Goal: Task Accomplishment & Management: Use online tool/utility

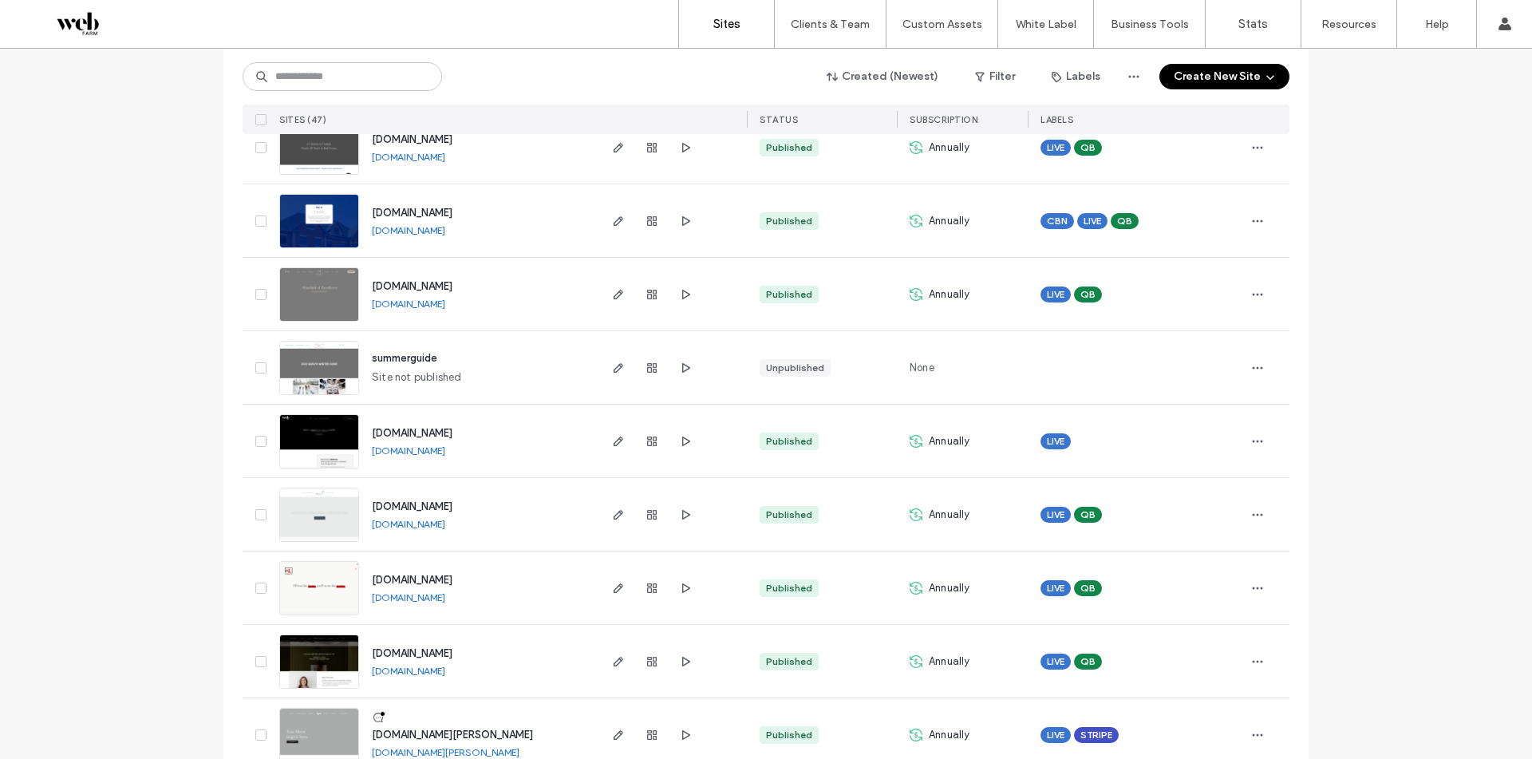
scroll to position [1197, 0]
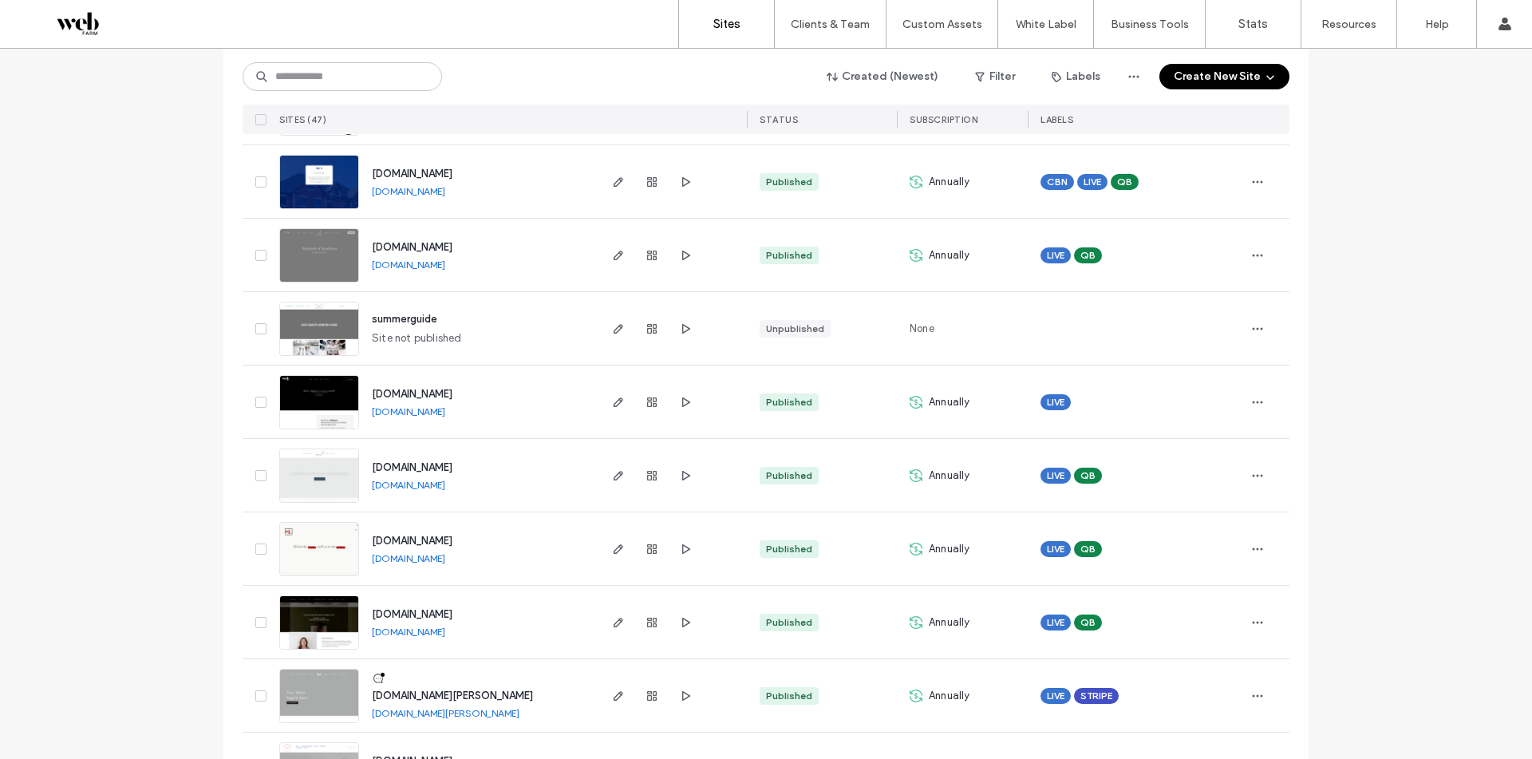
click at [47, 278] on div "Site List Start with a template Get a head start with AI Collect content first …" at bounding box center [766, 720] width 1532 height 3736
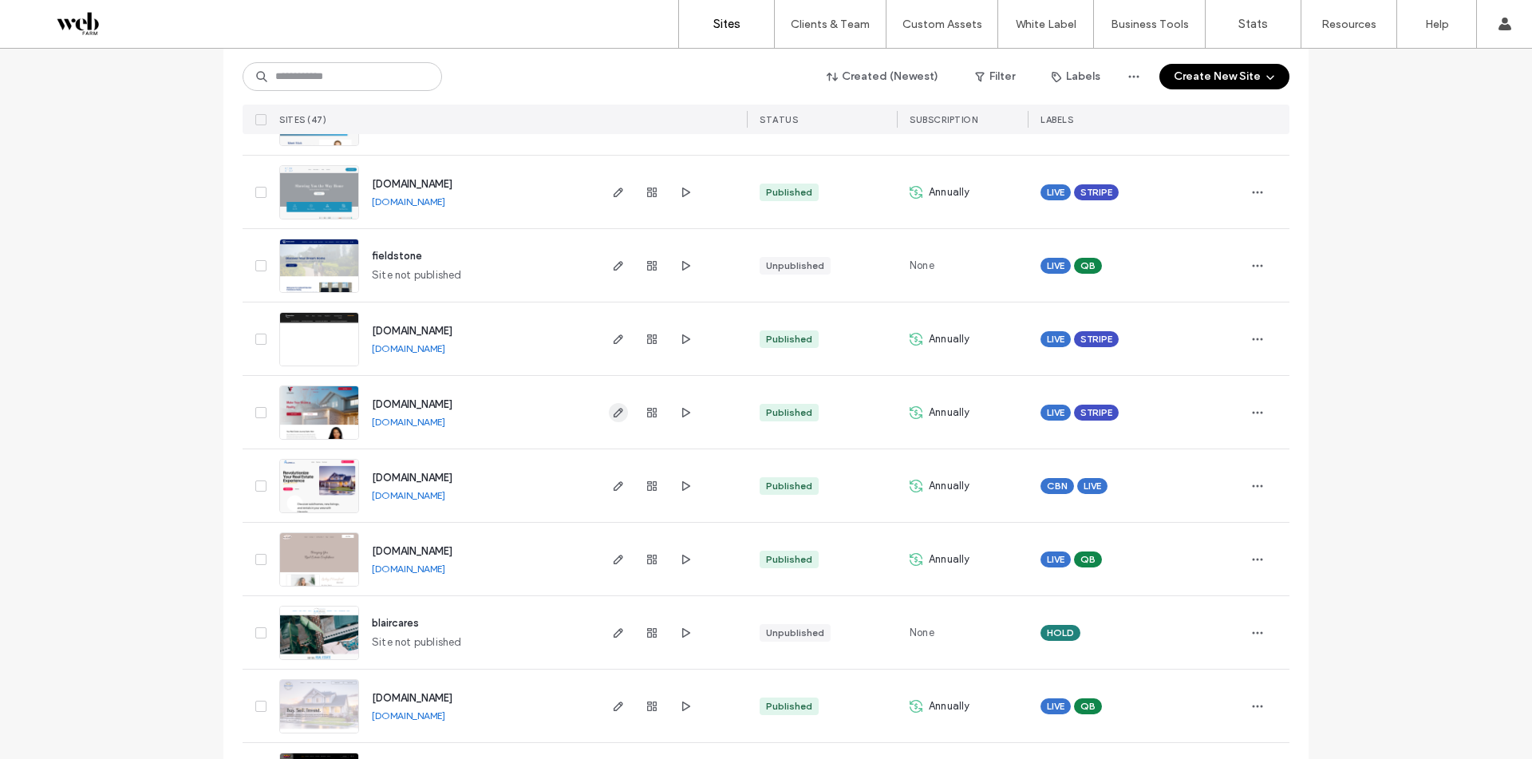
click at [614, 413] on use "button" at bounding box center [619, 413] width 10 height 10
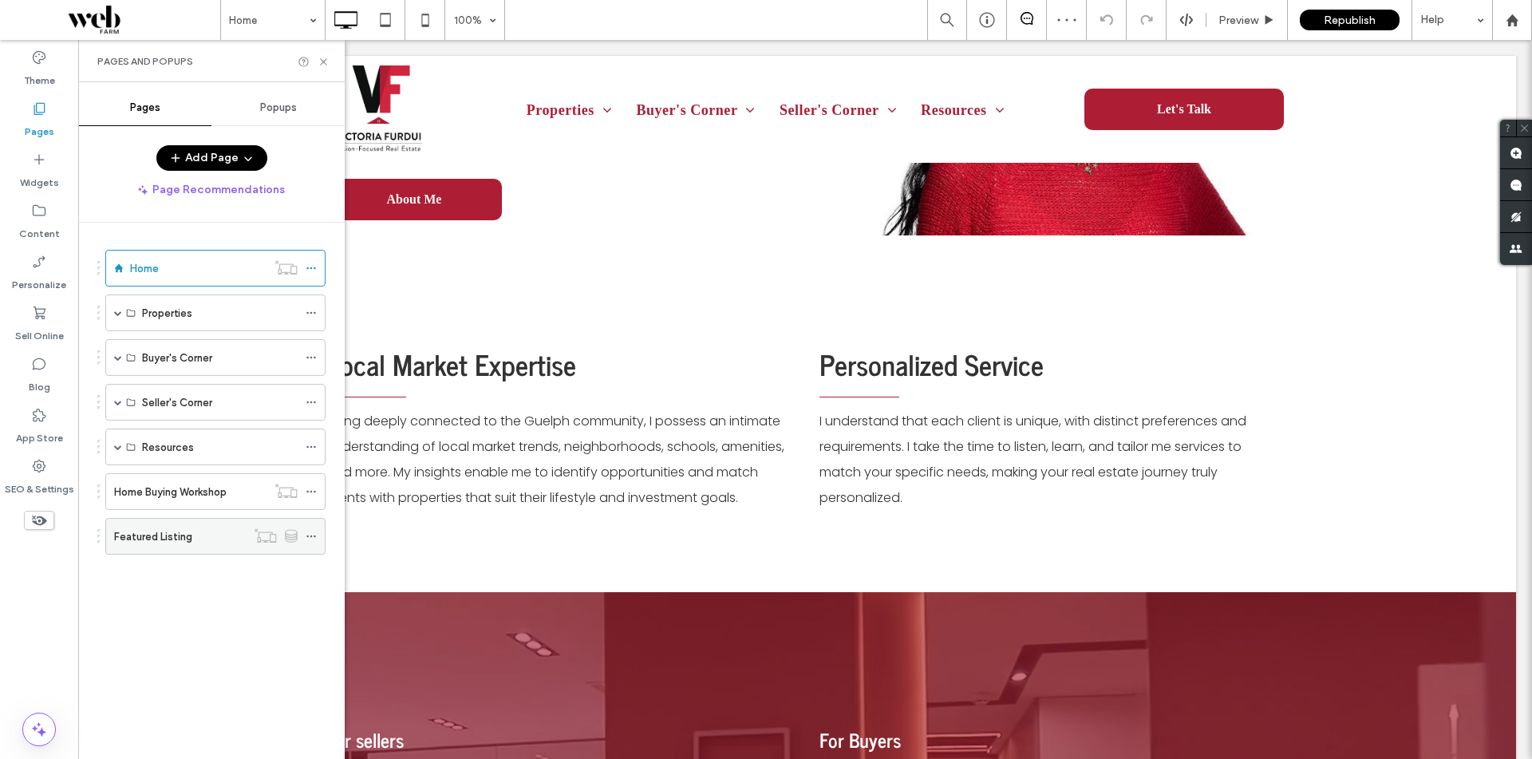
click at [174, 528] on label "Featured Listing" at bounding box center [153, 537] width 78 height 28
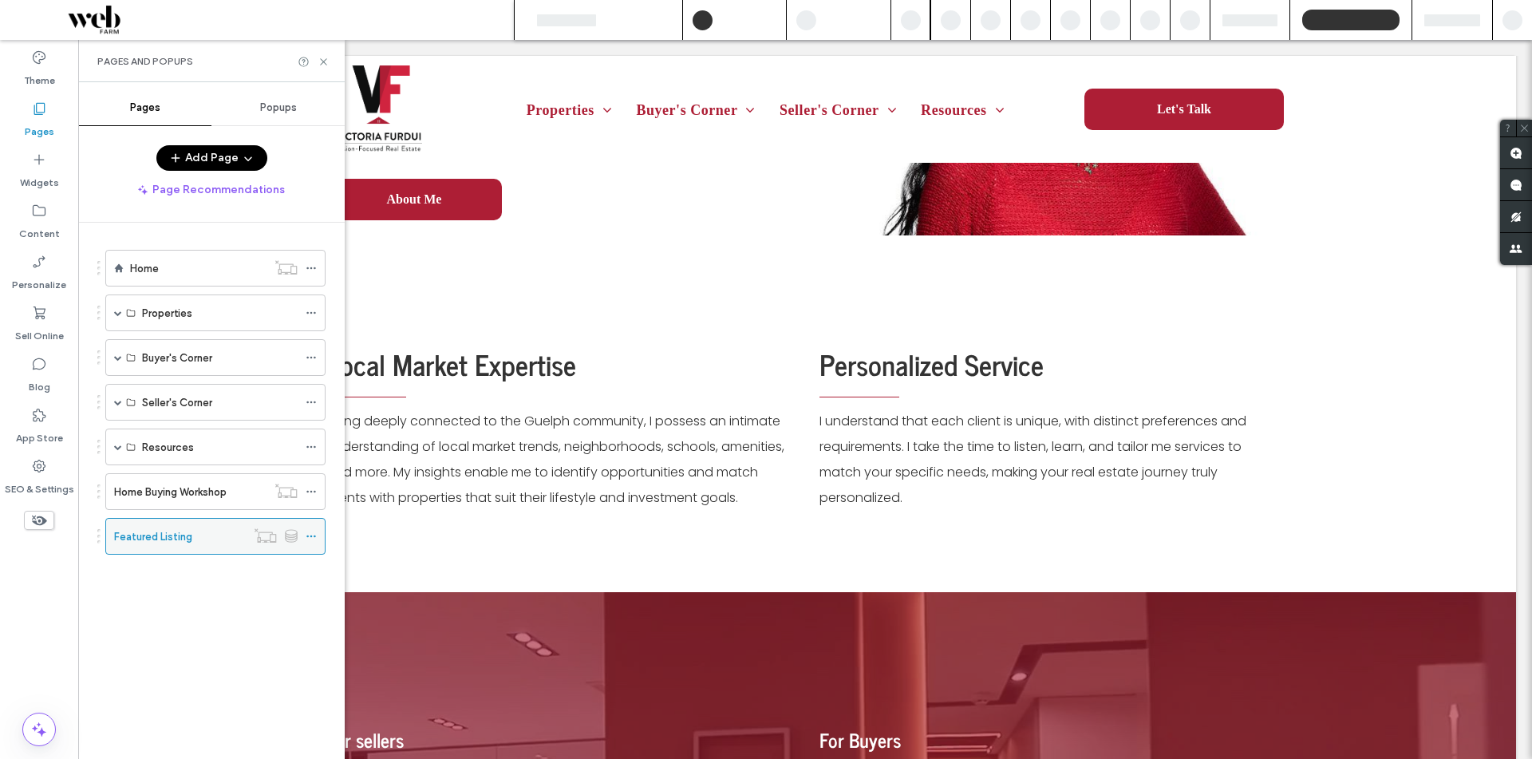
scroll to position [718, 0]
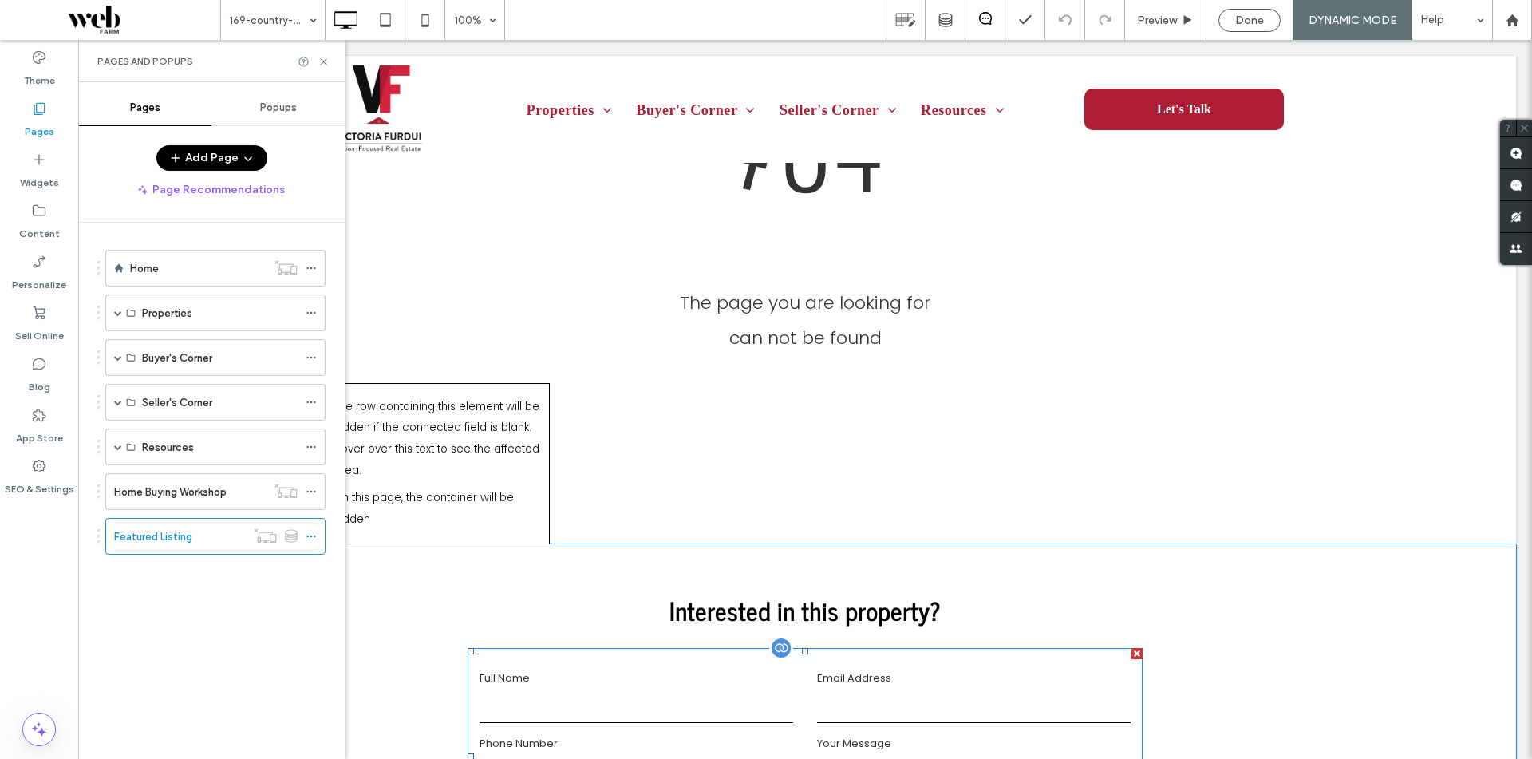
scroll to position [2698, 0]
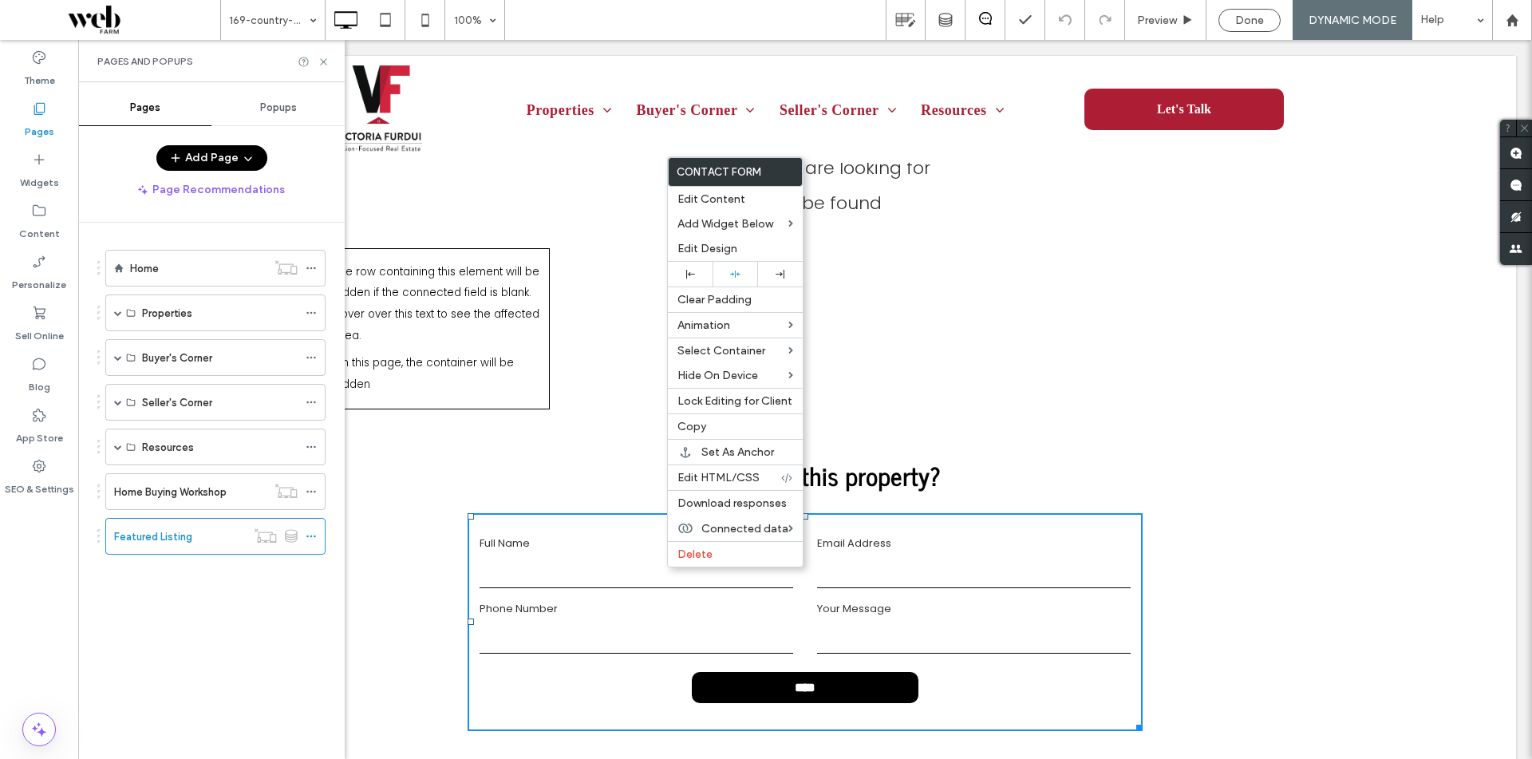
click at [410, 566] on div "Interested in this property? Featured Listing Contact Form Full Name Email Addr…" at bounding box center [805, 570] width 958 height 322
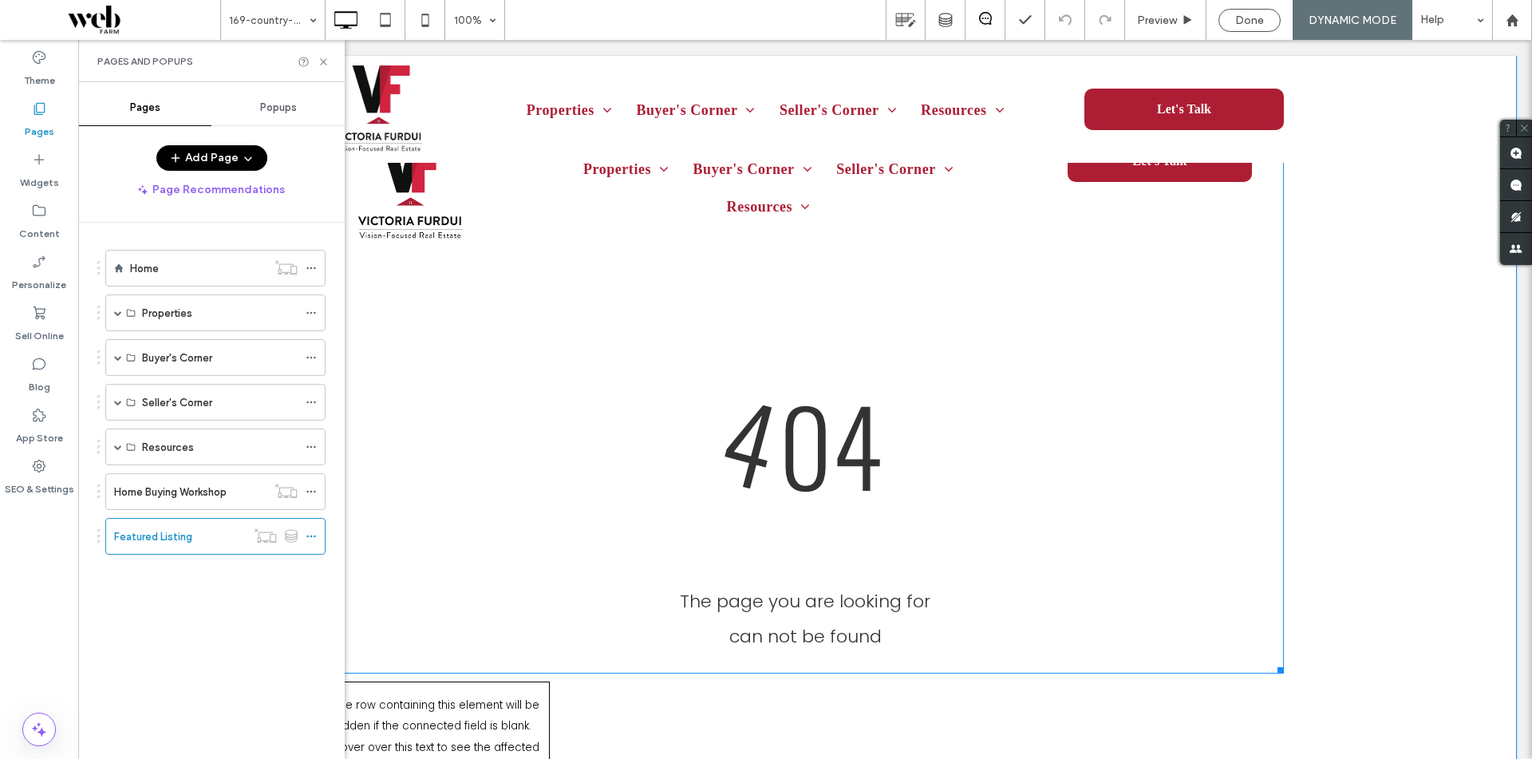
scroll to position [2364, 0]
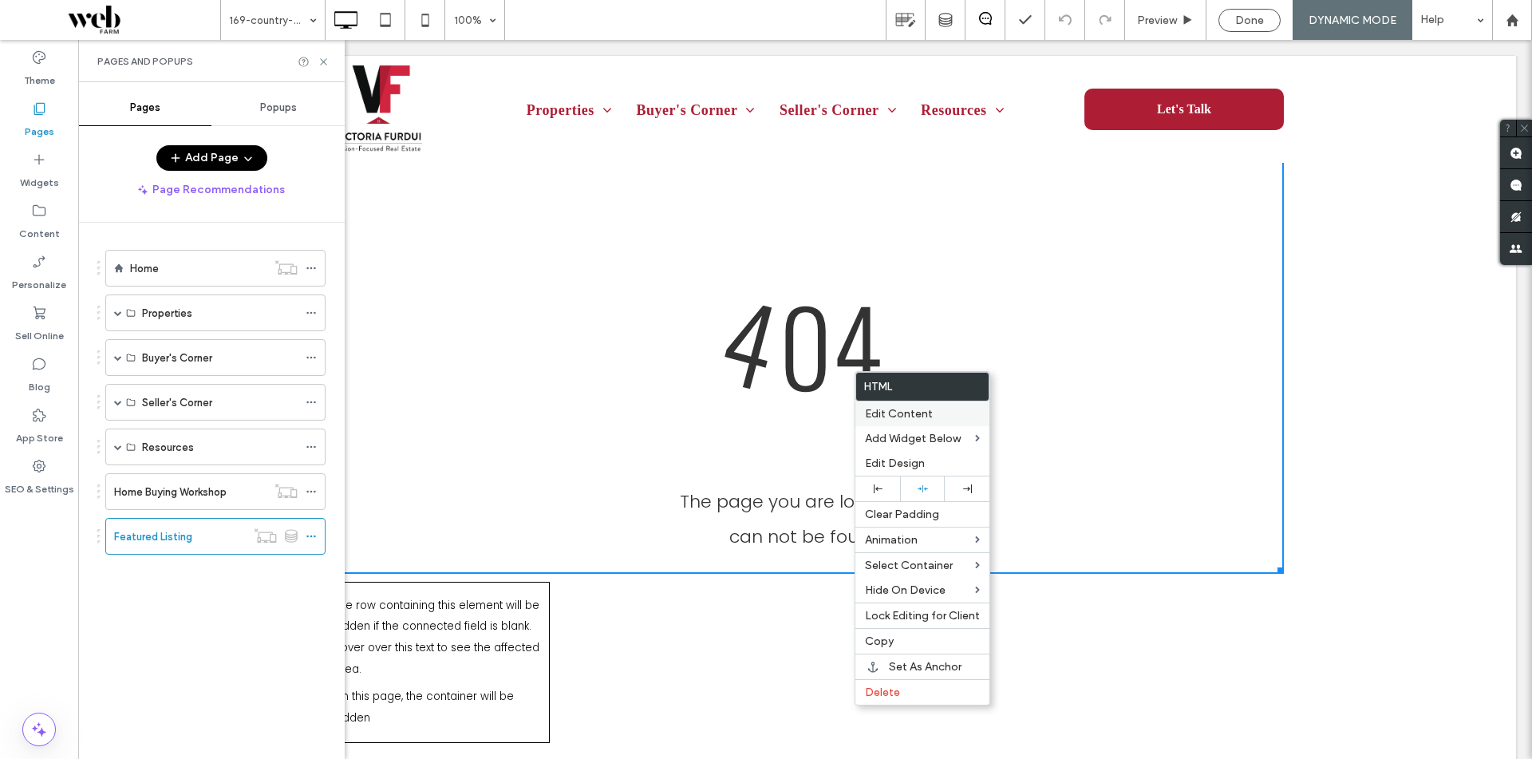
click at [947, 423] on div "Edit Content" at bounding box center [923, 413] width 134 height 25
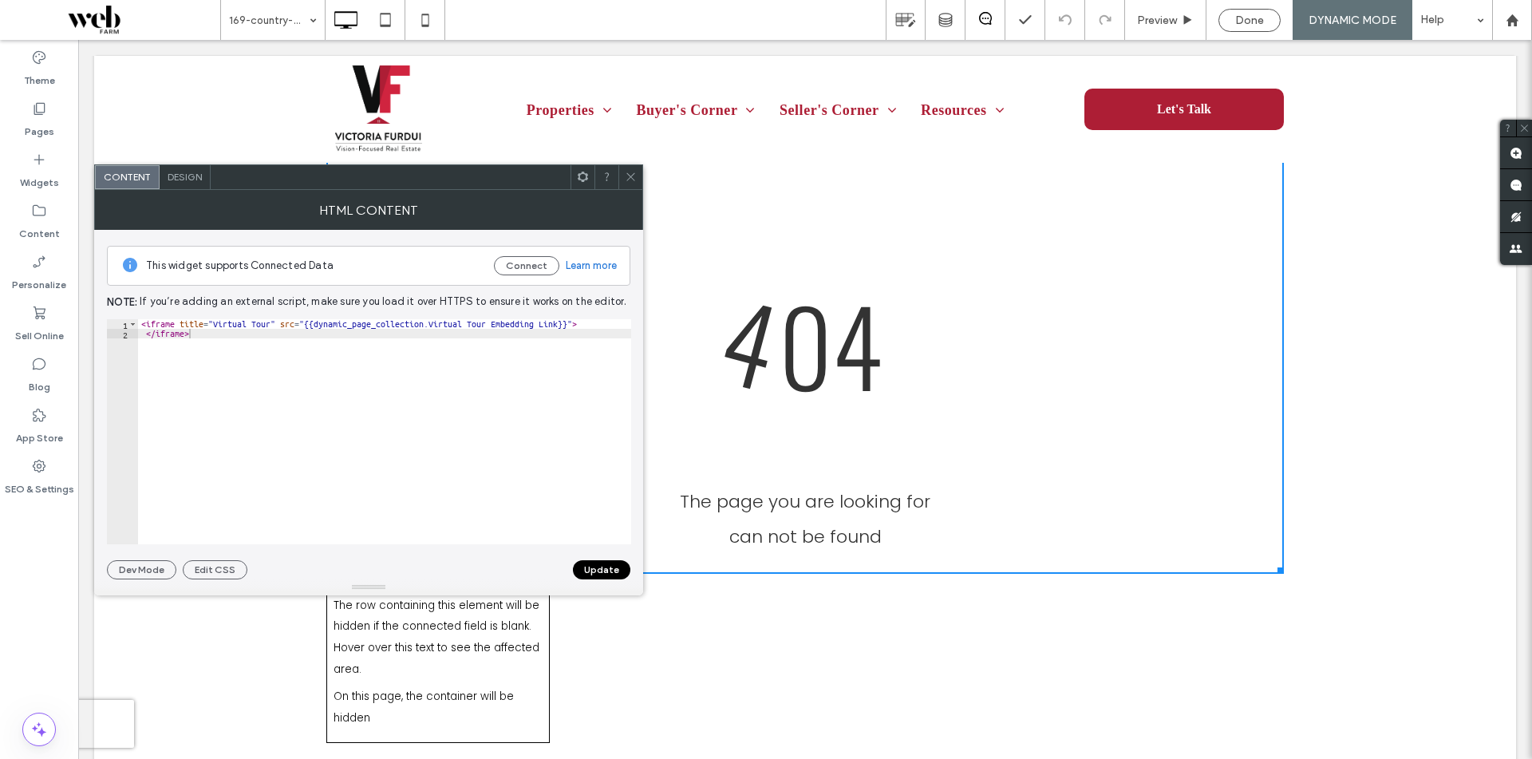
click at [635, 181] on icon at bounding box center [631, 177] width 12 height 12
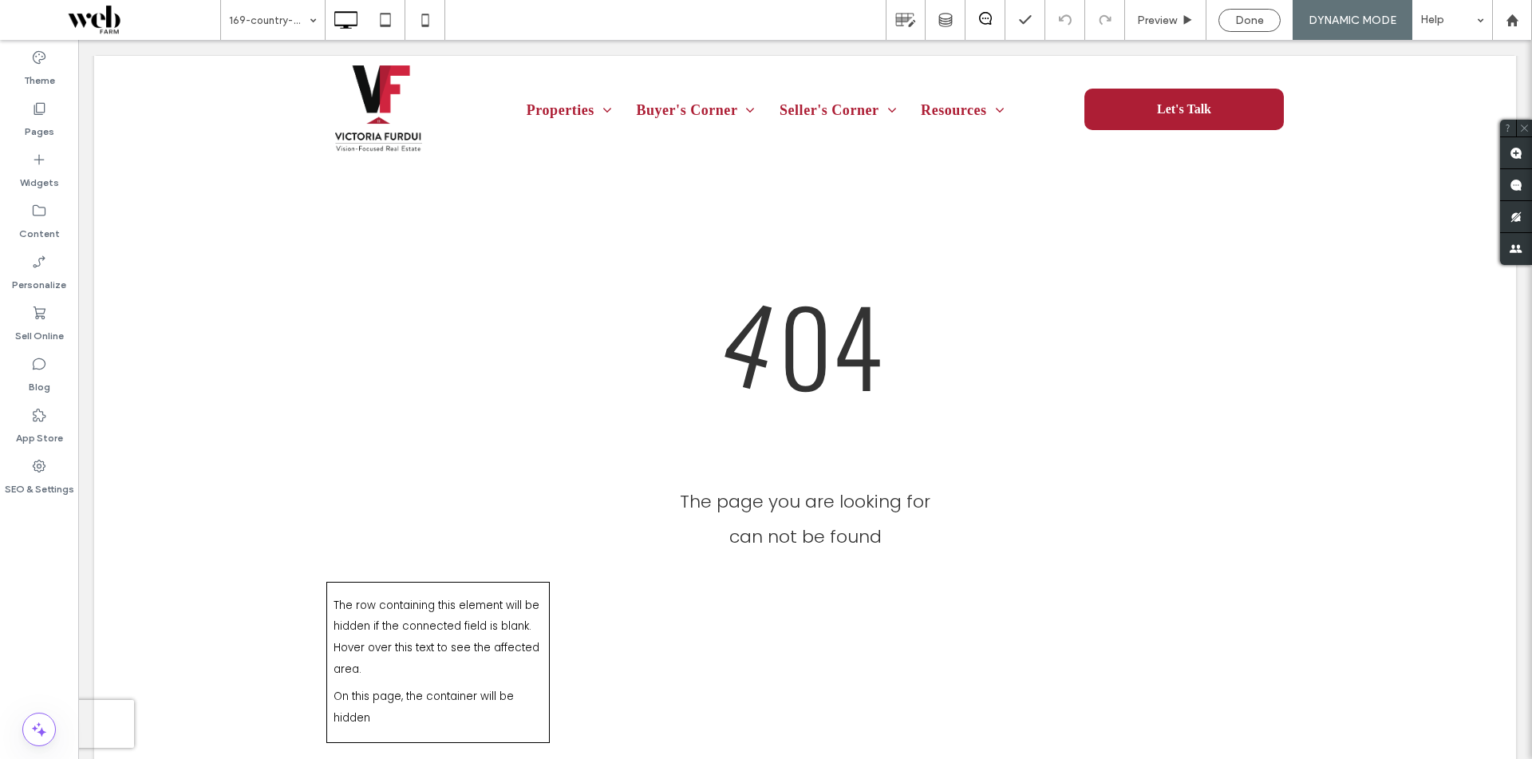
click at [73, 573] on div "Theme Pages Widgets Content Personalize Sell Online Blog App Store SEO & Settin…" at bounding box center [39, 399] width 78 height 719
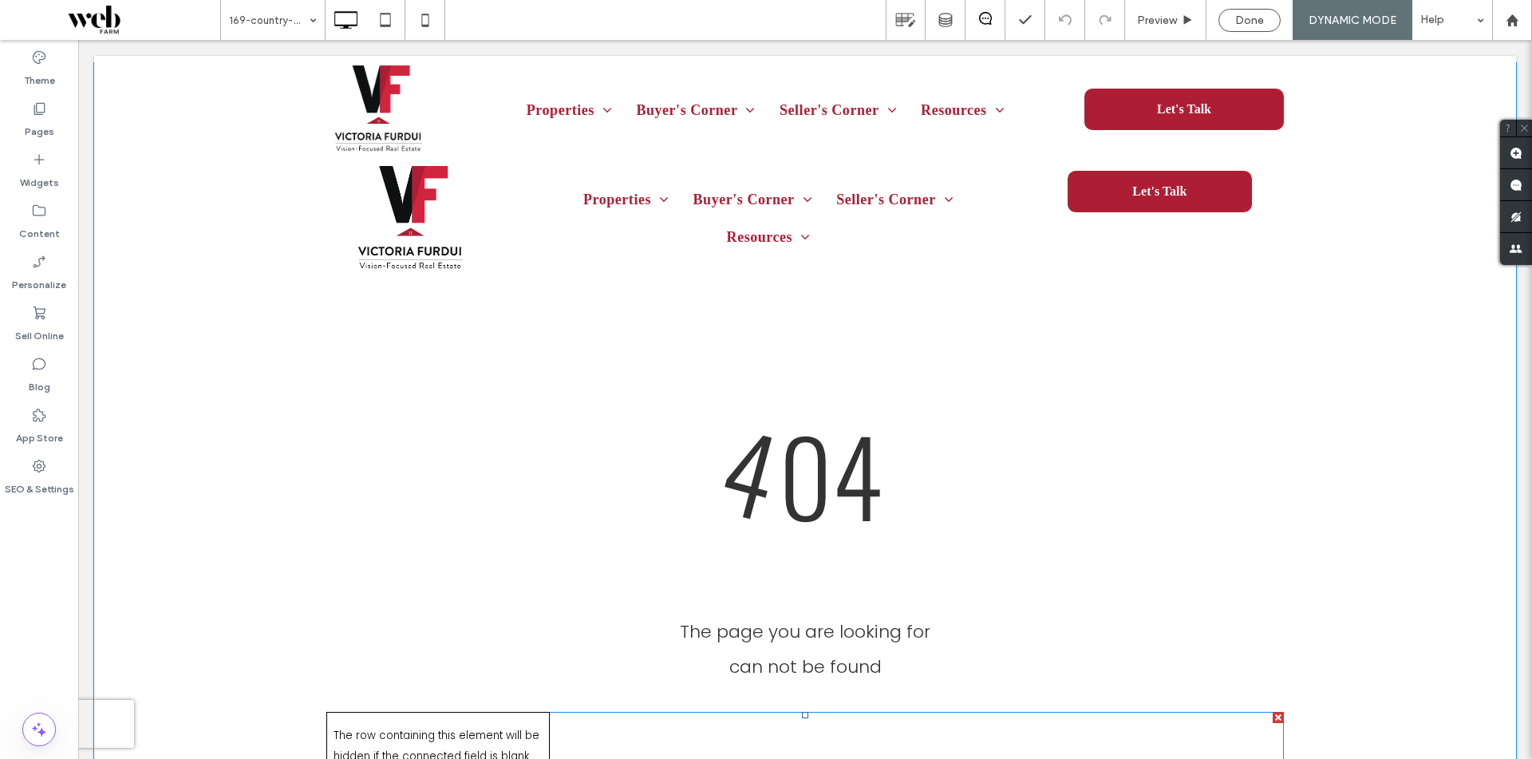
scroll to position [2204, 0]
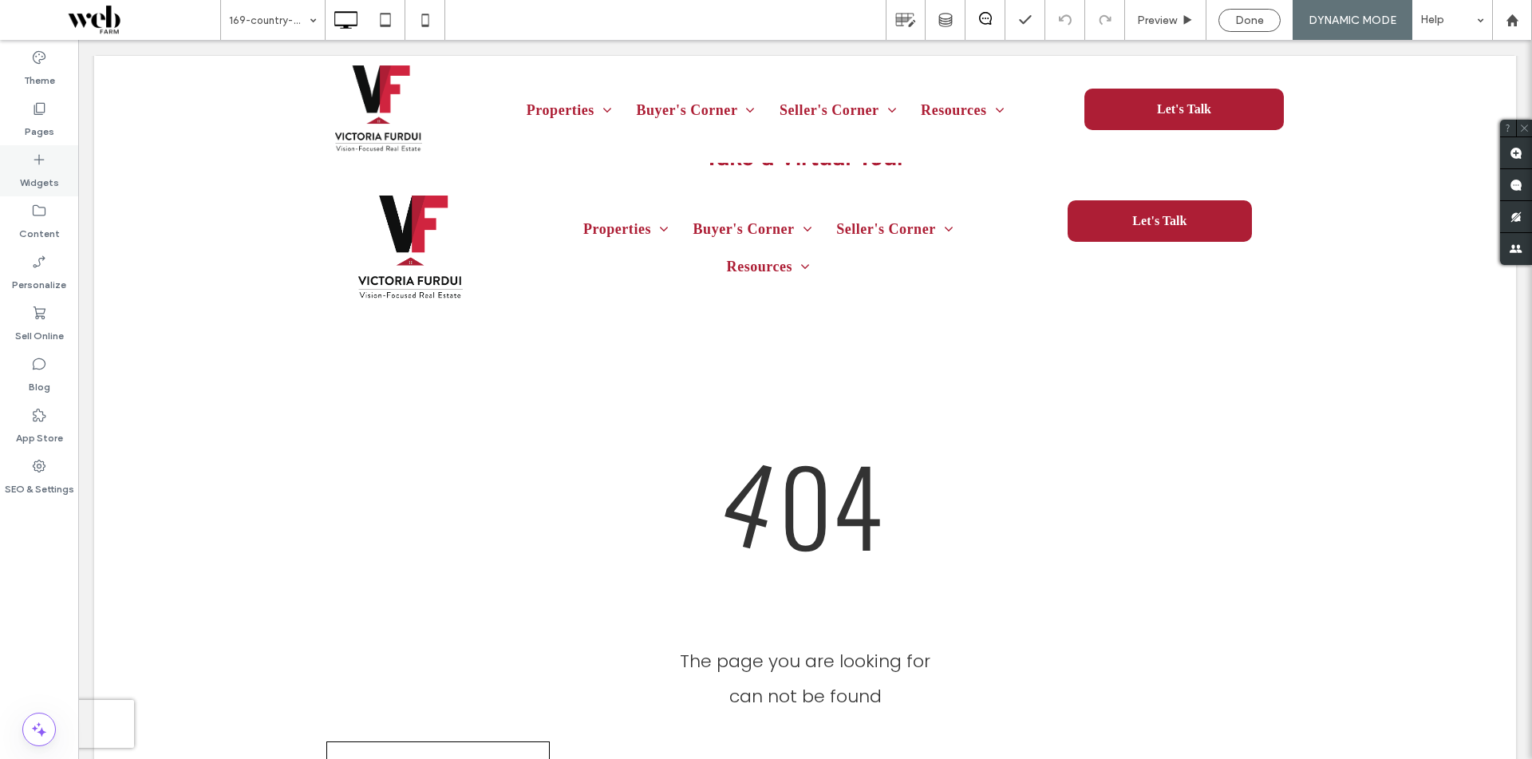
click at [26, 170] on label "Widgets" at bounding box center [39, 179] width 39 height 22
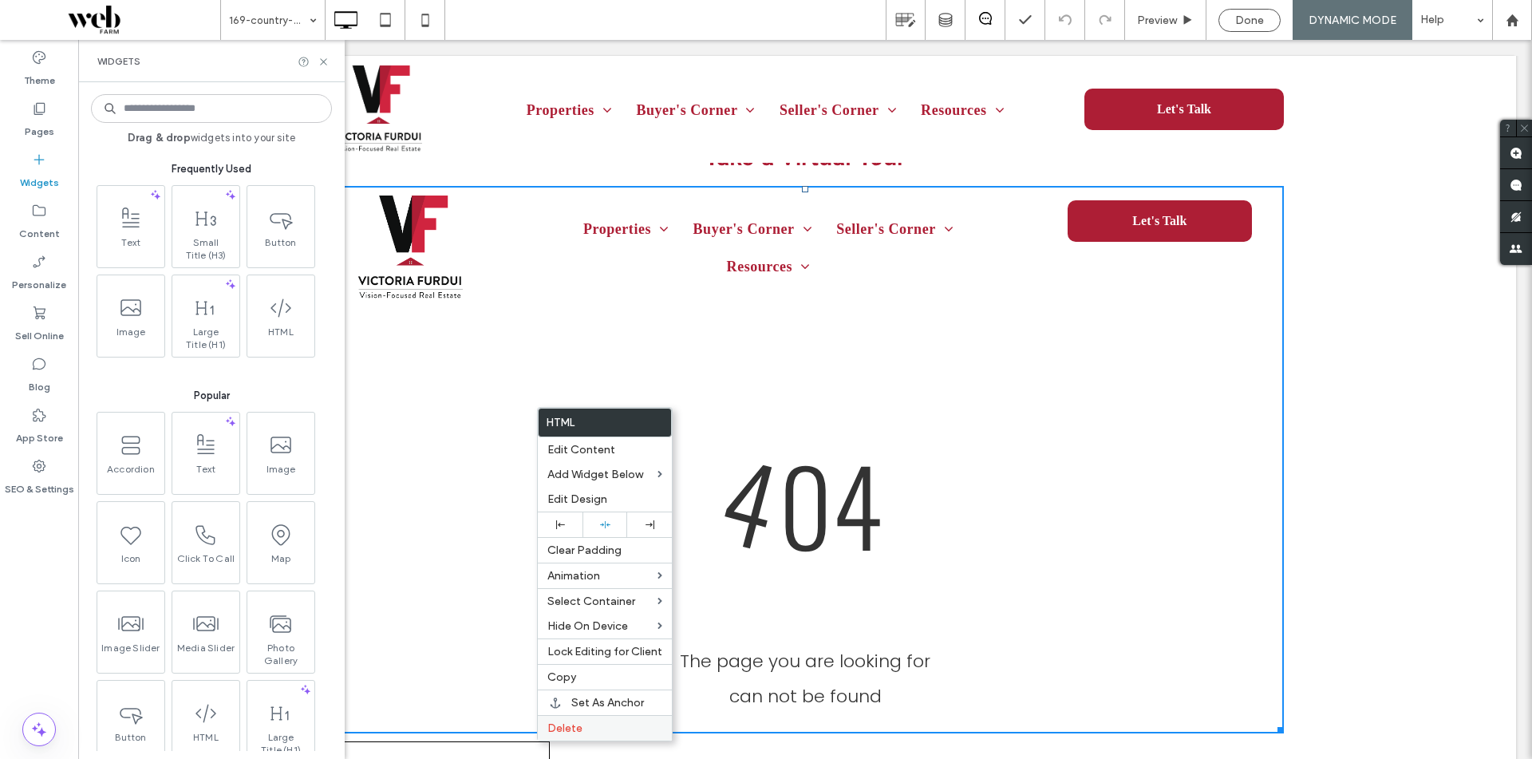
click at [598, 737] on div "Delete" at bounding box center [605, 728] width 134 height 26
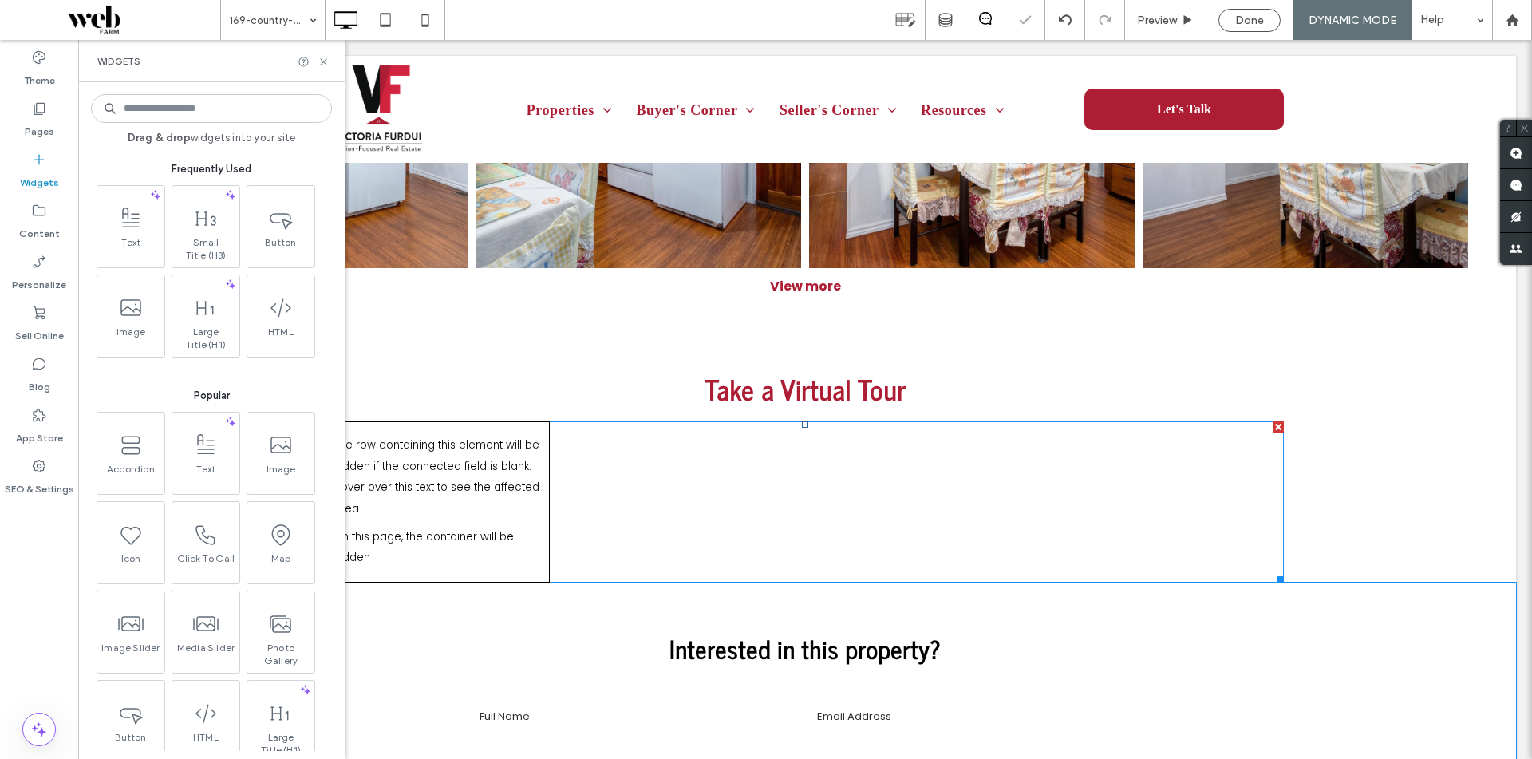
scroll to position [1965, 0]
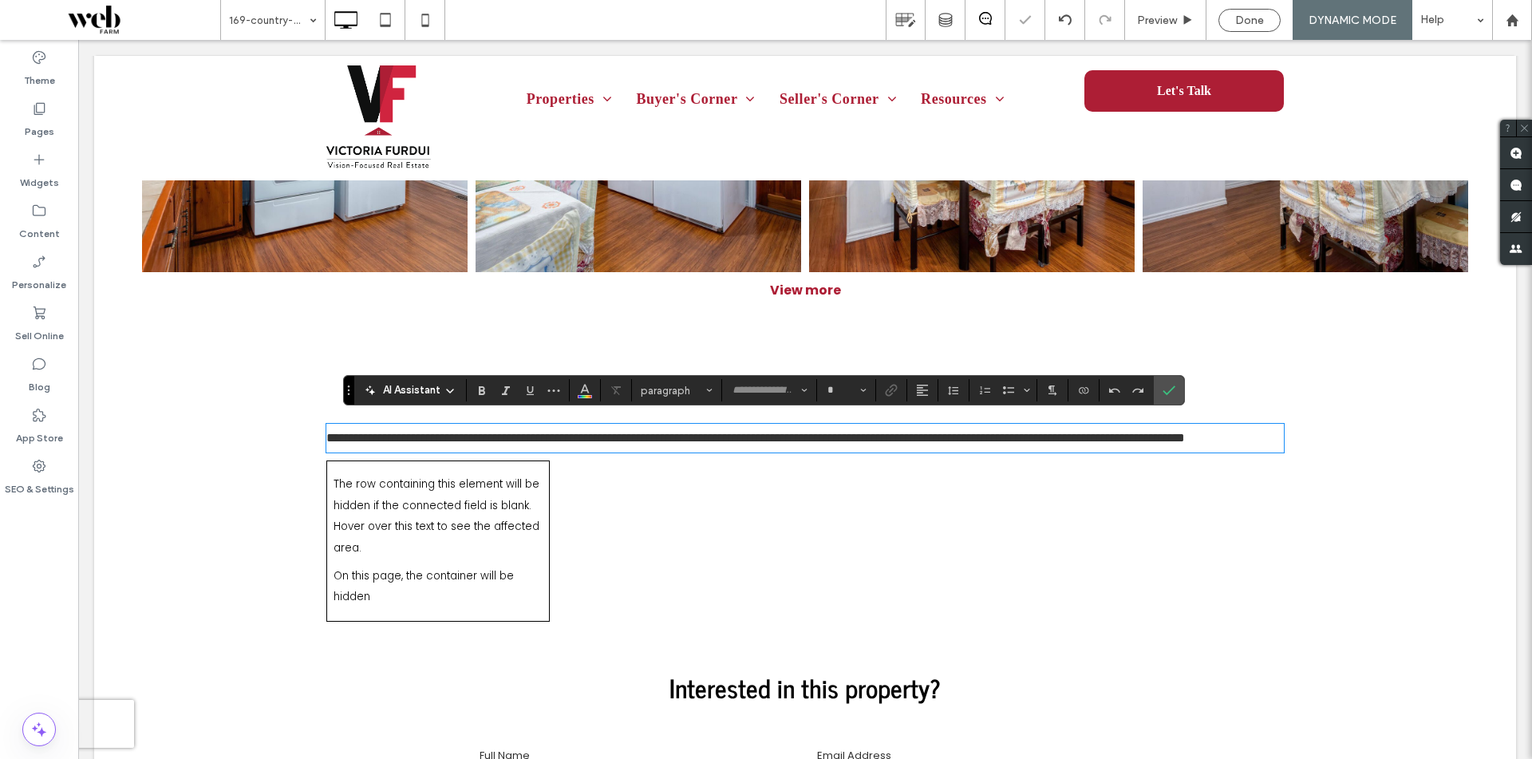
type input "*******"
type input "**"
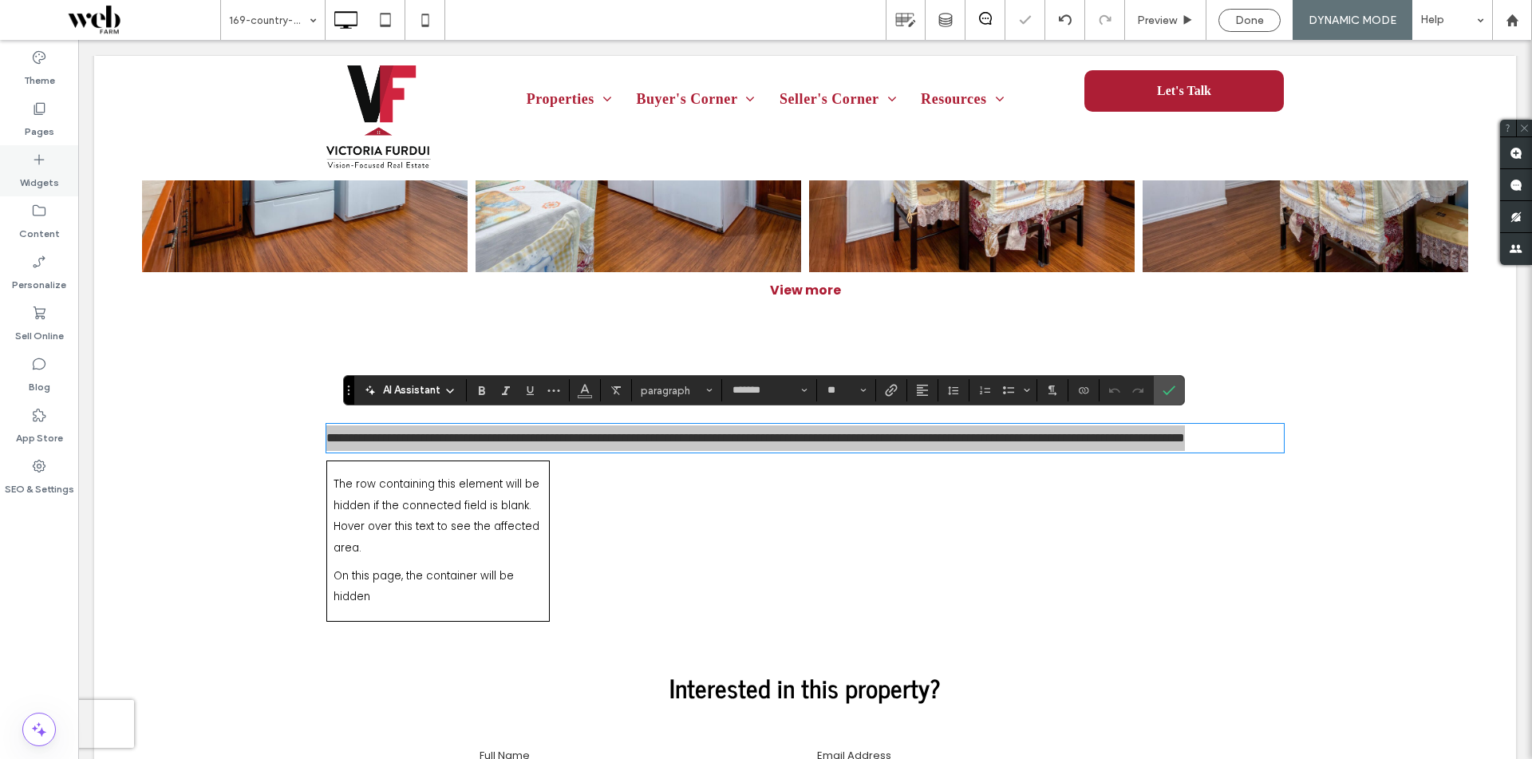
click at [7, 184] on div "Widgets" at bounding box center [39, 170] width 78 height 51
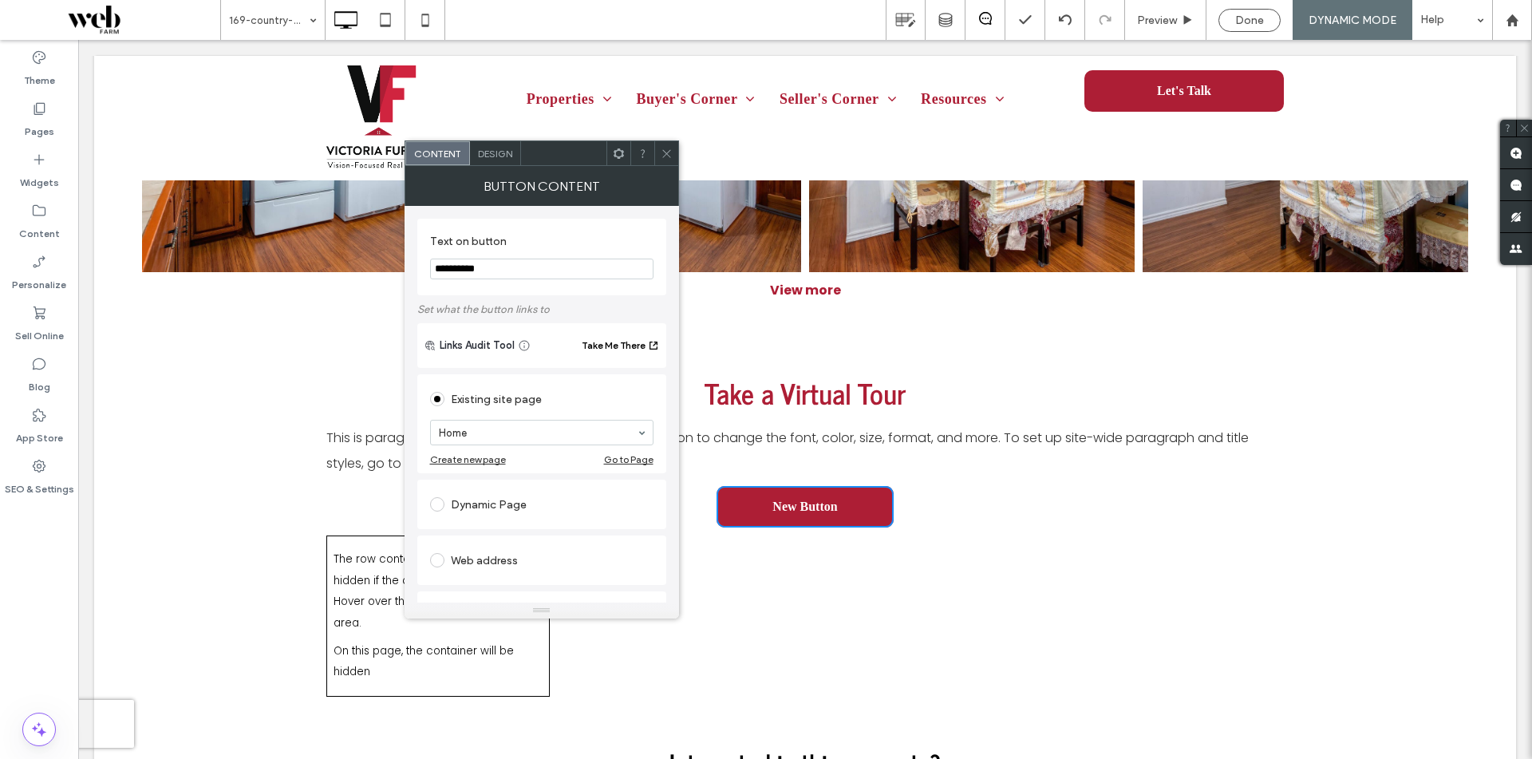
click at [617, 148] on icon at bounding box center [619, 154] width 12 height 12
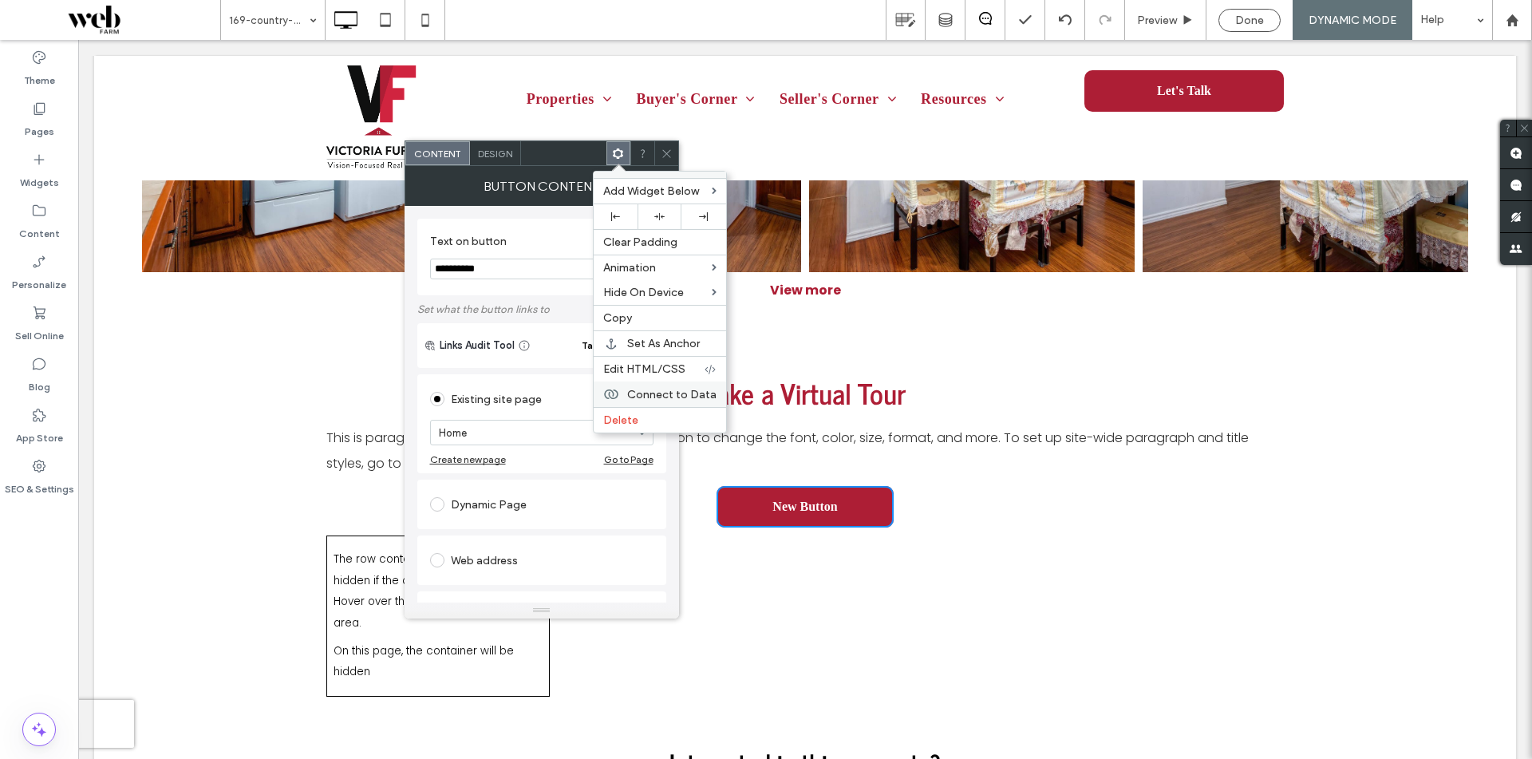
click at [689, 393] on span "Connect to Data" at bounding box center [671, 395] width 89 height 14
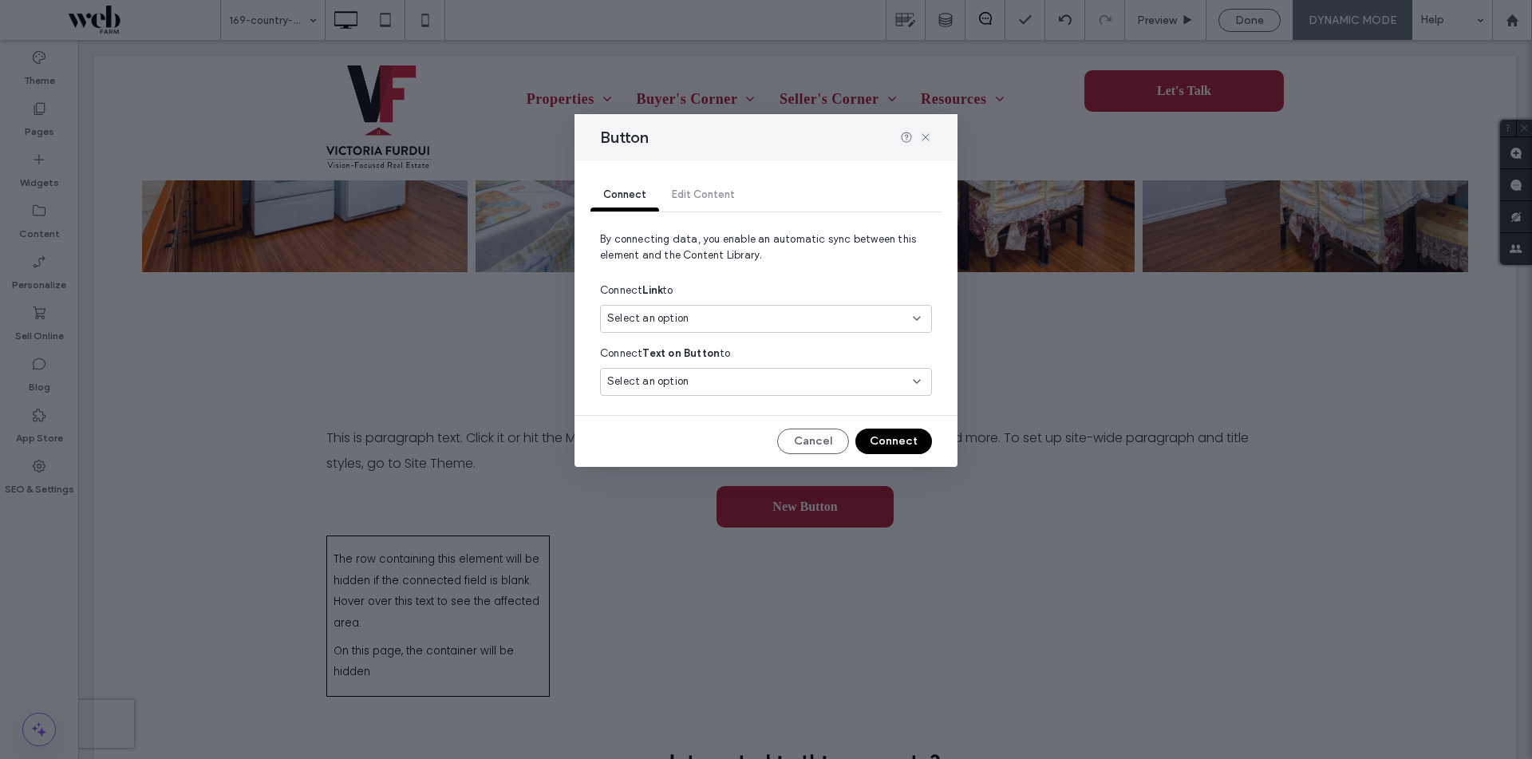
click at [699, 334] on div "Select an option" at bounding box center [766, 322] width 332 height 34
click at [698, 330] on div "Select an option" at bounding box center [766, 319] width 332 height 28
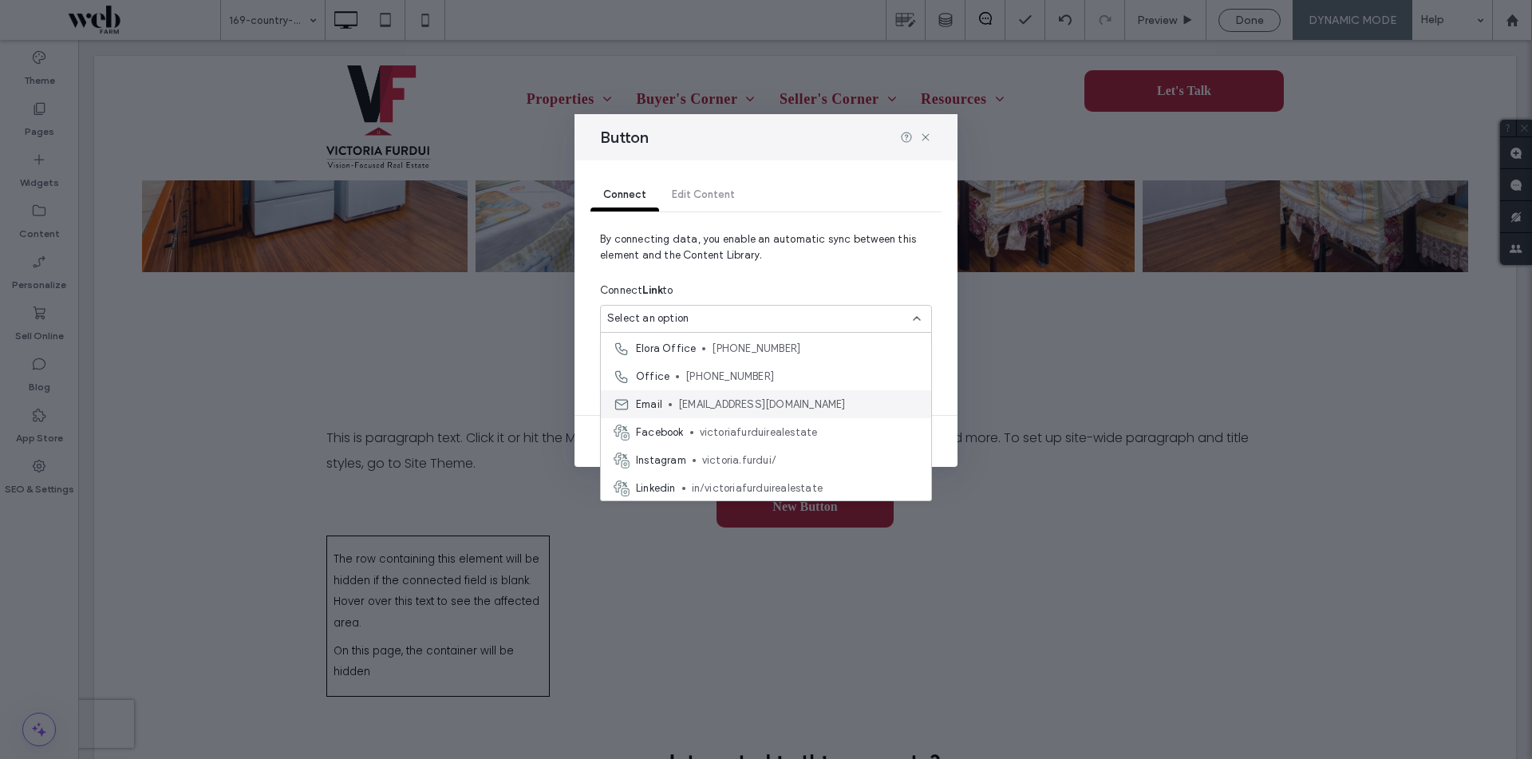
scroll to position [56, 0]
click at [755, 240] on span "By connecting data, you enable an automatic sync between this element and the C…" at bounding box center [766, 253] width 332 height 45
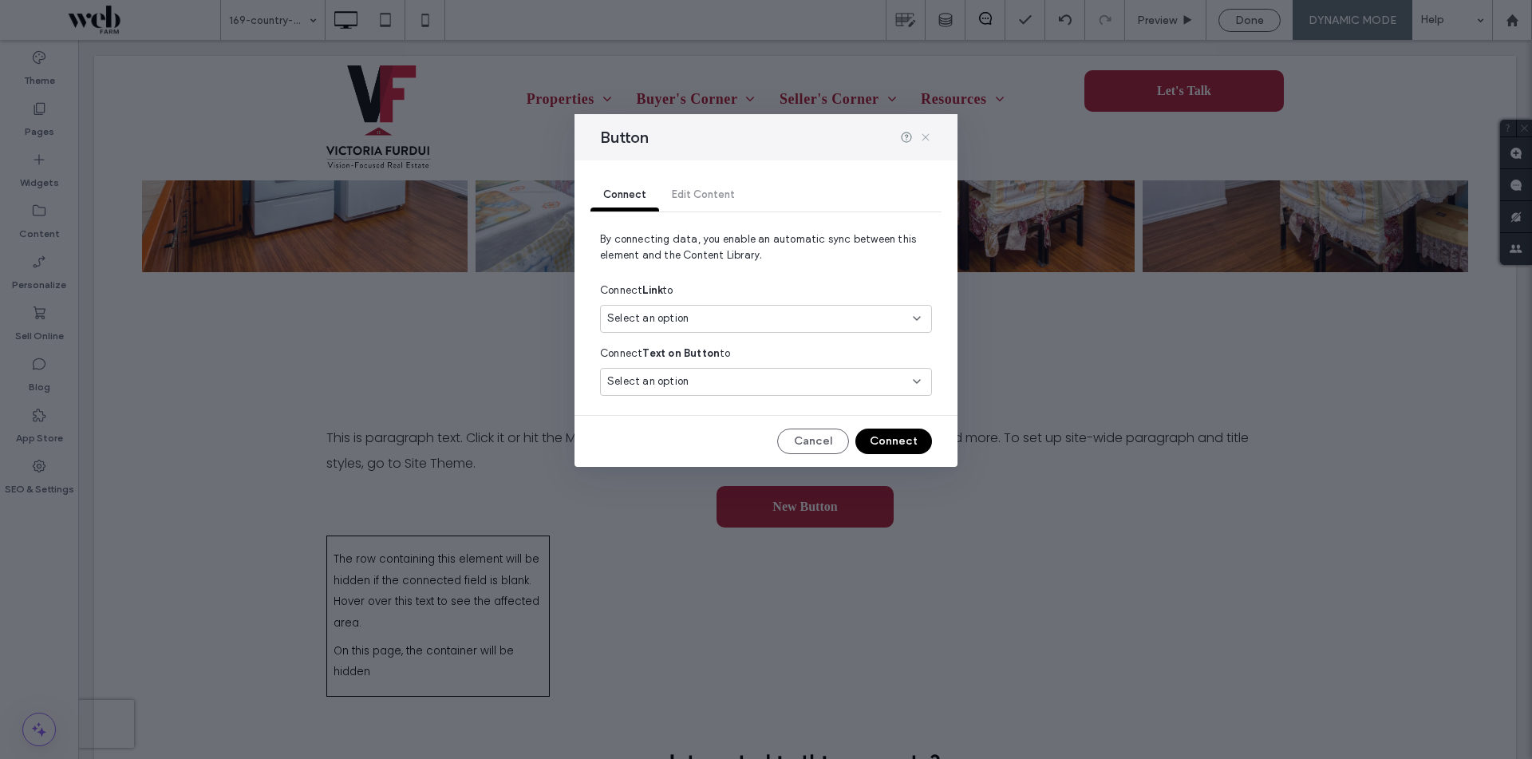
drag, startPoint x: 925, startPoint y: 140, endPoint x: 796, endPoint y: 2, distance: 188.6
click at [925, 140] on icon at bounding box center [925, 137] width 13 height 13
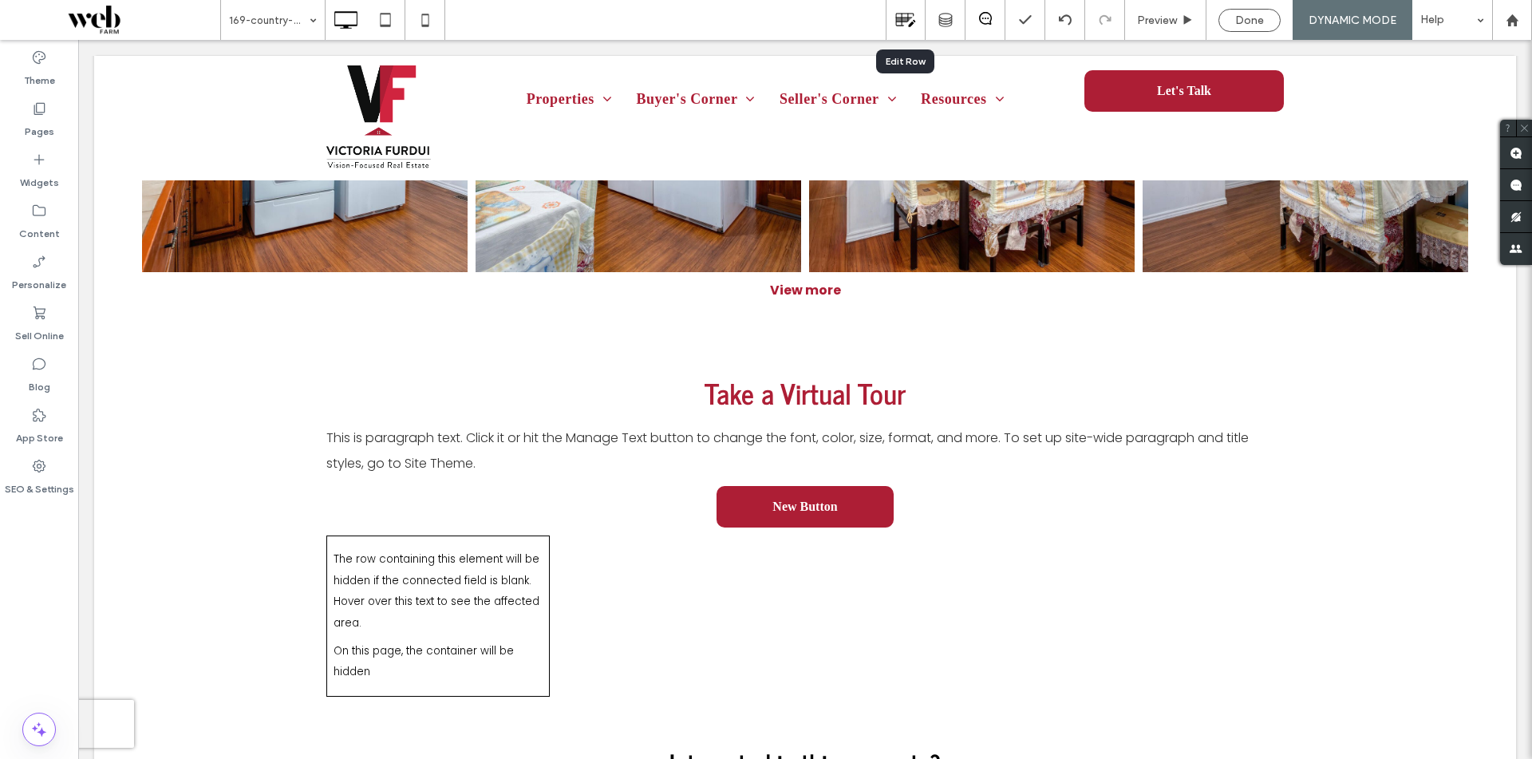
click at [907, 18] on use at bounding box center [906, 21] width 20 height 14
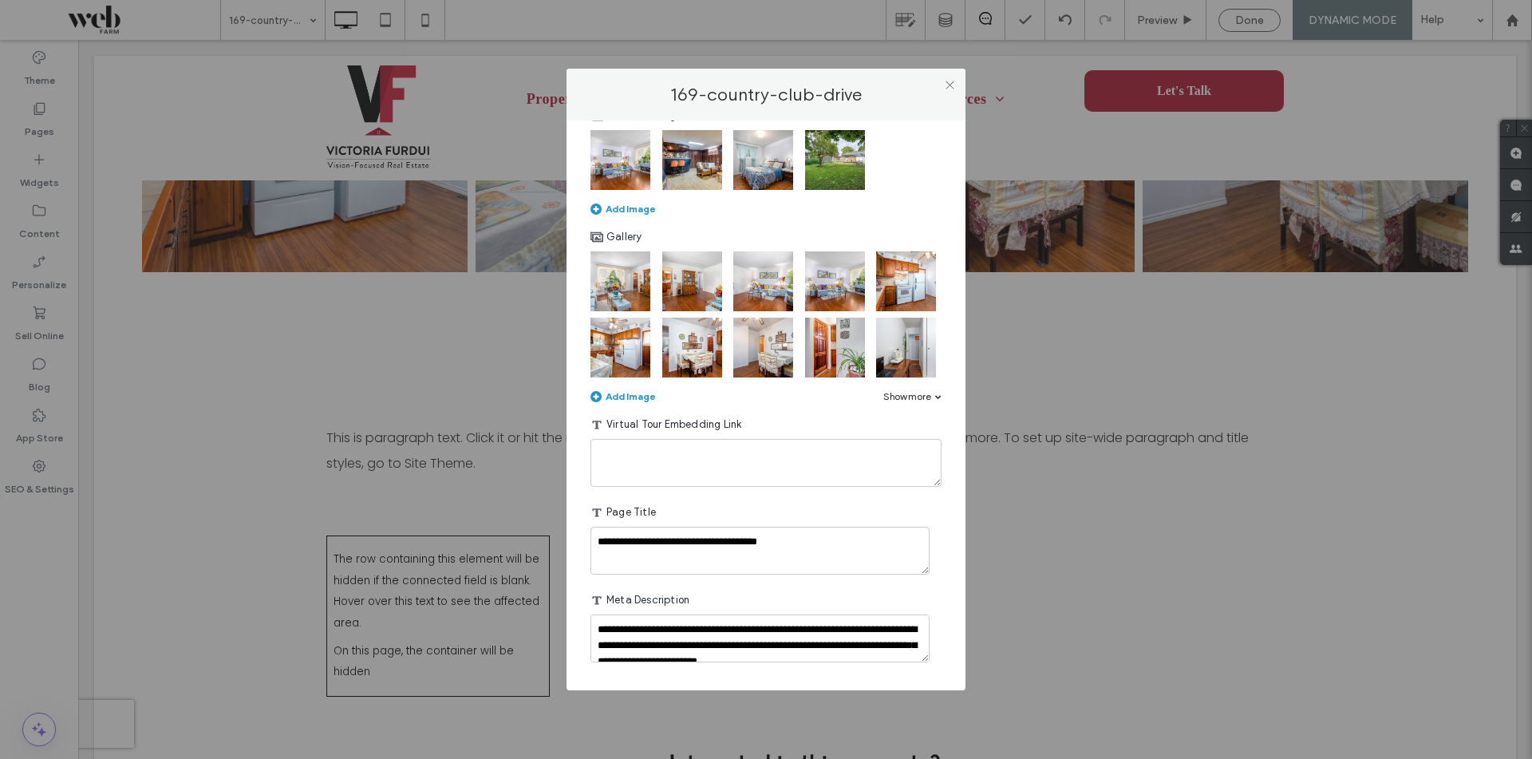
scroll to position [1196, 0]
click at [674, 470] on textarea "plain-text-cell" at bounding box center [766, 463] width 351 height 48
paste textarea "**********"
type textarea "**********"
click at [742, 504] on div "Page Title" at bounding box center [766, 512] width 351 height 29
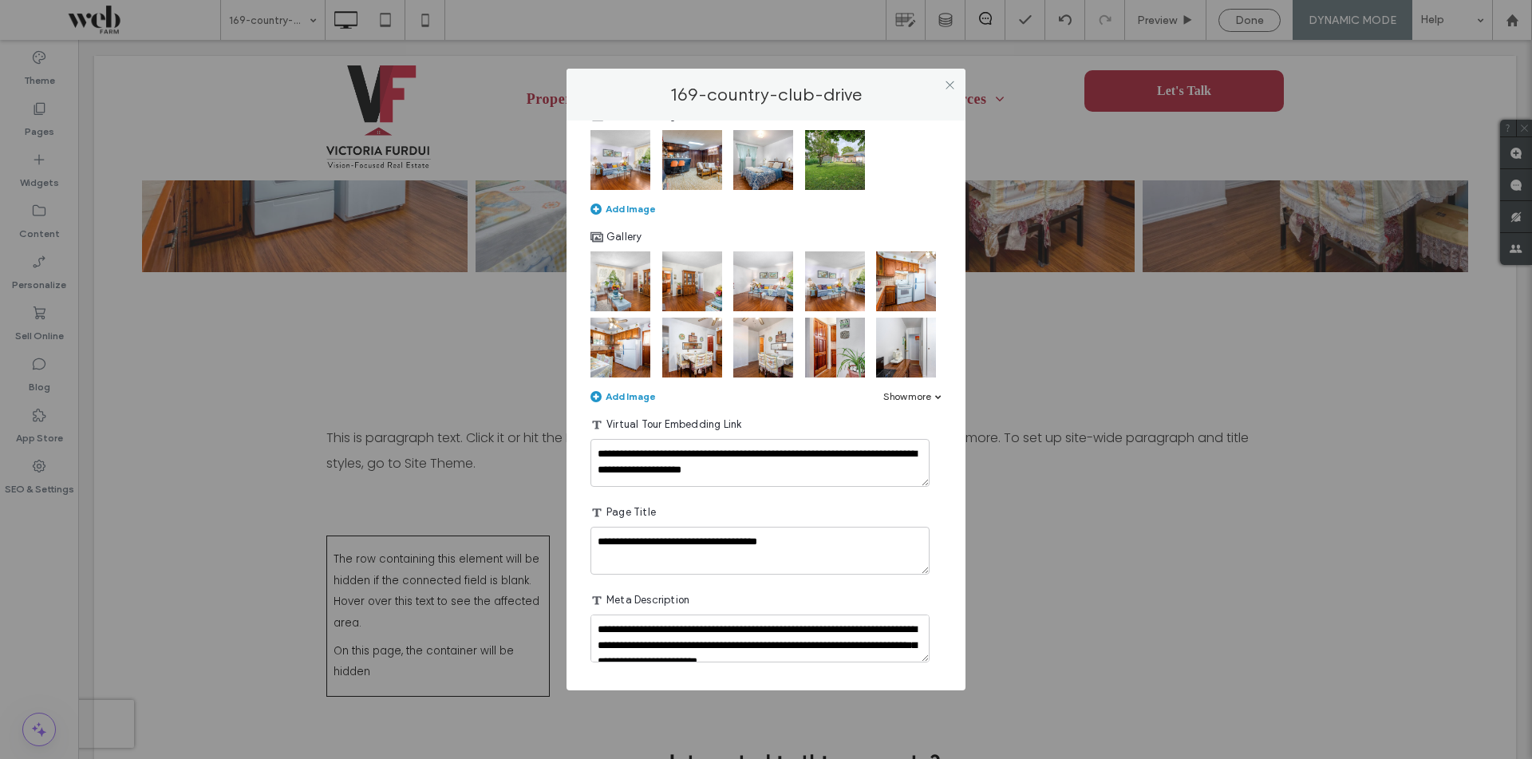
click at [1063, 485] on div "**********" at bounding box center [766, 379] width 1532 height 759
click at [954, 90] on icon at bounding box center [950, 85] width 12 height 12
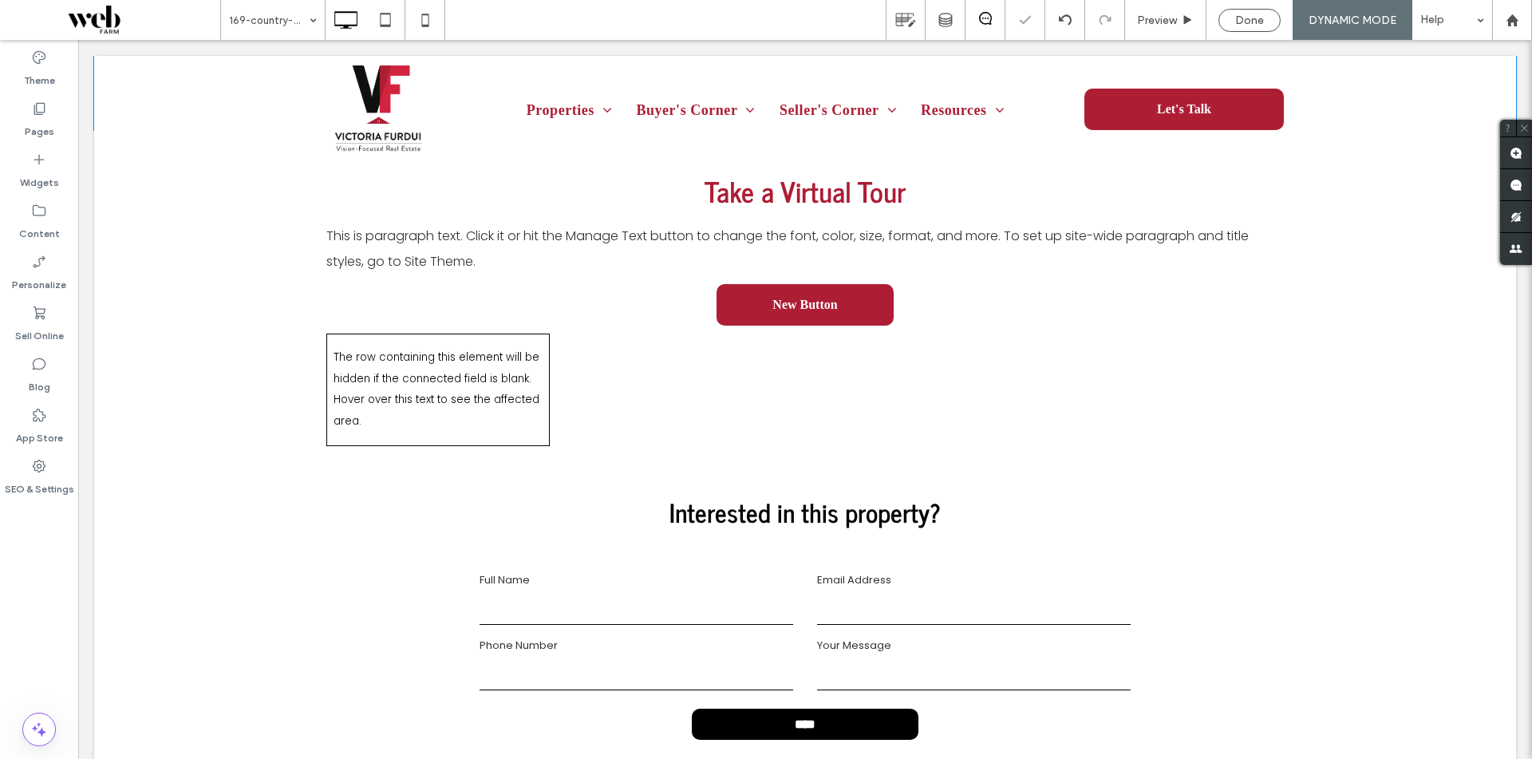
scroll to position [2075, 0]
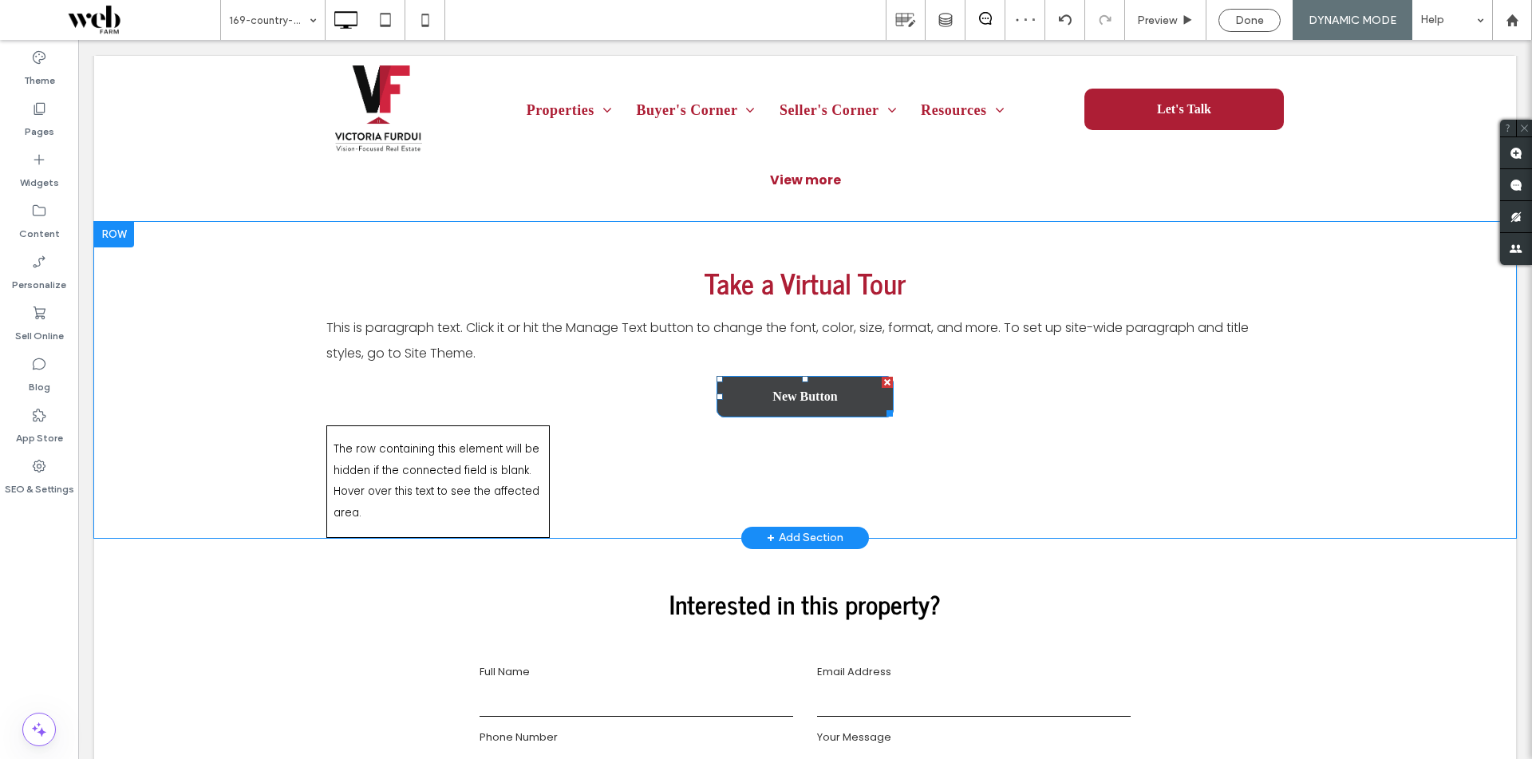
click at [782, 391] on span "New Button" at bounding box center [805, 396] width 65 height 14
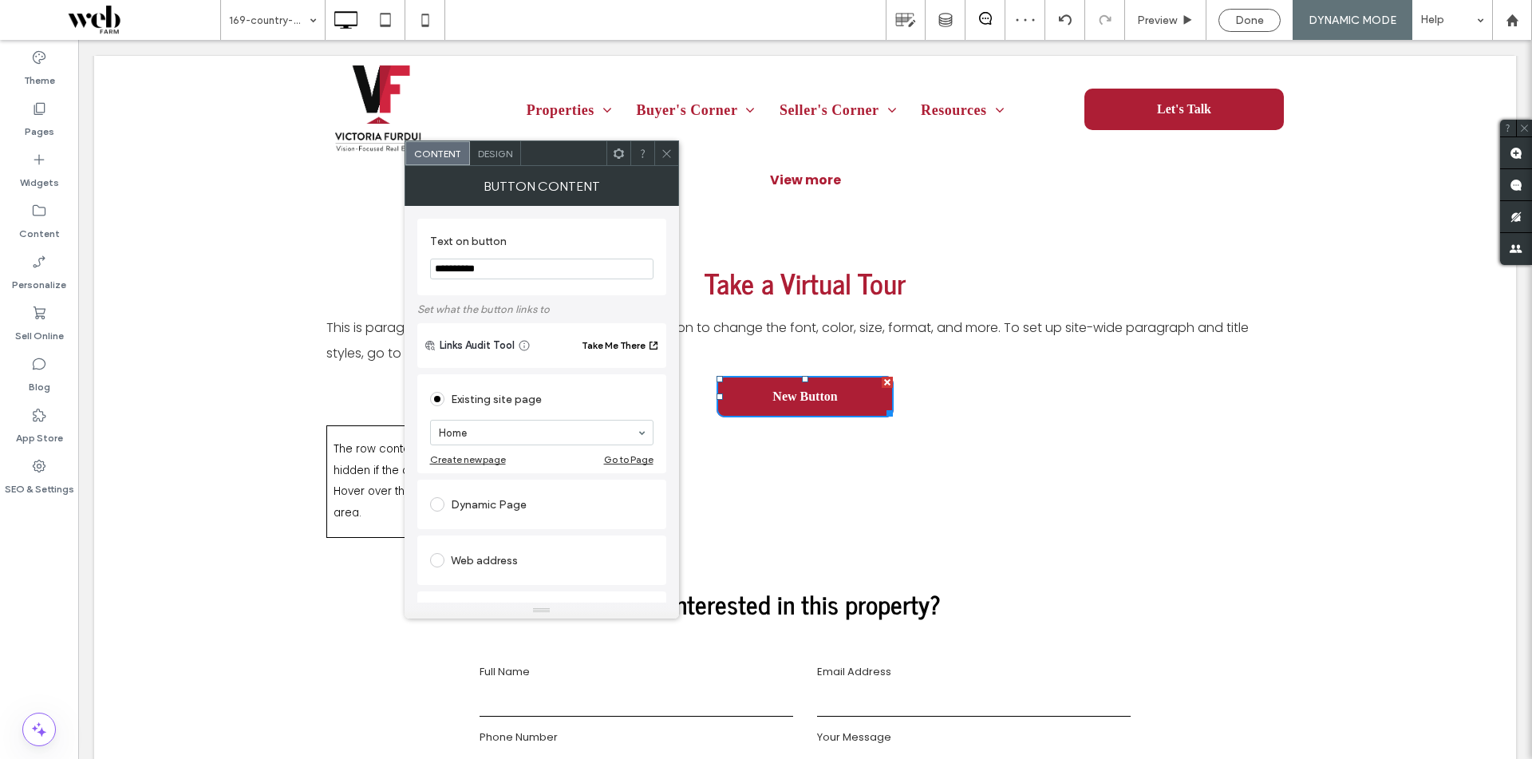
click at [626, 154] on div at bounding box center [619, 153] width 24 height 24
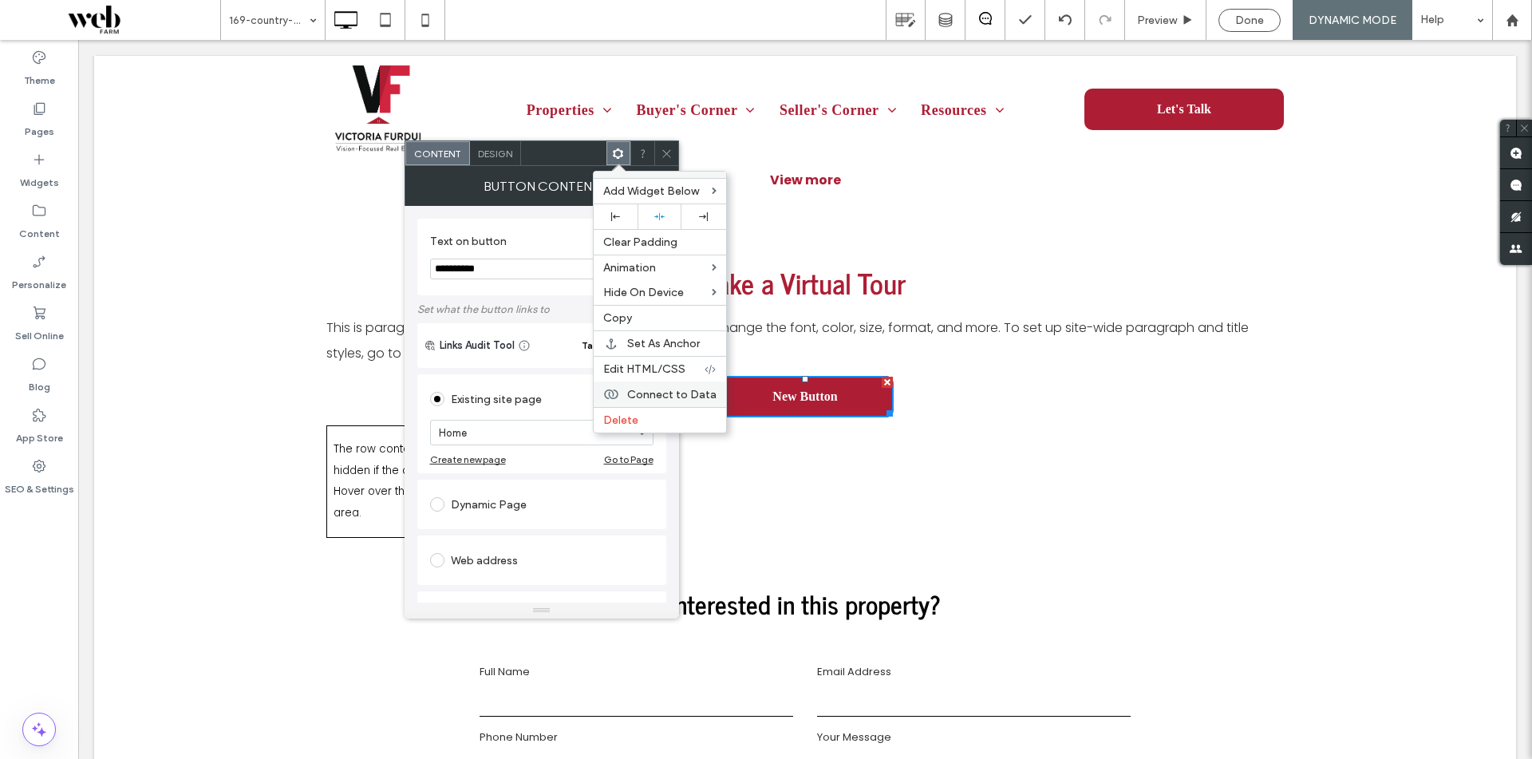
click at [692, 388] on span "Connect to Data" at bounding box center [671, 395] width 89 height 14
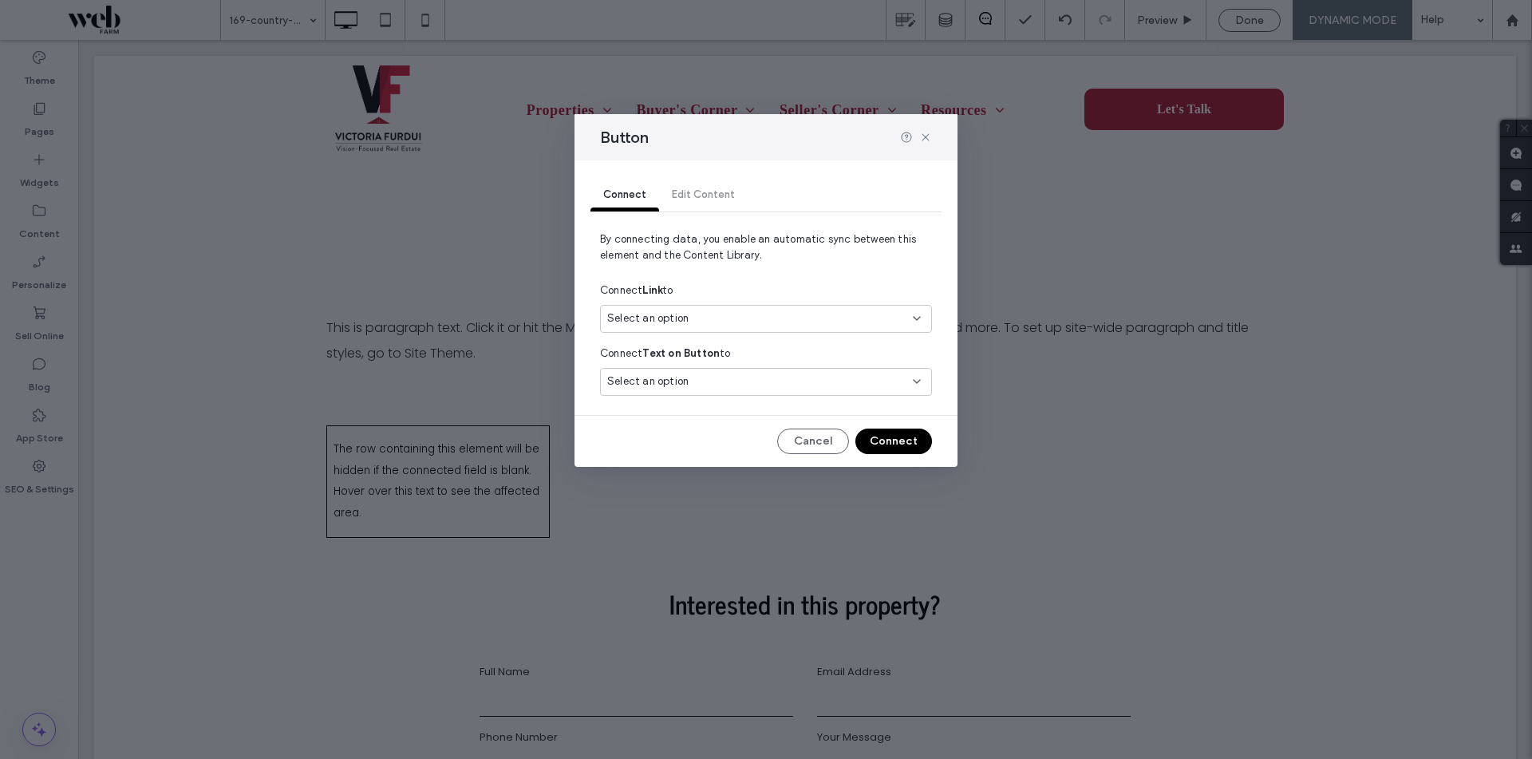
click at [722, 325] on div "Select an option" at bounding box center [756, 318] width 298 height 16
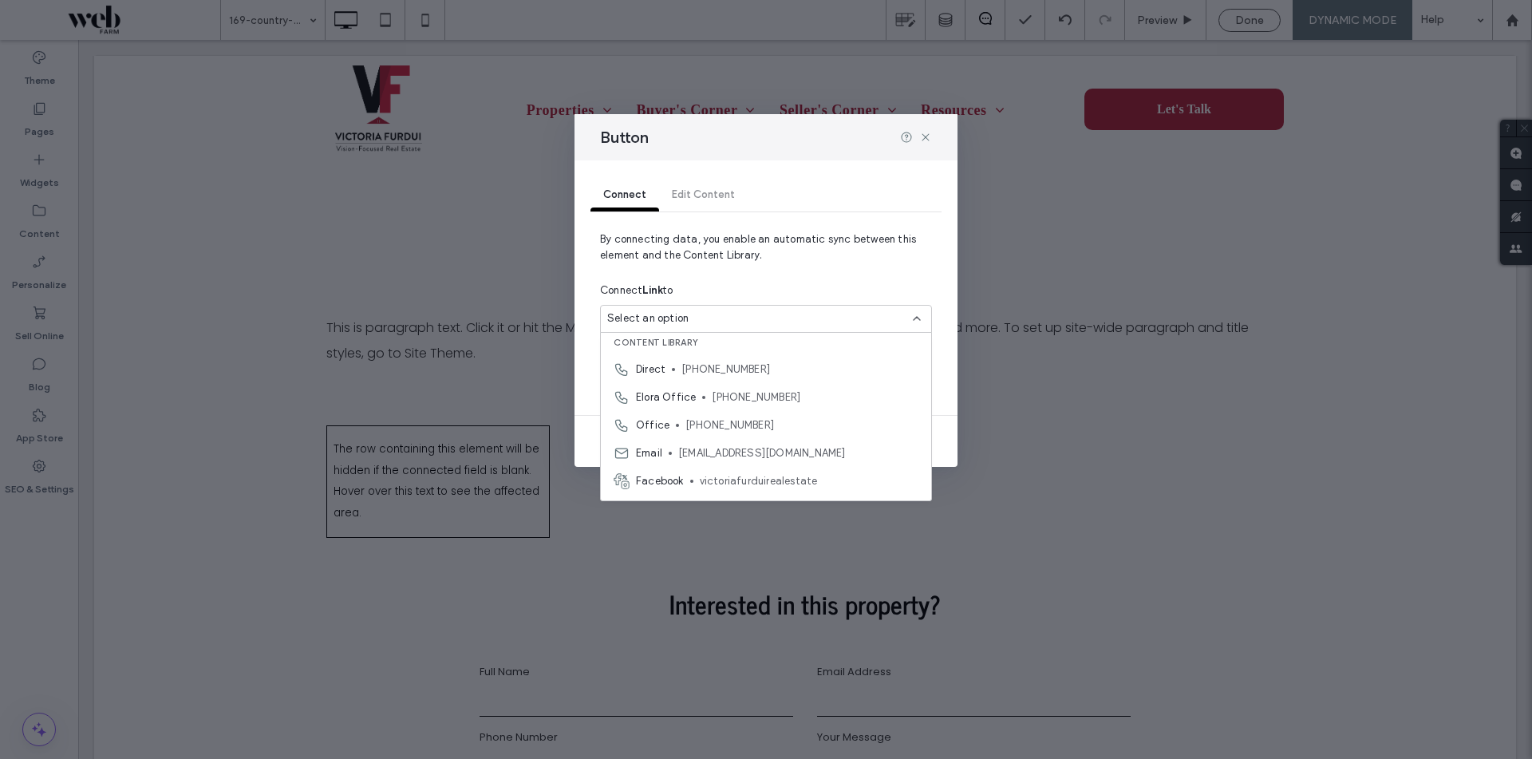
scroll to position [0, 0]
click at [766, 265] on span "By connecting data, you enable an automatic sync between this element and the C…" at bounding box center [766, 253] width 332 height 45
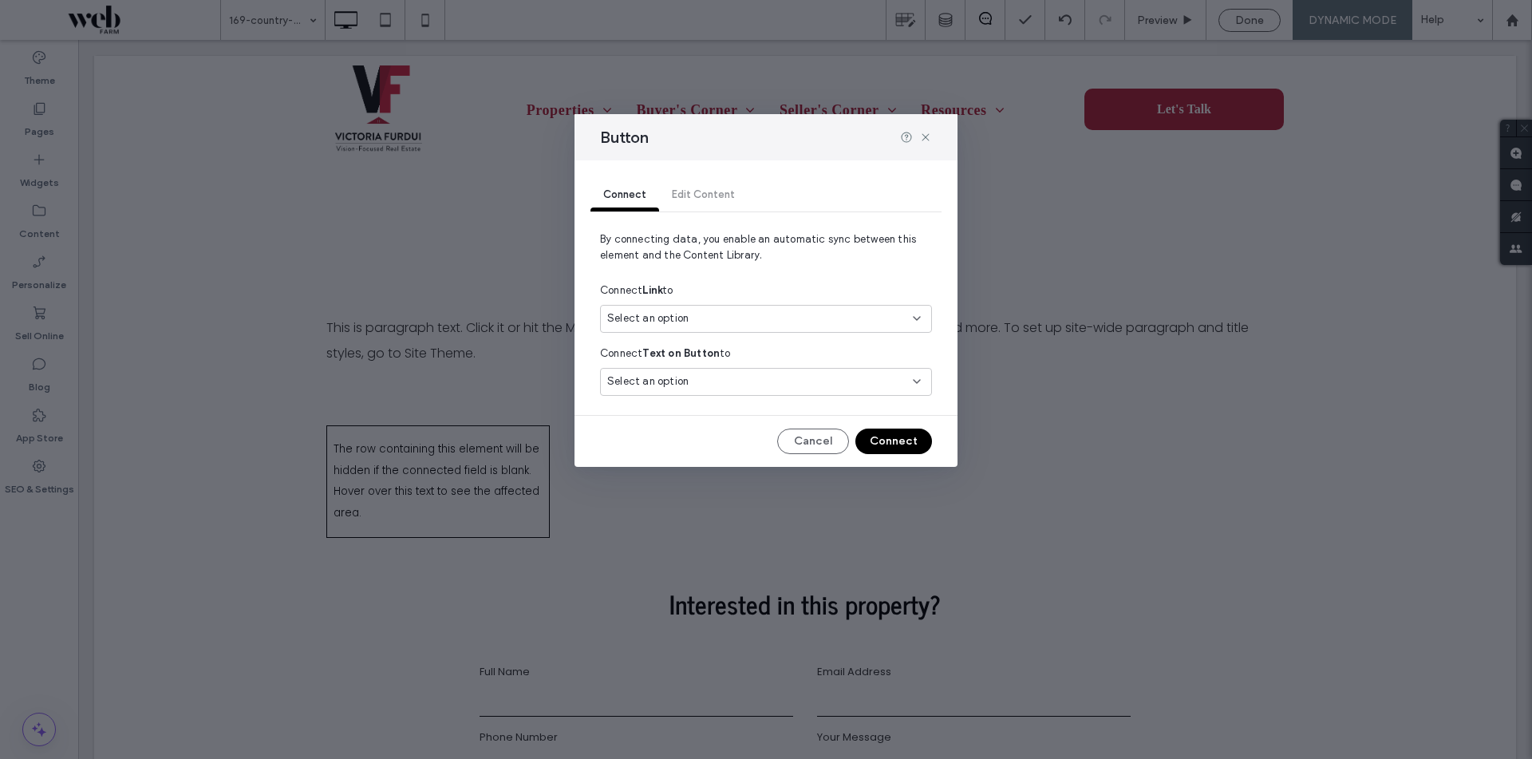
click at [733, 381] on div "Select an option" at bounding box center [756, 382] width 298 height 16
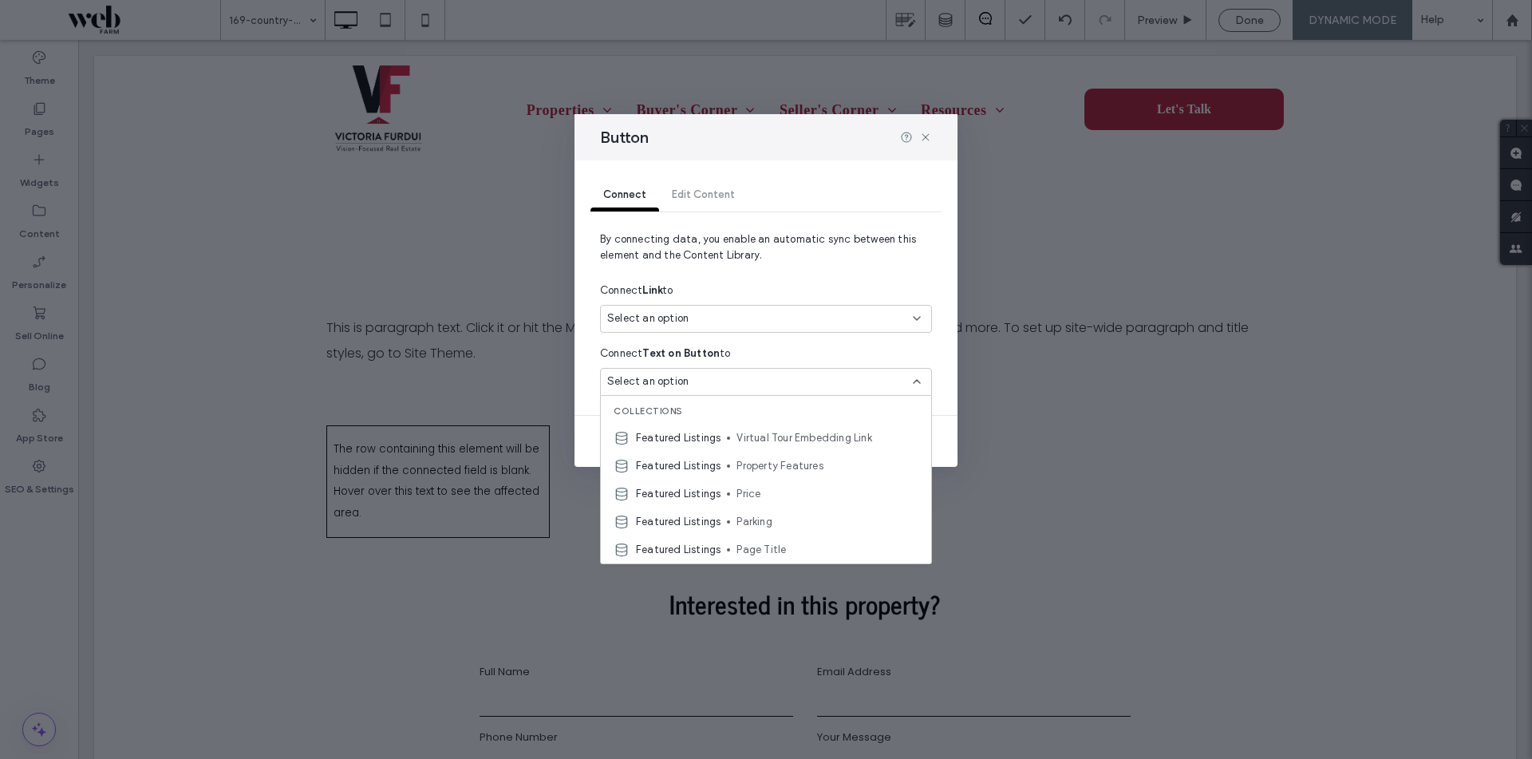
click at [747, 343] on div "Connect Text on Button to" at bounding box center [766, 353] width 332 height 29
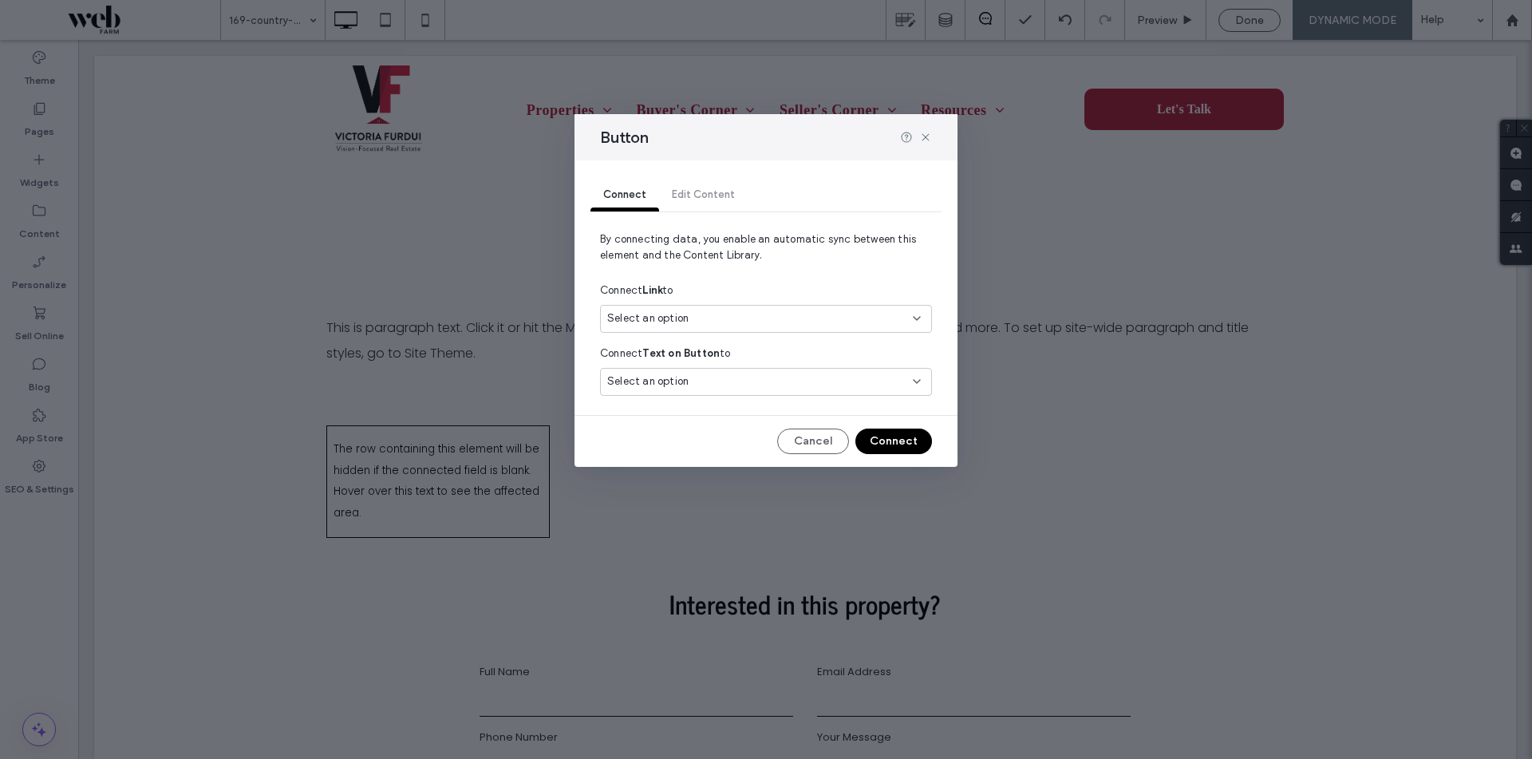
click at [757, 308] on div "Select an option" at bounding box center [766, 319] width 332 height 28
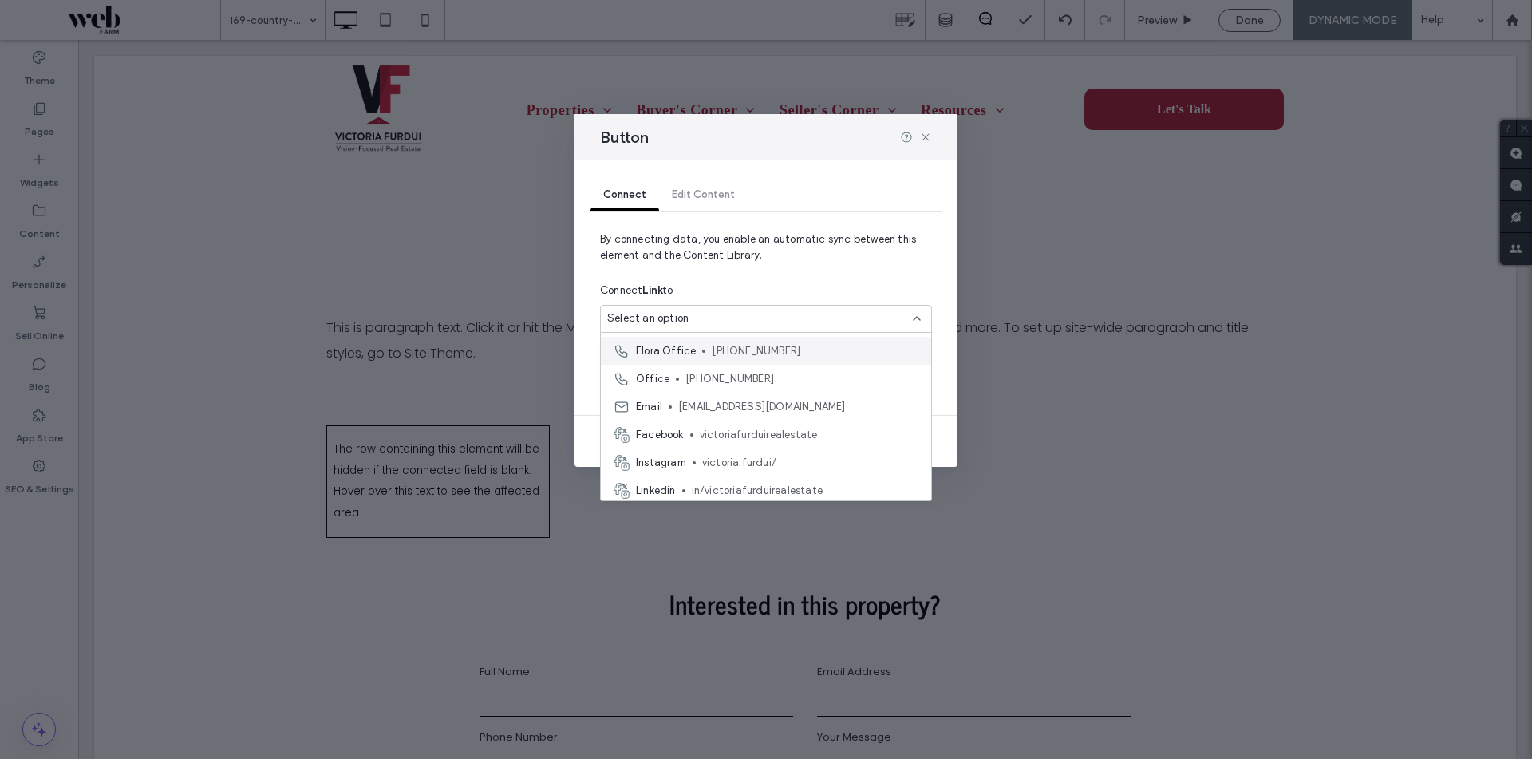
scroll to position [56, 0]
drag, startPoint x: 786, startPoint y: 272, endPoint x: 863, endPoint y: 192, distance: 110.6
click at [792, 264] on span "By connecting data, you enable an automatic sync between this element and the C…" at bounding box center [766, 253] width 332 height 45
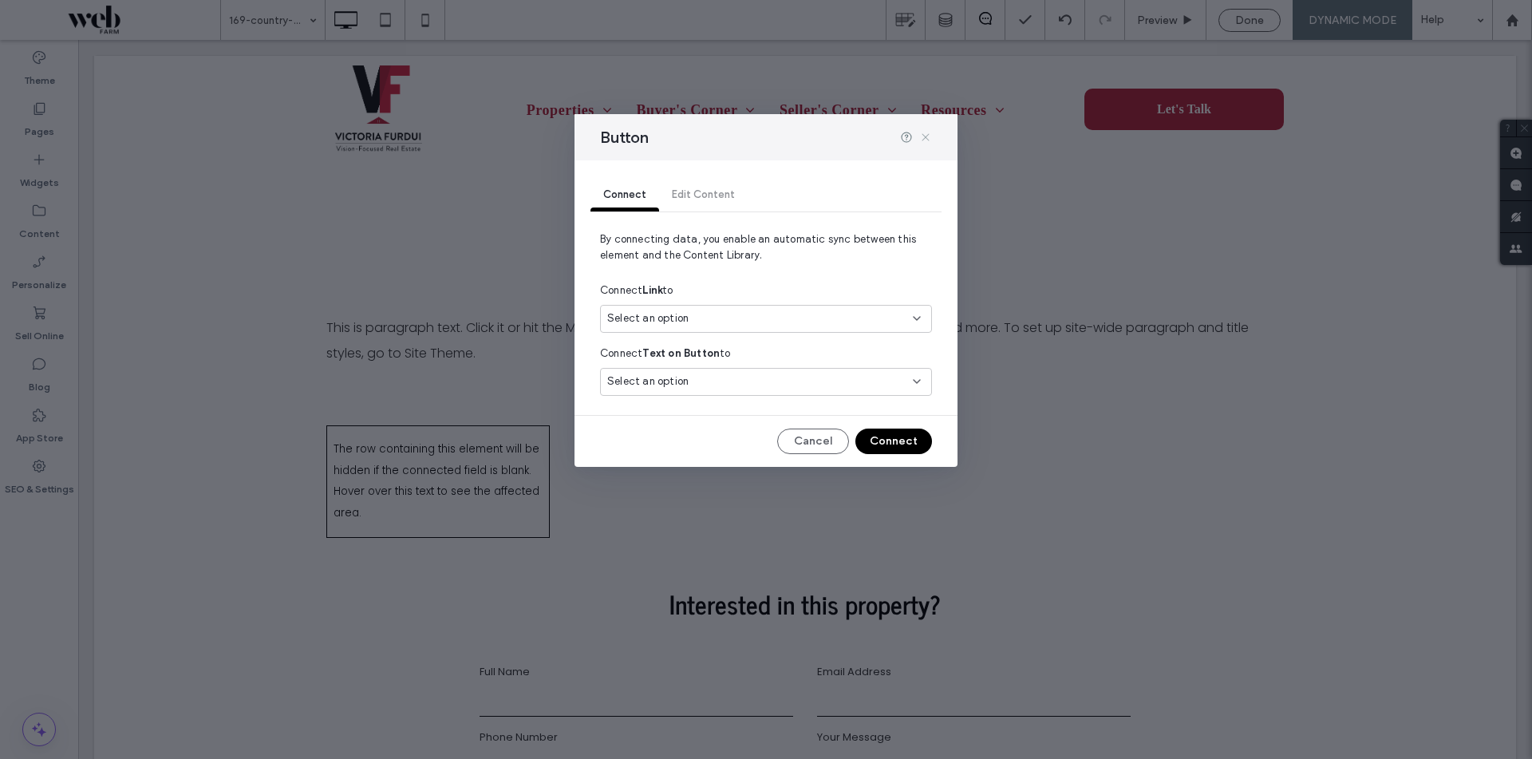
click at [921, 134] on icon at bounding box center [925, 137] width 13 height 13
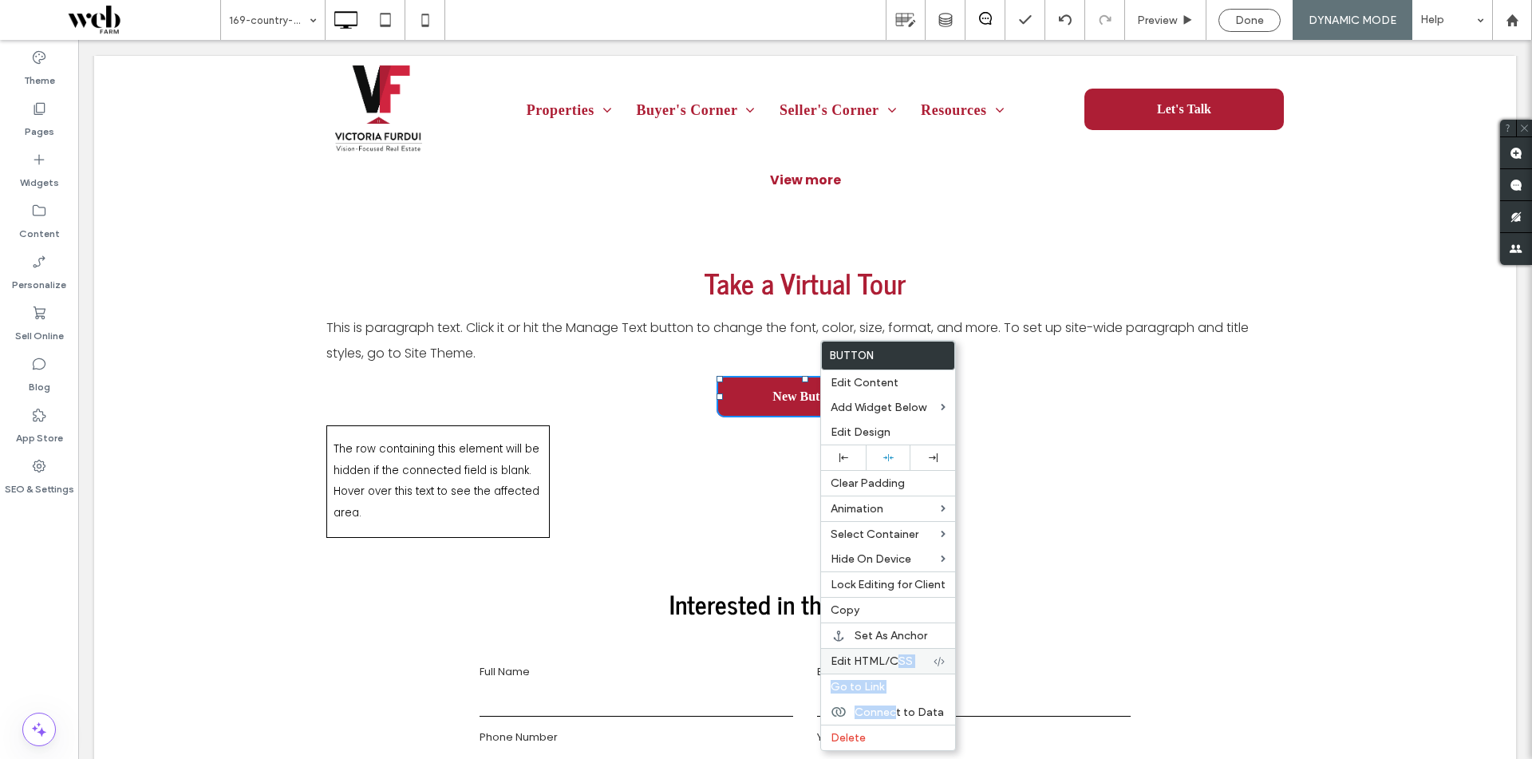
drag, startPoint x: 894, startPoint y: 713, endPoint x: 897, endPoint y: 656, distance: 56.8
click at [897, 656] on div "Button Edit Content Add Widget Below Edit Design Clear Padding Animation Select…" at bounding box center [888, 545] width 136 height 411
click at [897, 656] on span "Edit HTML/CSS" at bounding box center [872, 661] width 82 height 14
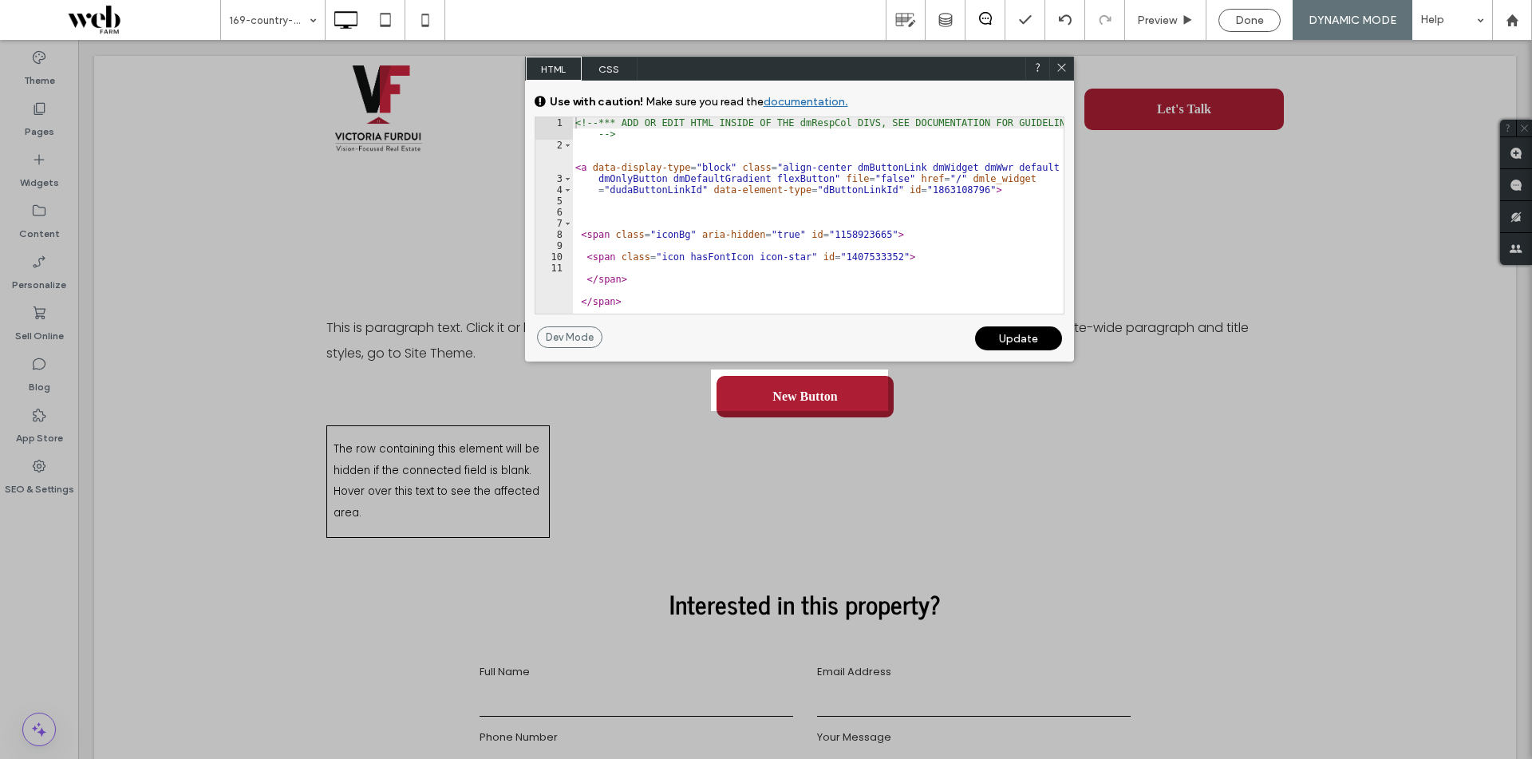
drag, startPoint x: 1063, startPoint y: 66, endPoint x: 885, endPoint y: 166, distance: 204.0
click at [1063, 66] on use at bounding box center [1061, 68] width 8 height 8
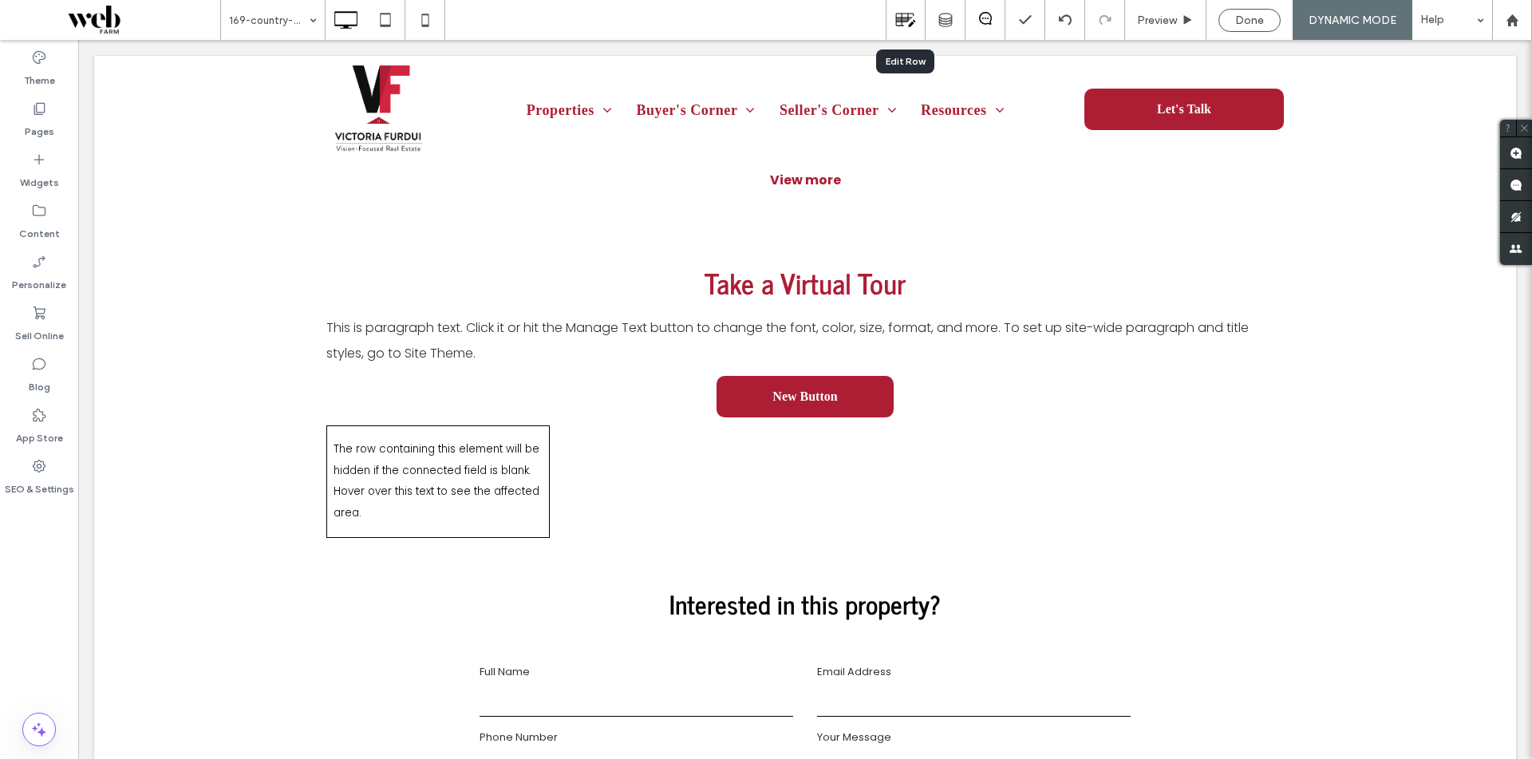
click at [915, 25] on icon at bounding box center [905, 20] width 21 height 21
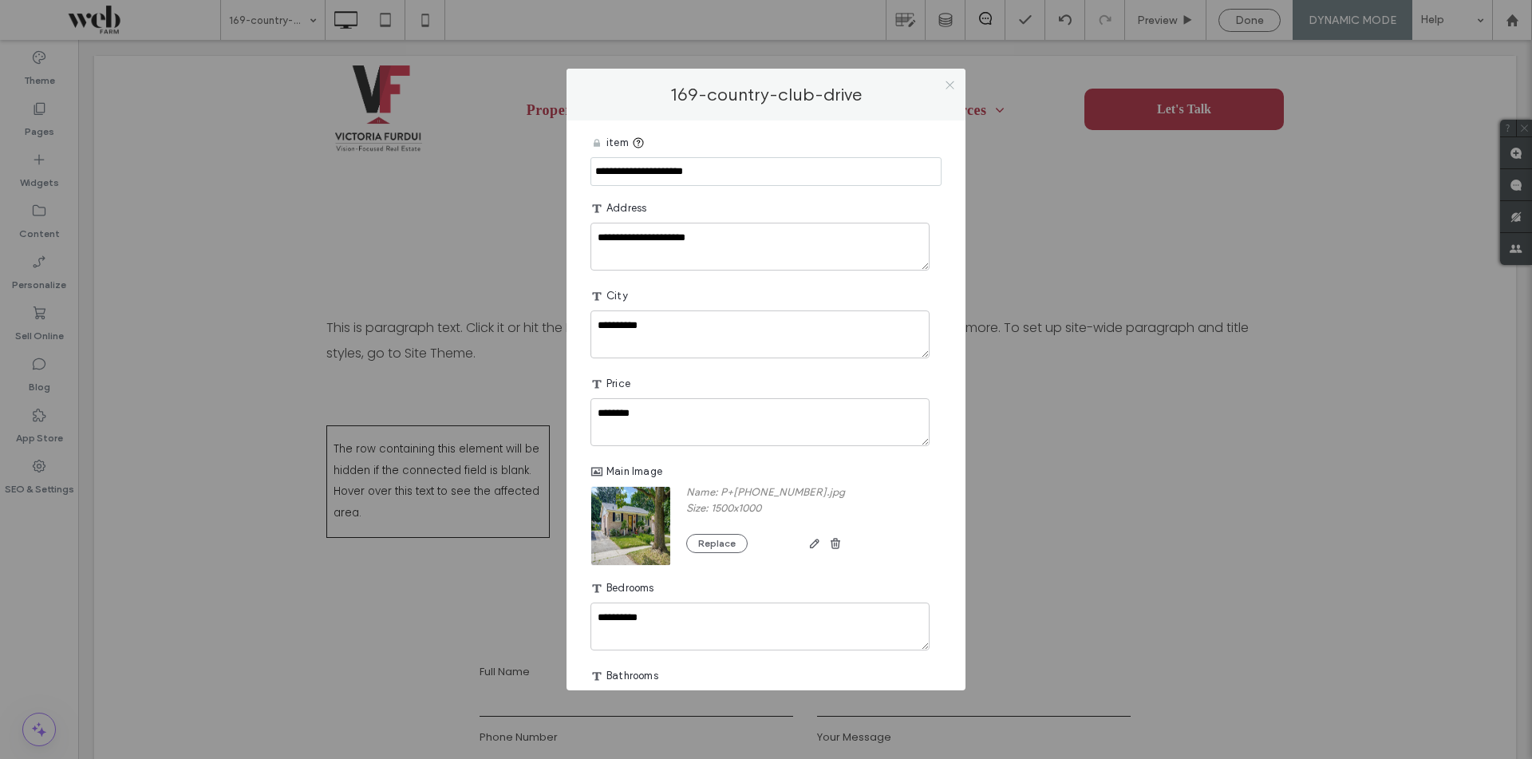
click at [947, 91] on span at bounding box center [950, 85] width 12 height 24
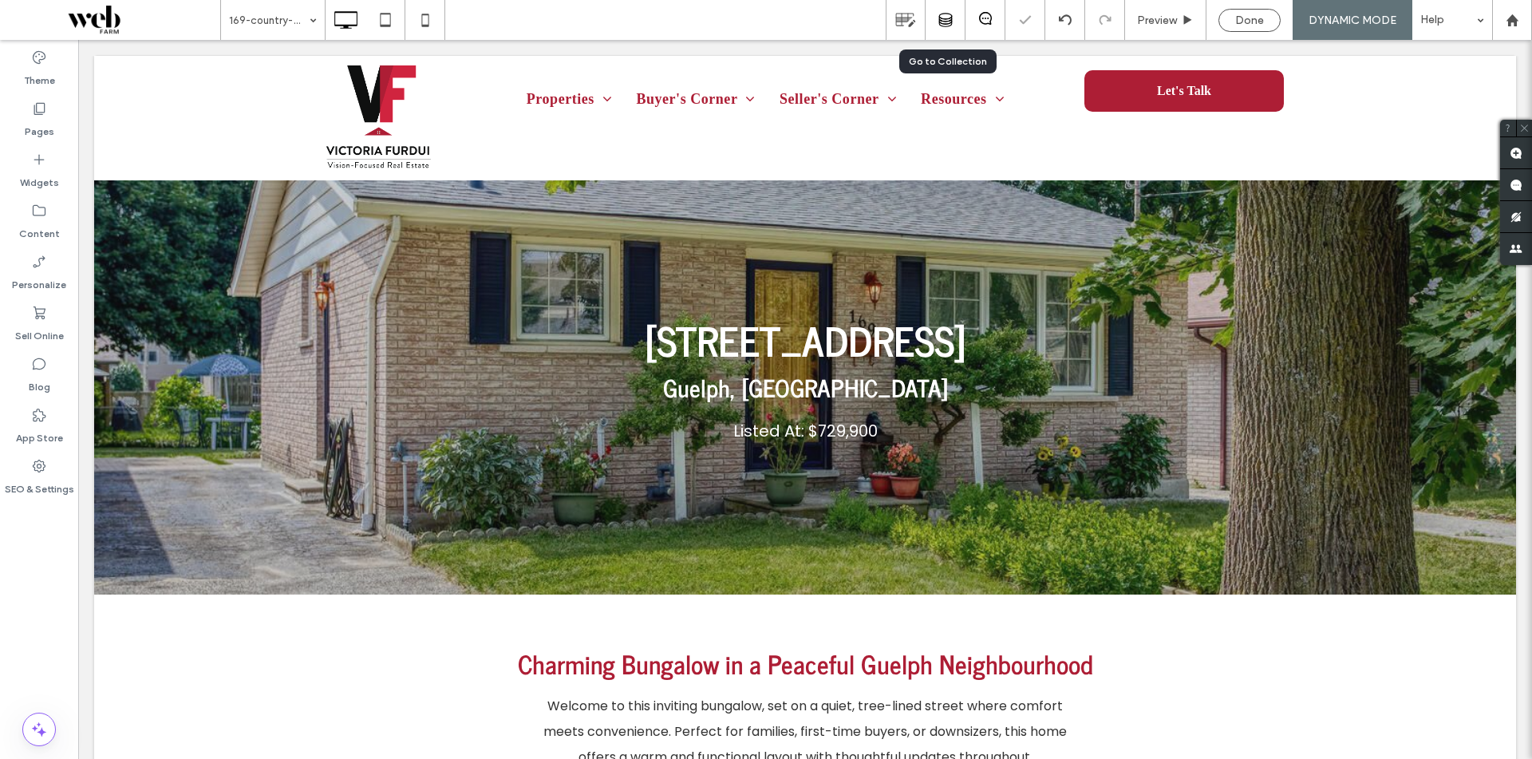
scroll to position [0, 0]
click at [945, 27] on div at bounding box center [946, 20] width 40 height 40
click at [948, 25] on icon at bounding box center [946, 20] width 14 height 14
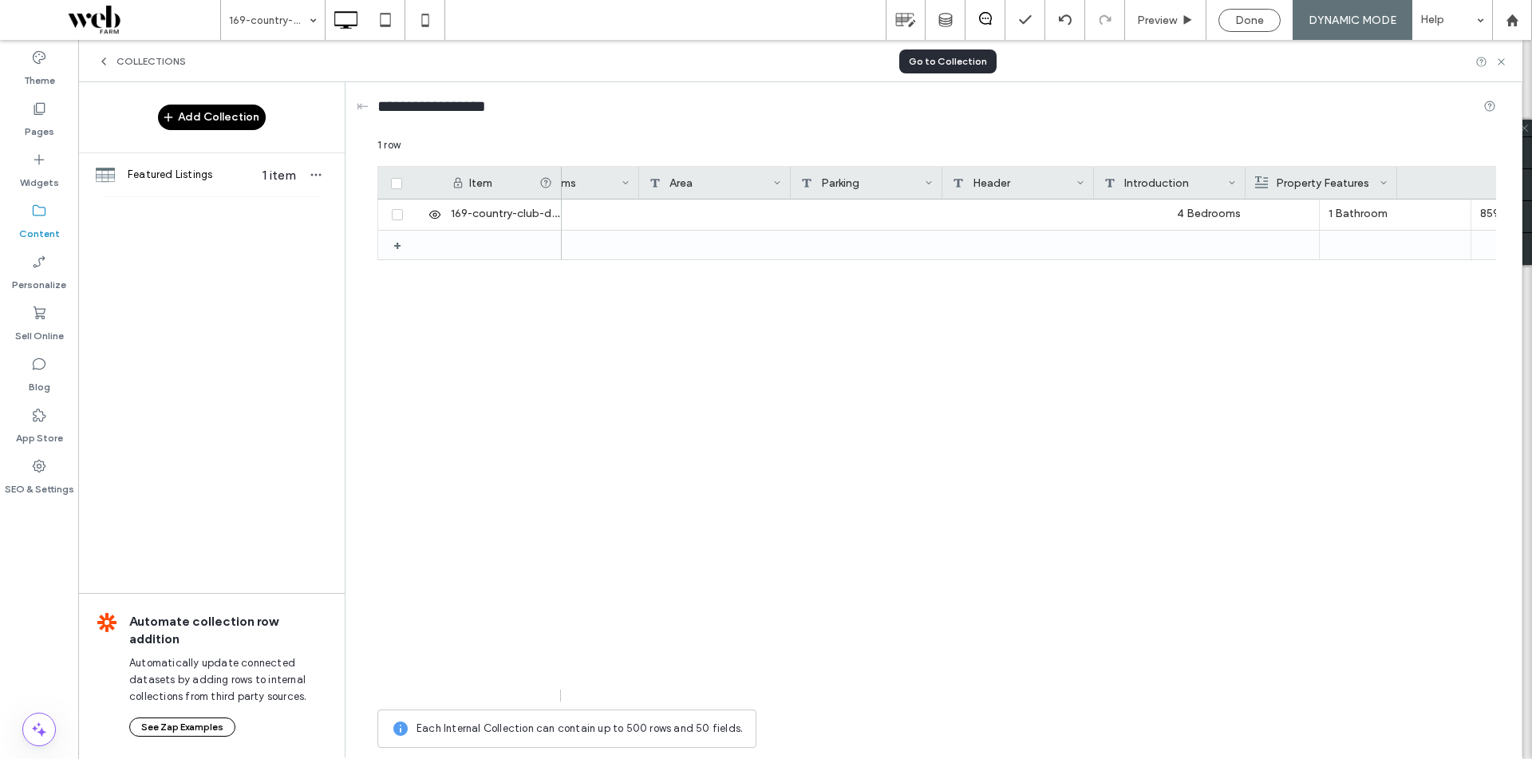
scroll to position [0, 1547]
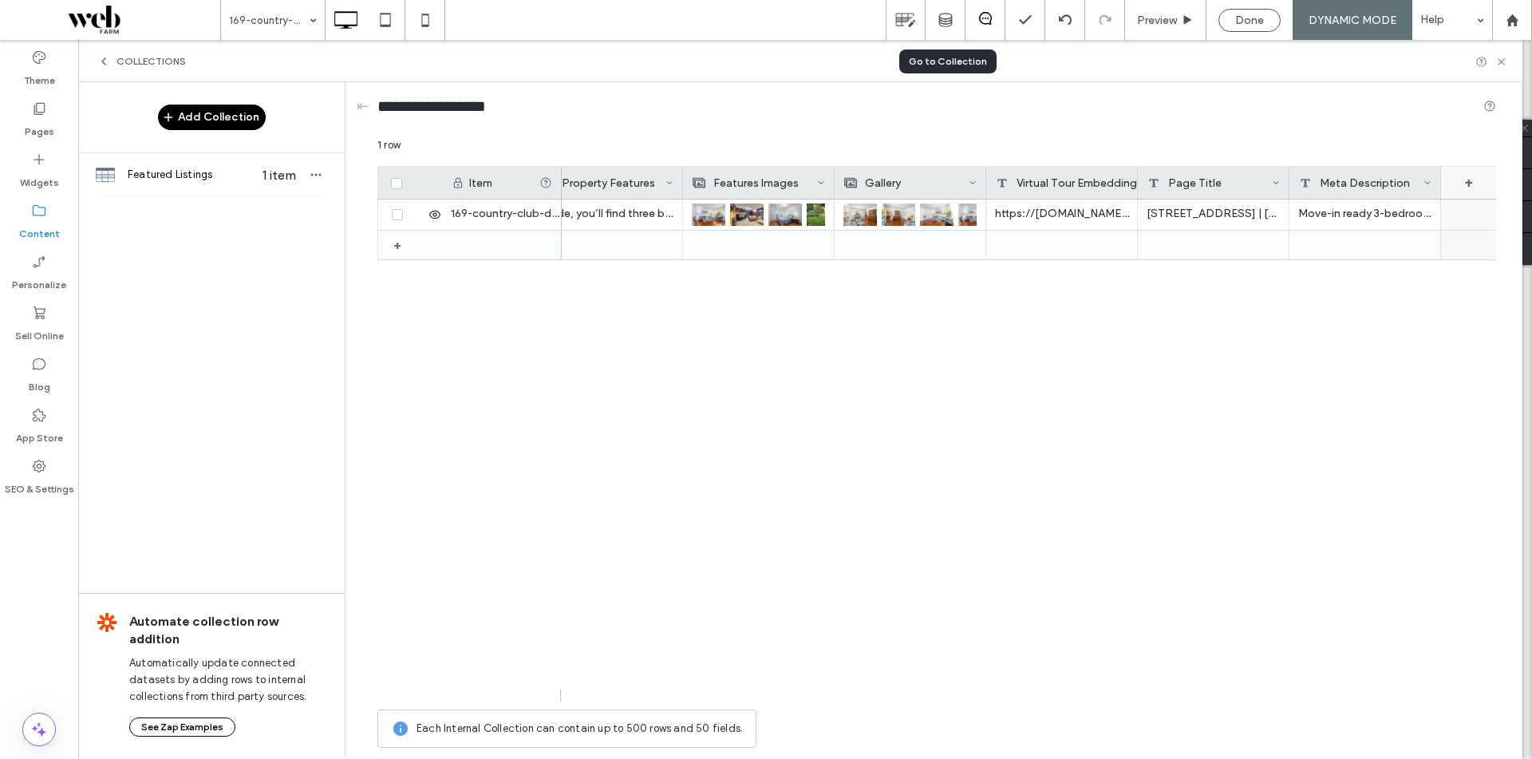
click at [1477, 168] on div "+" at bounding box center [1469, 183] width 56 height 32
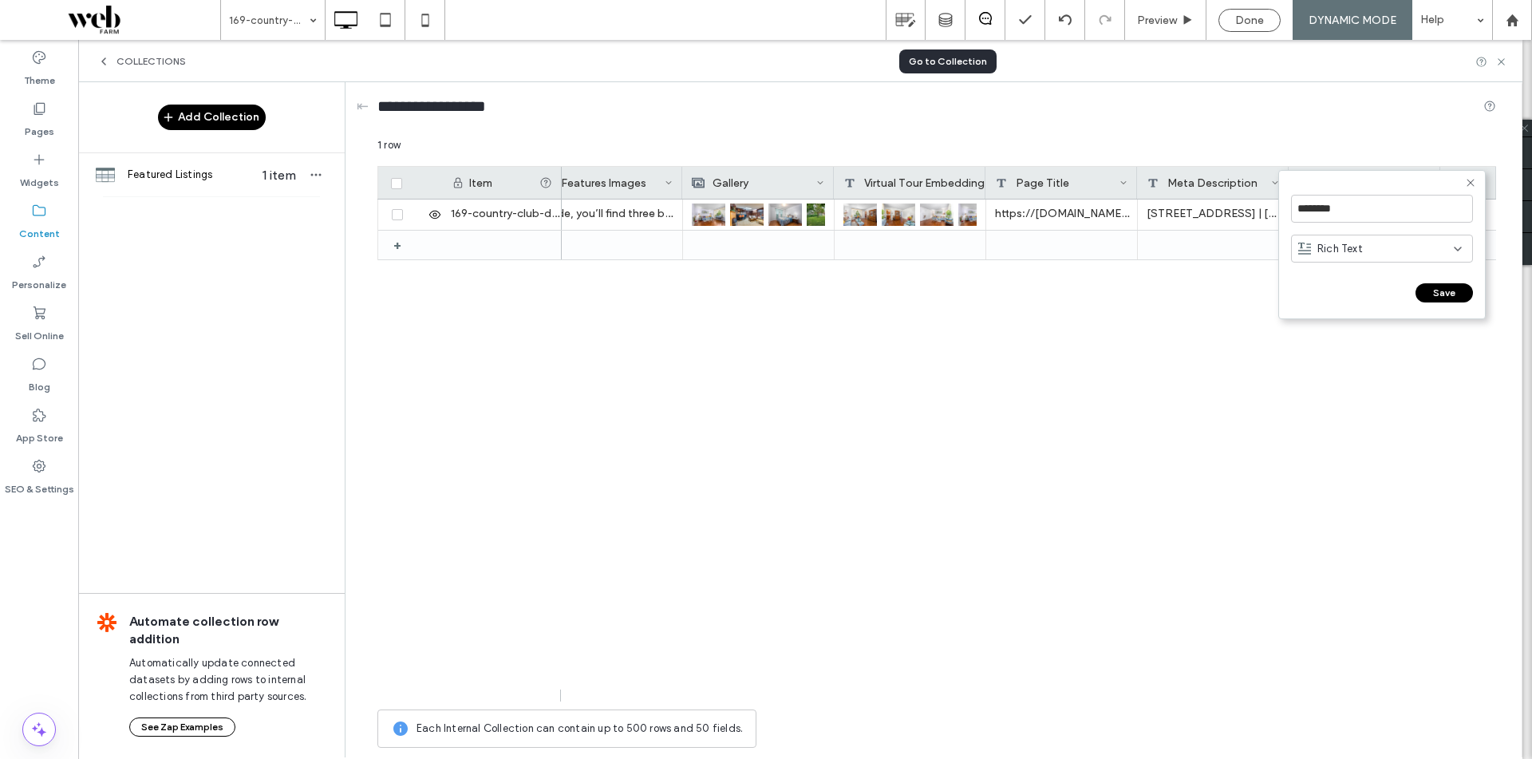
scroll to position [0, 1698]
click at [1333, 219] on input "********" at bounding box center [1382, 209] width 182 height 28
click at [1334, 222] on input "********" at bounding box center [1382, 209] width 182 height 28
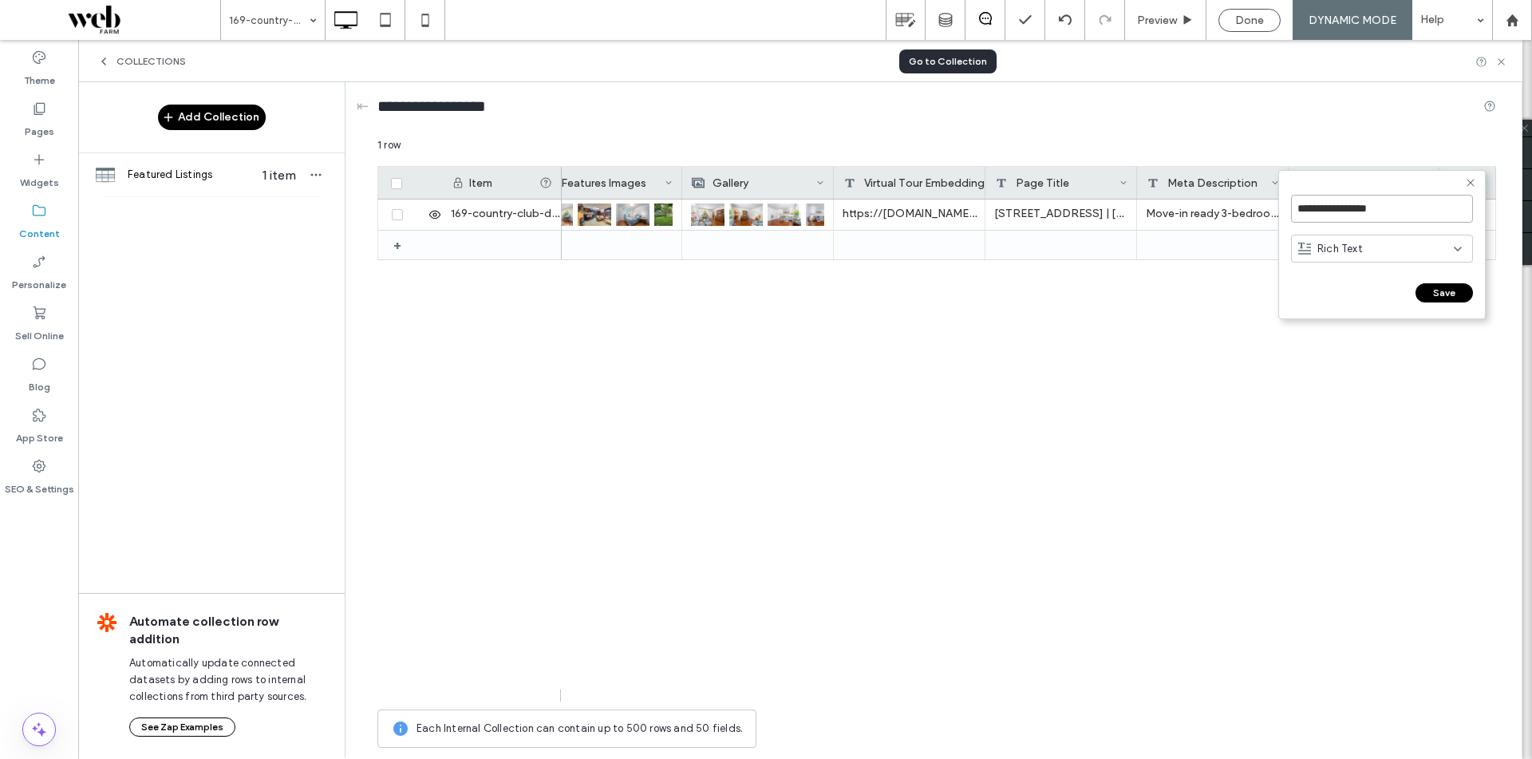
type input "**********"
click at [1361, 239] on div "Rich Text" at bounding box center [1382, 249] width 182 height 28
click at [1397, 367] on div "Link" at bounding box center [1382, 360] width 180 height 28
click at [1445, 289] on button "Save" at bounding box center [1444, 292] width 57 height 19
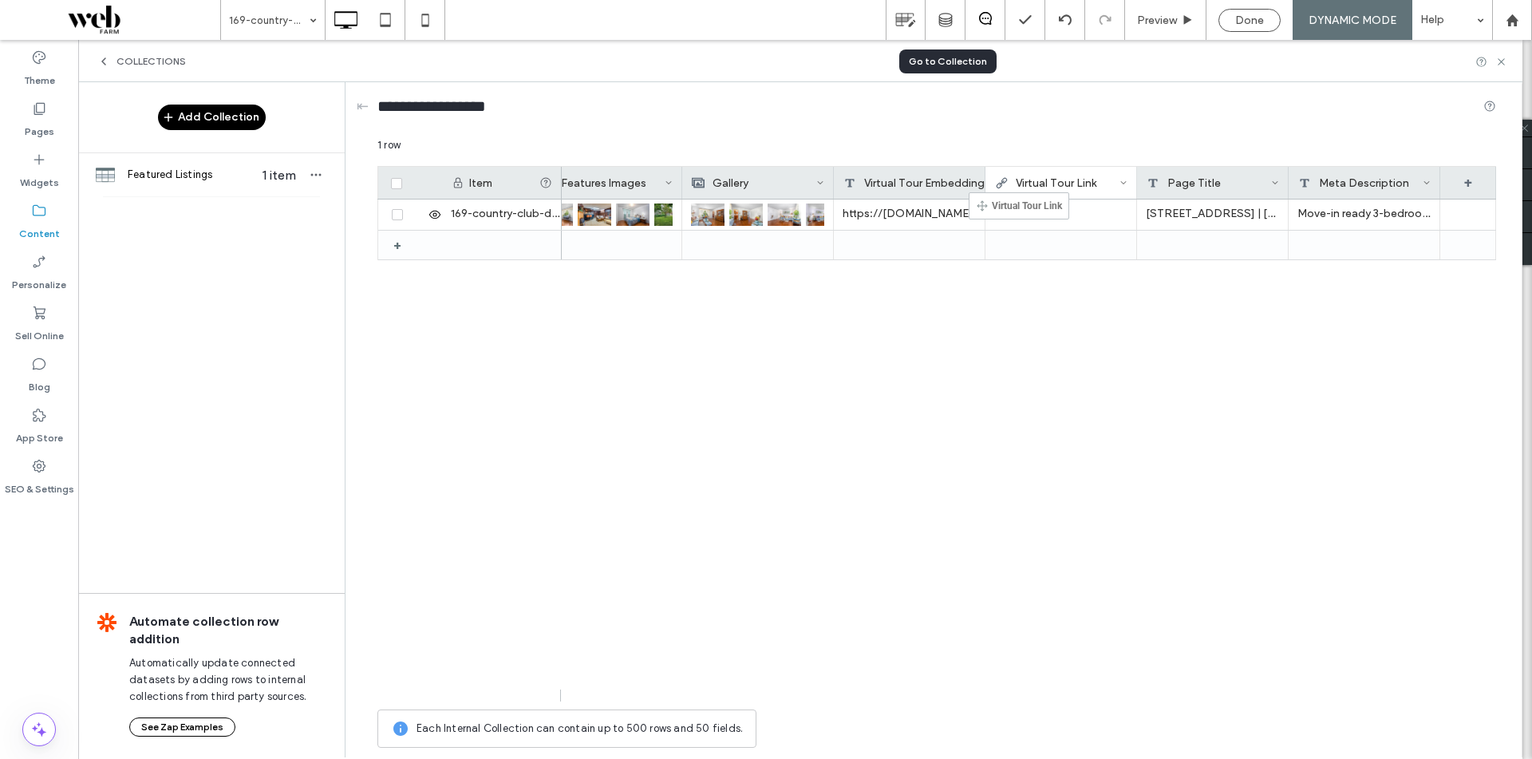
drag, startPoint x: 1354, startPoint y: 188, endPoint x: 993, endPoint y: 200, distance: 360.9
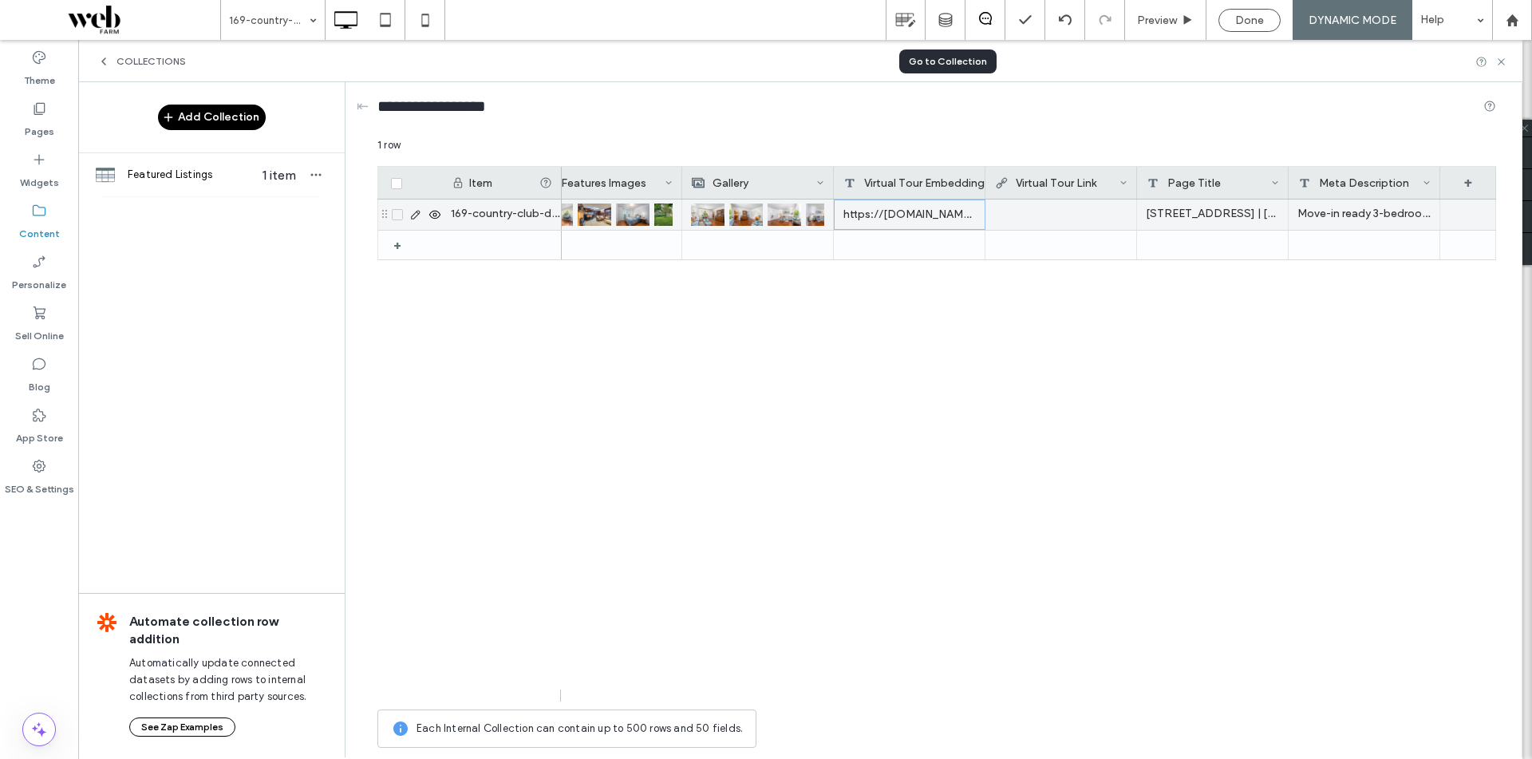
click at [950, 209] on div "https://[DOMAIN_NAME]/public/vtour/display/2342232#!/#home-immersive" at bounding box center [910, 215] width 152 height 30
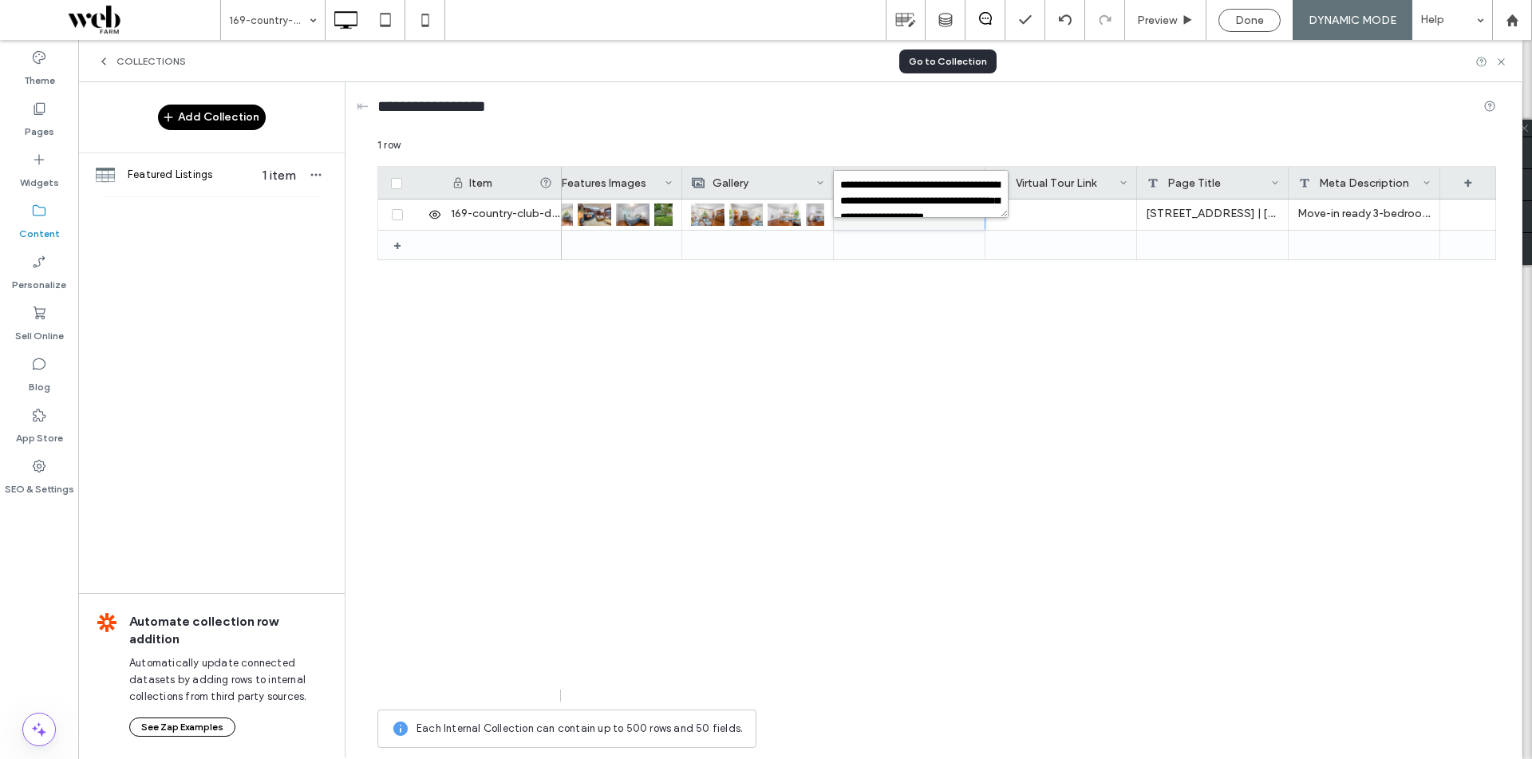
click at [950, 209] on textarea "**********" at bounding box center [921, 194] width 176 height 48
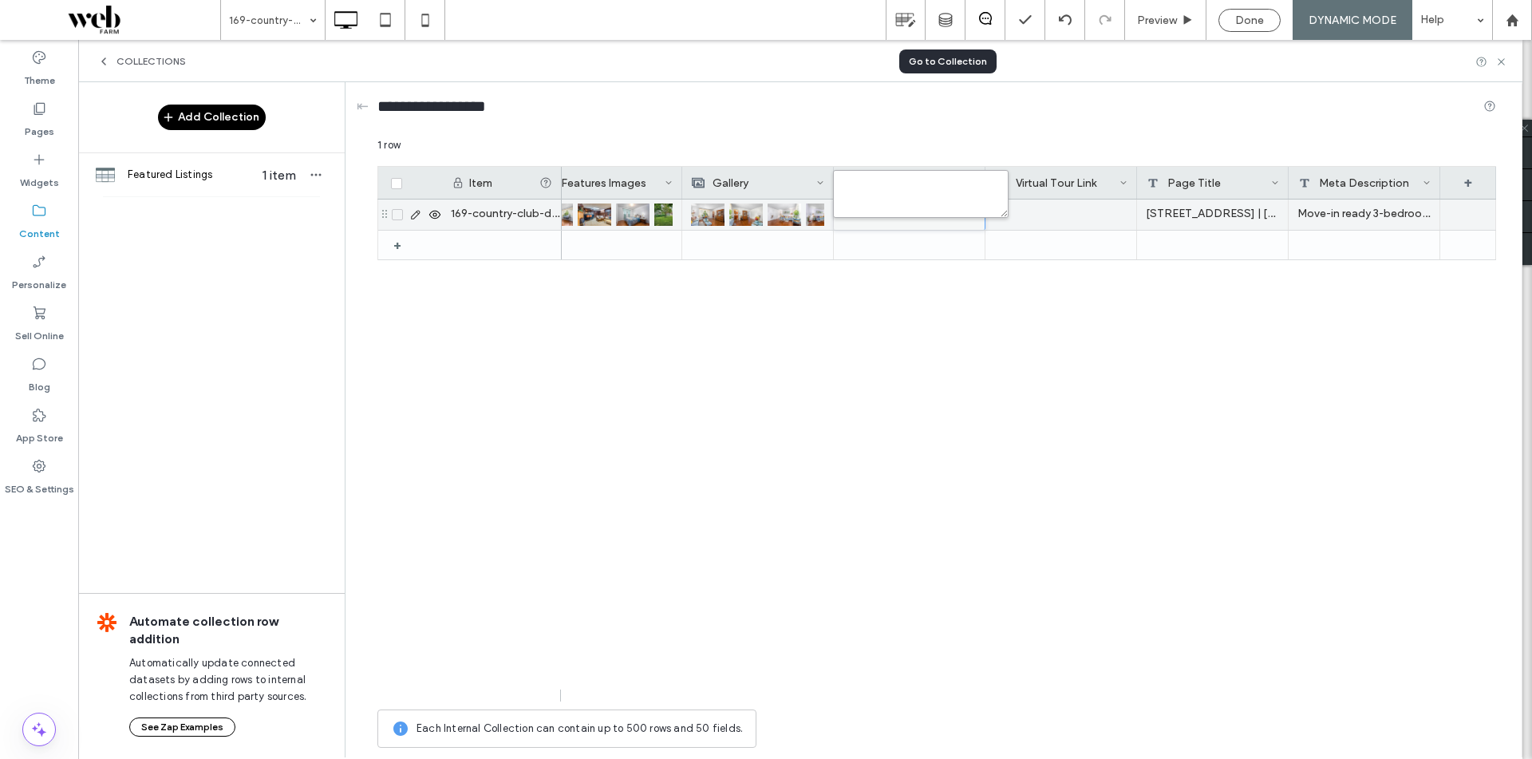
scroll to position [0, 0]
click at [1035, 211] on div at bounding box center [1060, 214] width 133 height 29
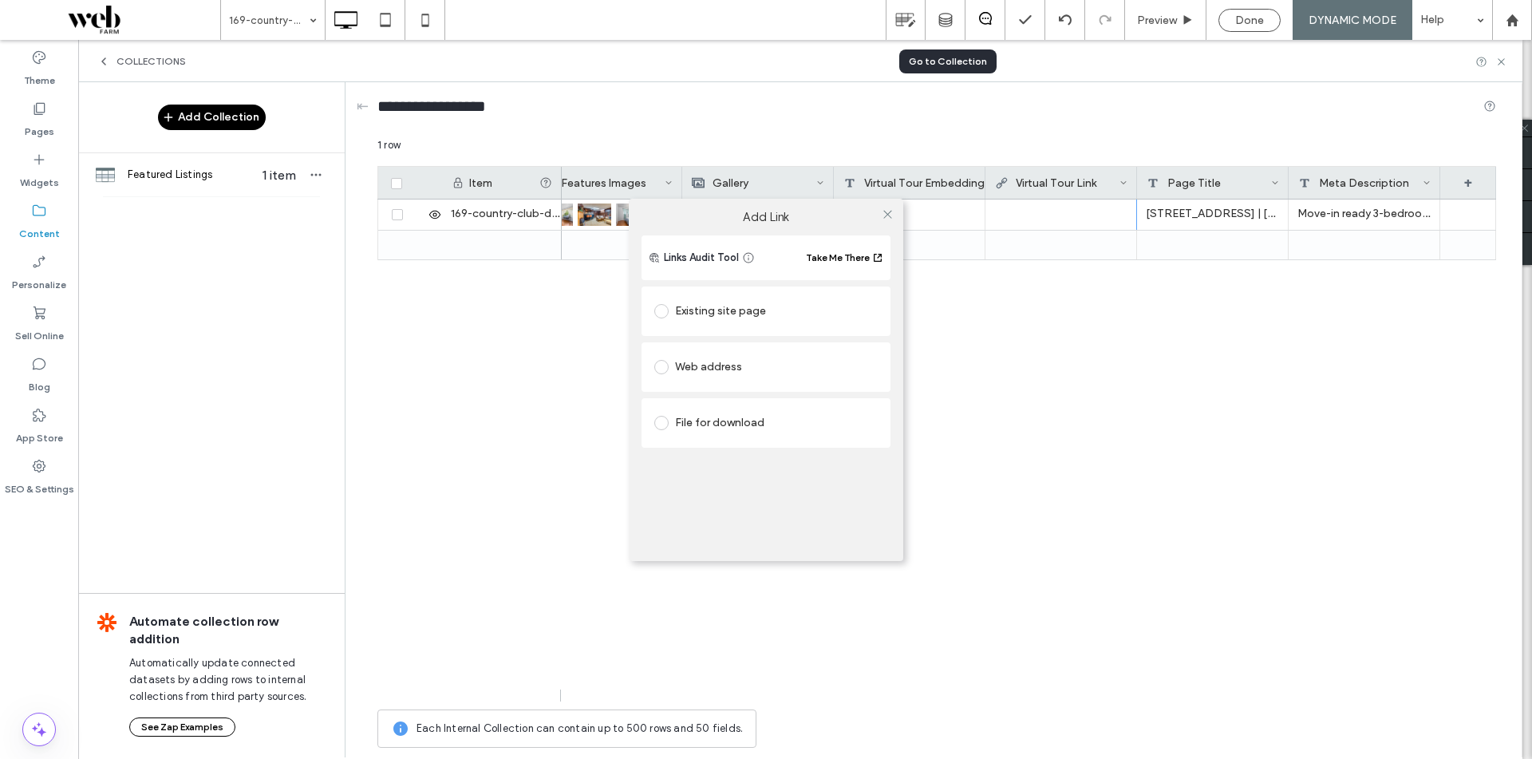
click at [1035, 211] on div "Add Link Links Audit Tool Take Me There Existing site page Web address File for…" at bounding box center [766, 379] width 1532 height 759
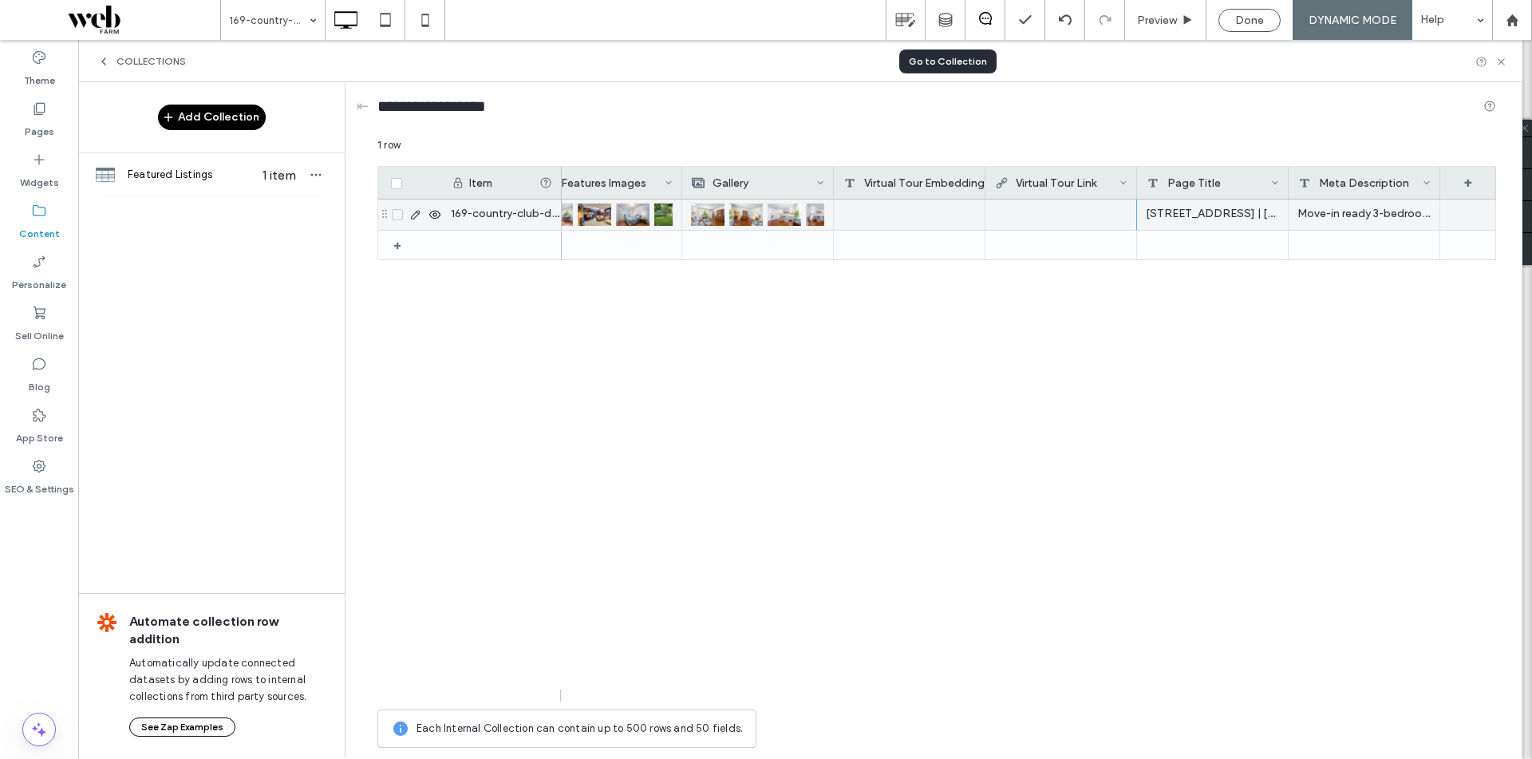
click at [1020, 218] on div at bounding box center [1060, 214] width 133 height 29
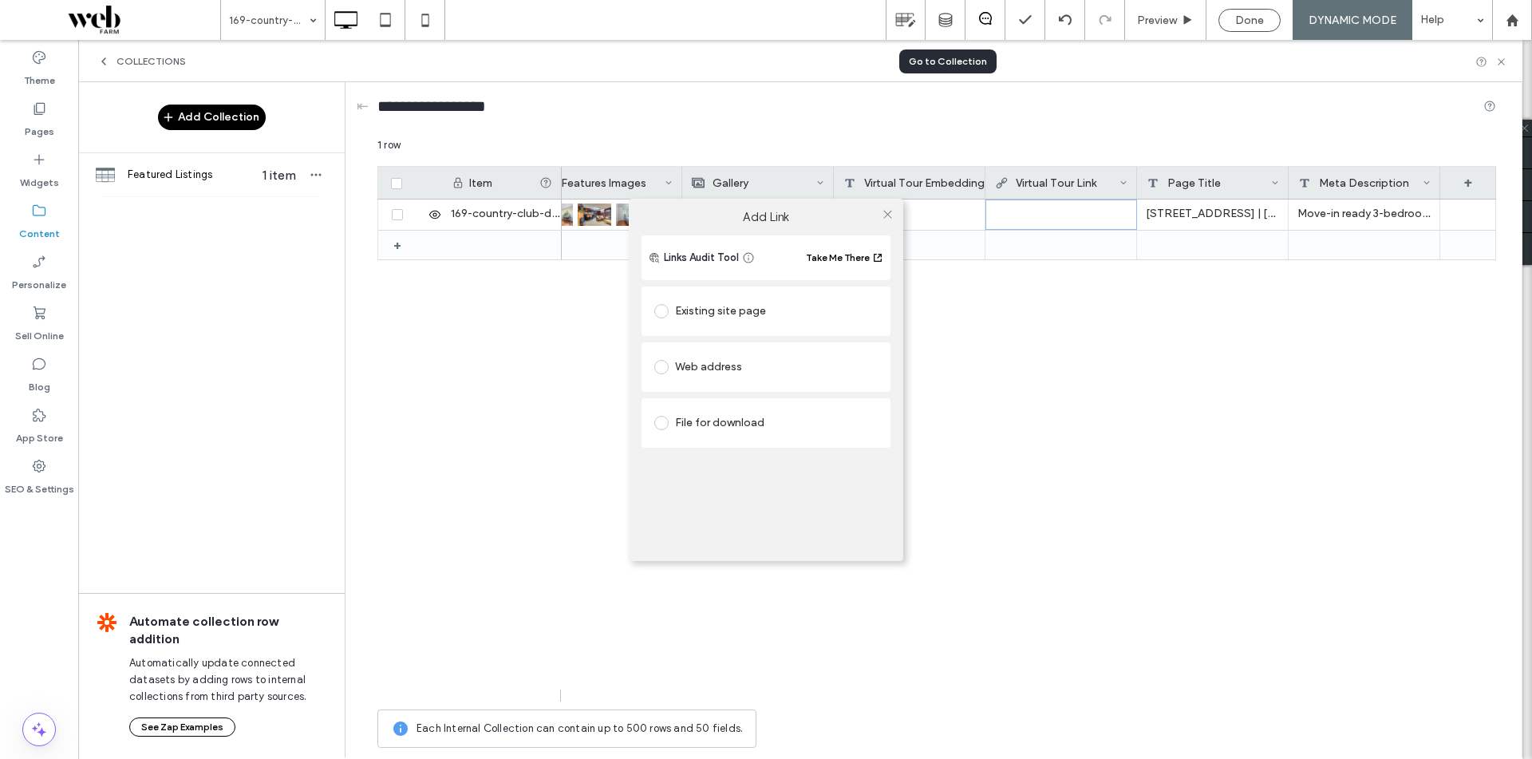
click at [749, 377] on div "Web address" at bounding box center [765, 367] width 223 height 26
click at [729, 393] on input "url" at bounding box center [765, 398] width 223 height 21
paste input "**********"
type input "**********"
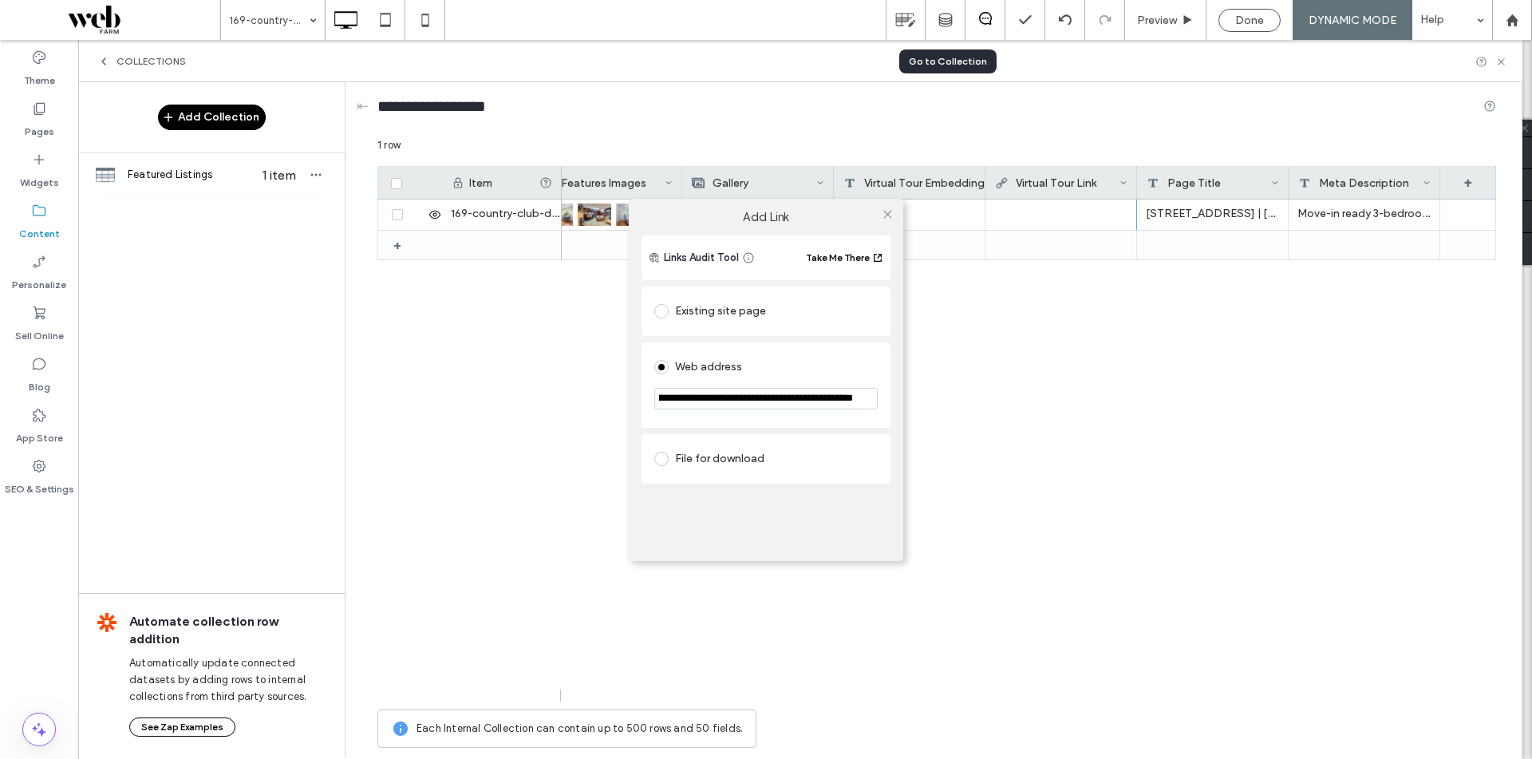
scroll to position [0, 0]
click at [798, 381] on section "**********" at bounding box center [765, 400] width 223 height 40
click at [883, 224] on span at bounding box center [888, 215] width 12 height 24
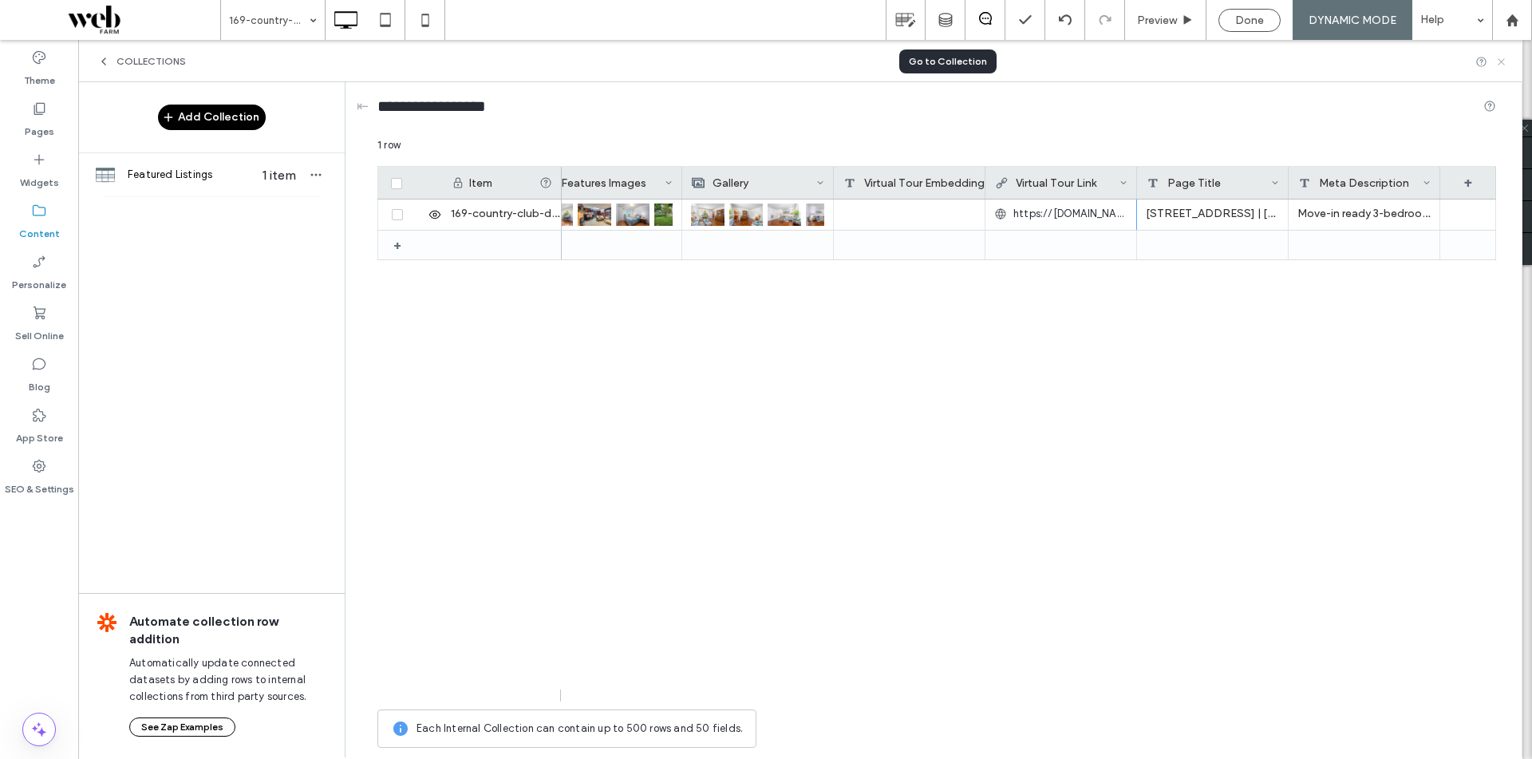
click at [1500, 65] on icon at bounding box center [1502, 62] width 12 height 12
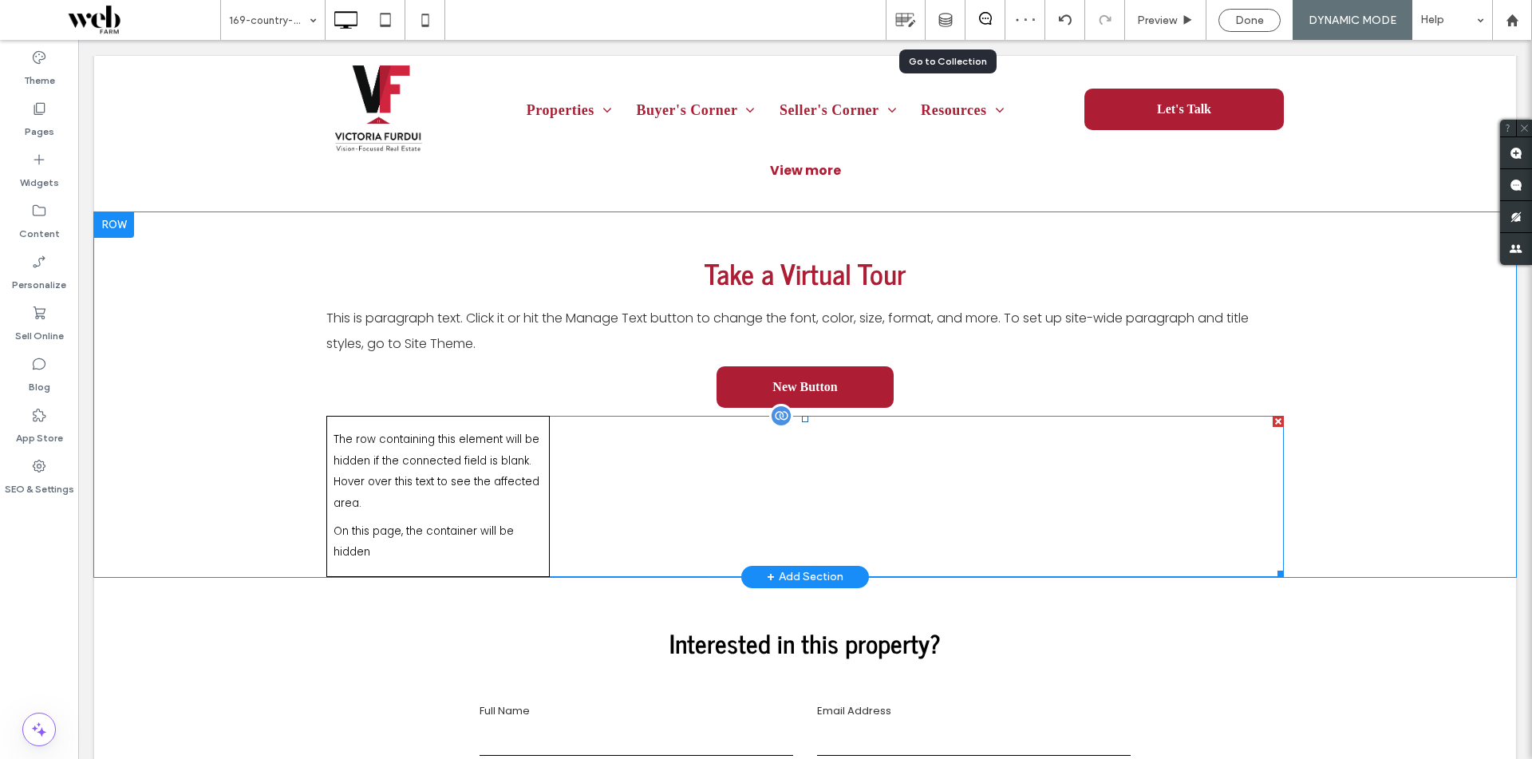
scroll to position [2078, 0]
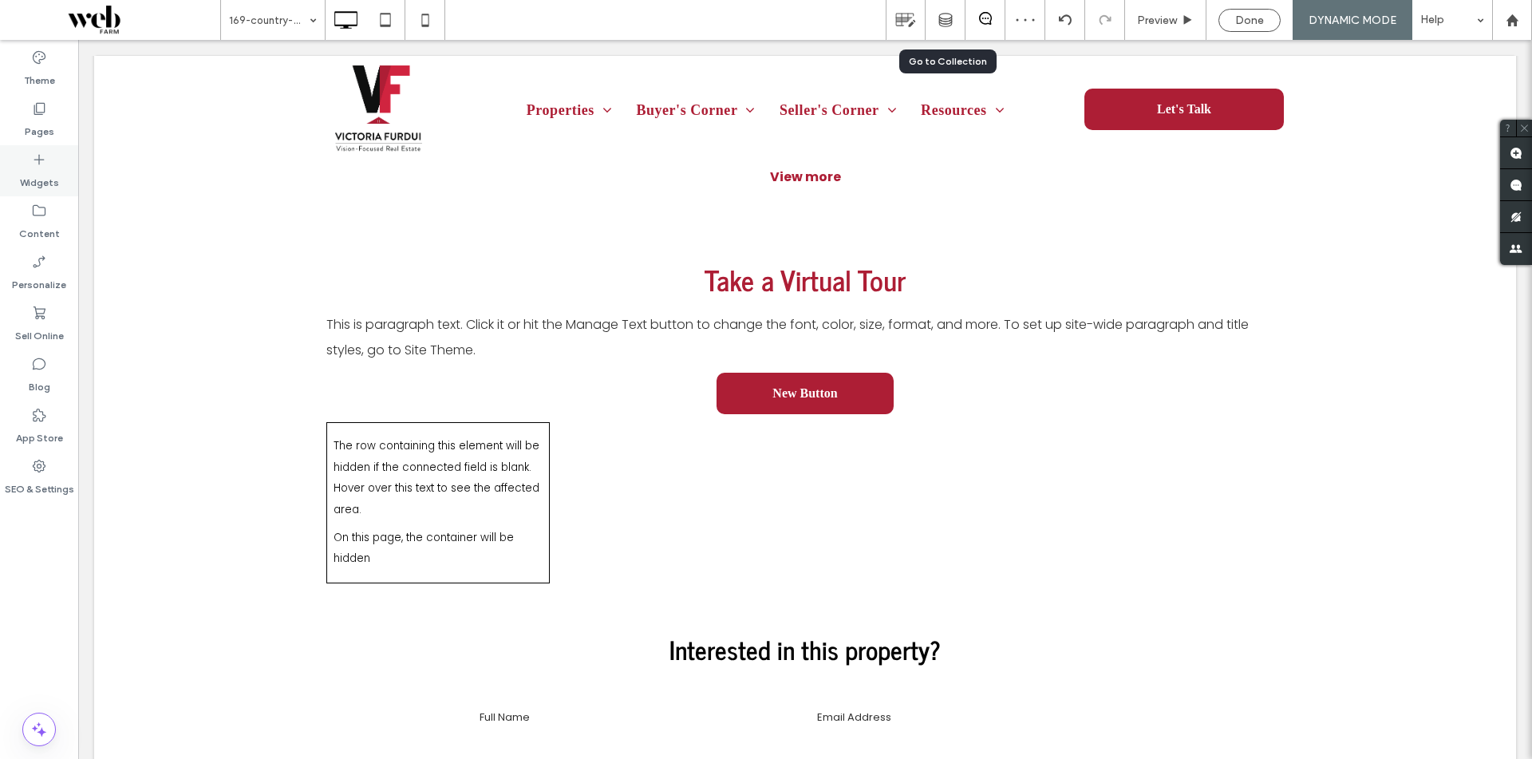
click at [47, 174] on label "Widgets" at bounding box center [39, 179] width 39 height 22
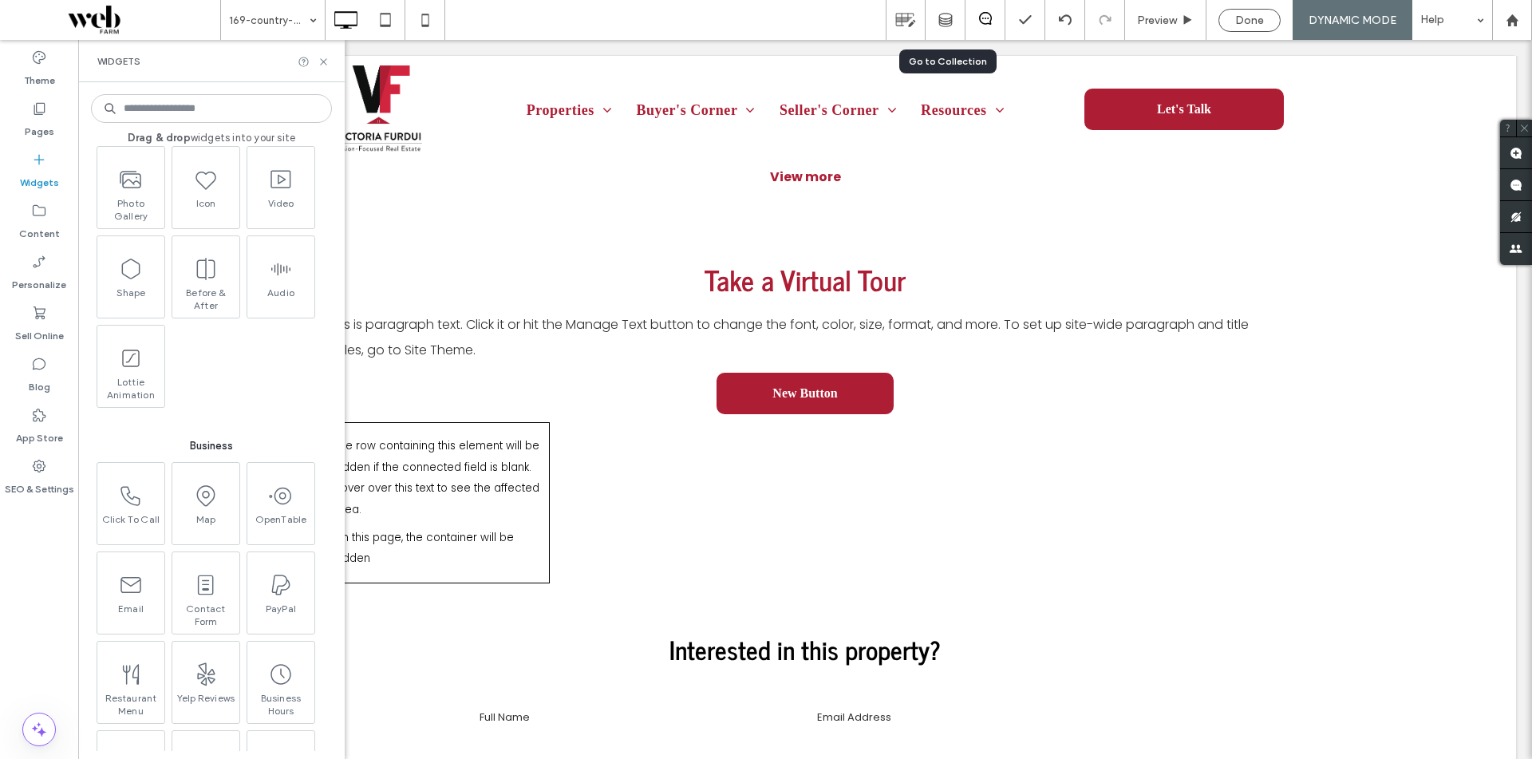
scroll to position [1756, 0]
click at [1063, 12] on div at bounding box center [1065, 20] width 40 height 40
click at [1062, 34] on div at bounding box center [1065, 20] width 40 height 40
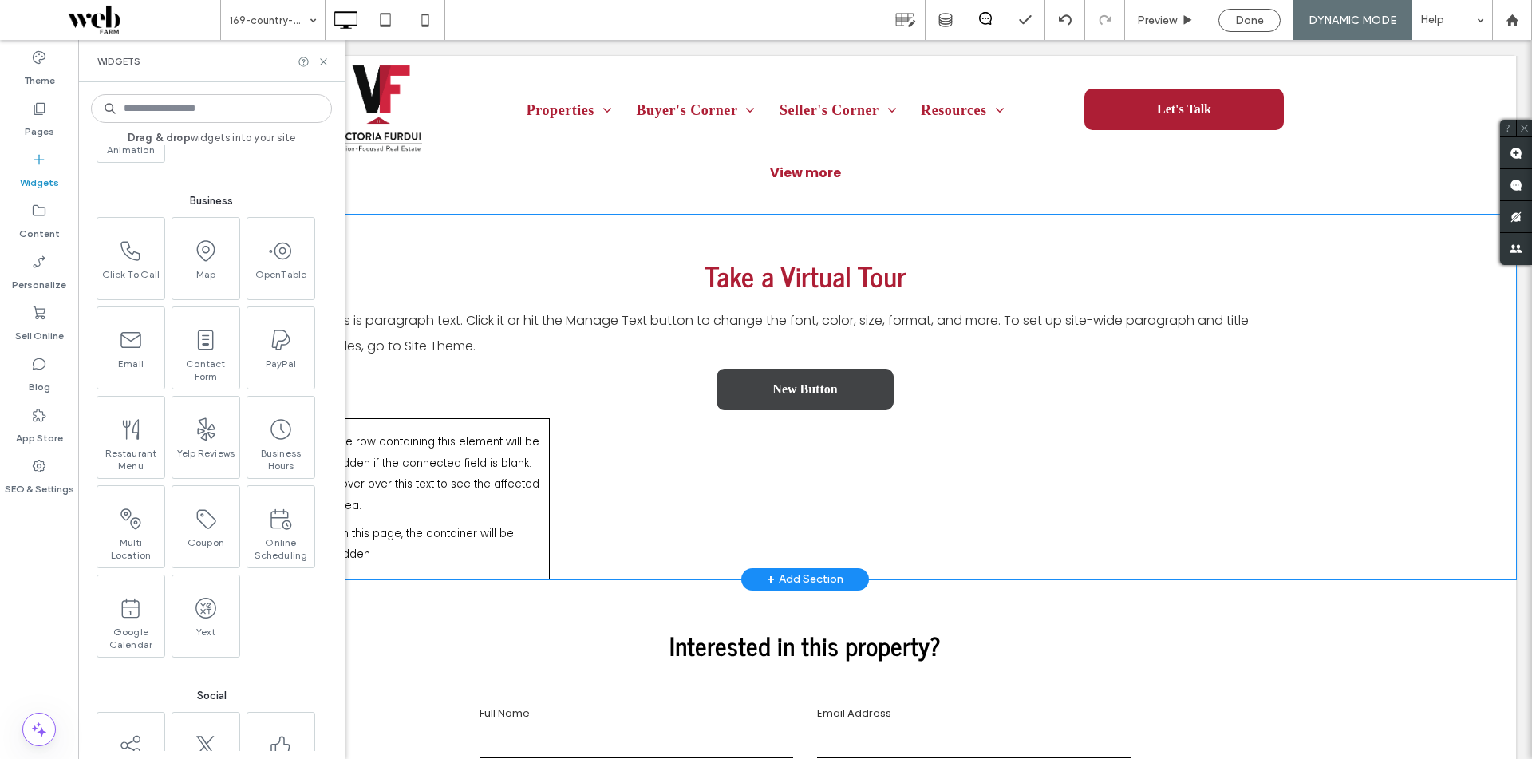
scroll to position [2078, 0]
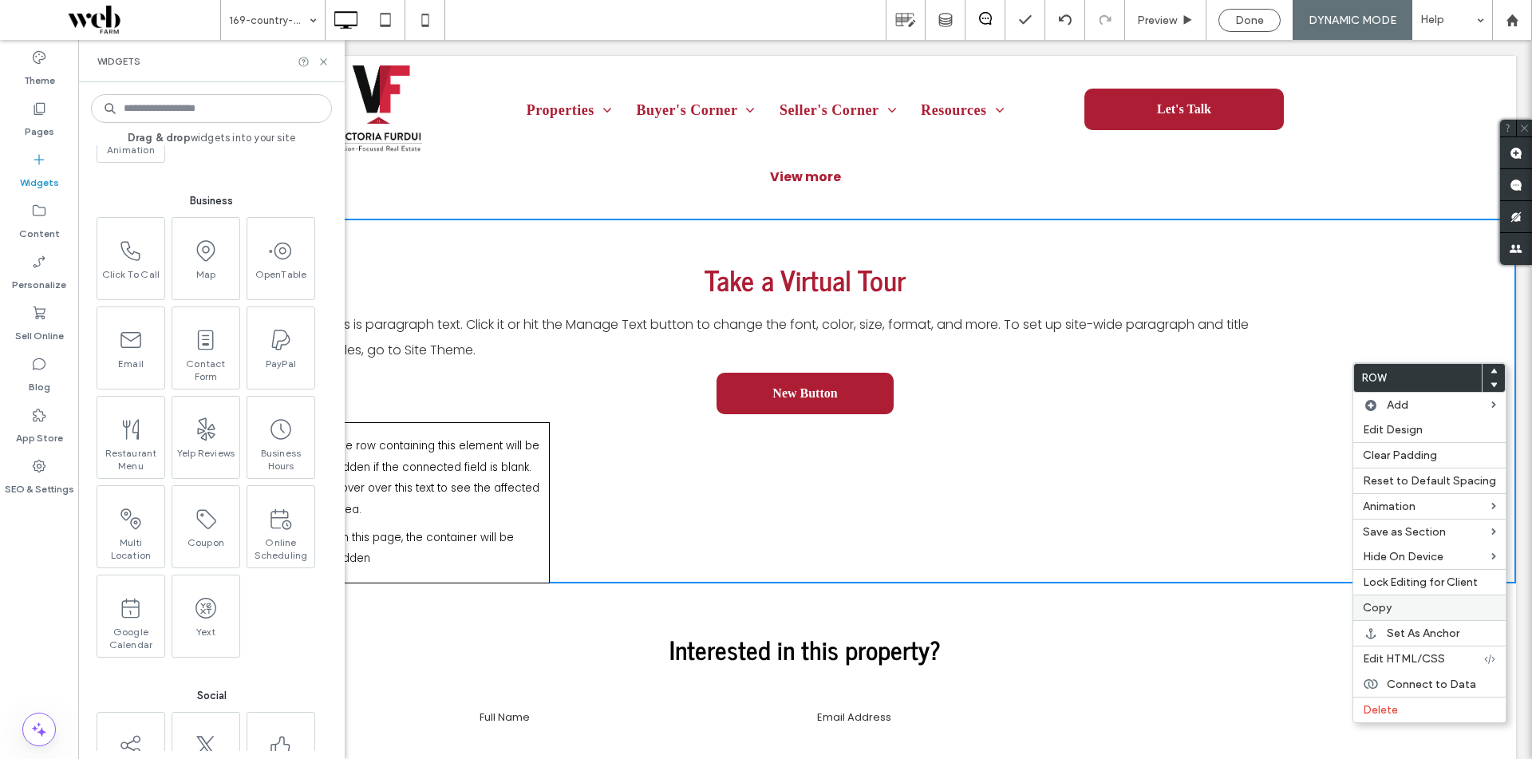
click at [1390, 613] on span "Copy" at bounding box center [1377, 608] width 29 height 14
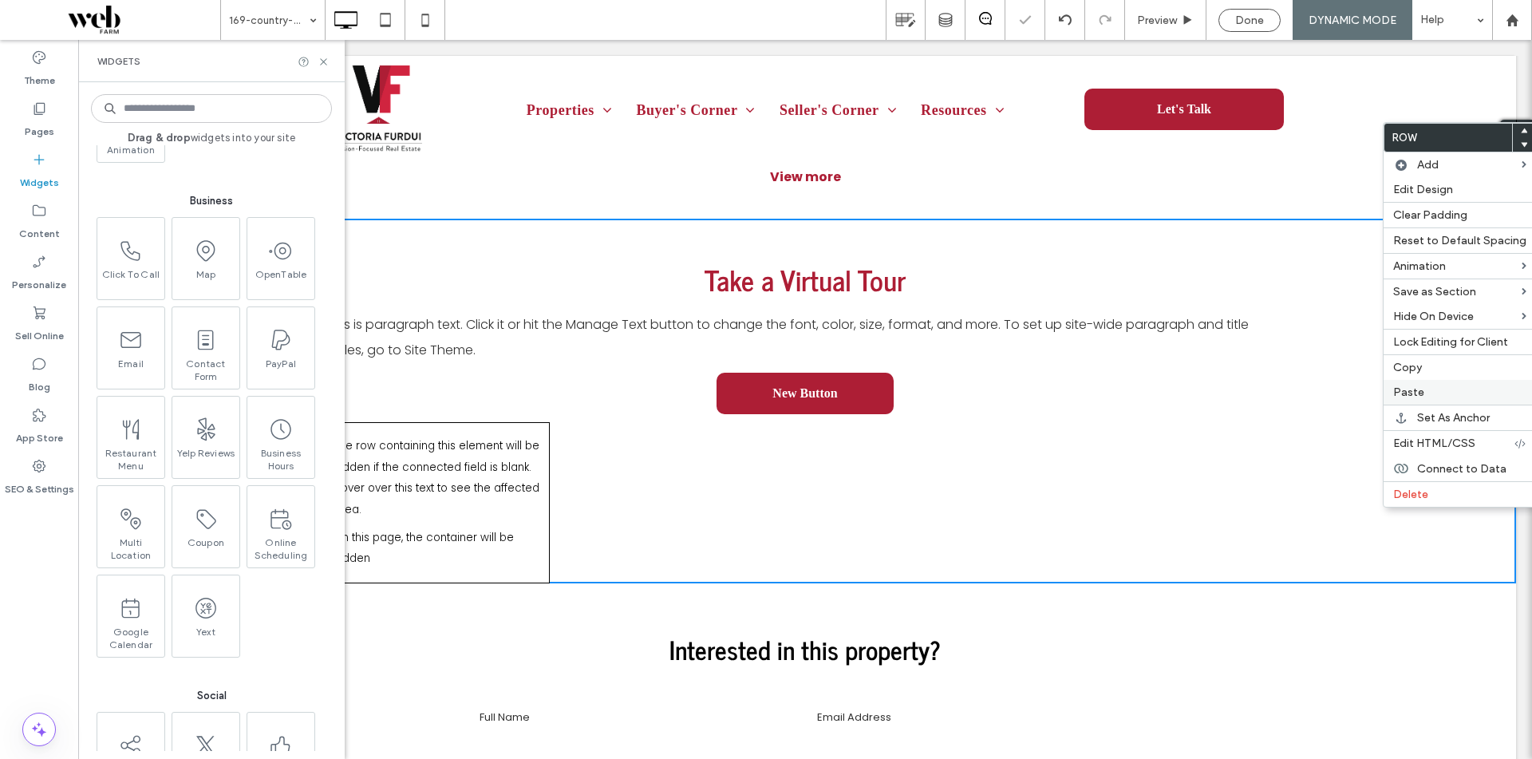
click at [1407, 397] on span "Paste" at bounding box center [1408, 392] width 31 height 14
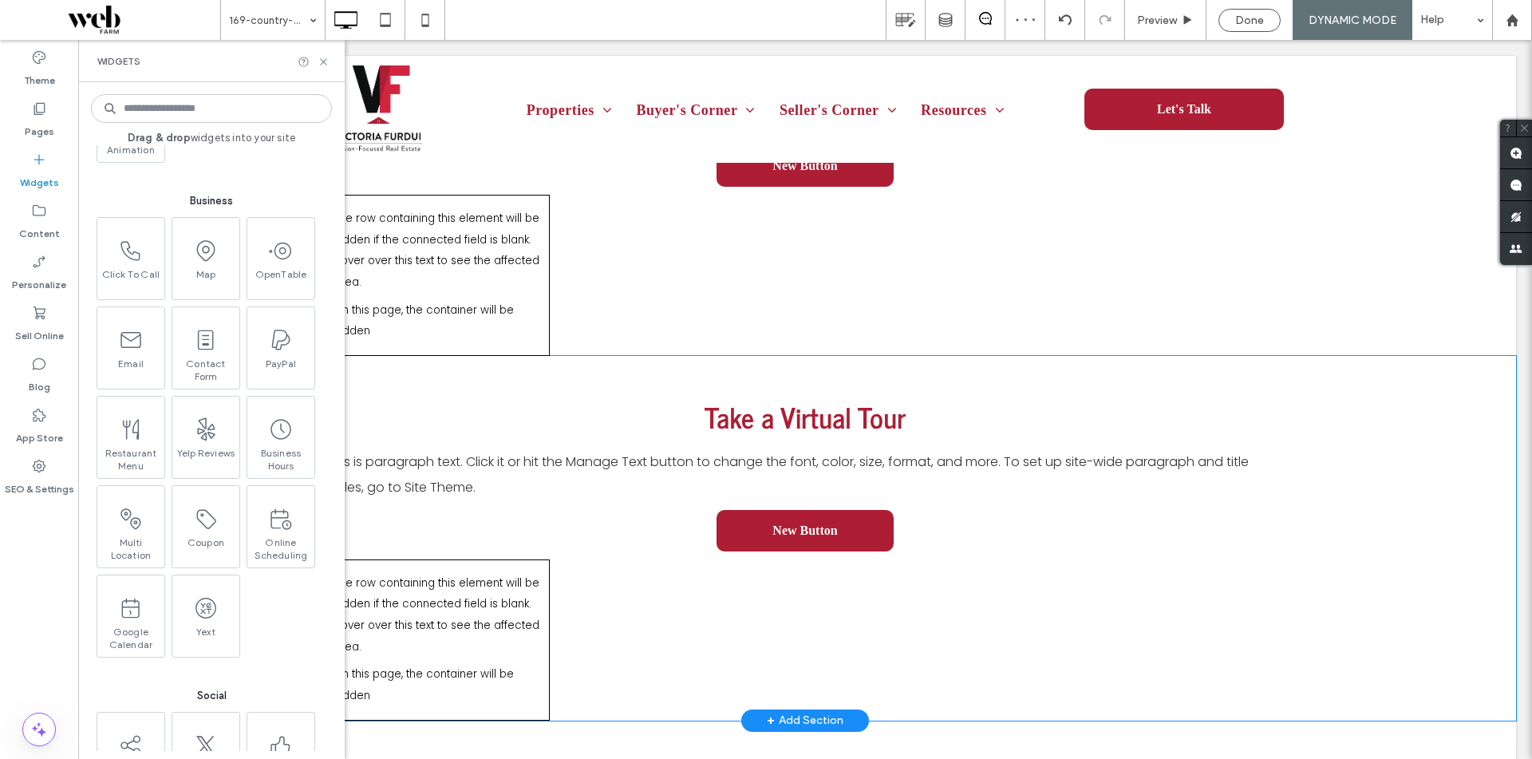
scroll to position [2318, 0]
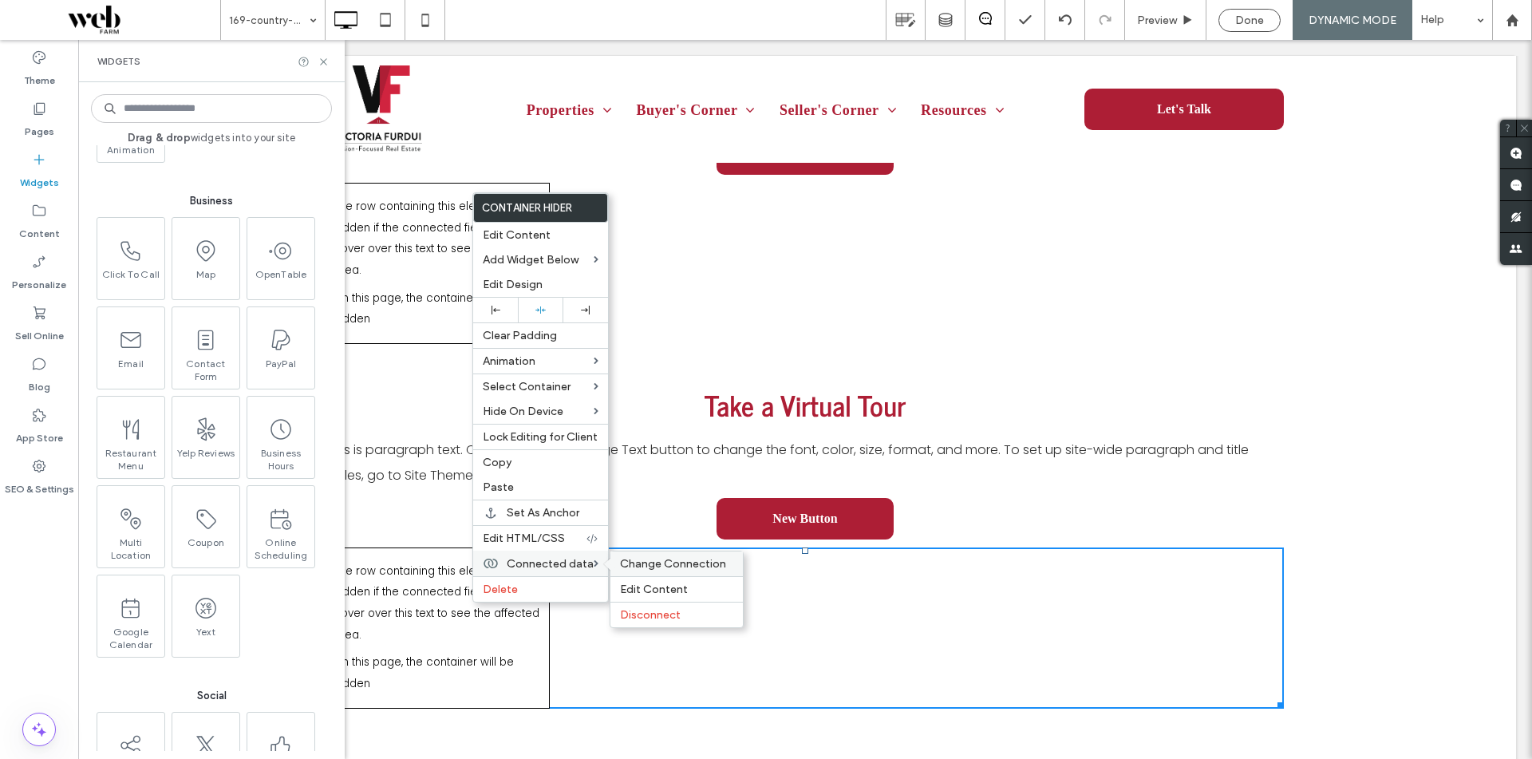
click at [643, 565] on span "Change Connection" at bounding box center [673, 564] width 106 height 14
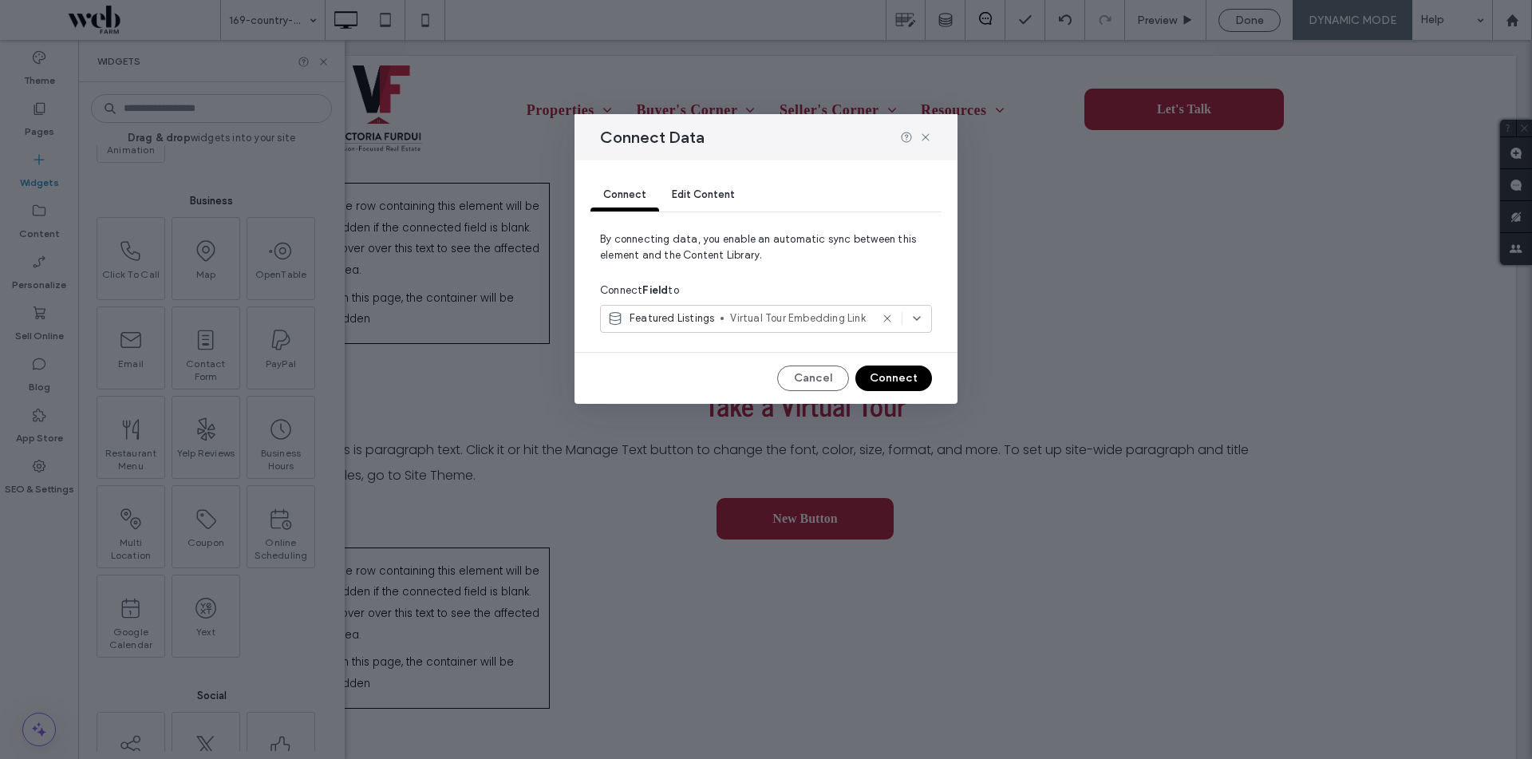
click at [737, 314] on span "Virtual Tour Embedding Link" at bounding box center [800, 318] width 140 height 16
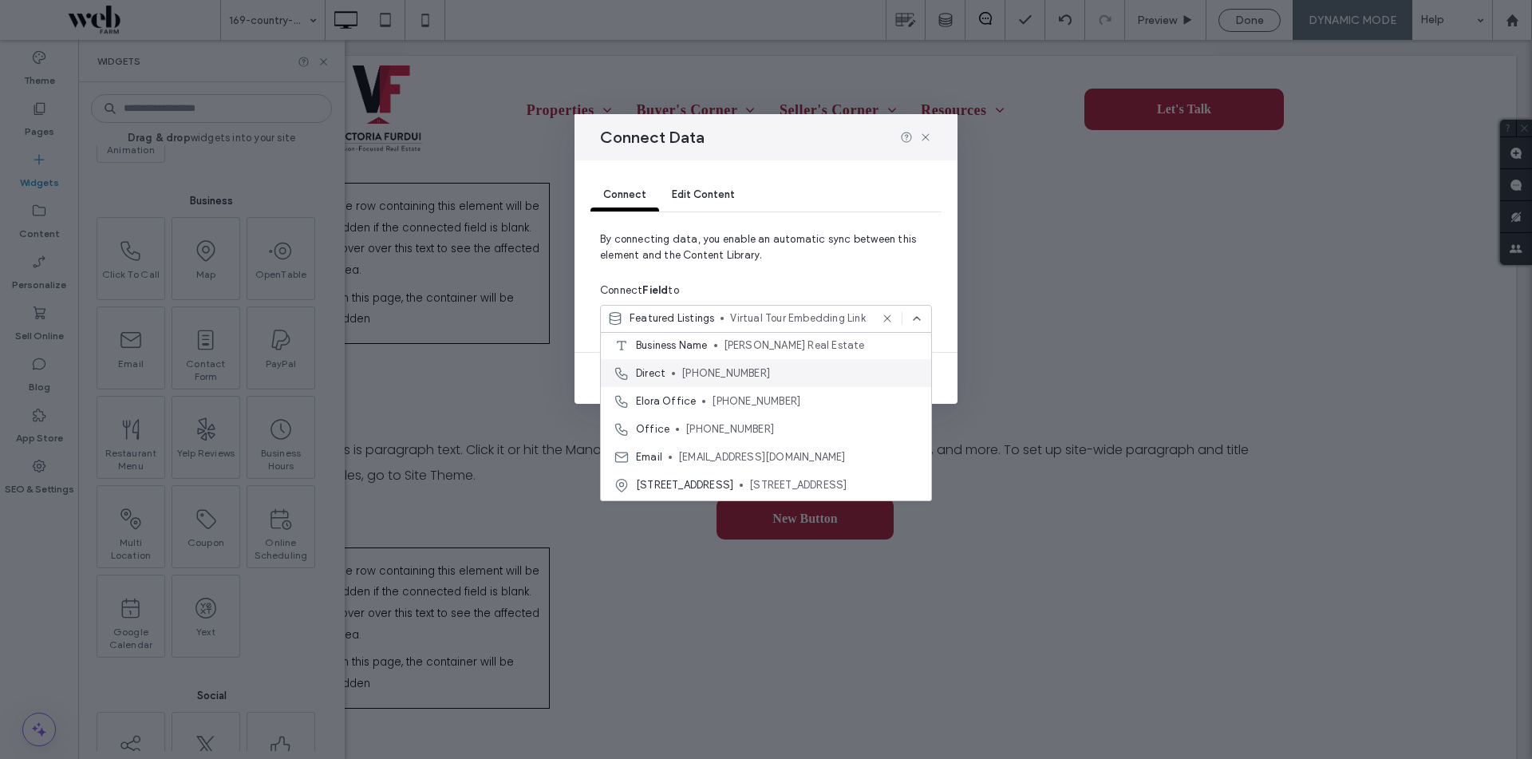
scroll to position [447, 0]
drag, startPoint x: 886, startPoint y: 251, endPoint x: 921, endPoint y: 170, distance: 88.7
click at [886, 251] on span "By connecting data, you enable an automatic sync between this element and the C…" at bounding box center [766, 253] width 332 height 45
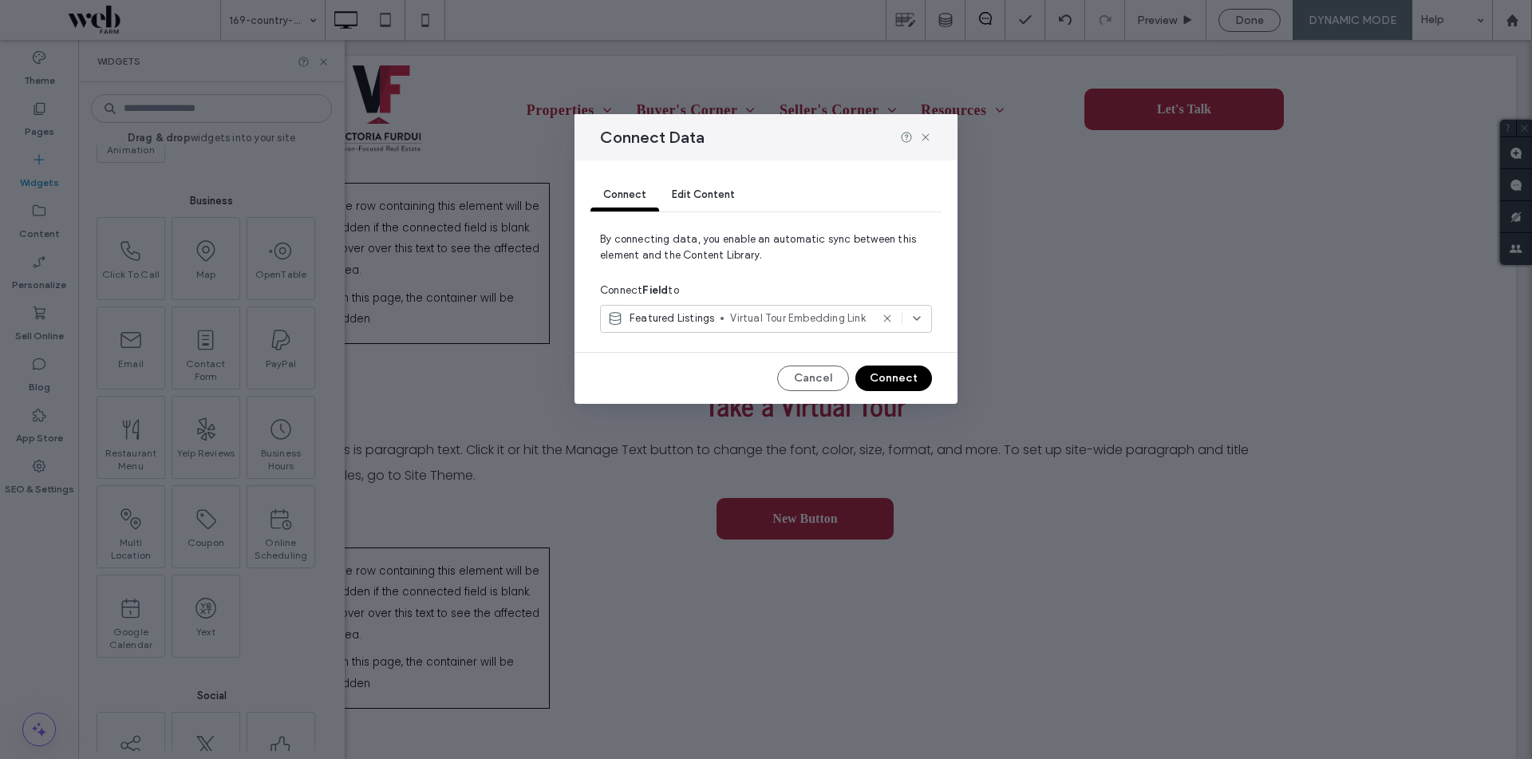
click at [884, 318] on icon at bounding box center [887, 318] width 13 height 13
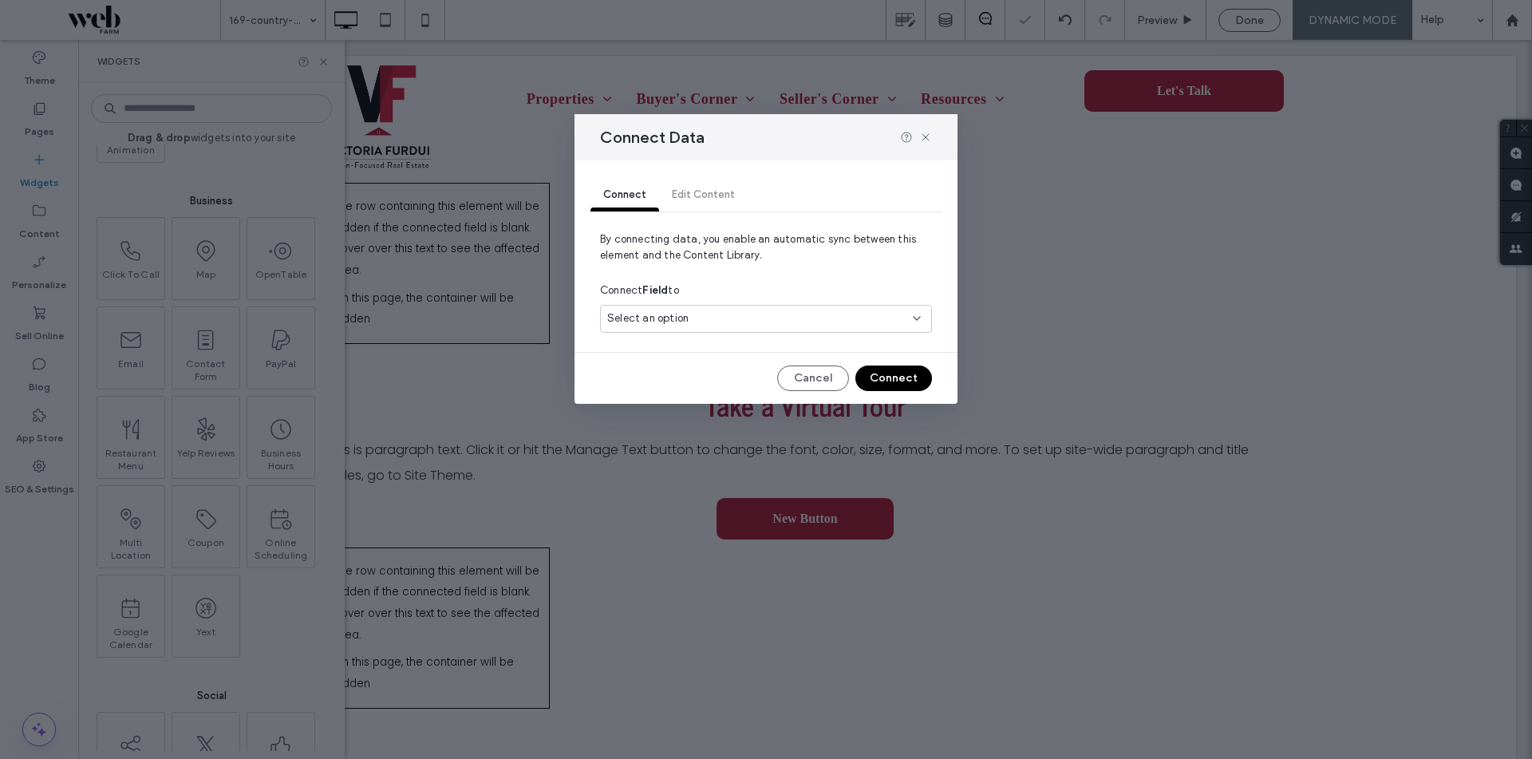
click at [878, 318] on div "Select an option" at bounding box center [756, 318] width 298 height 16
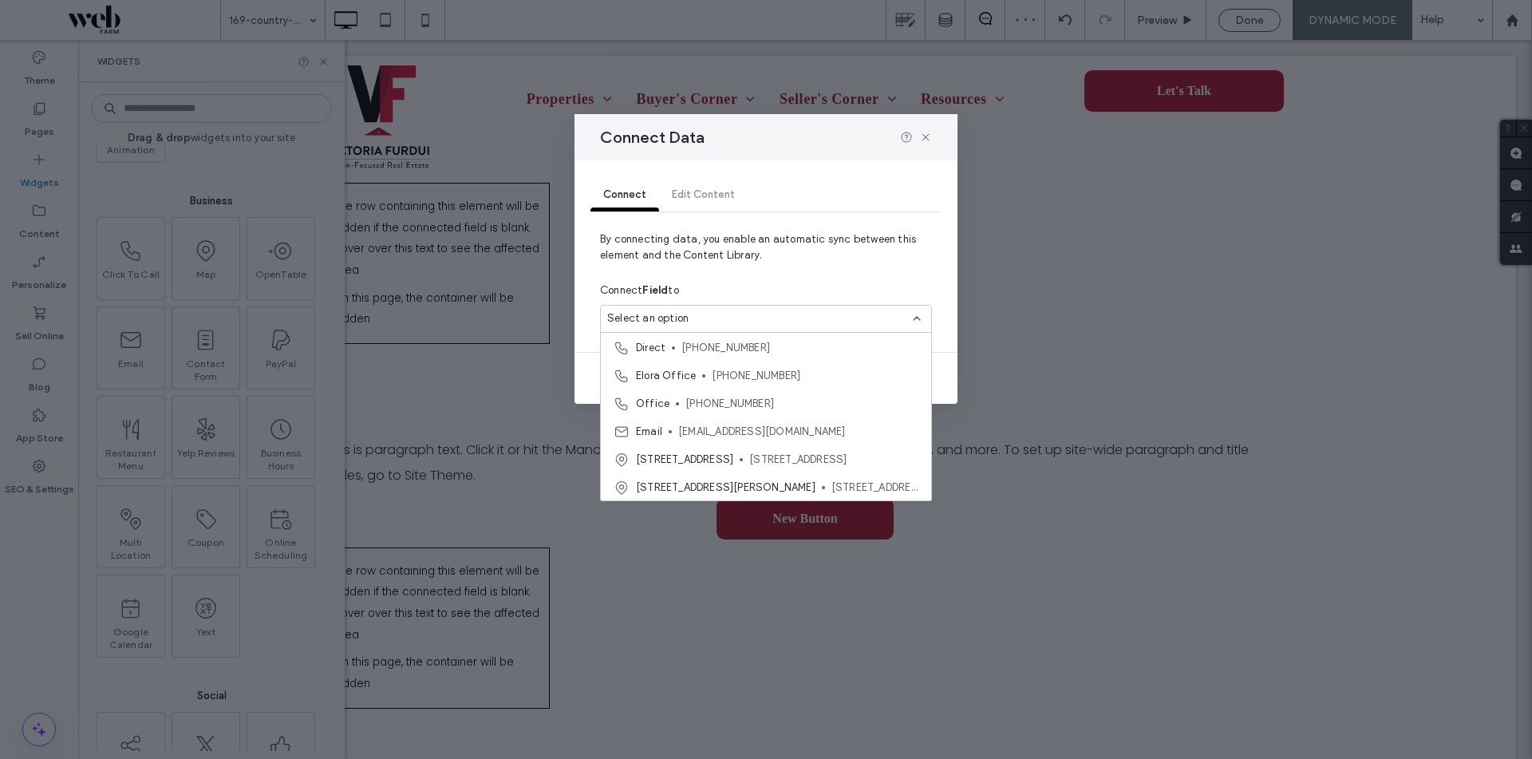
scroll to position [419, 0]
click at [889, 249] on span "By connecting data, you enable an automatic sync between this element and the C…" at bounding box center [766, 253] width 332 height 45
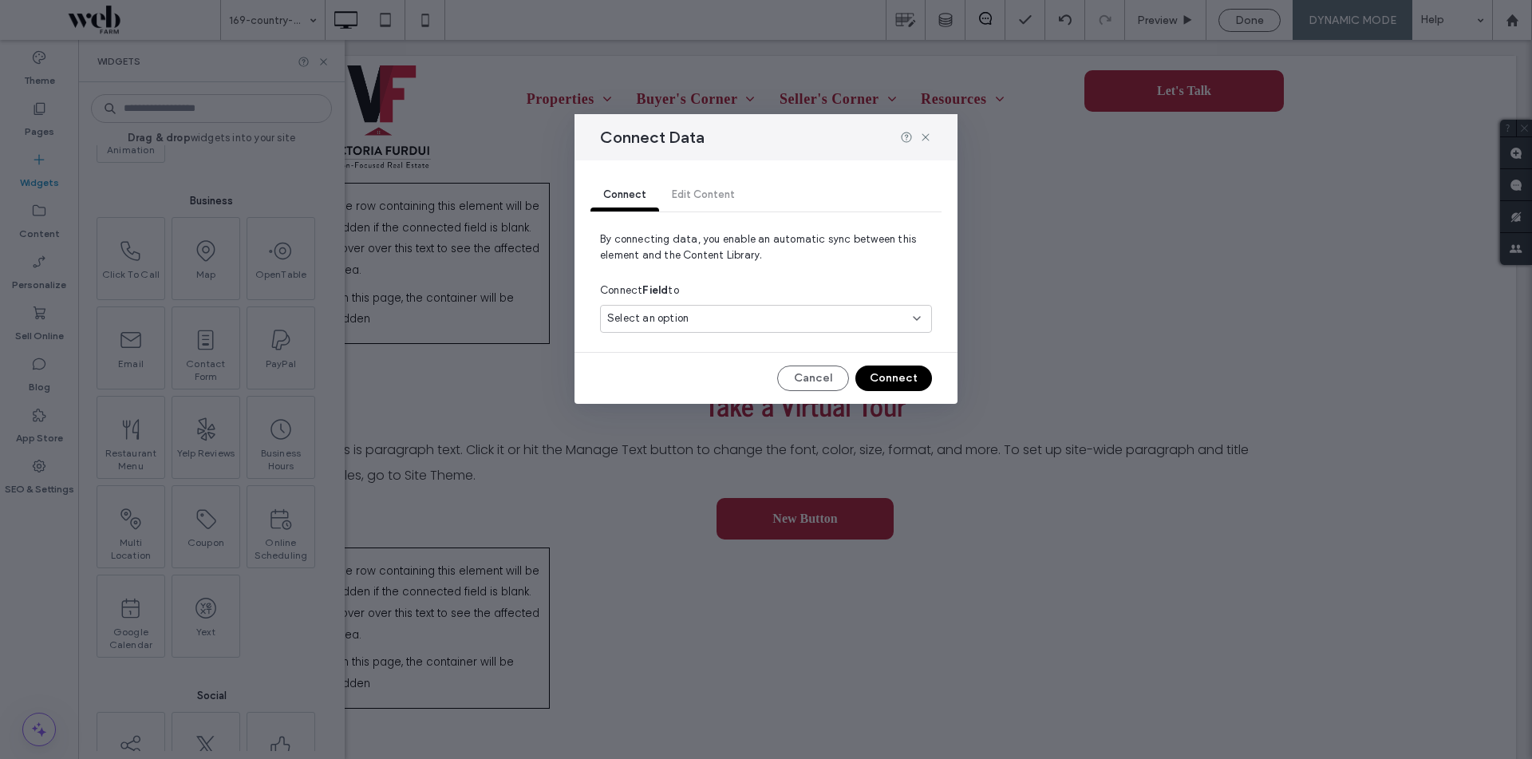
click at [936, 144] on div "Connect Data" at bounding box center [766, 137] width 383 height 46
click at [927, 132] on icon at bounding box center [925, 137] width 13 height 13
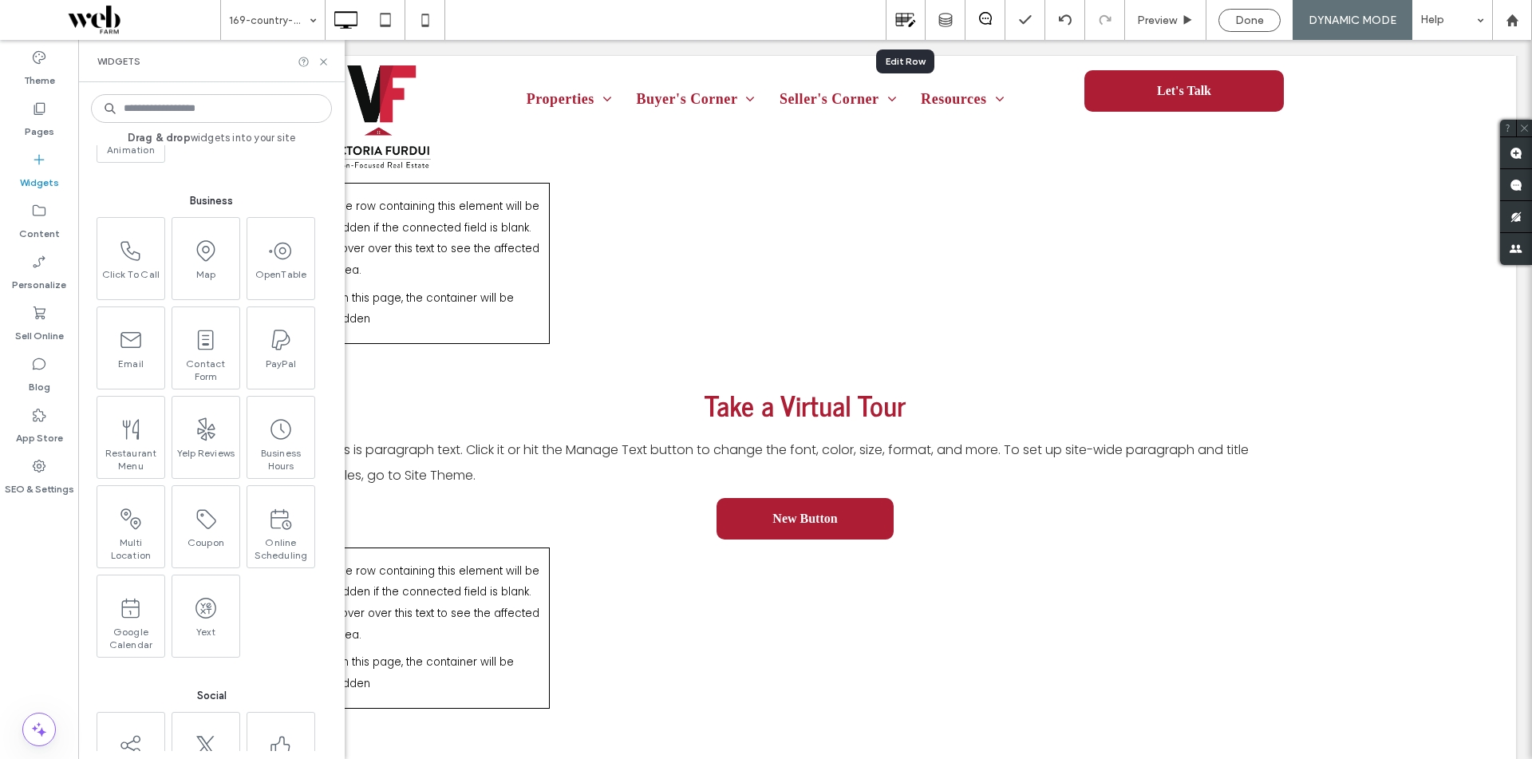
click at [913, 29] on icon at bounding box center [905, 20] width 21 height 21
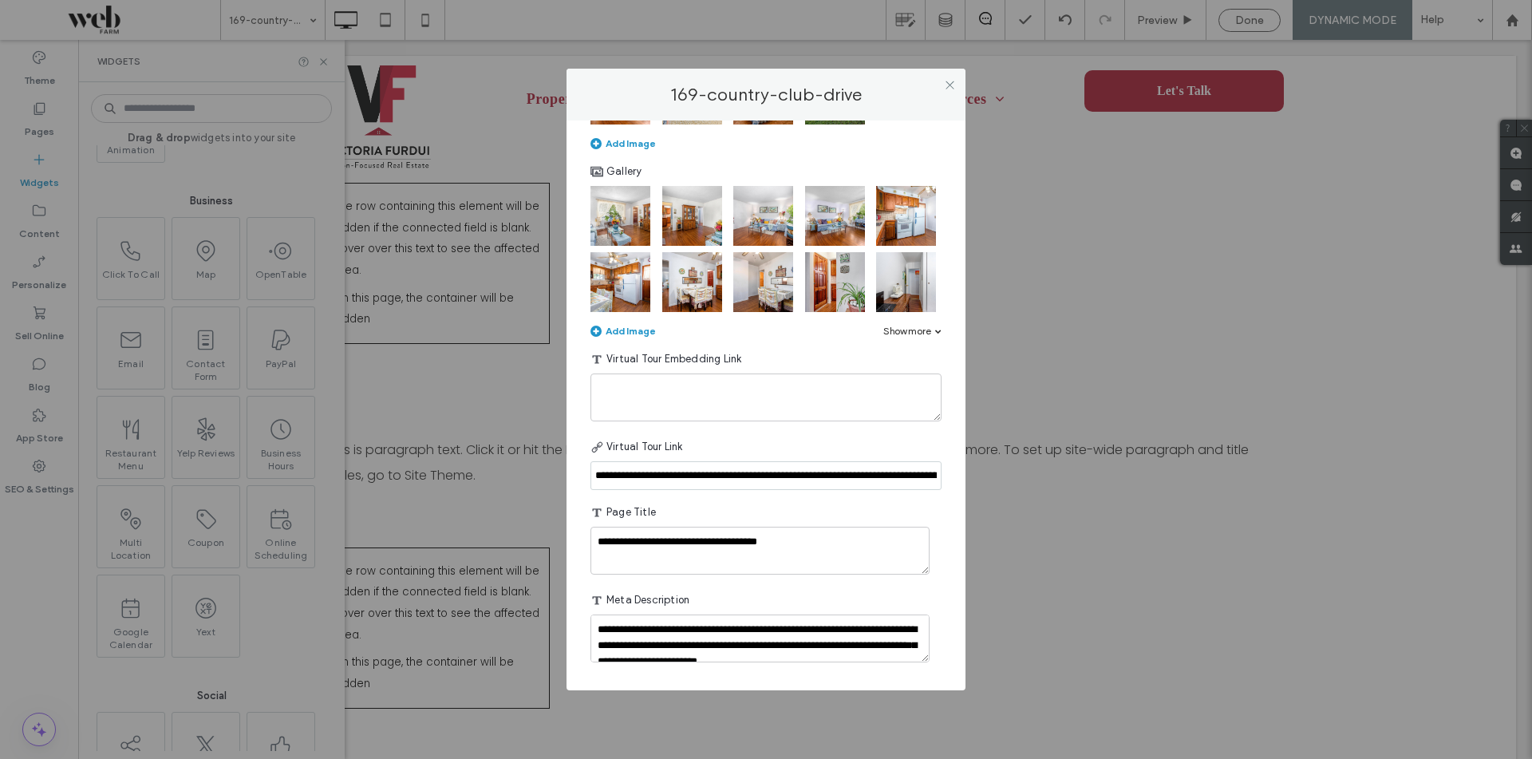
scroll to position [1262, 0]
click at [944, 83] on icon at bounding box center [950, 85] width 12 height 12
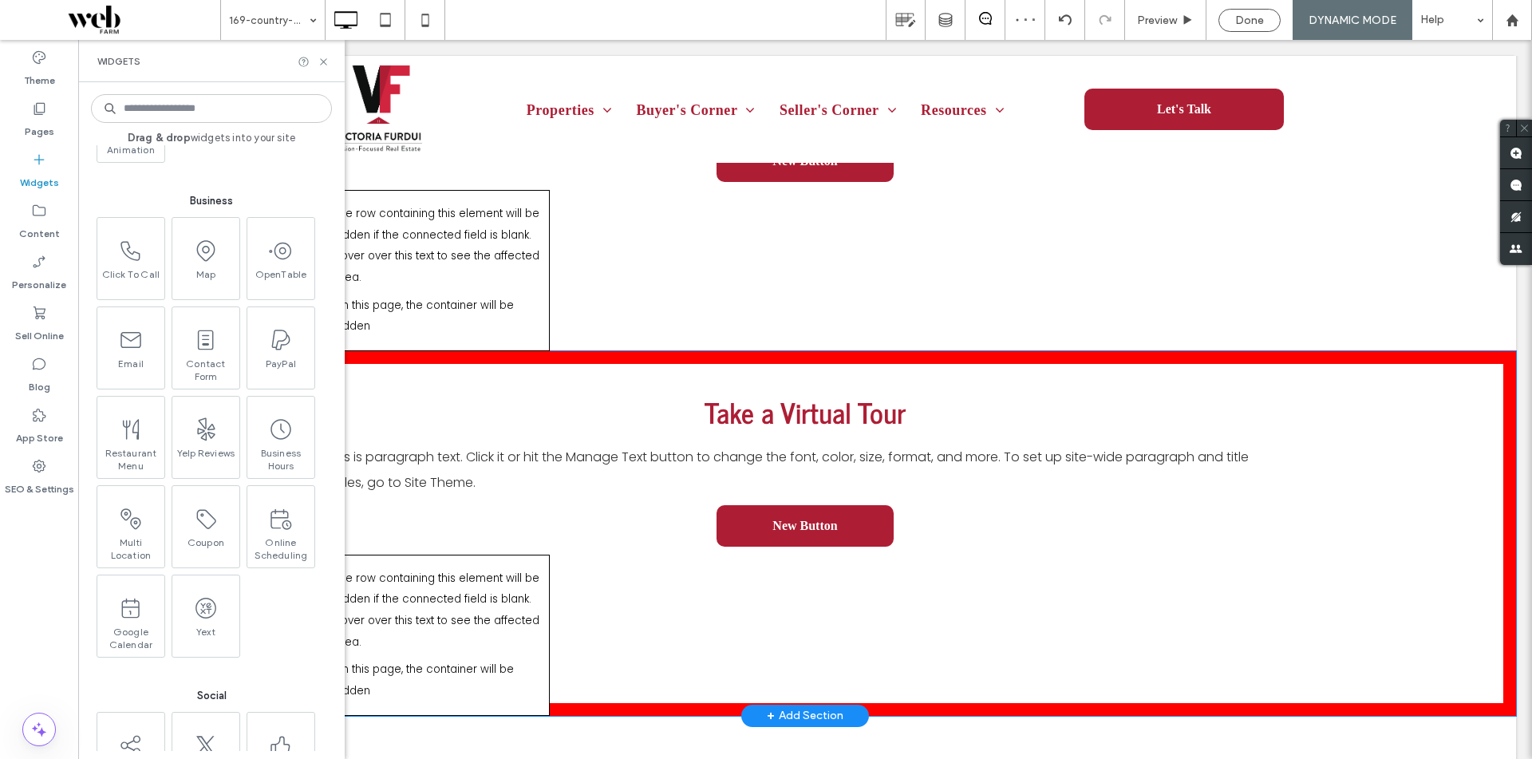
scroll to position [2314, 0]
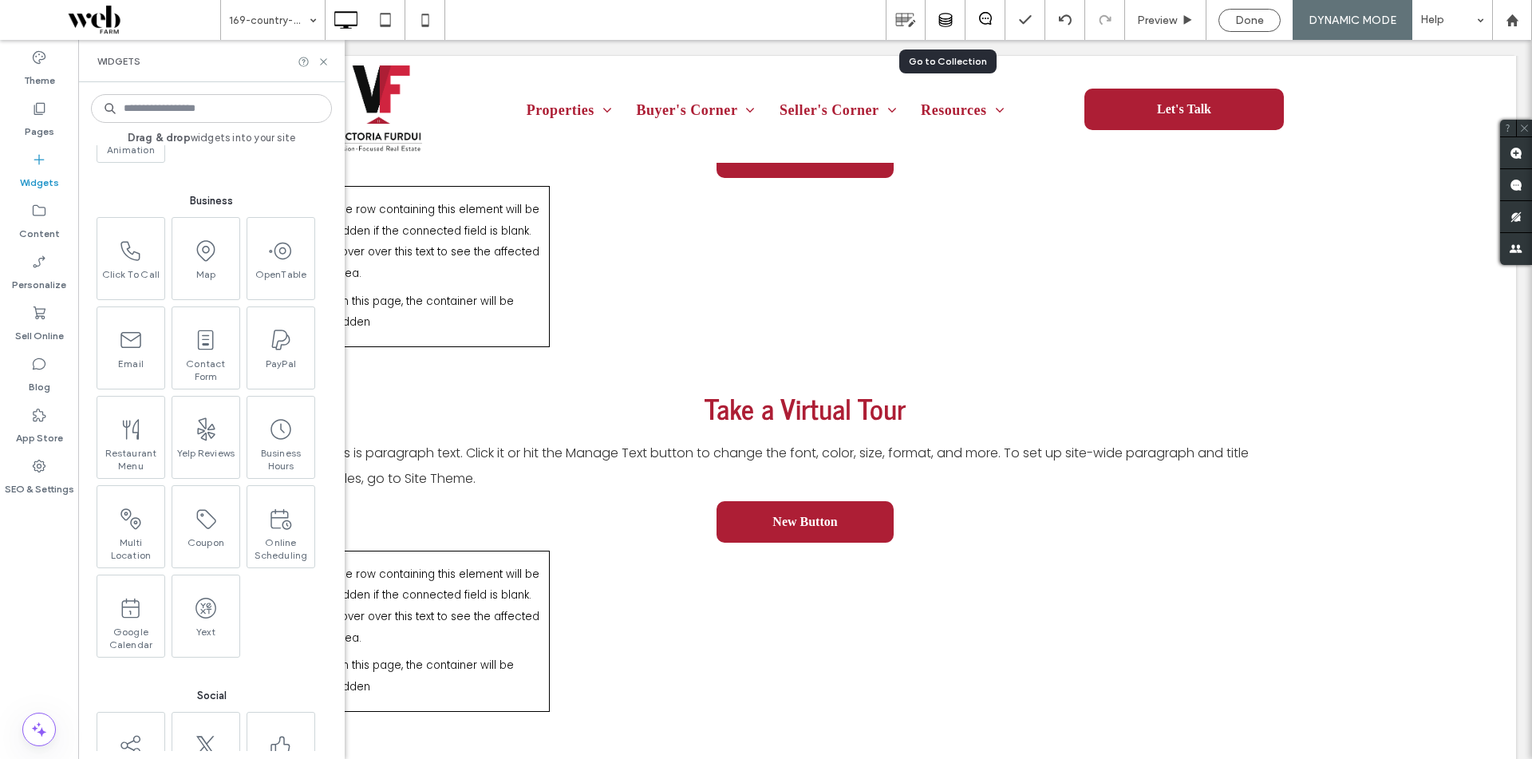
click at [939, 24] on use at bounding box center [945, 20] width 13 height 13
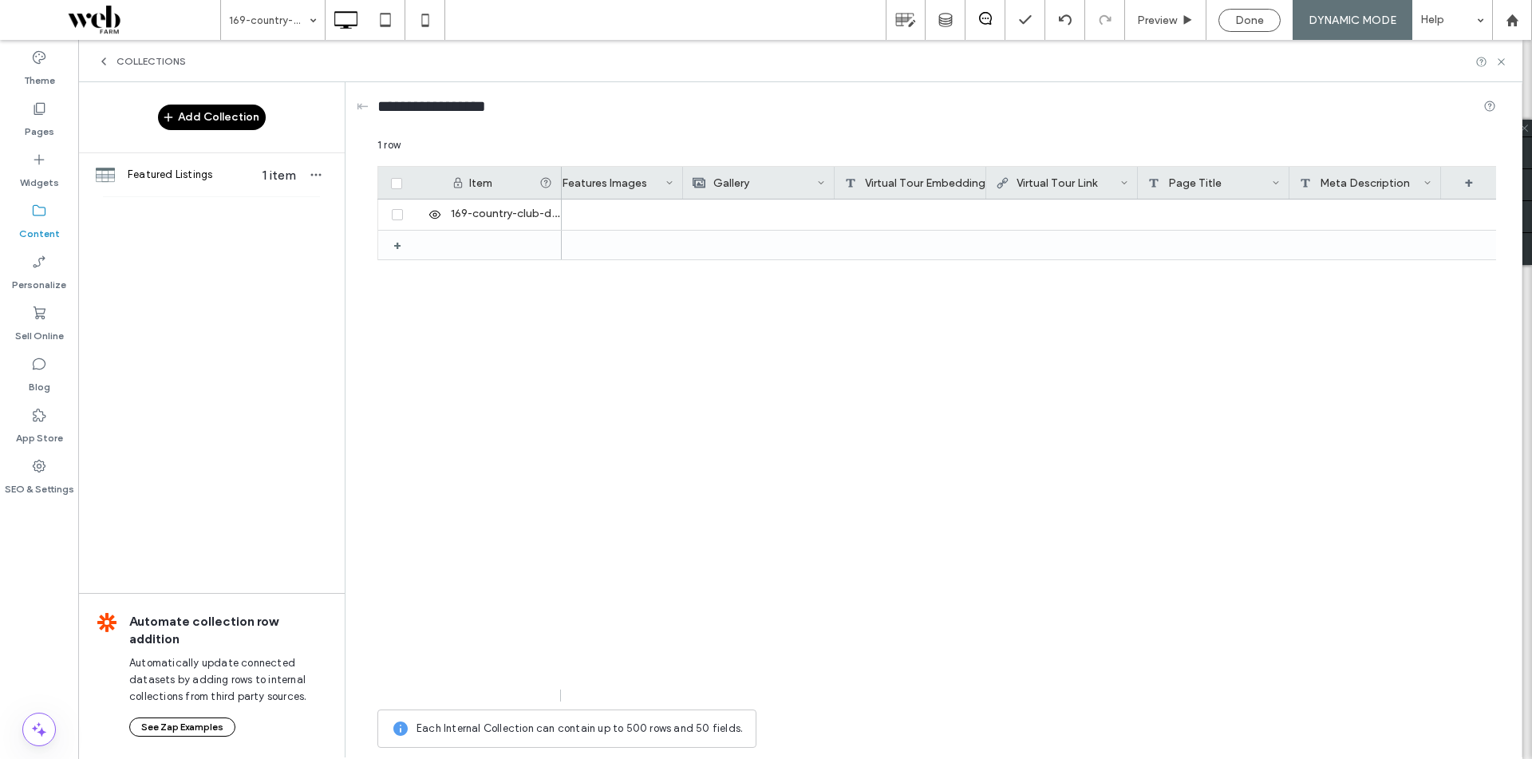
scroll to position [0, 1698]
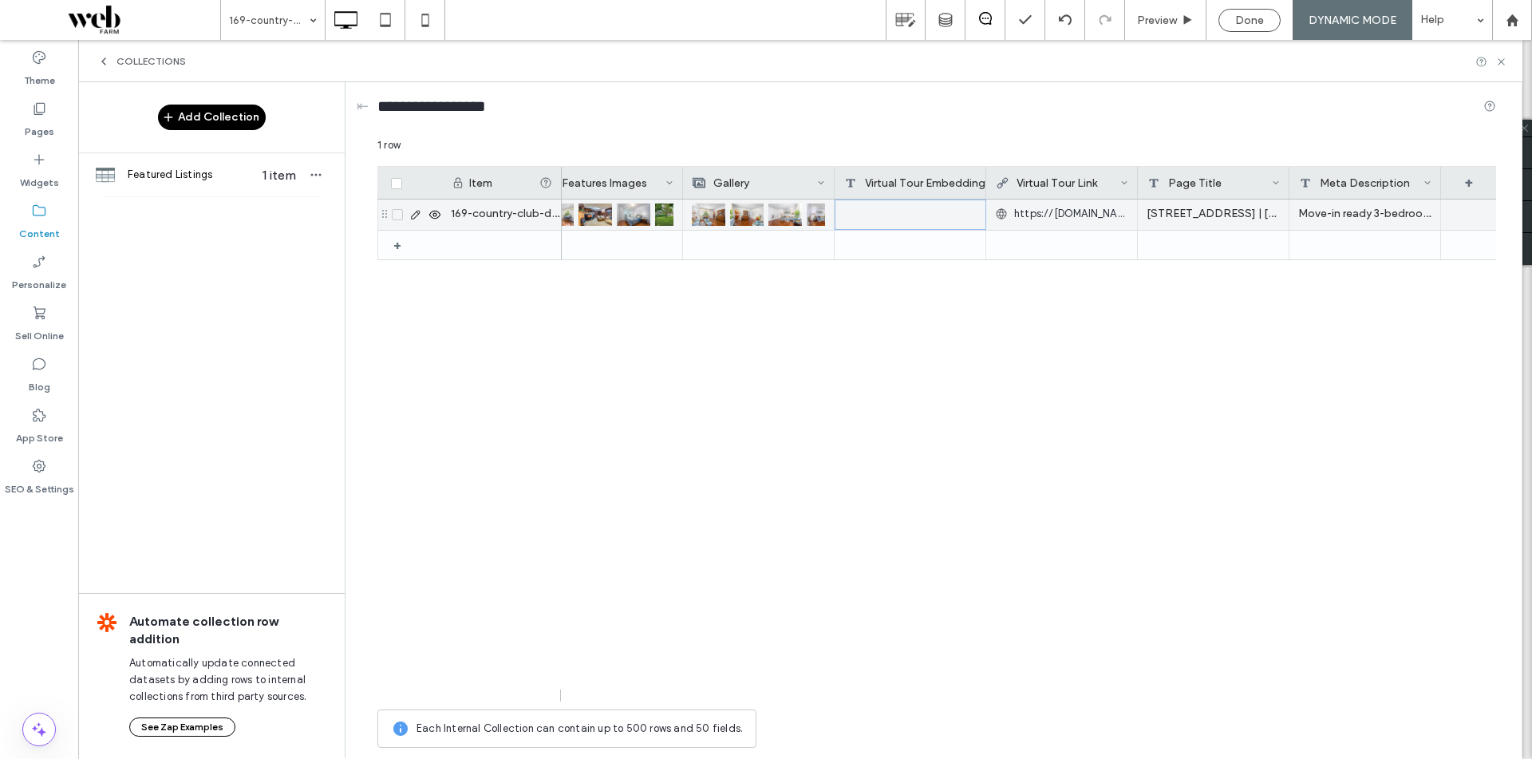
click at [888, 215] on div at bounding box center [911, 215] width 152 height 30
click at [896, 202] on textarea "plain-text-cell" at bounding box center [922, 194] width 176 height 48
type textarea "***"
click at [1041, 221] on span "https://[DOMAIN_NAME]/public/vtour/display/2342232#!/#home-immersive" at bounding box center [1071, 214] width 114 height 16
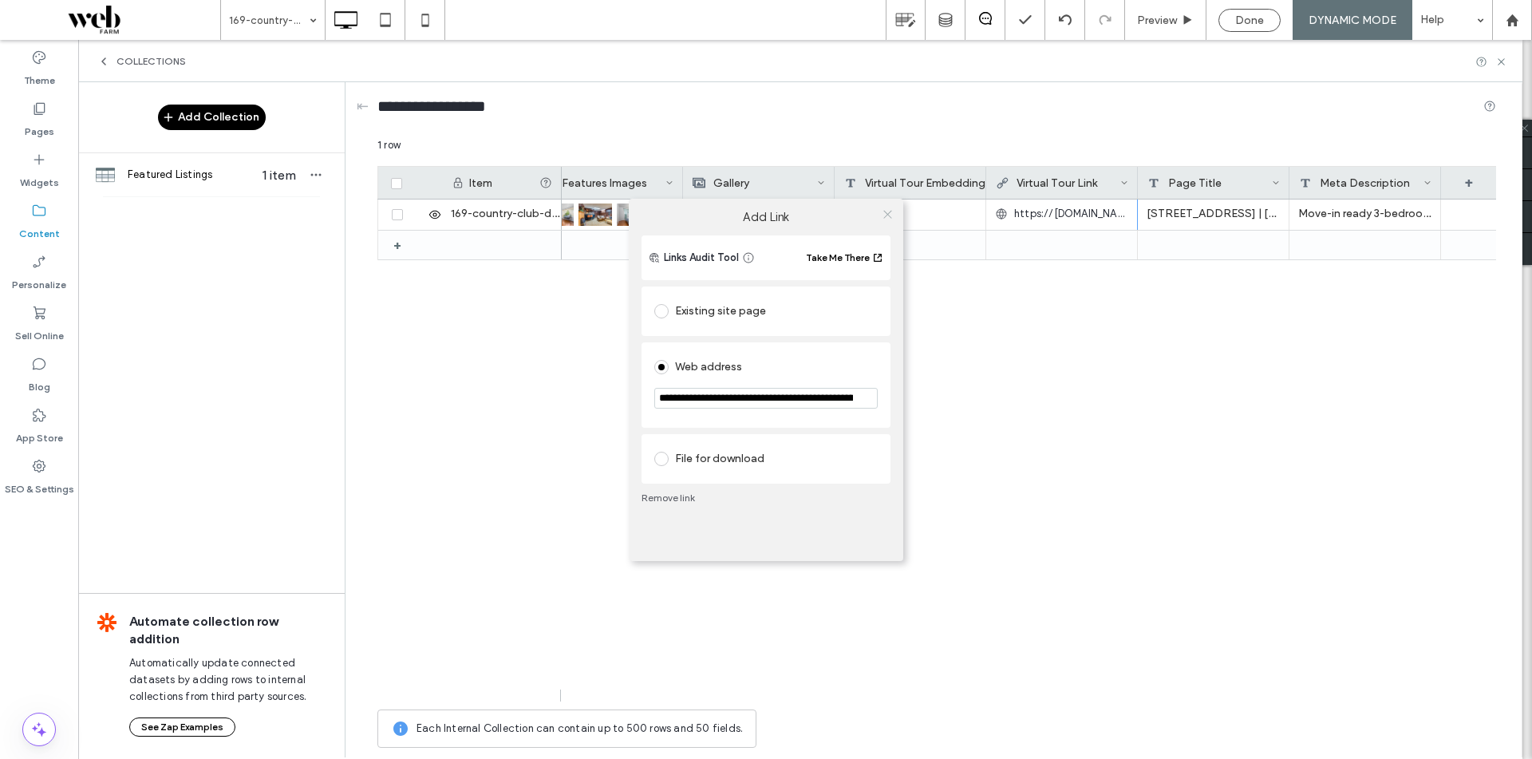
click at [887, 210] on icon at bounding box center [888, 214] width 12 height 12
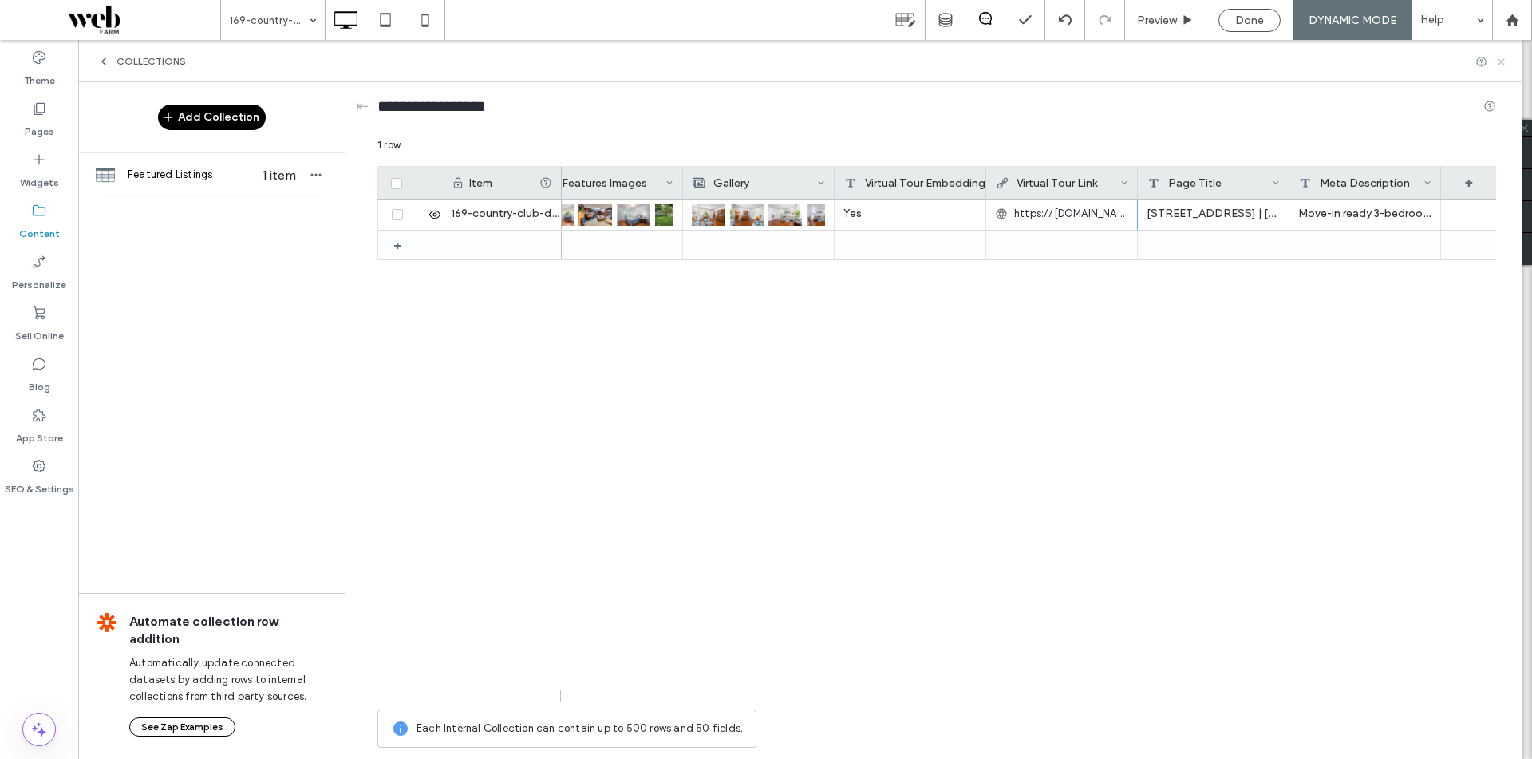
click at [1502, 62] on use at bounding box center [1501, 61] width 6 height 6
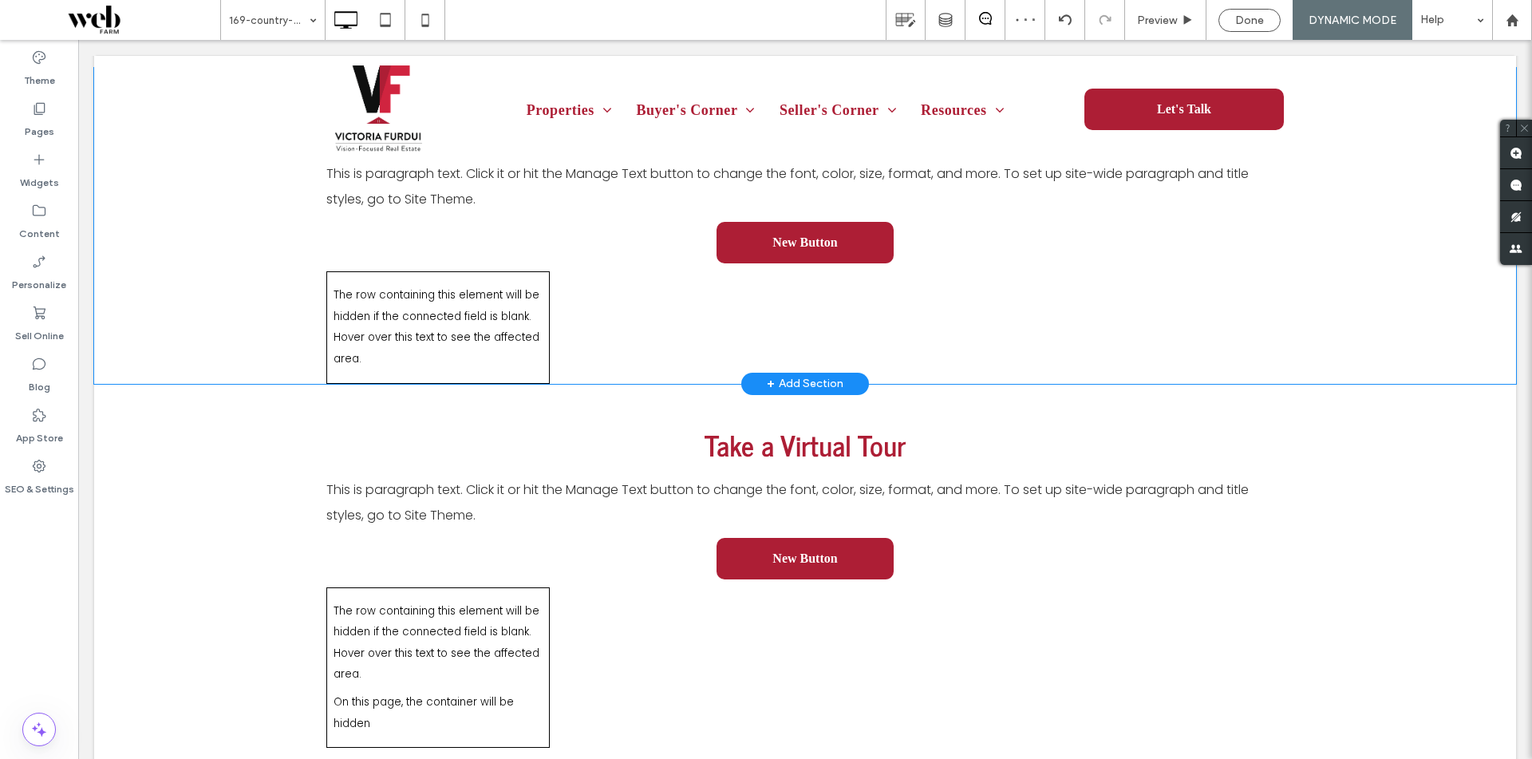
scroll to position [2235, 0]
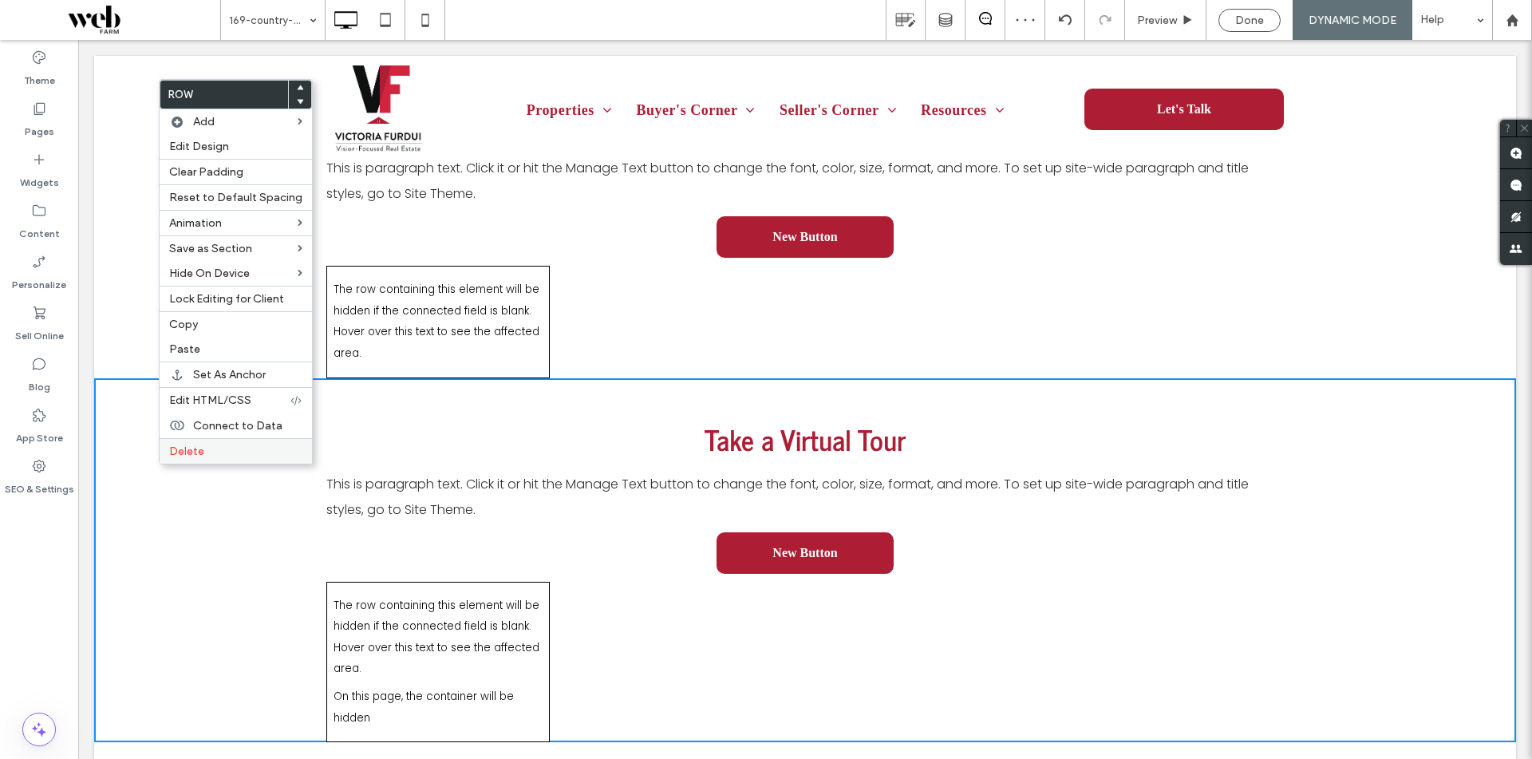
click at [194, 453] on span "Delete" at bounding box center [186, 452] width 35 height 14
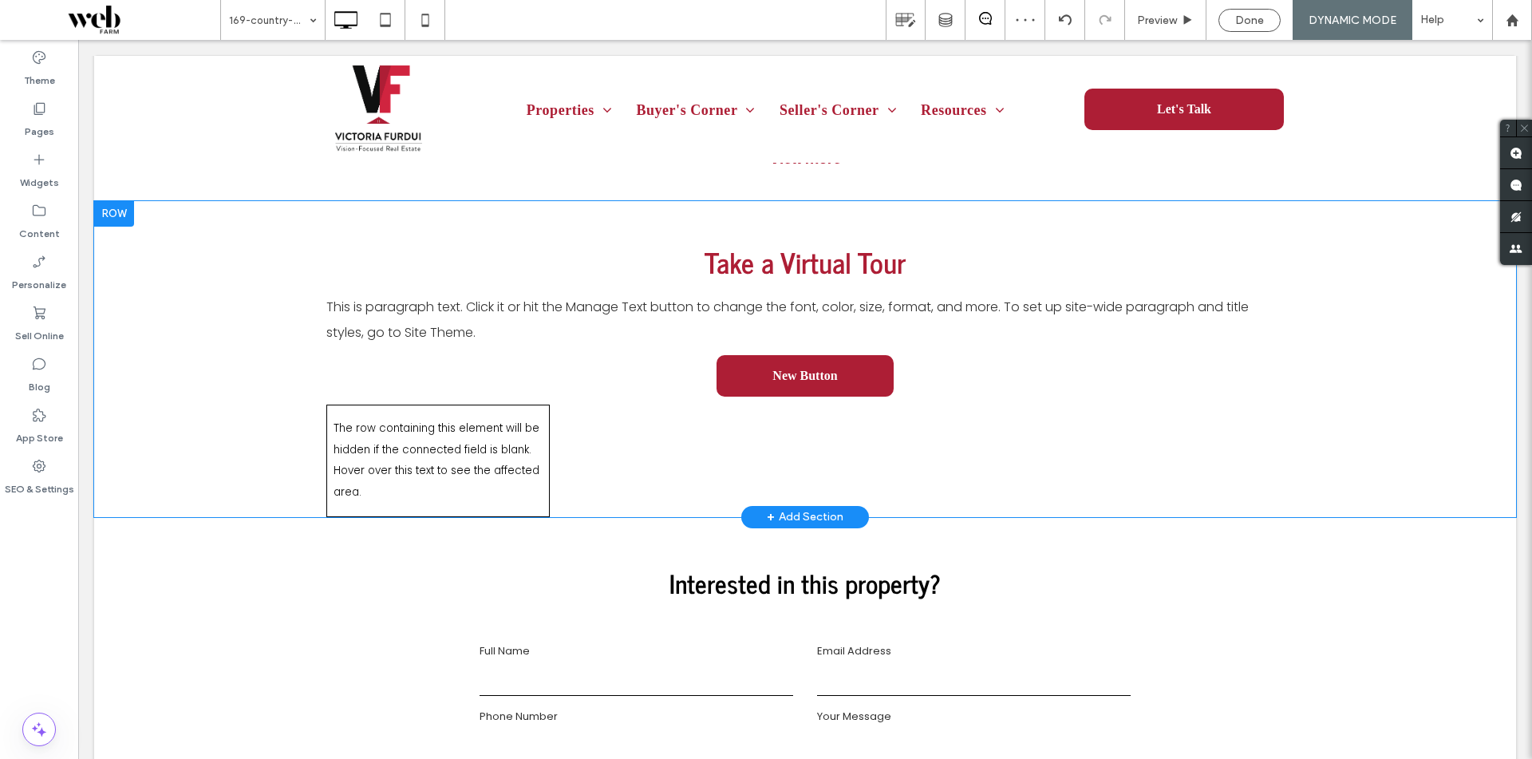
scroll to position [2075, 0]
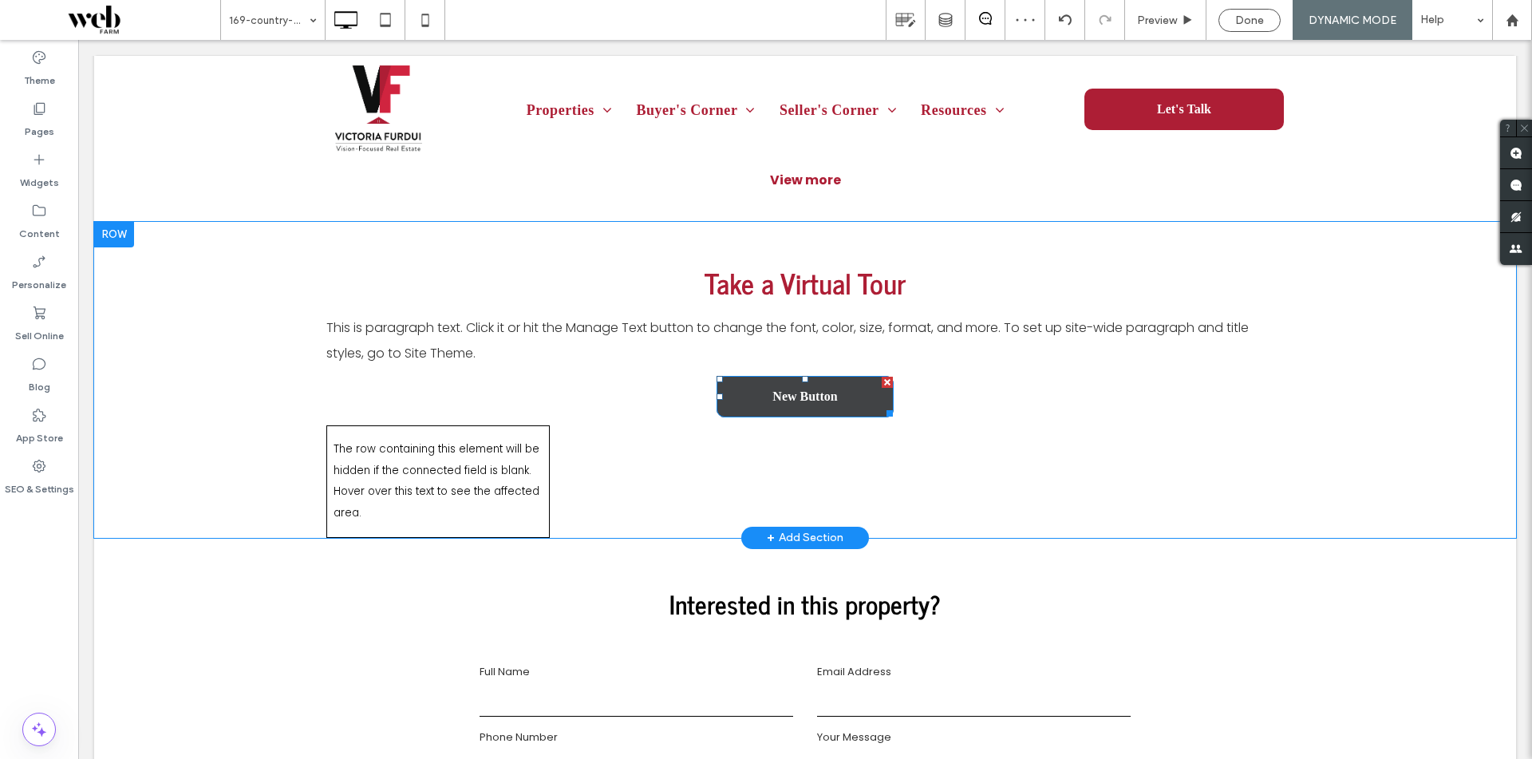
click at [725, 378] on link "New Button" at bounding box center [805, 397] width 177 height 42
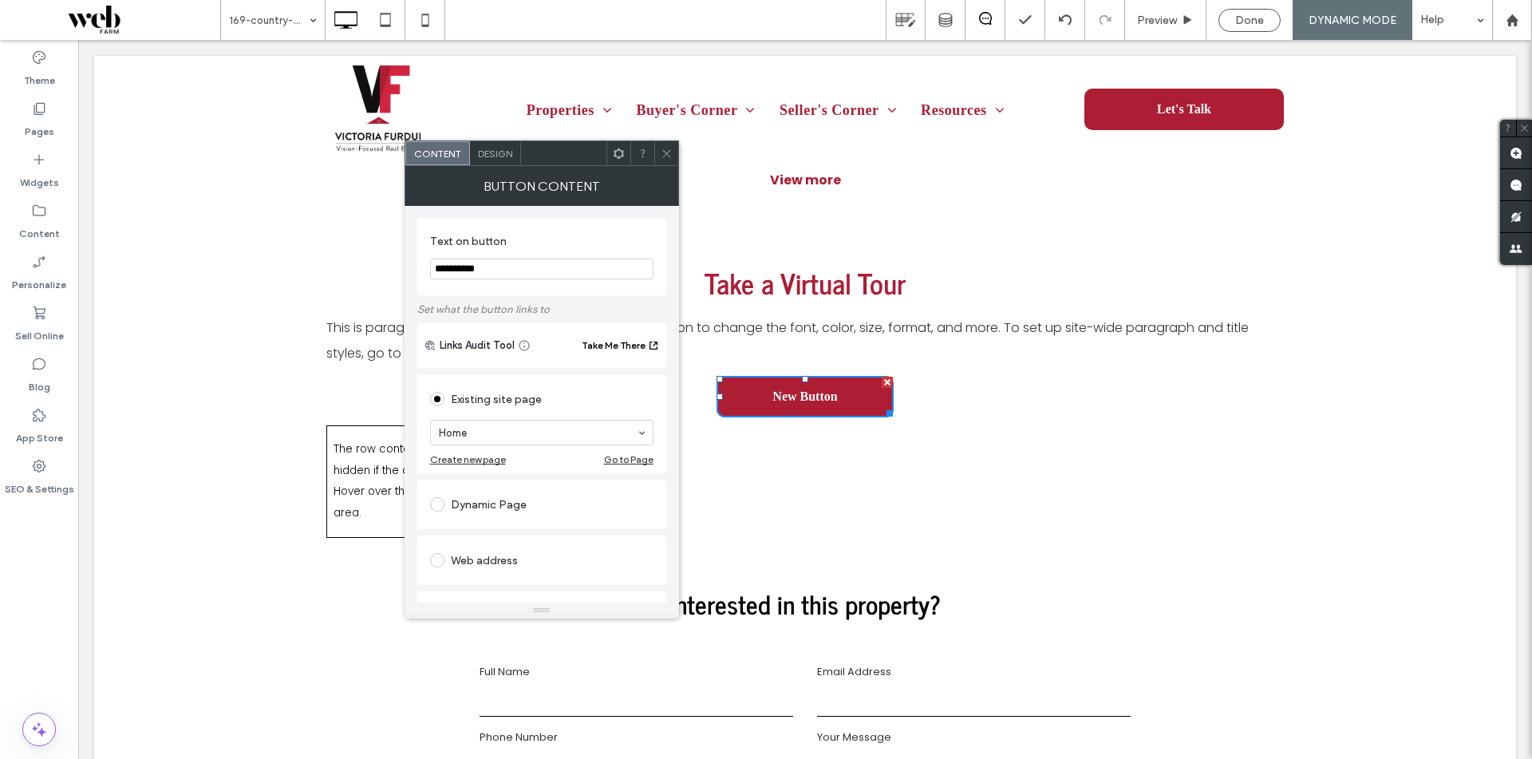
click at [619, 159] on icon at bounding box center [619, 154] width 12 height 12
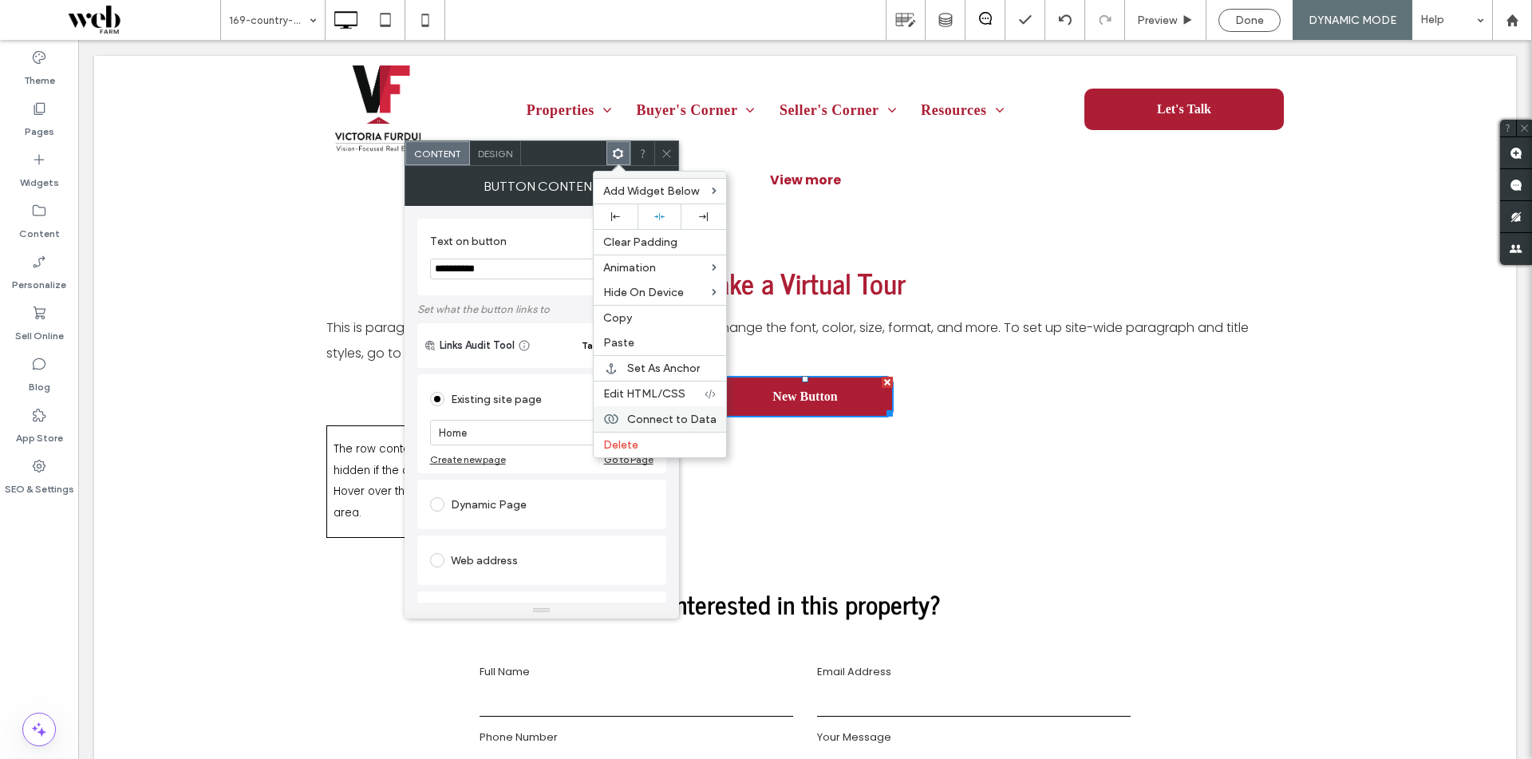
click at [666, 414] on span "Connect to Data" at bounding box center [671, 420] width 89 height 14
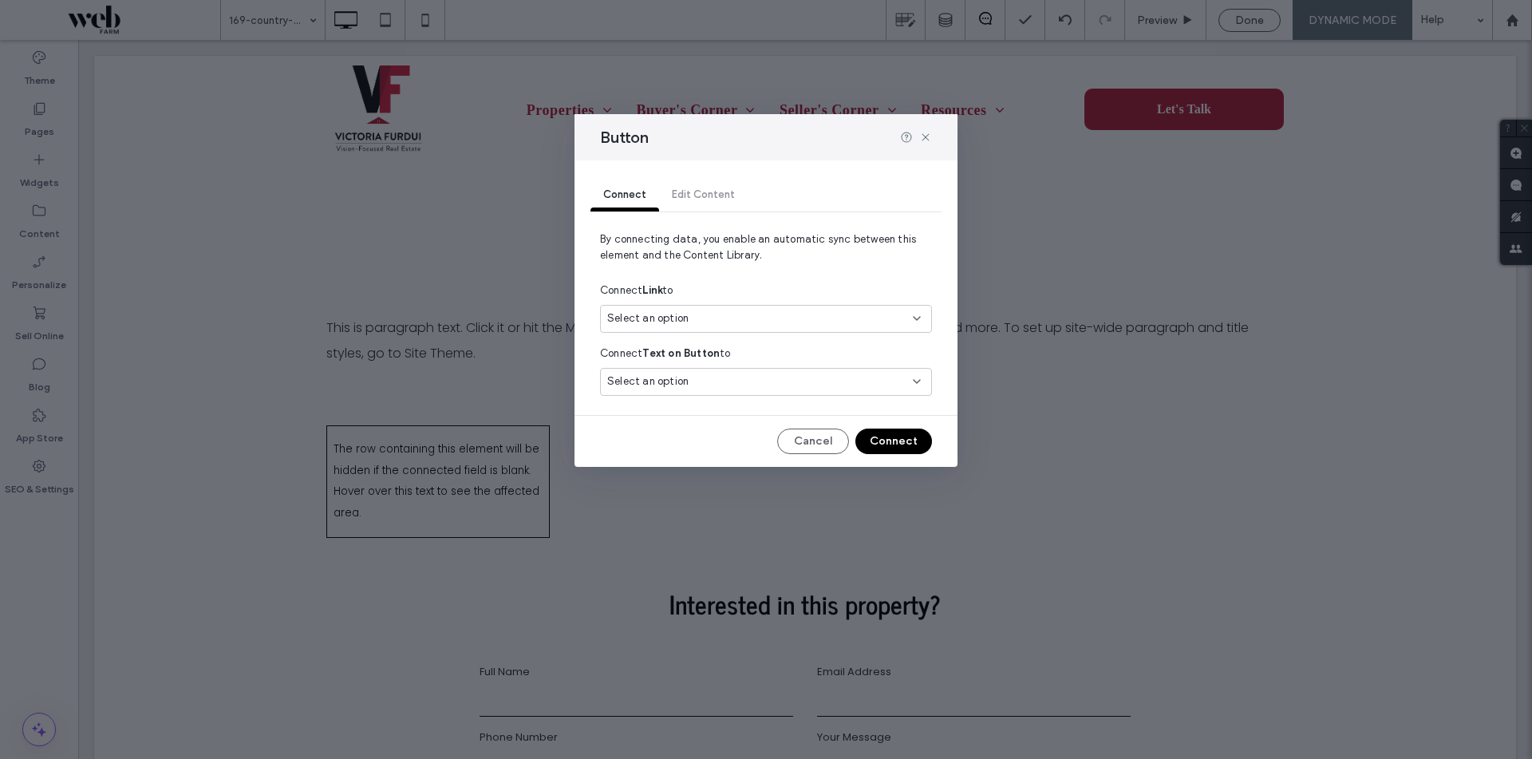
click at [730, 319] on div "Select an option" at bounding box center [756, 318] width 298 height 16
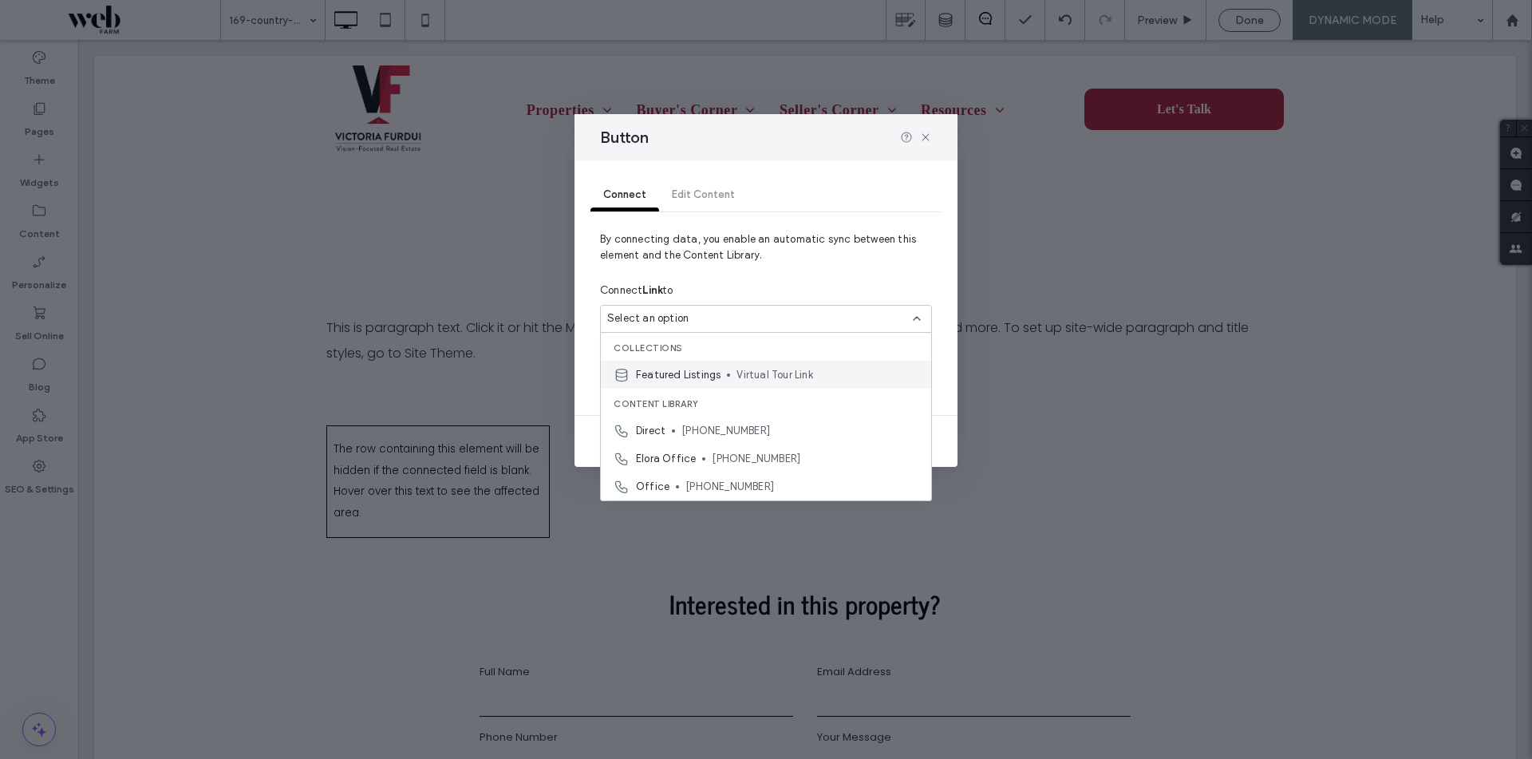
click at [729, 366] on div "Featured Listings Virtual Tour Link" at bounding box center [766, 375] width 330 height 28
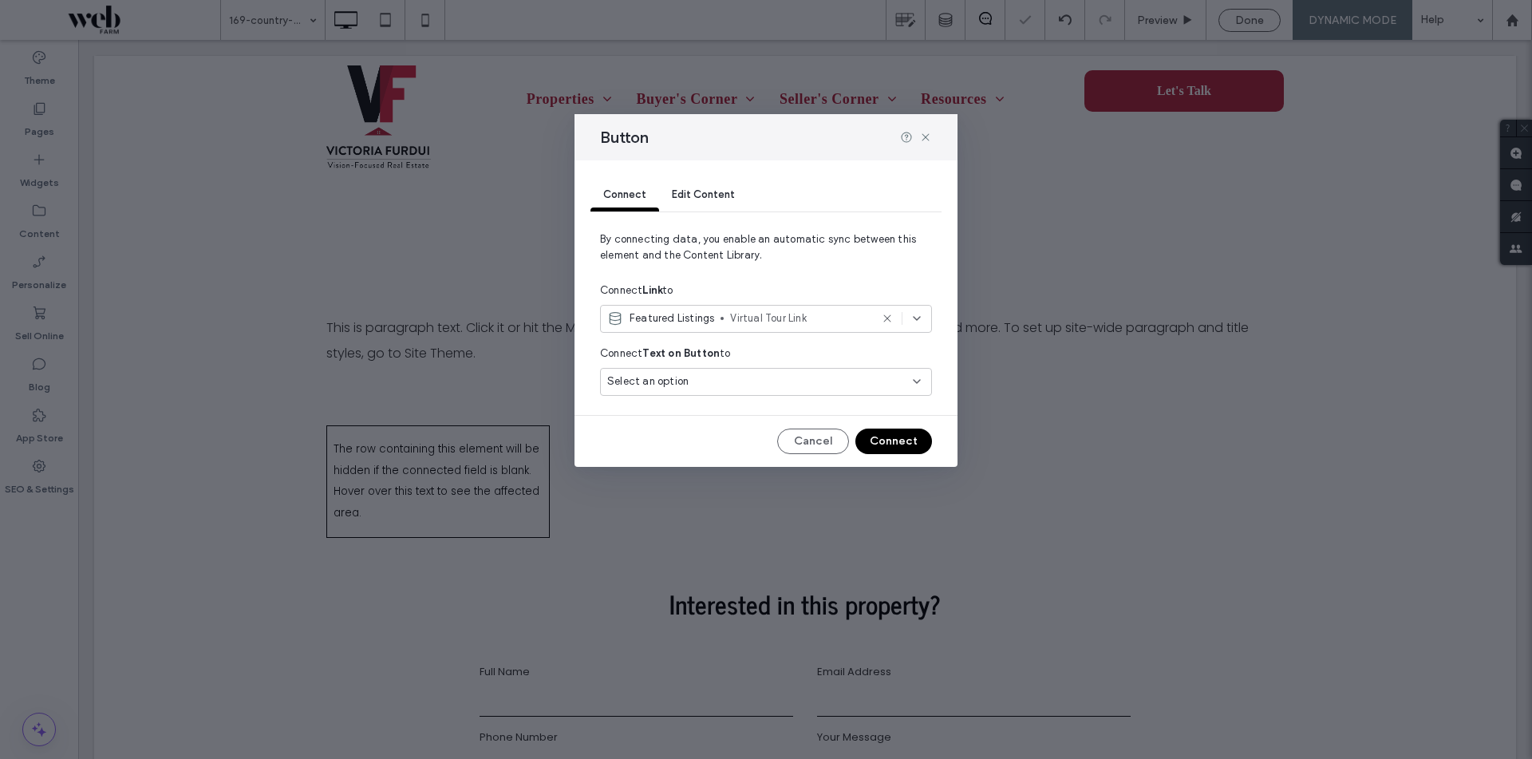
click at [812, 279] on div "Connect Link to" at bounding box center [766, 290] width 332 height 29
click at [891, 442] on button "Connect" at bounding box center [894, 442] width 77 height 26
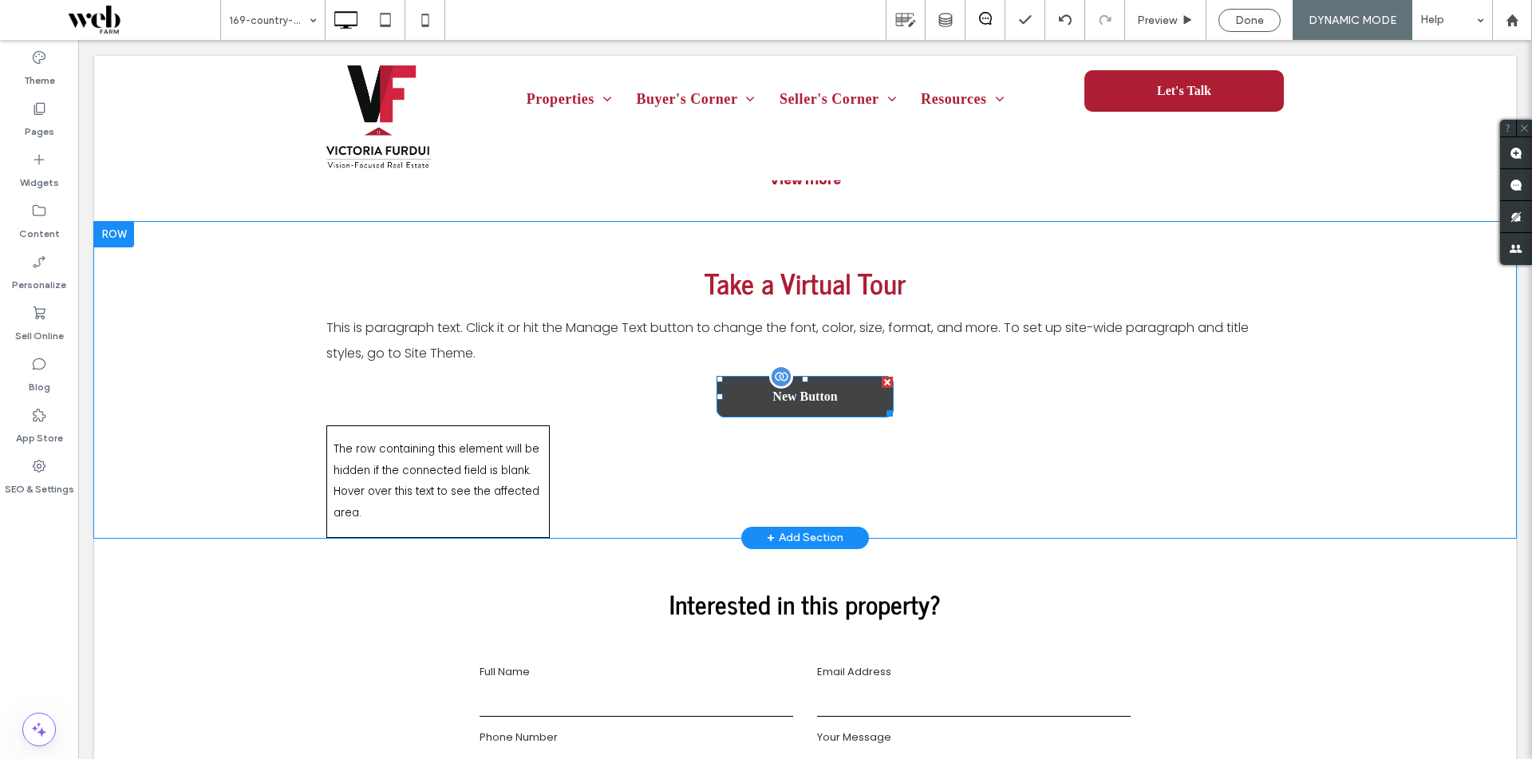
click at [828, 392] on span "New Button" at bounding box center [805, 396] width 65 height 14
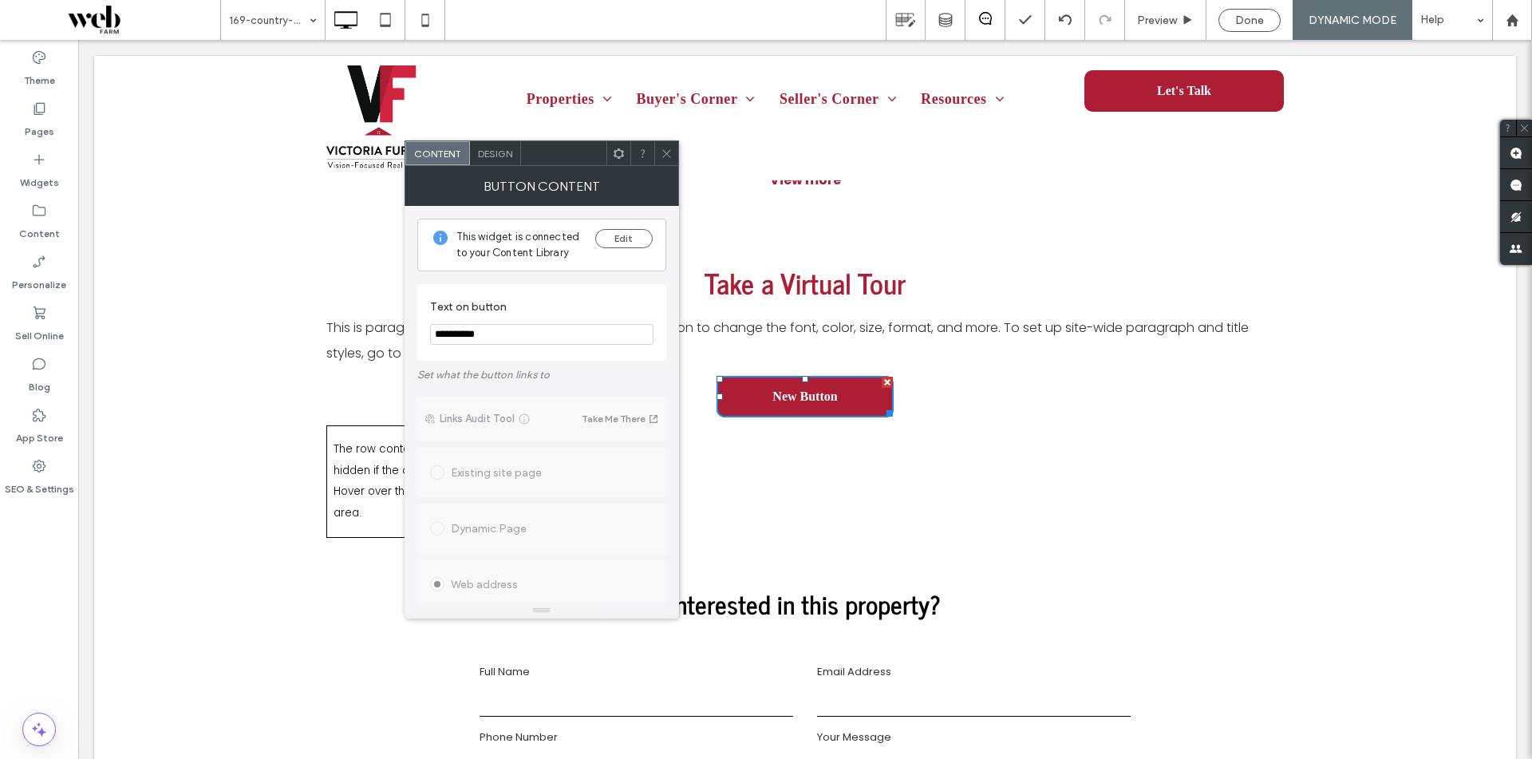
click at [527, 338] on input "**********" at bounding box center [541, 334] width 223 height 21
type input "**********"
click at [551, 312] on label "Text on button" at bounding box center [538, 309] width 217 height 18
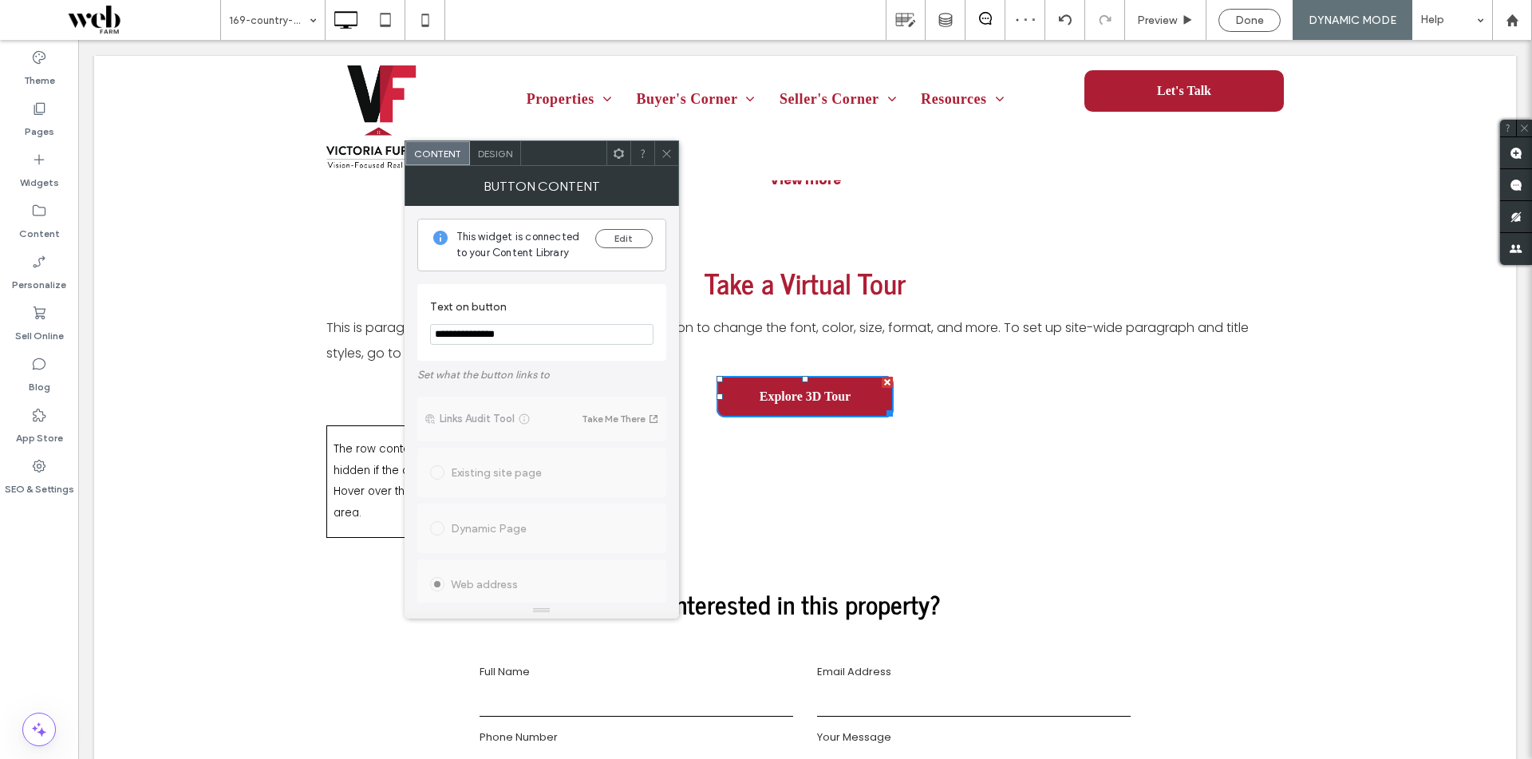
click at [667, 148] on icon at bounding box center [667, 154] width 12 height 12
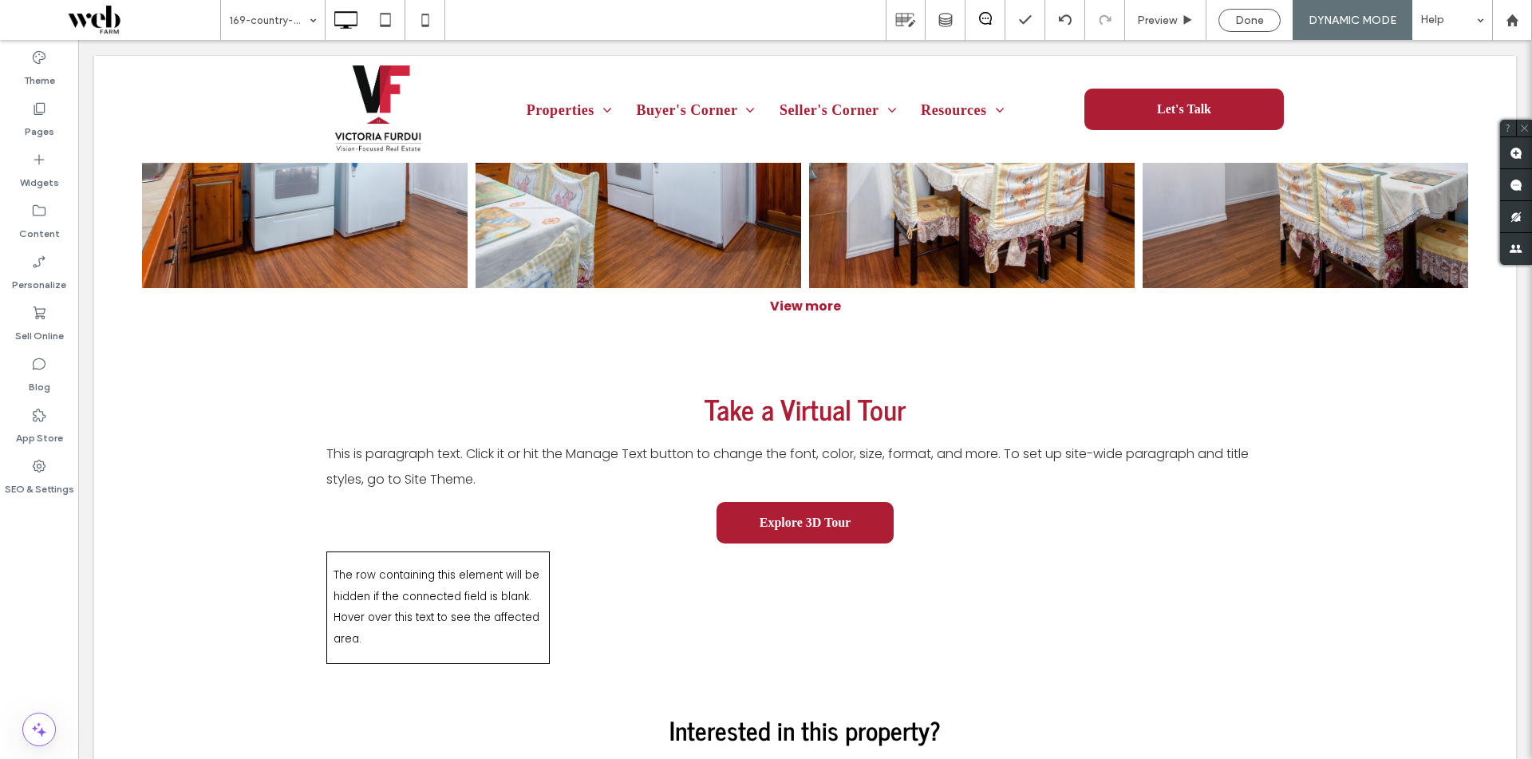
scroll to position [1915, 0]
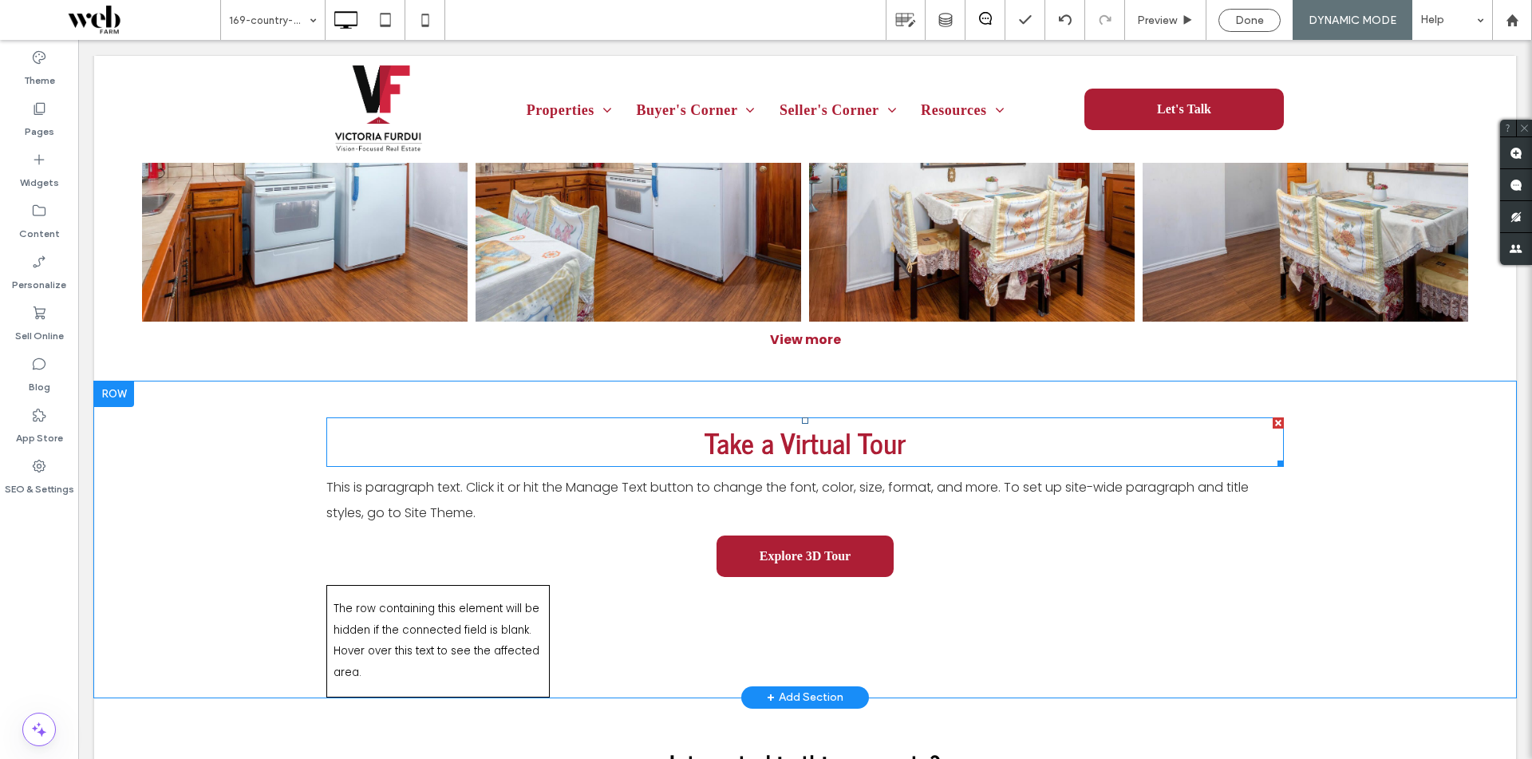
click at [793, 449] on span "Take a Virtual Tour" at bounding box center [805, 442] width 201 height 46
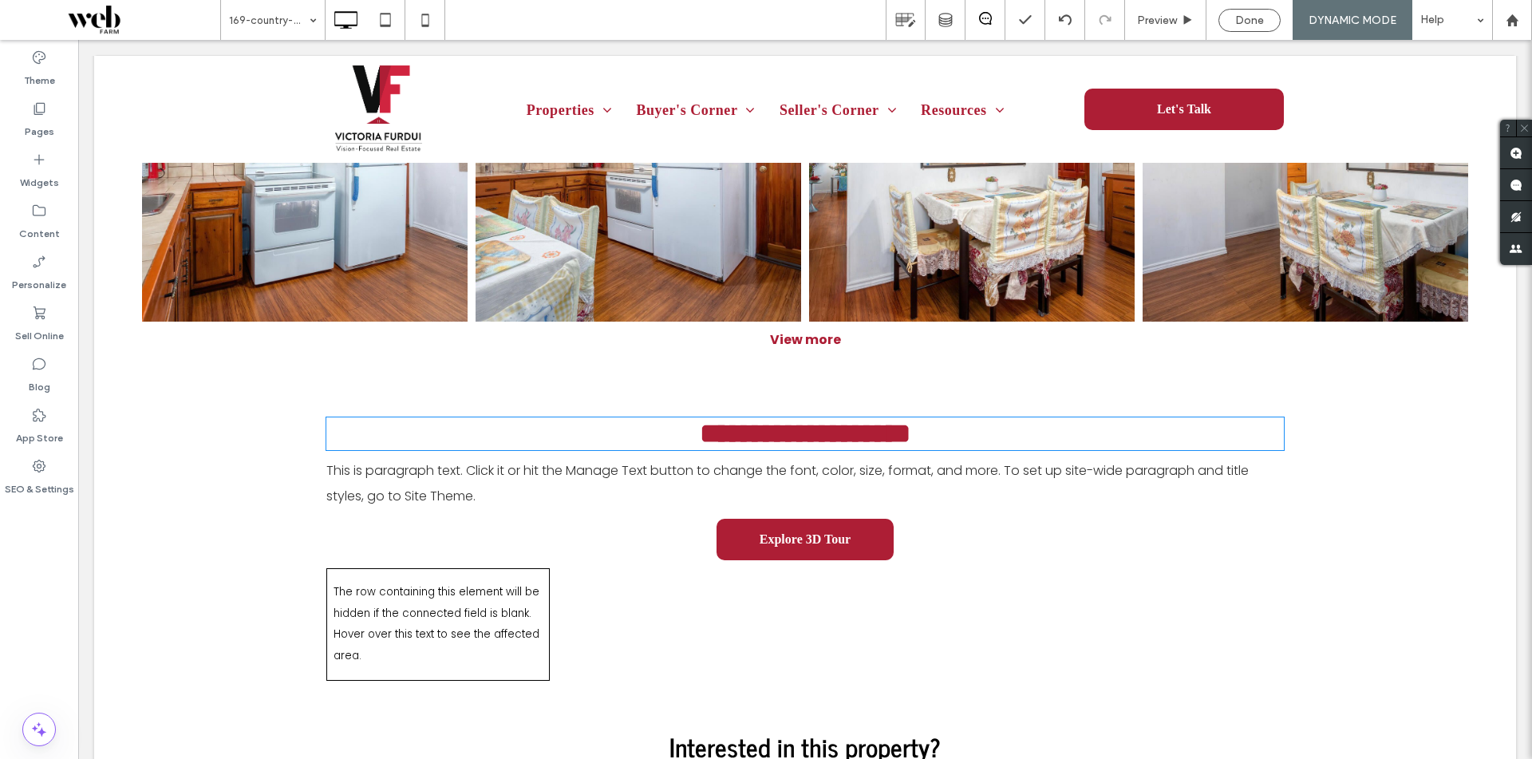
type input "**********"
type input "**"
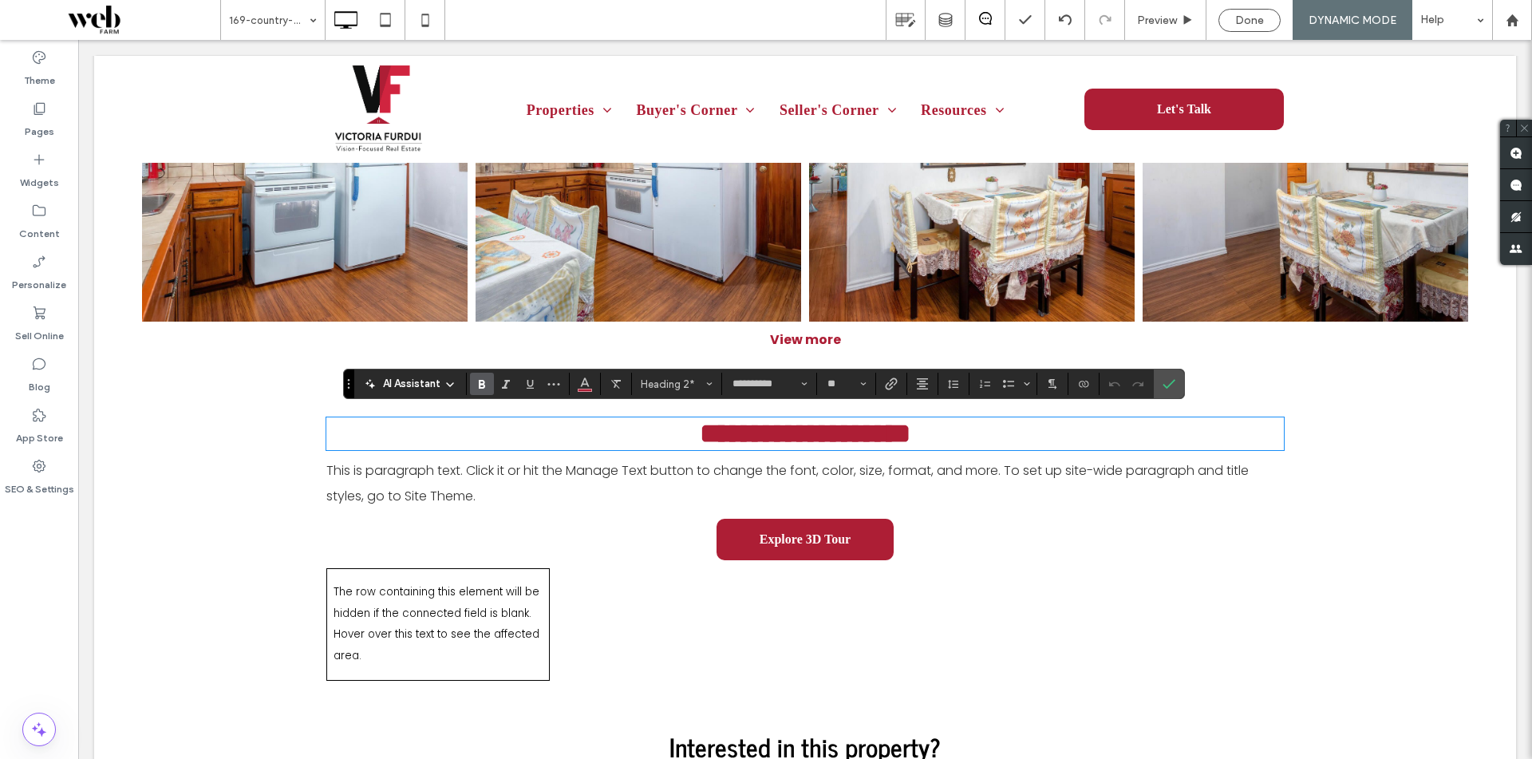
click at [781, 494] on p "This is paragraph text. Click it or hit the Manage Text button to change the fo…" at bounding box center [805, 483] width 958 height 51
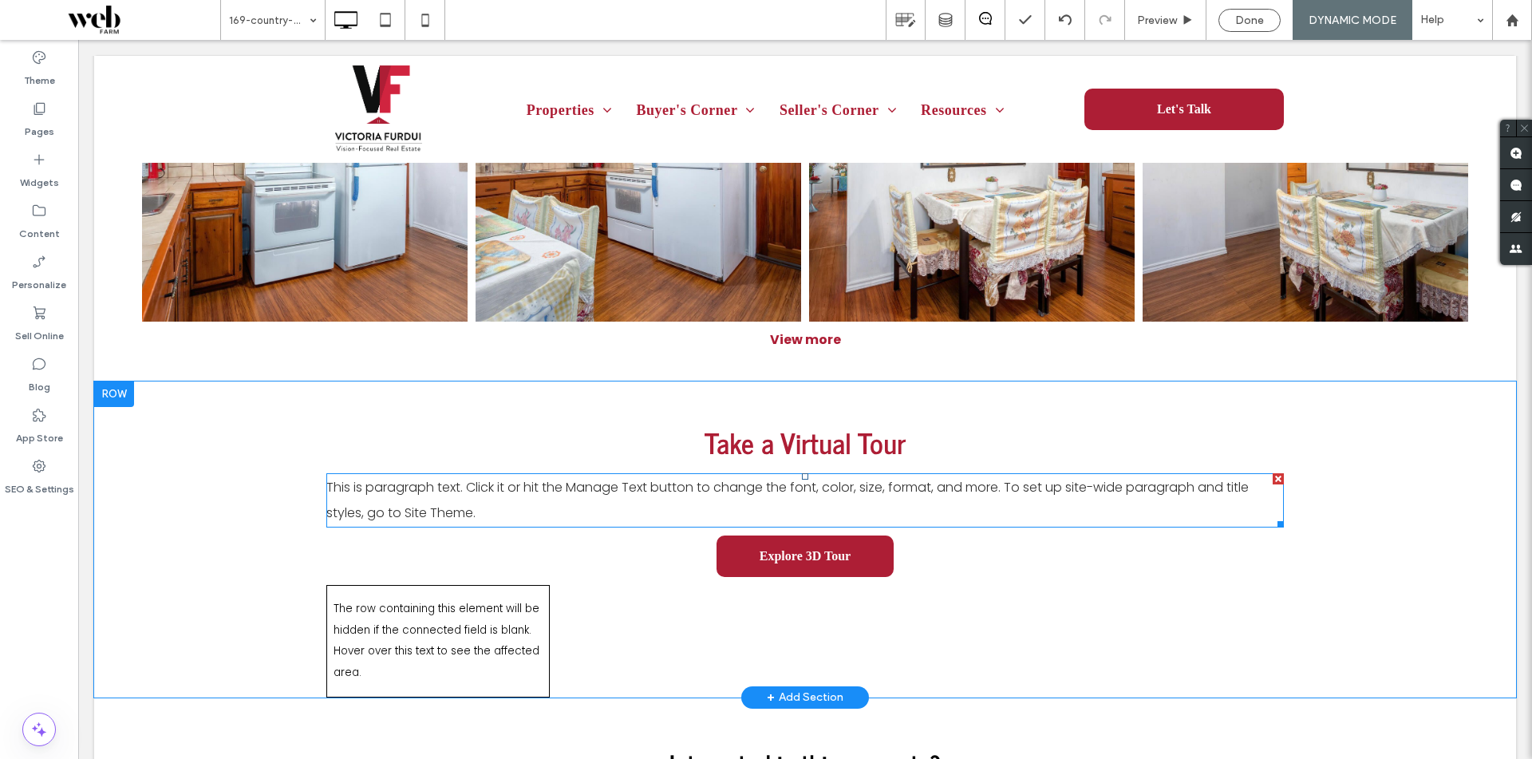
click at [781, 494] on p "This is paragraph text. Click it or hit the Manage Text button to change the fo…" at bounding box center [805, 500] width 958 height 51
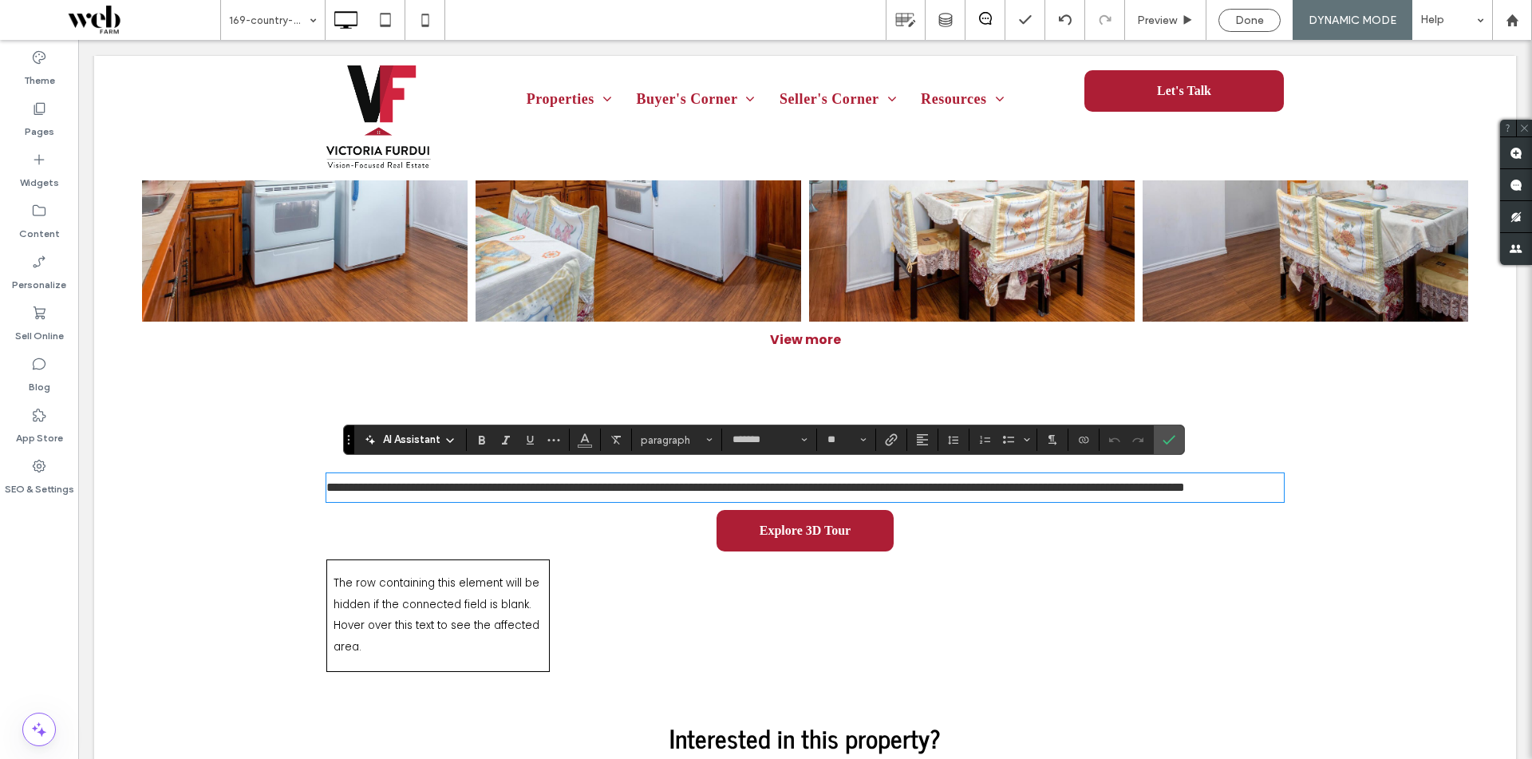
scroll to position [0, 0]
click at [730, 488] on span "**********" at bounding box center [528, 487] width 404 height 12
click at [730, 487] on span "**********" at bounding box center [528, 487] width 404 height 12
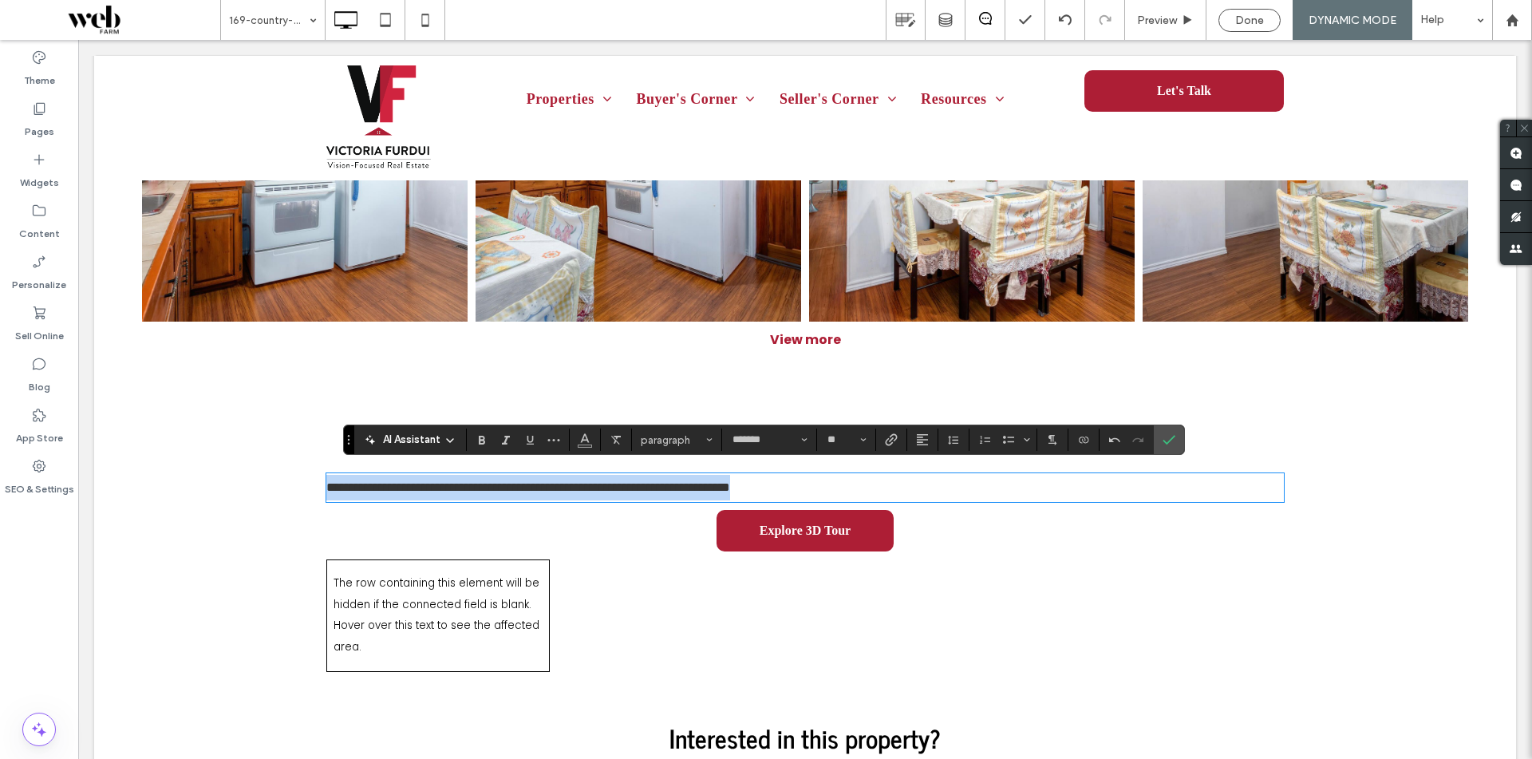
click at [730, 487] on span "**********" at bounding box center [528, 487] width 404 height 12
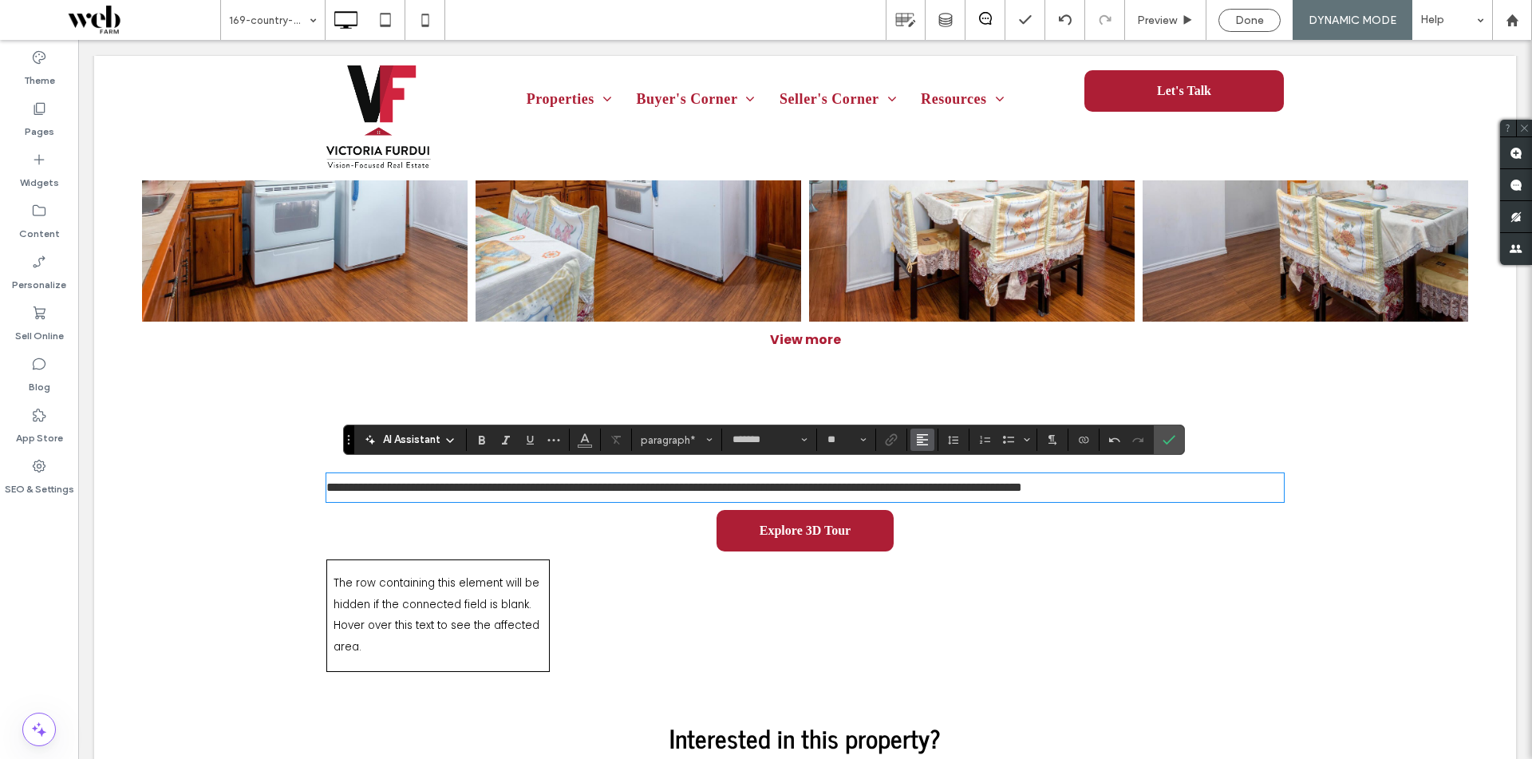
click at [924, 440] on use "Alignment" at bounding box center [922, 439] width 11 height 11
click at [953, 486] on label "ui.textEditor.alignment.center" at bounding box center [939, 488] width 56 height 23
click at [1172, 451] on span "Confirm" at bounding box center [1169, 439] width 13 height 27
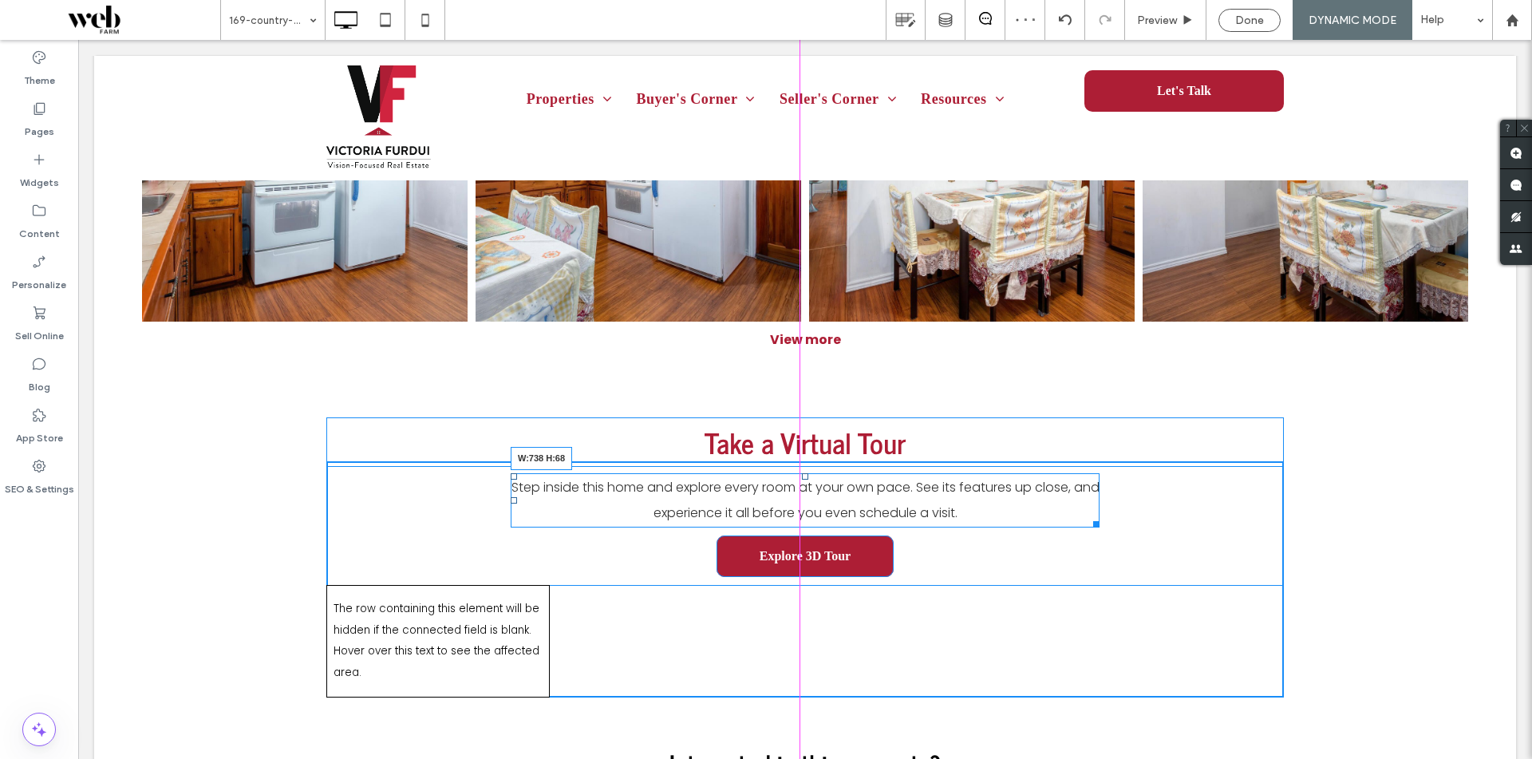
drag, startPoint x: 1278, startPoint y: 494, endPoint x: 1172, endPoint y: 523, distance: 110.0
click at [1093, 483] on div "Step inside this home and explore every room at your own pace. See its features…" at bounding box center [805, 500] width 589 height 54
drag, startPoint x: 1085, startPoint y: 515, endPoint x: 1126, endPoint y: 599, distance: 93.9
click at [1048, 559] on div "Take a Virtual Tour Step inside this home and explore every room at your own pa…" at bounding box center [805, 579] width 958 height 236
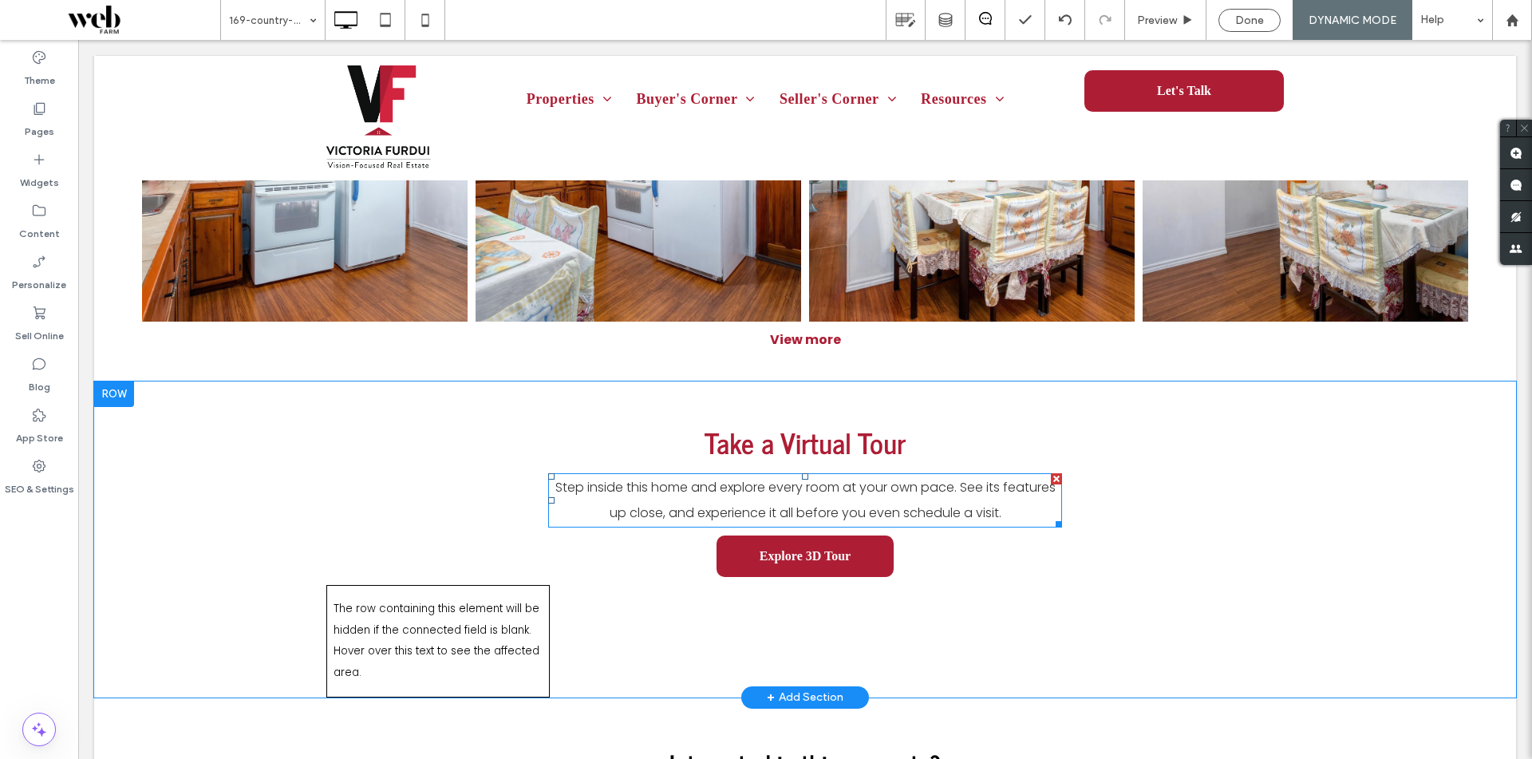
click at [758, 486] on span "Step inside this home and explore every room at your own pace. See its features…" at bounding box center [805, 500] width 500 height 44
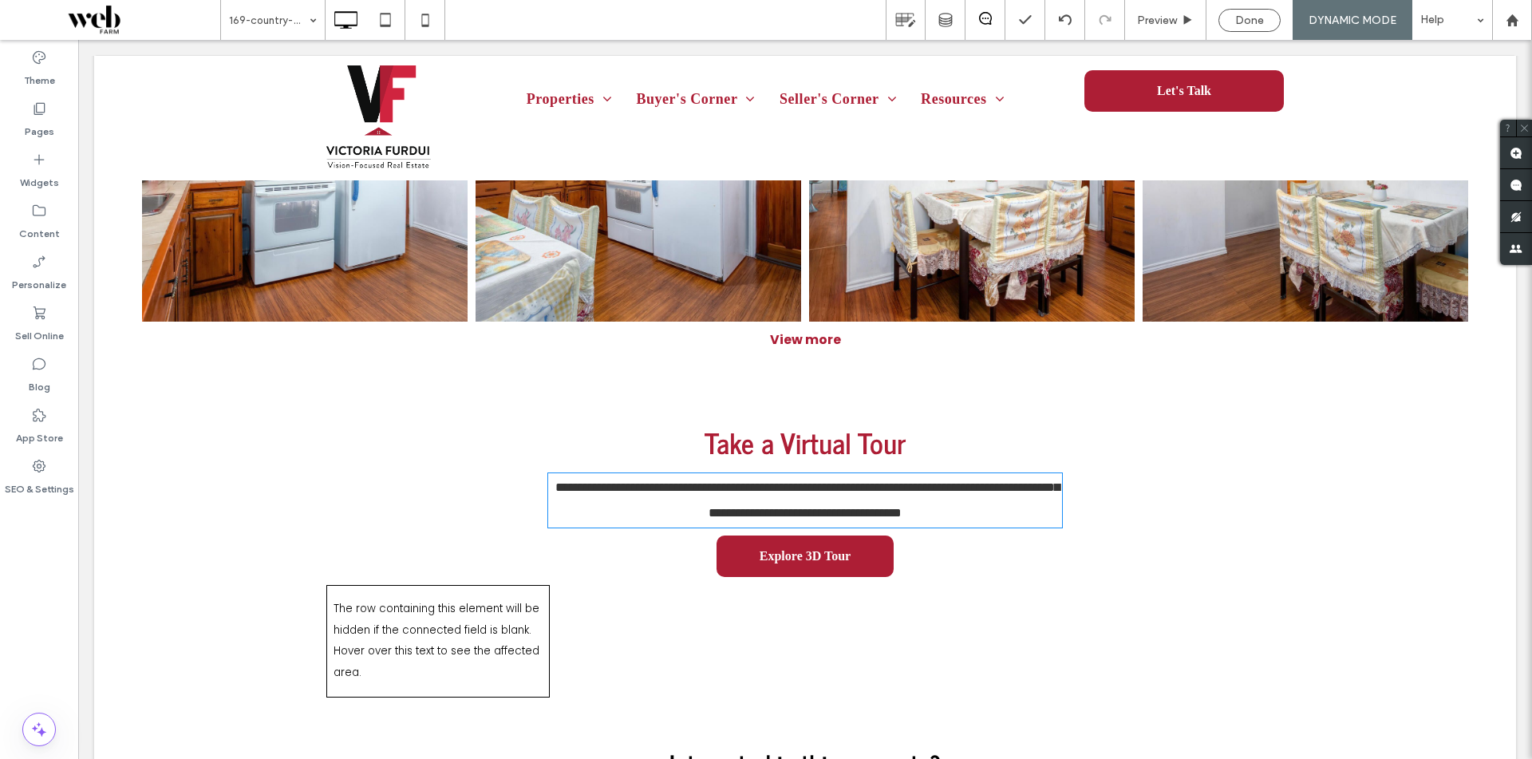
type input "*******"
type input "**"
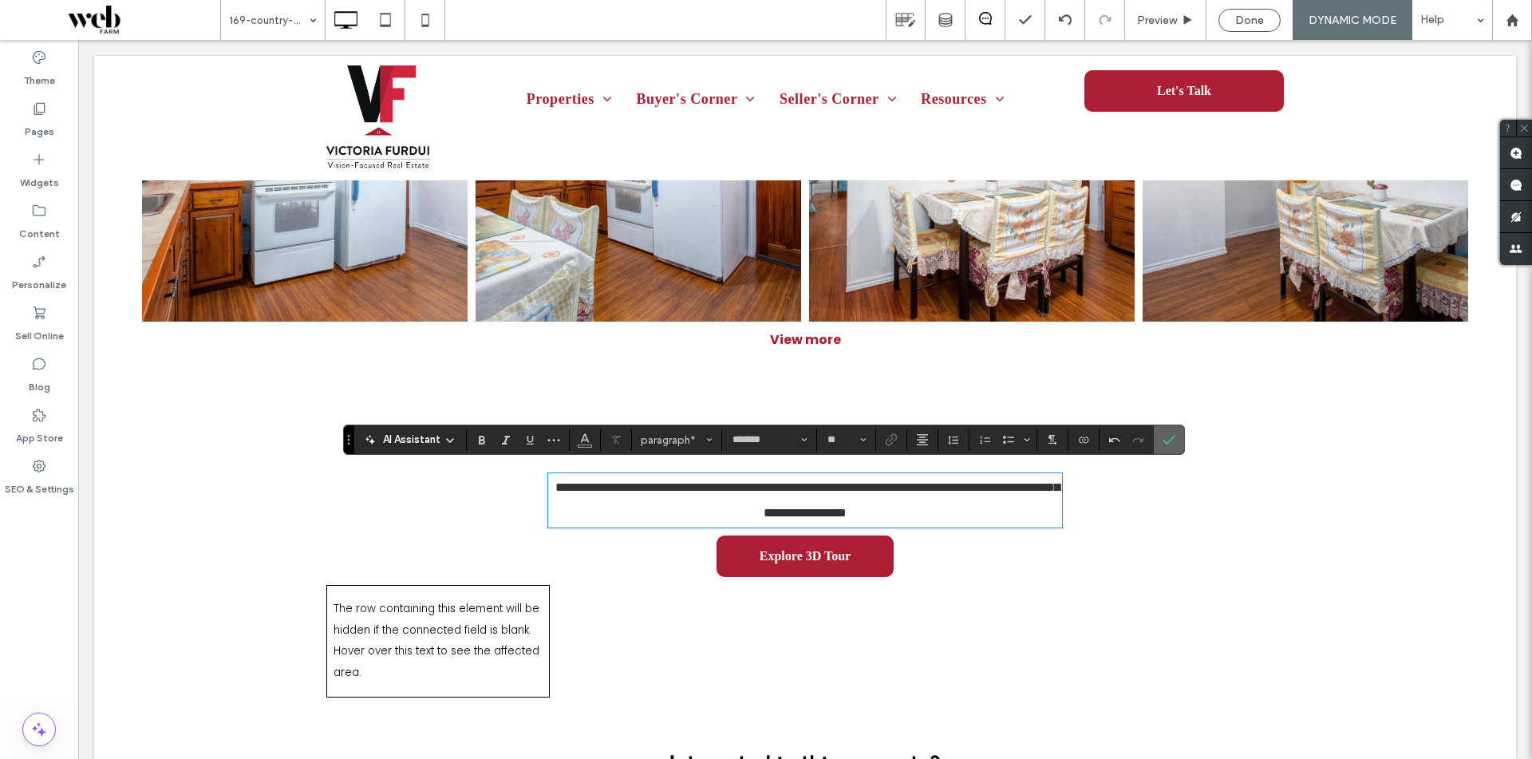
click at [1158, 447] on label "Confirm" at bounding box center [1169, 439] width 24 height 29
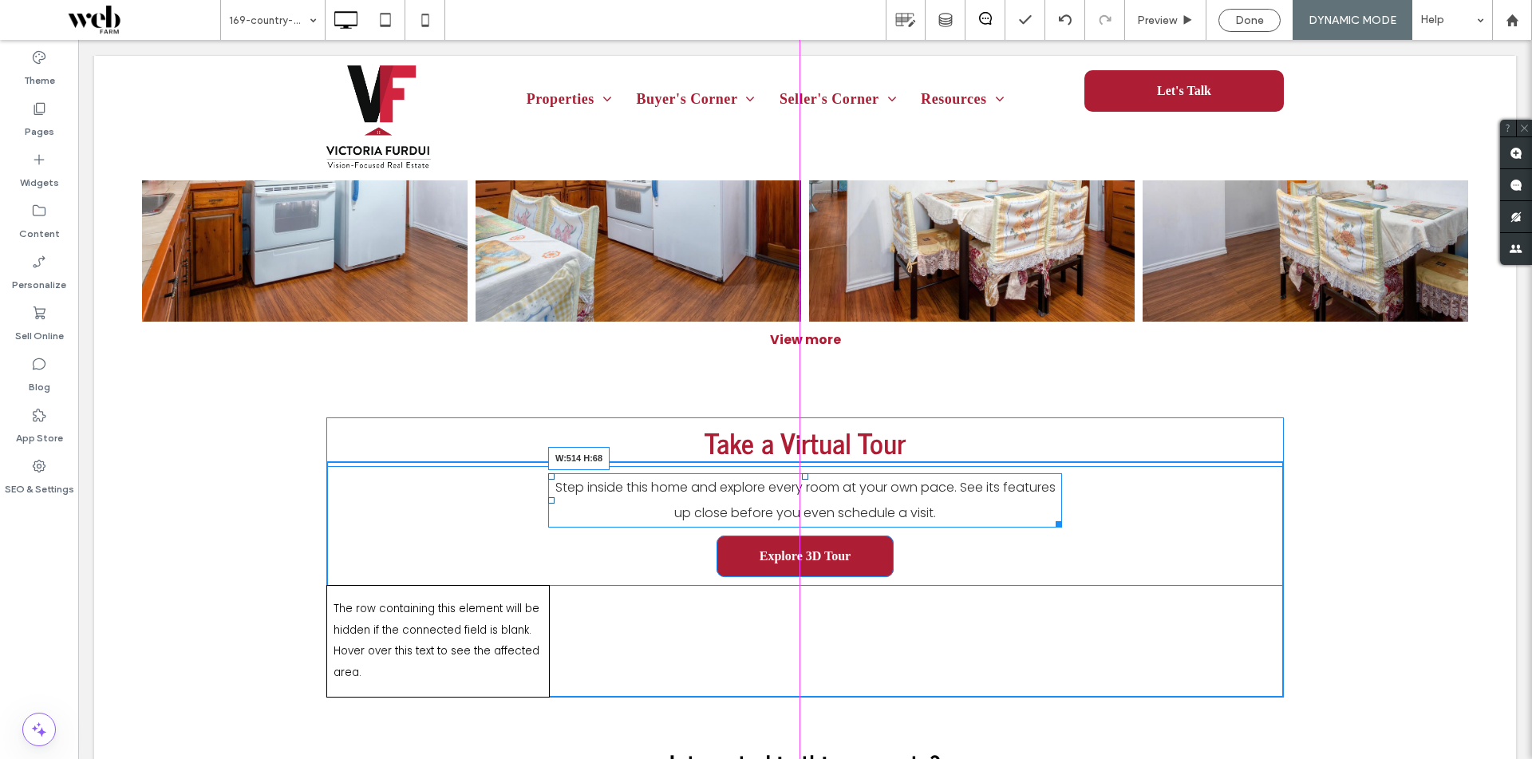
drag, startPoint x: 1055, startPoint y: 519, endPoint x: 1081, endPoint y: 576, distance: 63.2
click at [1003, 536] on div "Take a Virtual Tour Step inside this home and explore every room at your own pa…" at bounding box center [805, 579] width 958 height 236
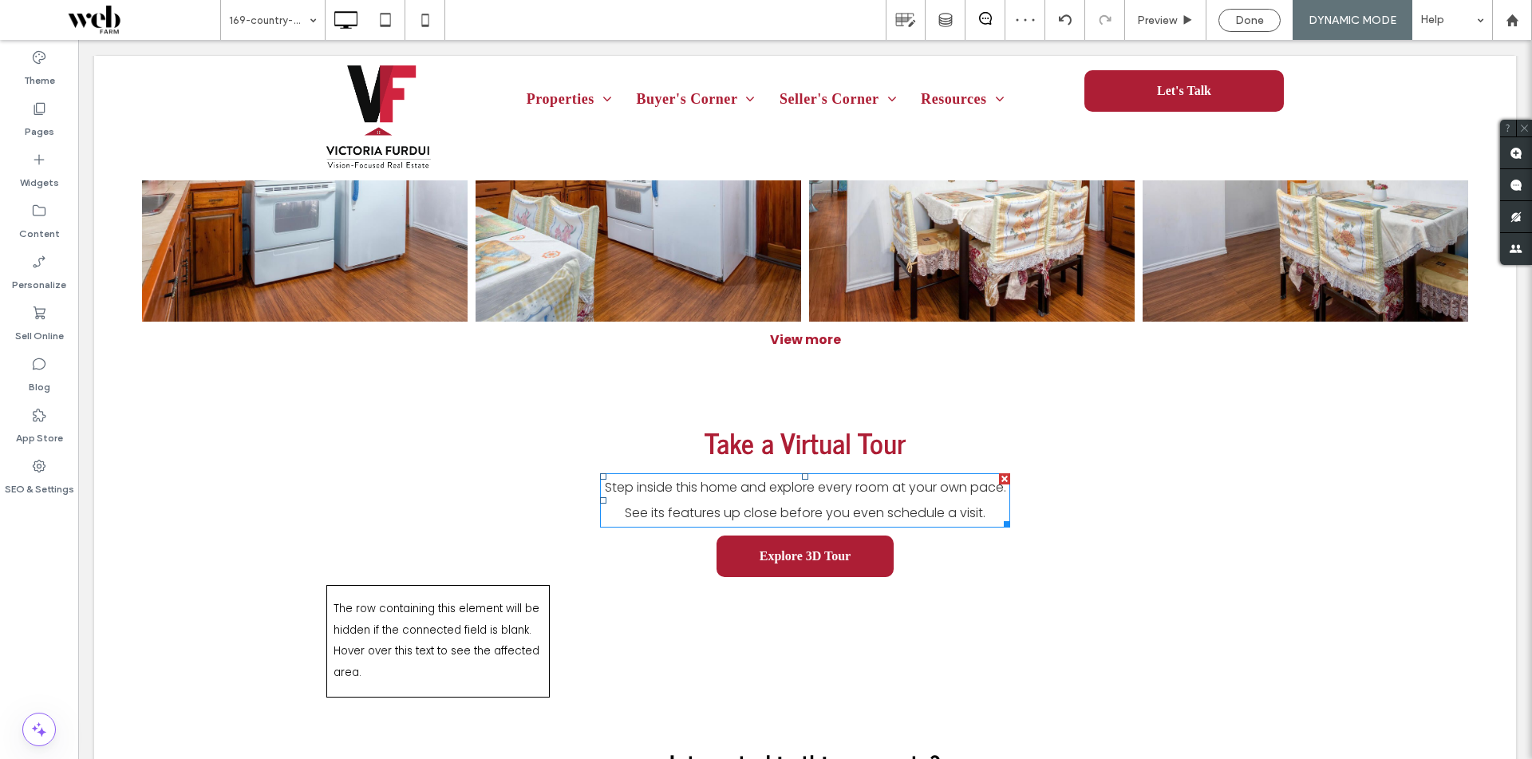
click at [829, 503] on span "Step inside this home and explore every room at your own pace. See its features…" at bounding box center [805, 500] width 401 height 44
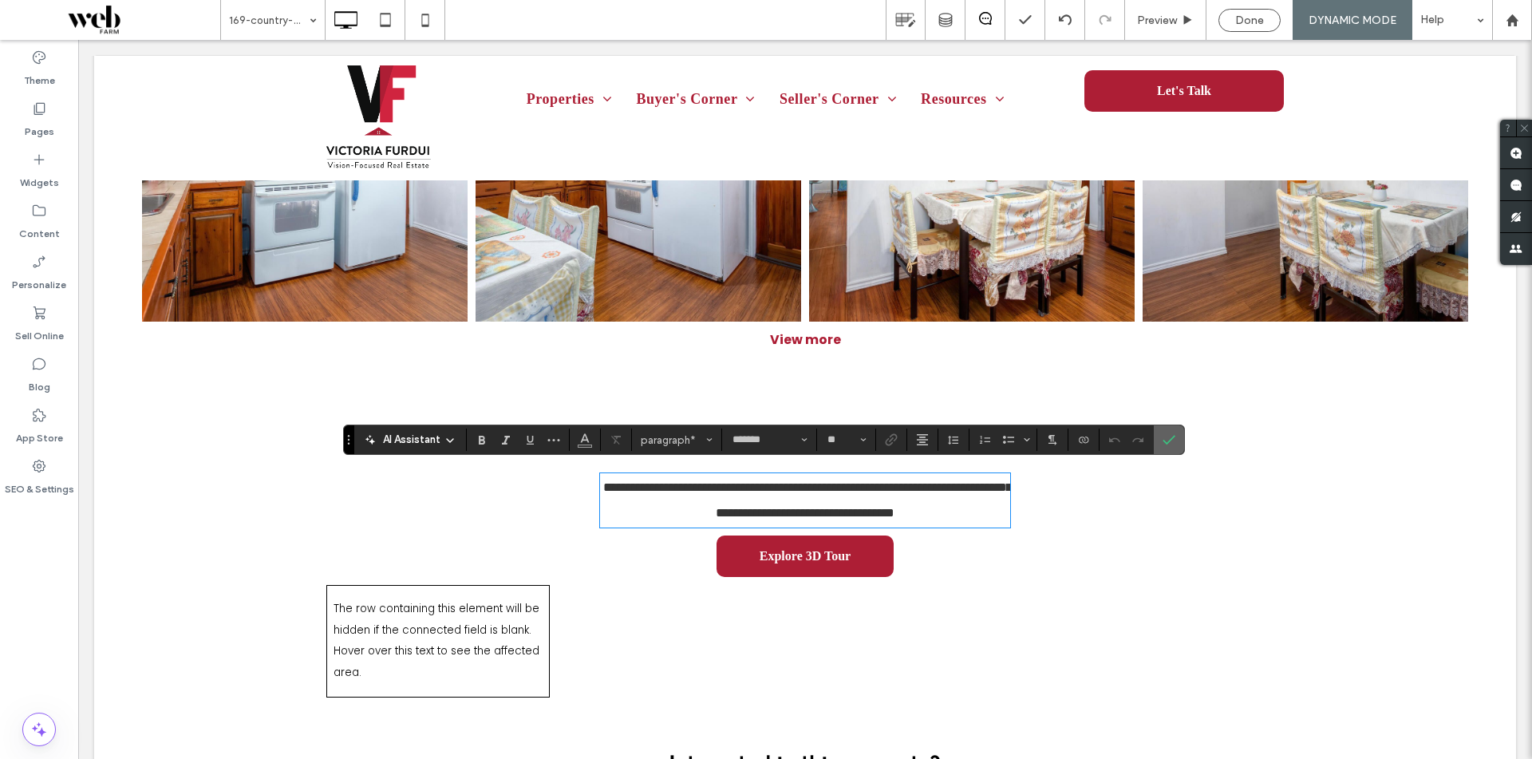
drag, startPoint x: 1170, startPoint y: 432, endPoint x: 384, endPoint y: 437, distance: 786.1
click at [1170, 432] on span "Confirm" at bounding box center [1169, 439] width 13 height 27
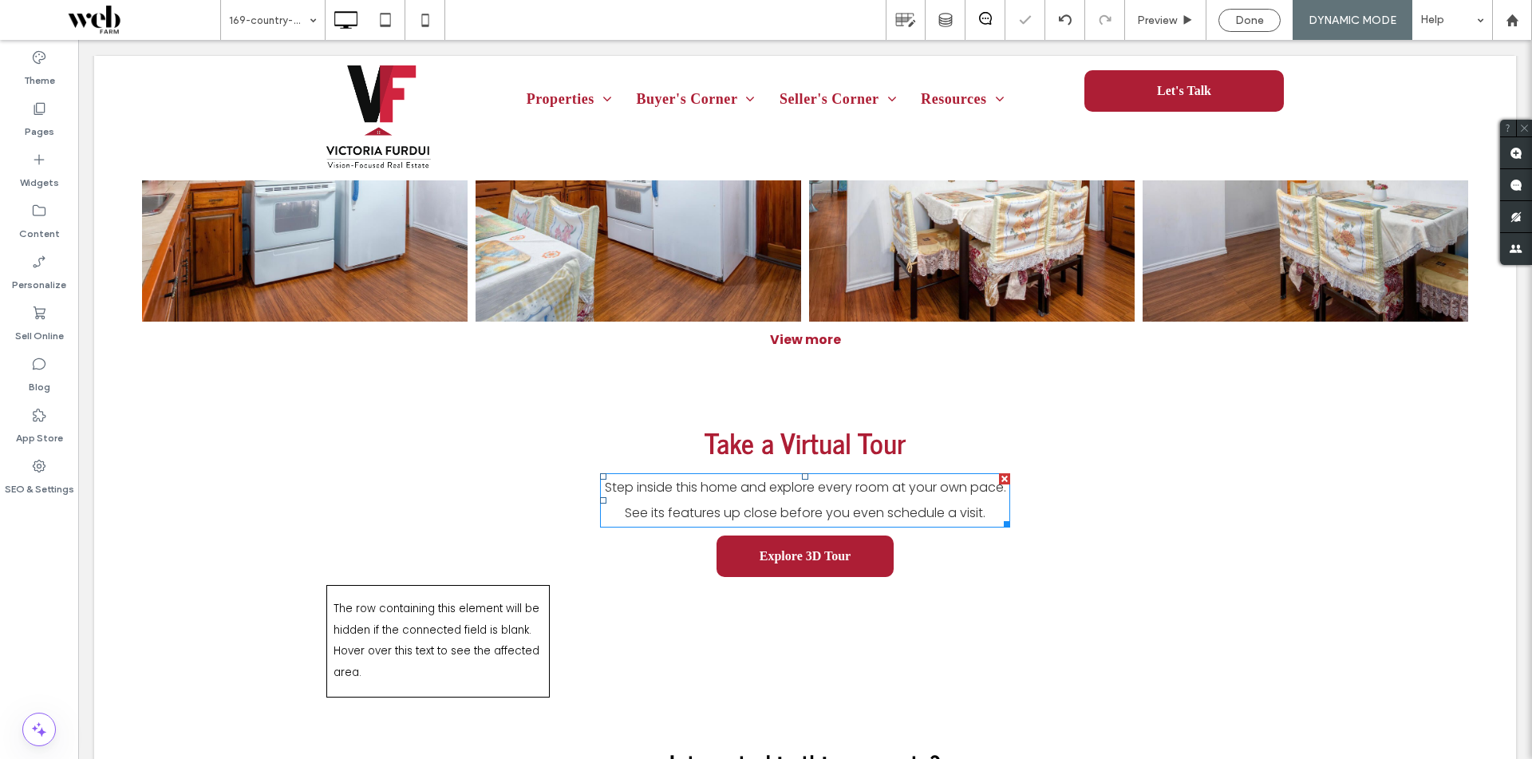
click at [803, 498] on span "Step inside this home and explore every room at your own pace. See its features…" at bounding box center [805, 500] width 401 height 44
type input "*******"
type input "**"
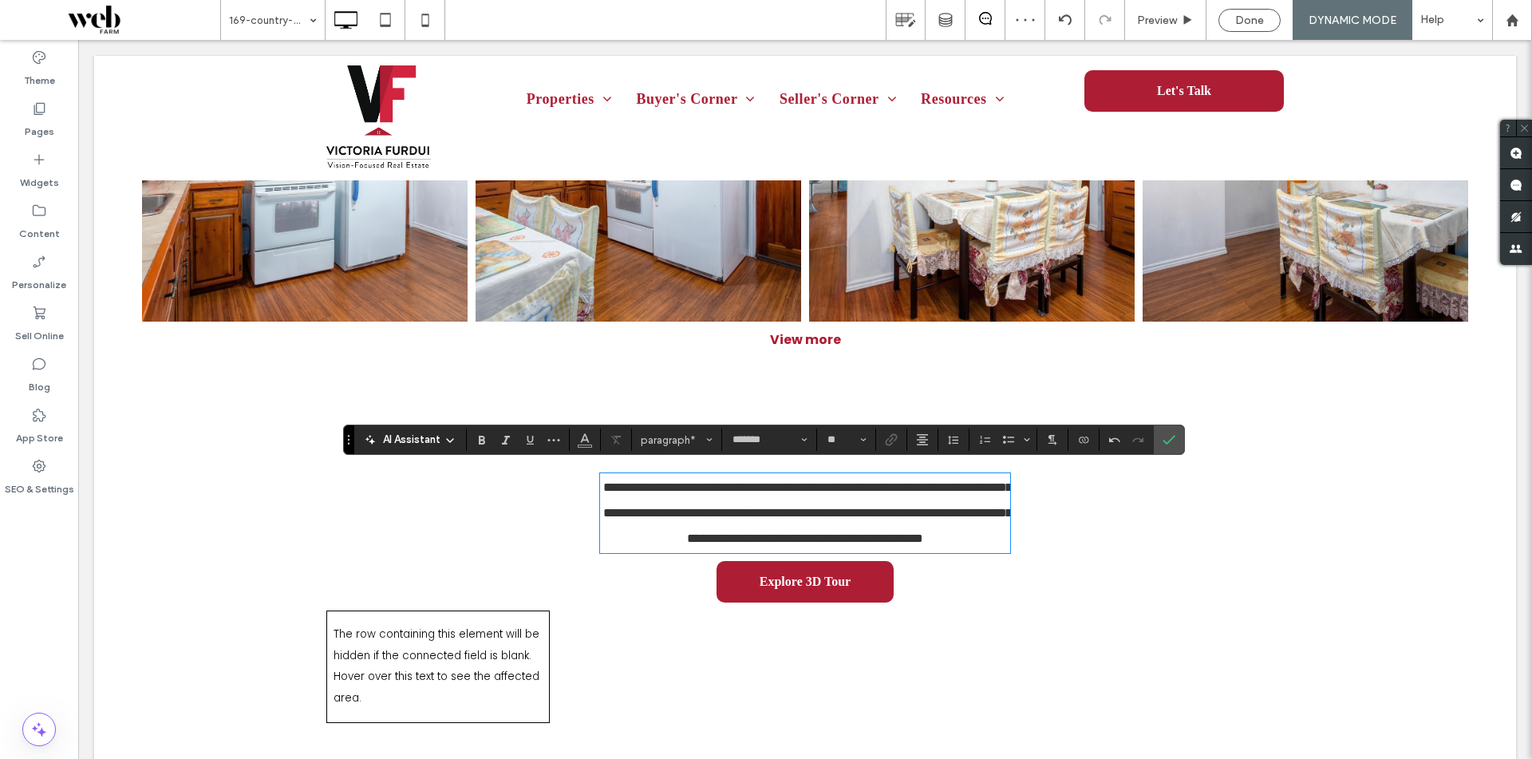
click at [602, 476] on p "**********" at bounding box center [805, 513] width 410 height 77
click at [1184, 441] on div "AI Assistant paragraph* ******* **" at bounding box center [764, 440] width 842 height 30
drag, startPoint x: 1160, startPoint y: 441, endPoint x: 974, endPoint y: 524, distance: 203.2
click at [1160, 441] on label "Confirm" at bounding box center [1169, 439] width 24 height 29
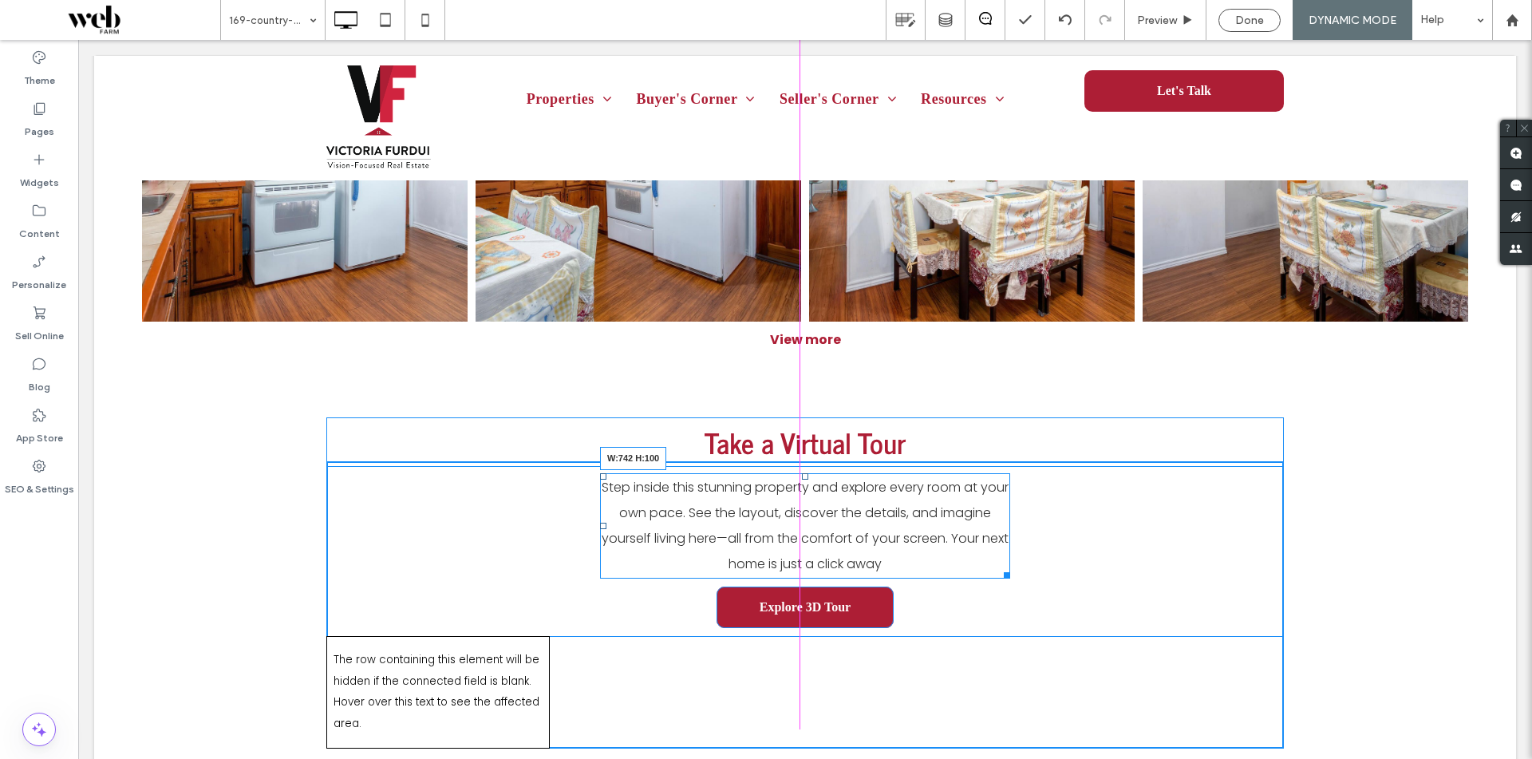
drag, startPoint x: 996, startPoint y: 568, endPoint x: 1165, endPoint y: 634, distance: 181.4
click at [1087, 594] on div "Take a Virtual Tour Step inside this stunning property and explore every room a…" at bounding box center [805, 604] width 958 height 287
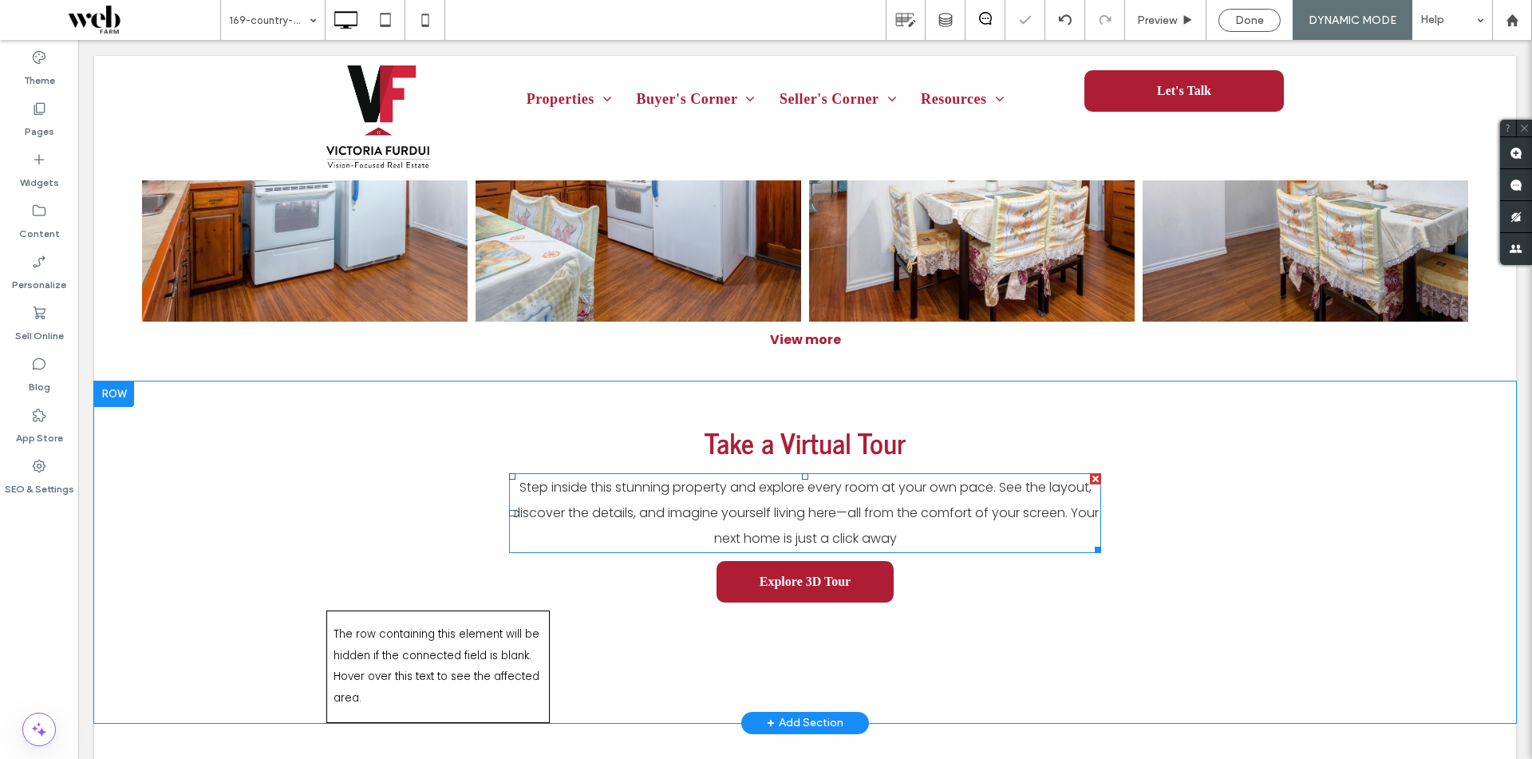
click at [844, 502] on span "Step inside this stunning property and explore every room at your own pace. See…" at bounding box center [805, 512] width 587 height 69
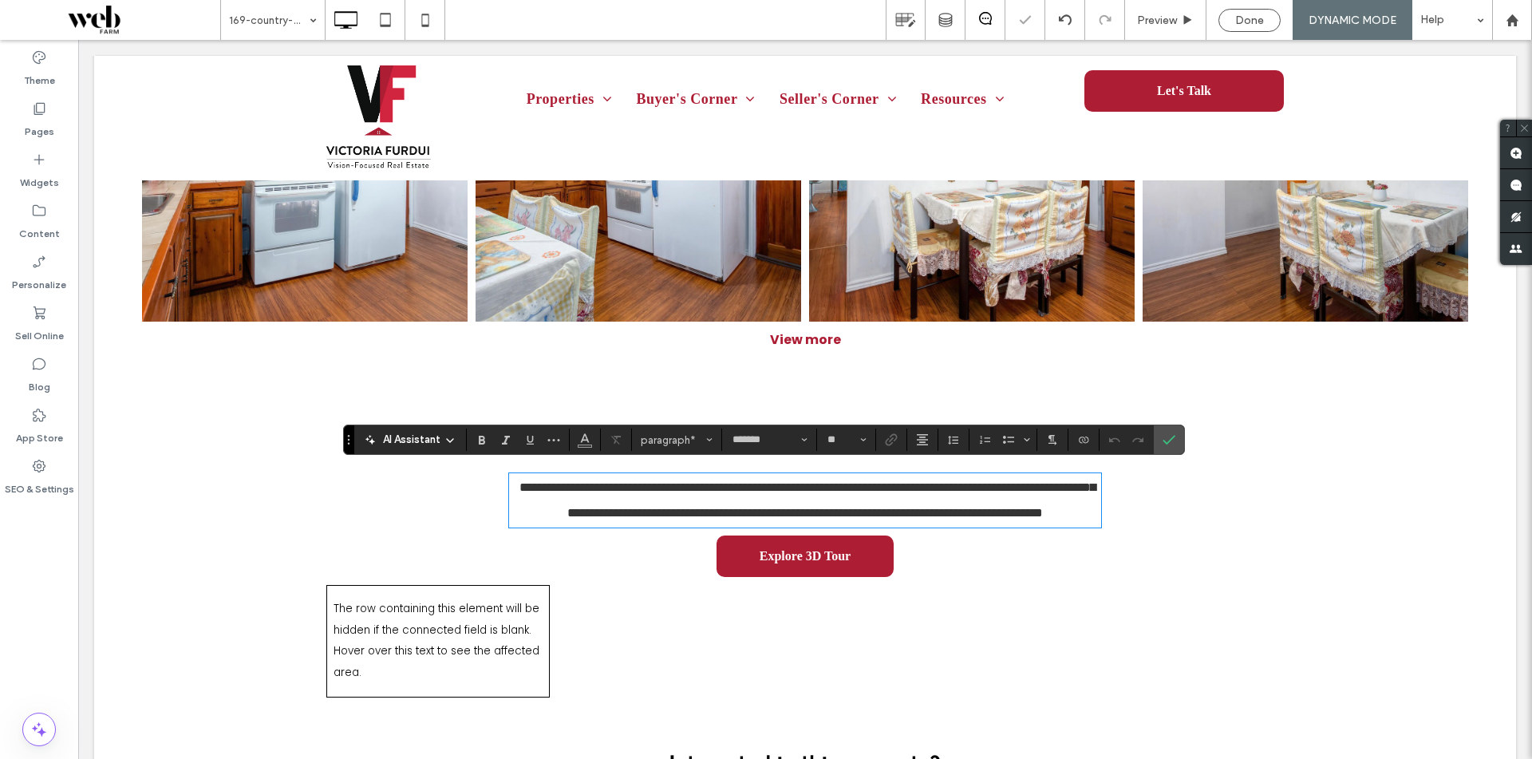
click at [854, 506] on span "**********" at bounding box center [808, 500] width 576 height 38
click at [1168, 451] on span "Confirm" at bounding box center [1166, 439] width 7 height 29
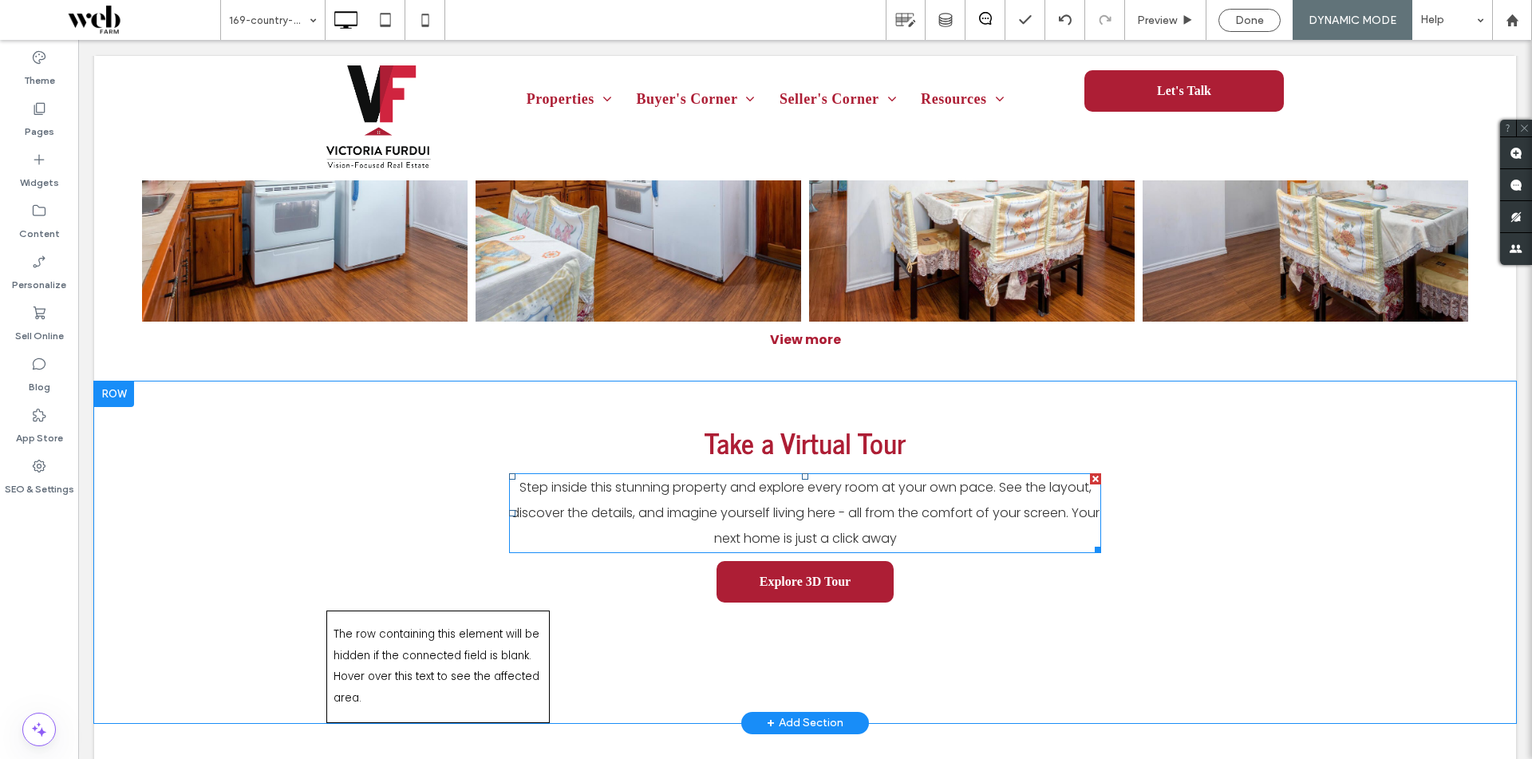
click at [932, 544] on p "Step inside this stunning property and explore every room at your own pace. See…" at bounding box center [805, 513] width 592 height 77
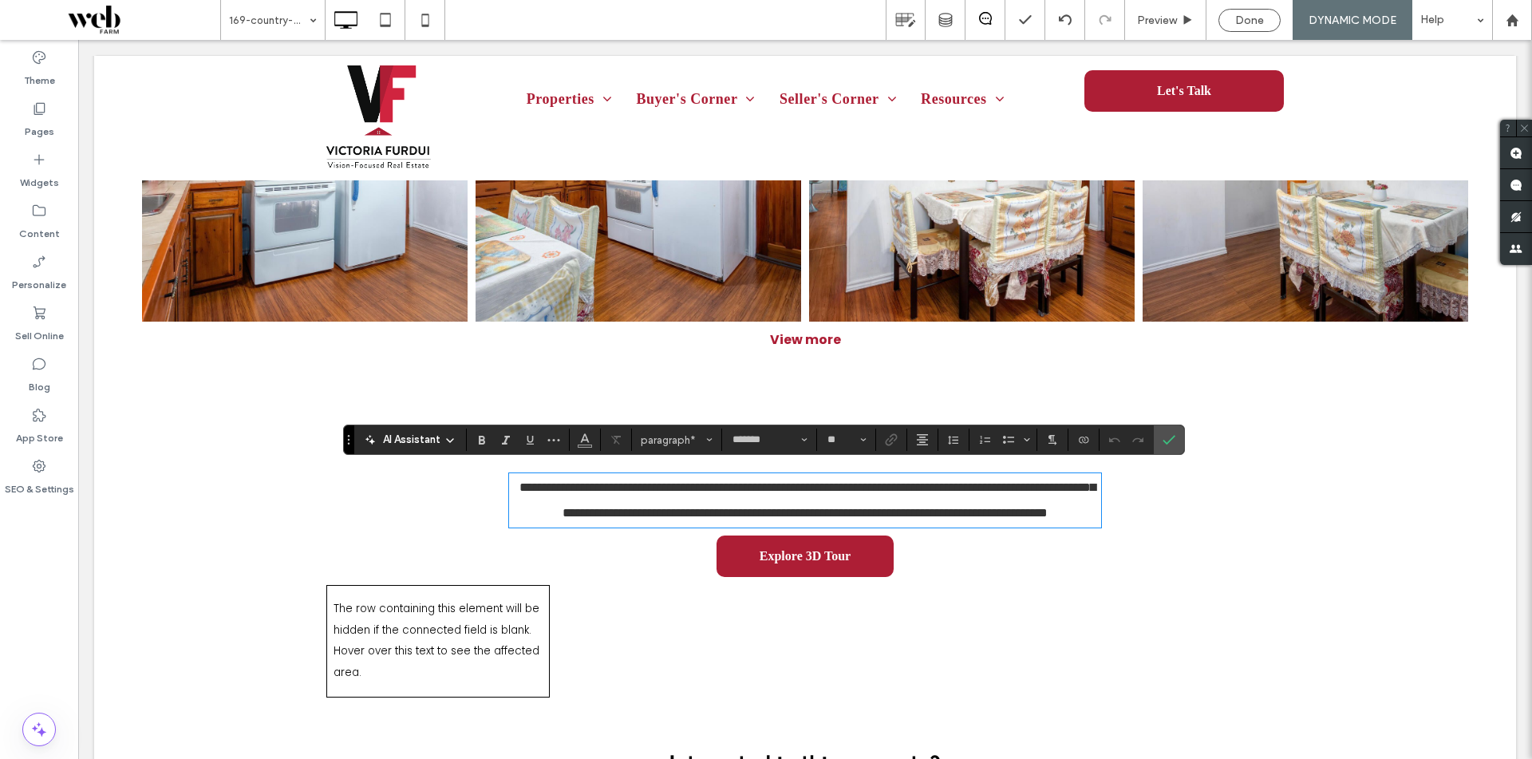
click at [942, 526] on p "**********" at bounding box center [805, 500] width 592 height 51
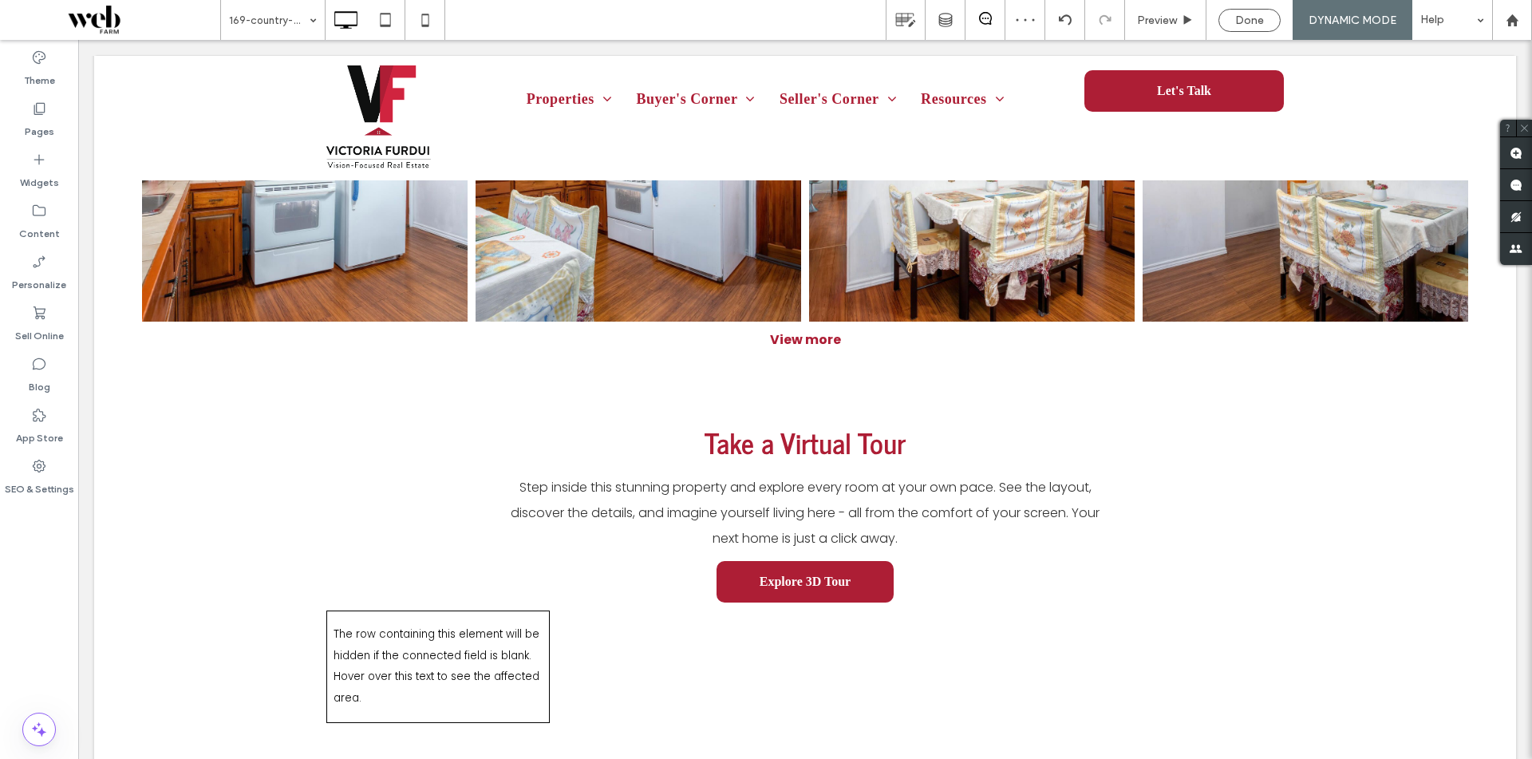
drag, startPoint x: 1245, startPoint y: 14, endPoint x: 1238, endPoint y: 22, distance: 10.7
click at [1245, 14] on span "Done" at bounding box center [1249, 21] width 29 height 14
click at [1320, 21] on div "Republish" at bounding box center [1350, 20] width 100 height 21
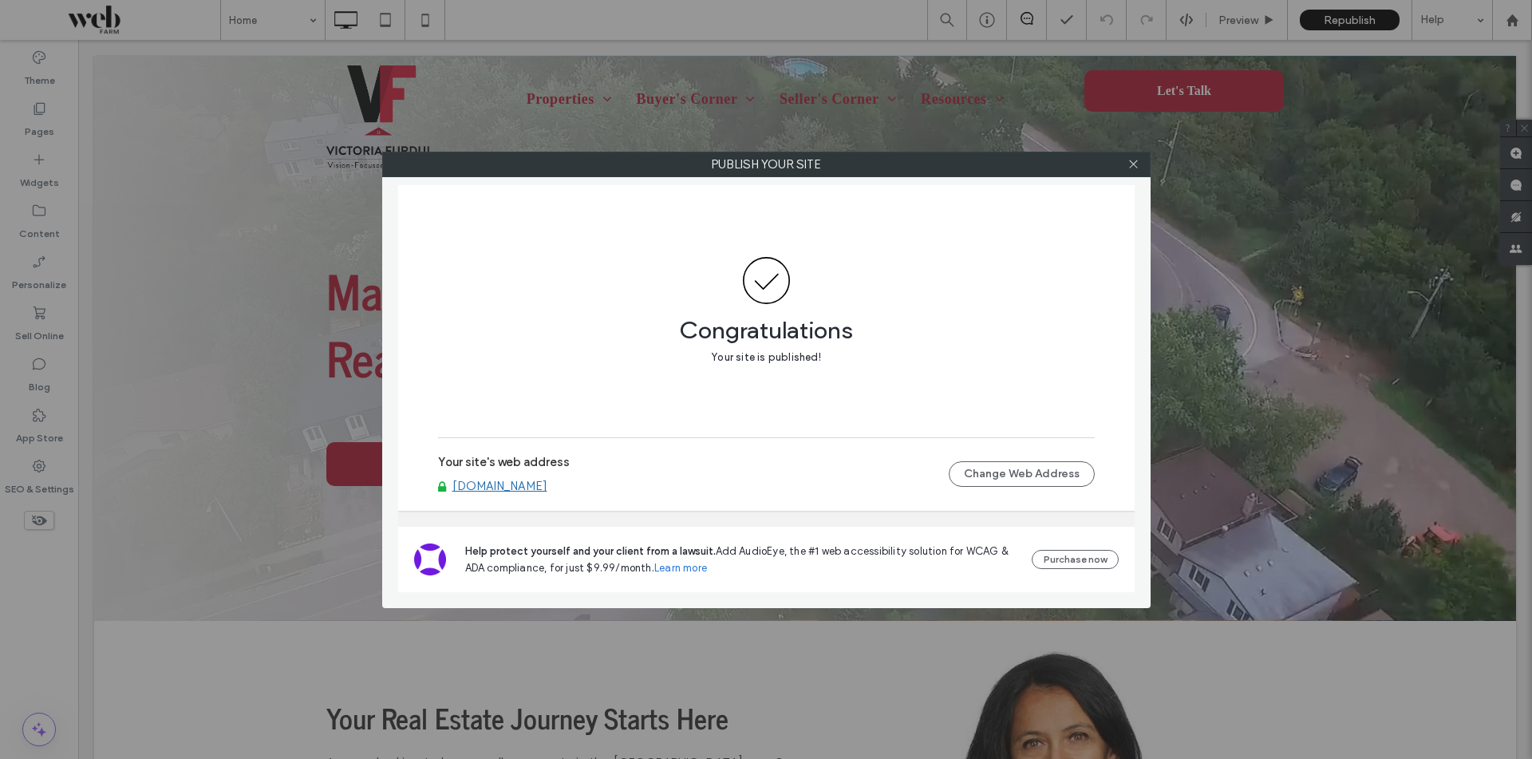
click at [1126, 164] on div at bounding box center [1134, 164] width 24 height 24
click at [1133, 162] on icon at bounding box center [1134, 164] width 12 height 12
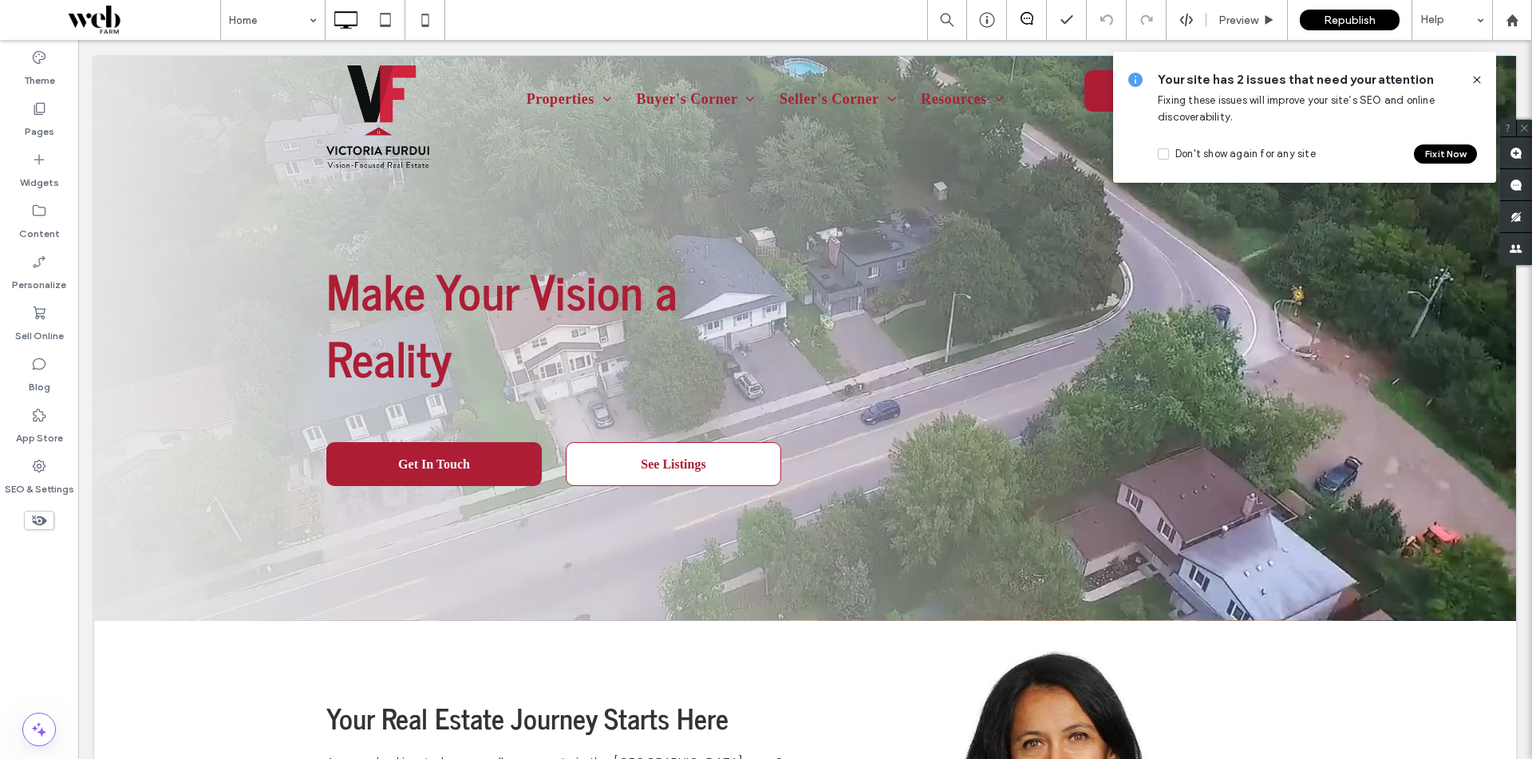
drag, startPoint x: 1476, startPoint y: 76, endPoint x: 1362, endPoint y: 41, distance: 119.4
click at [1476, 76] on icon at bounding box center [1477, 79] width 13 height 13
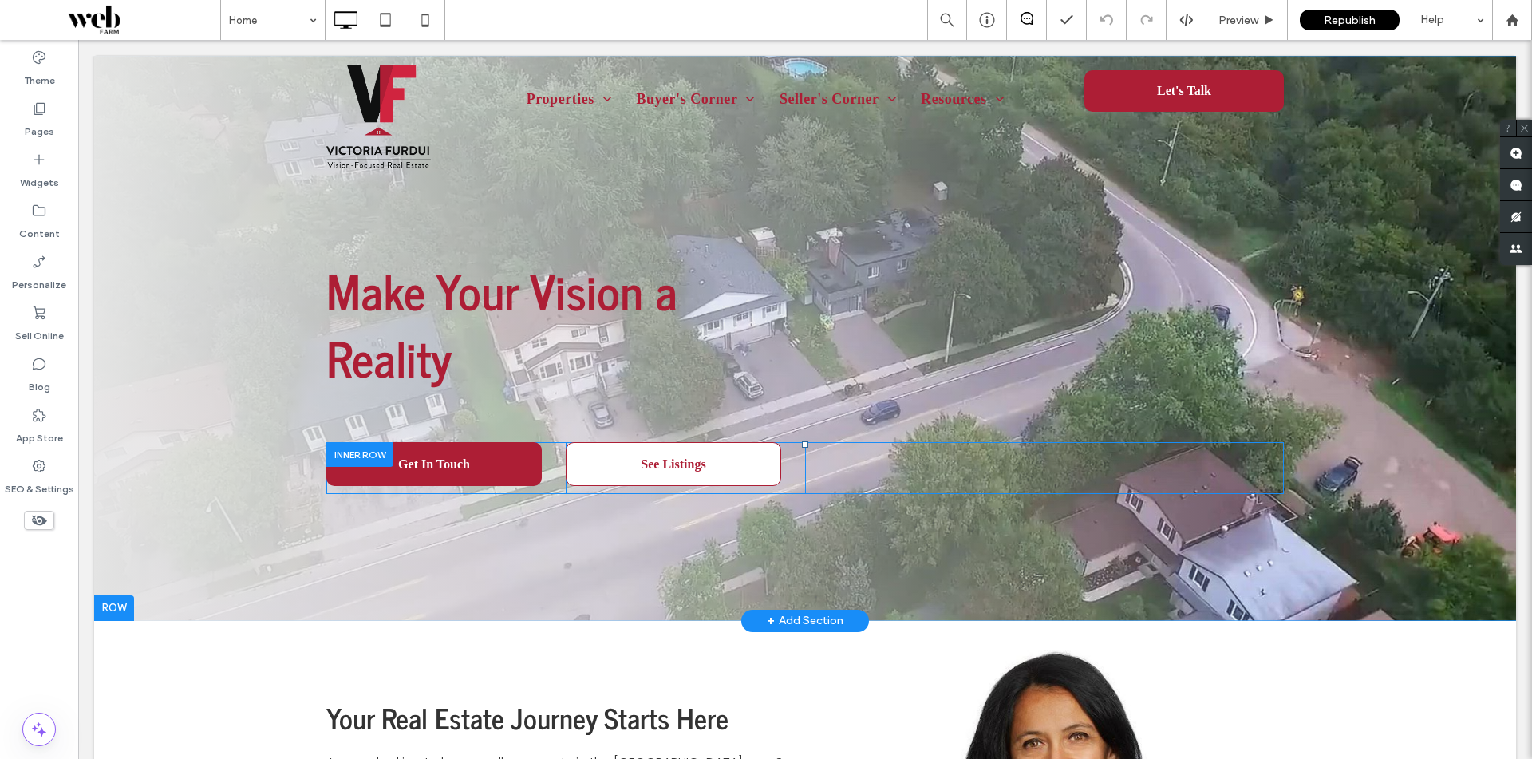
click at [551, 473] on div "Get In Touch Click To Paste" at bounding box center [445, 468] width 239 height 52
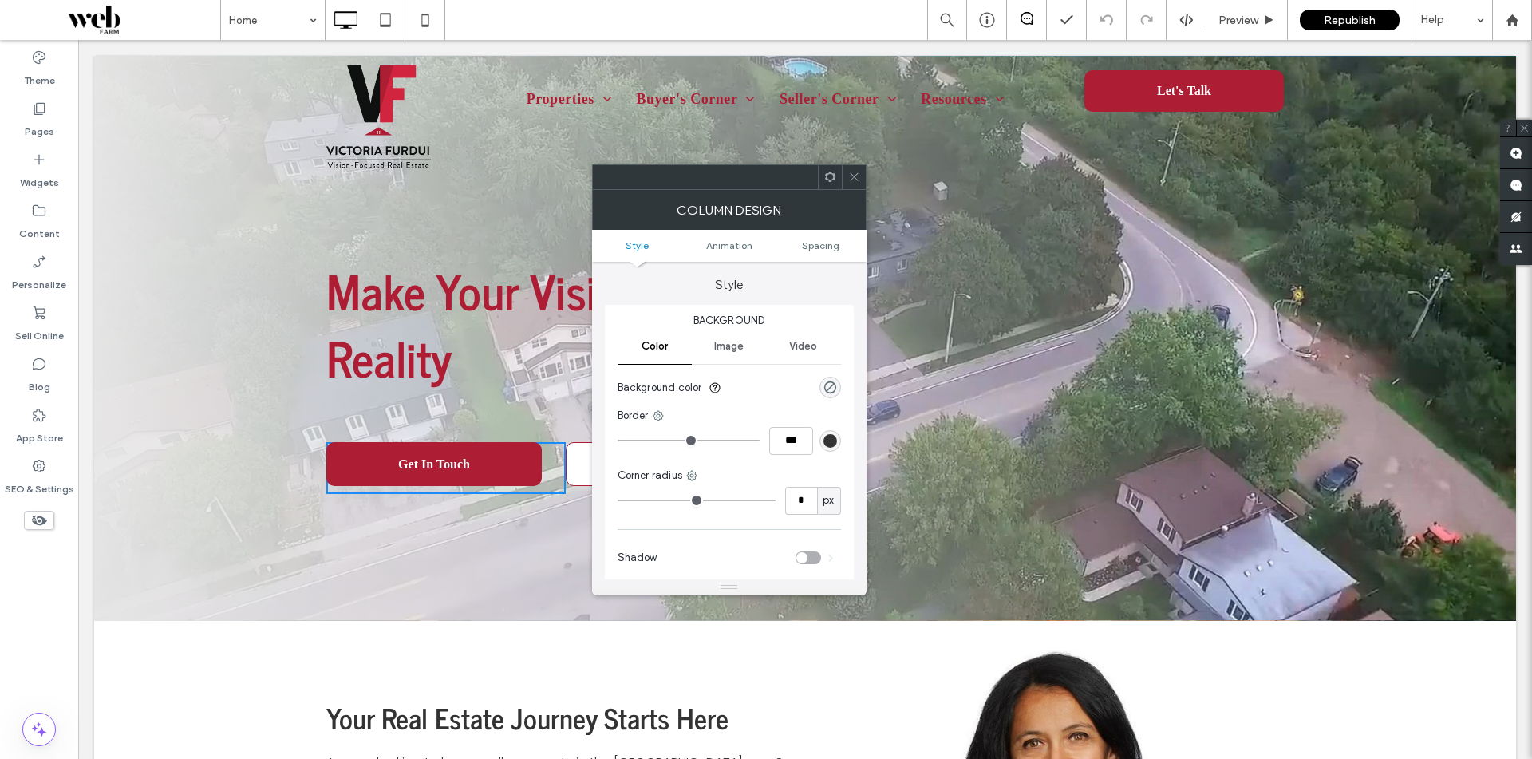
click at [566, 490] on div "See Listings Click To Paste" at bounding box center [685, 468] width 239 height 52
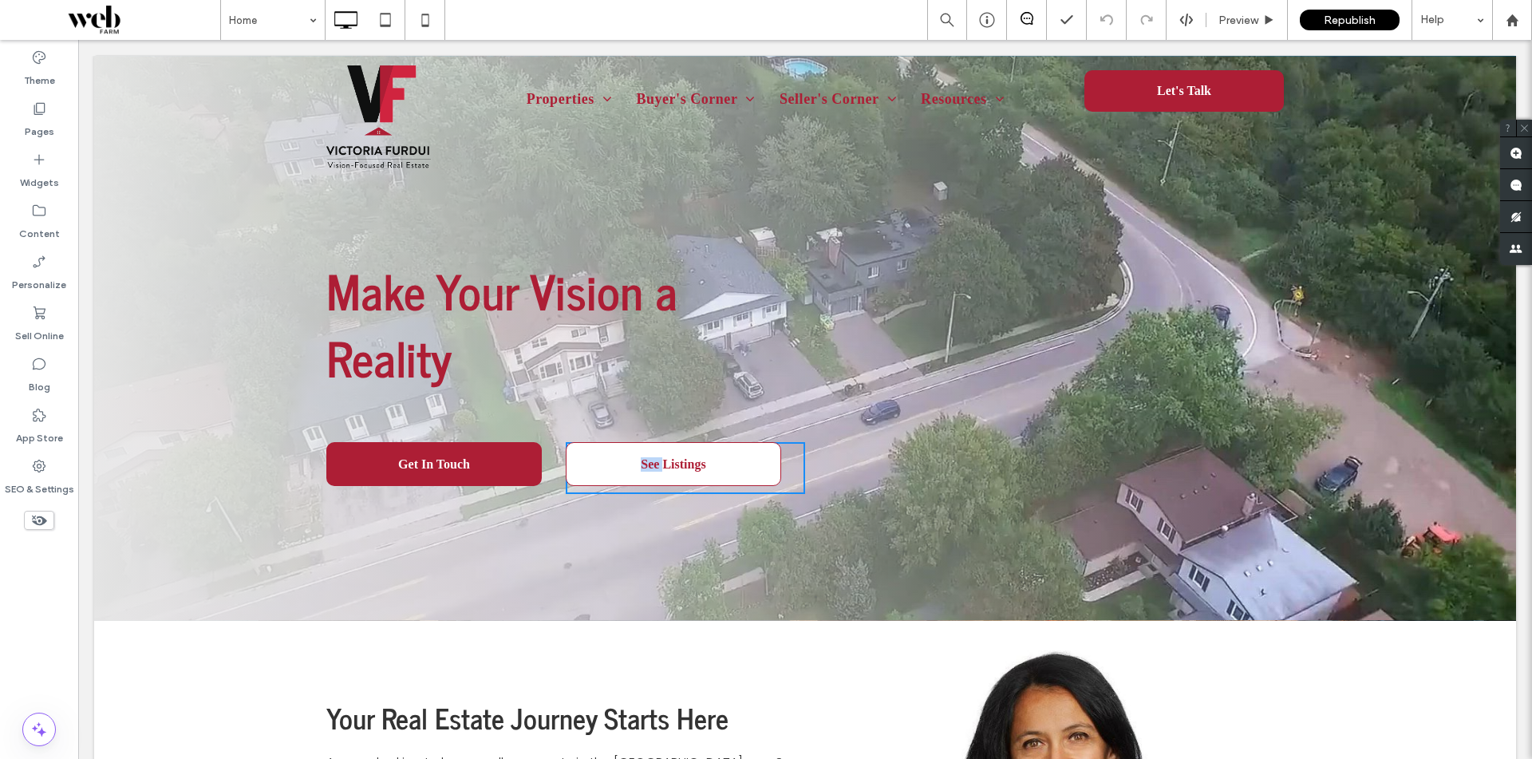
click at [566, 490] on div "See Listings Click To Paste" at bounding box center [685, 468] width 239 height 52
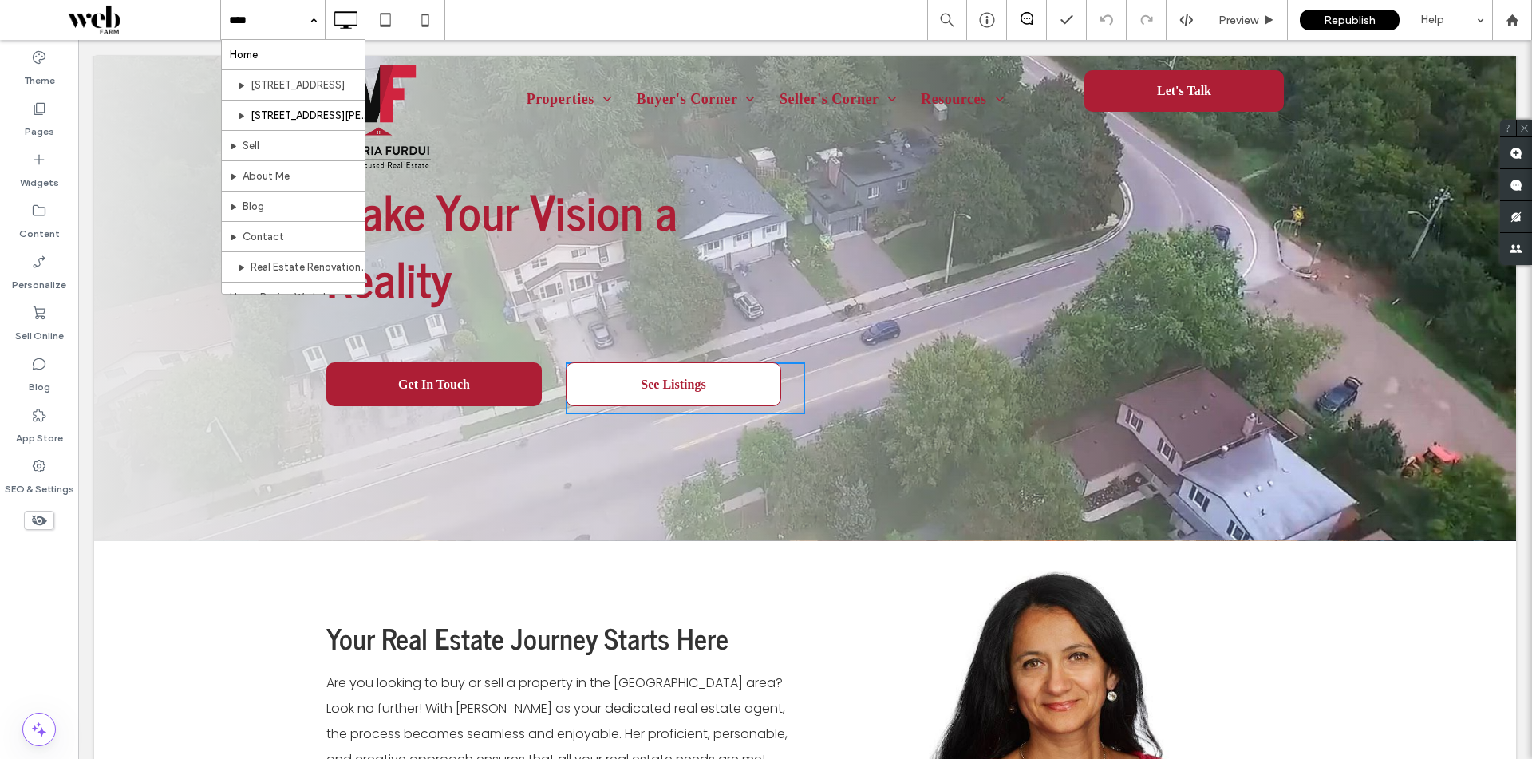
scroll to position [47, 0]
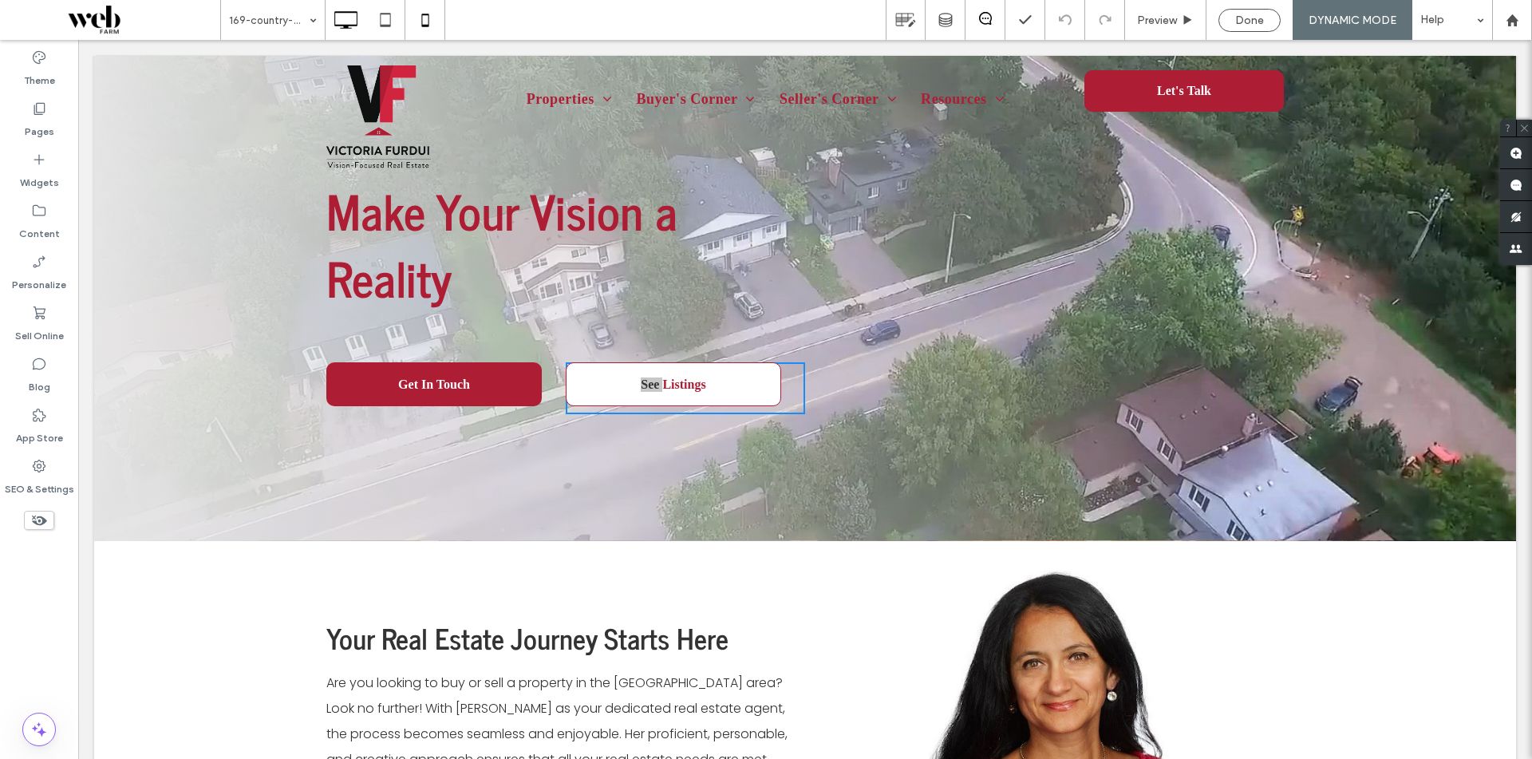
click at [438, 24] on icon at bounding box center [425, 20] width 32 height 32
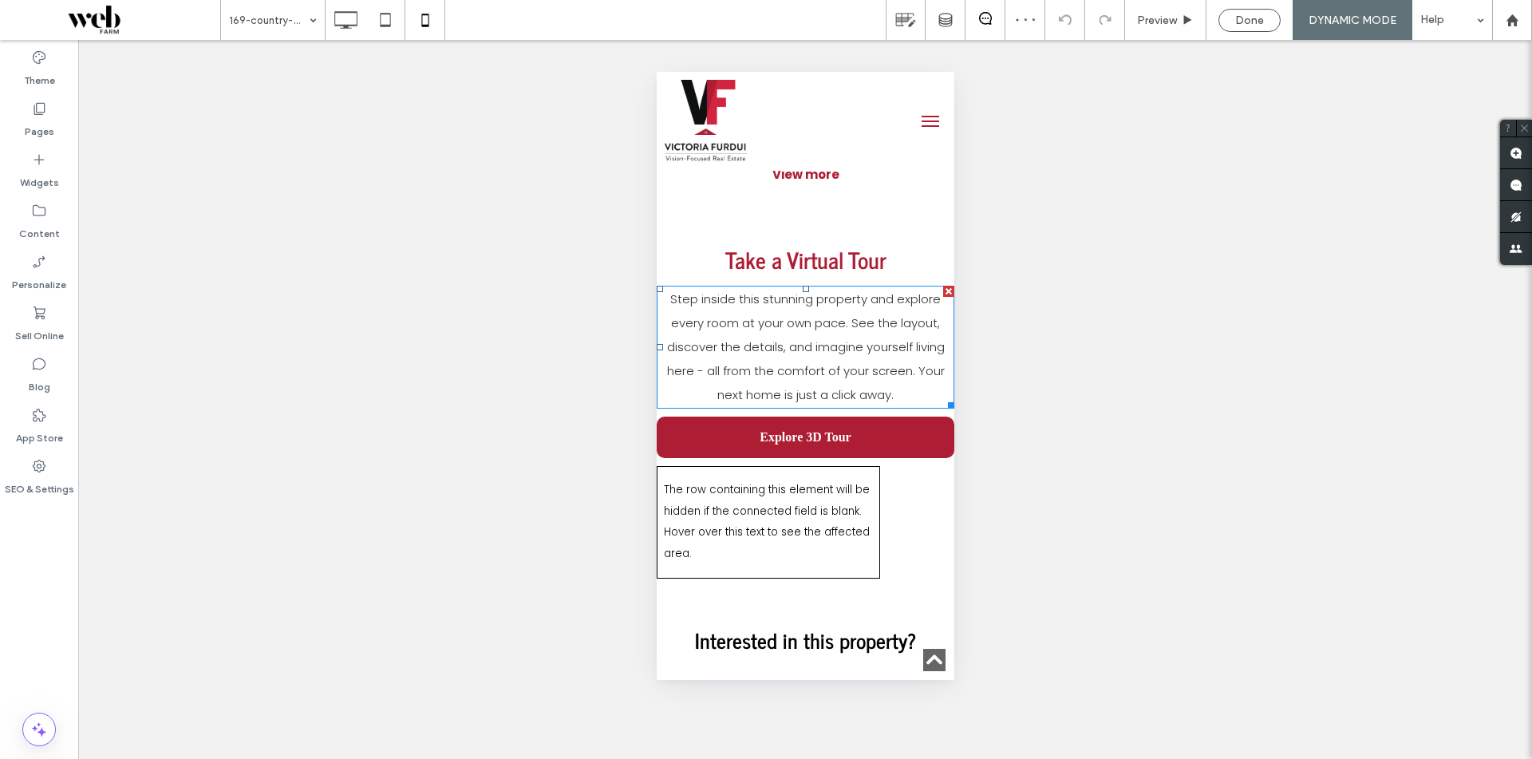
scroll to position [2075, 0]
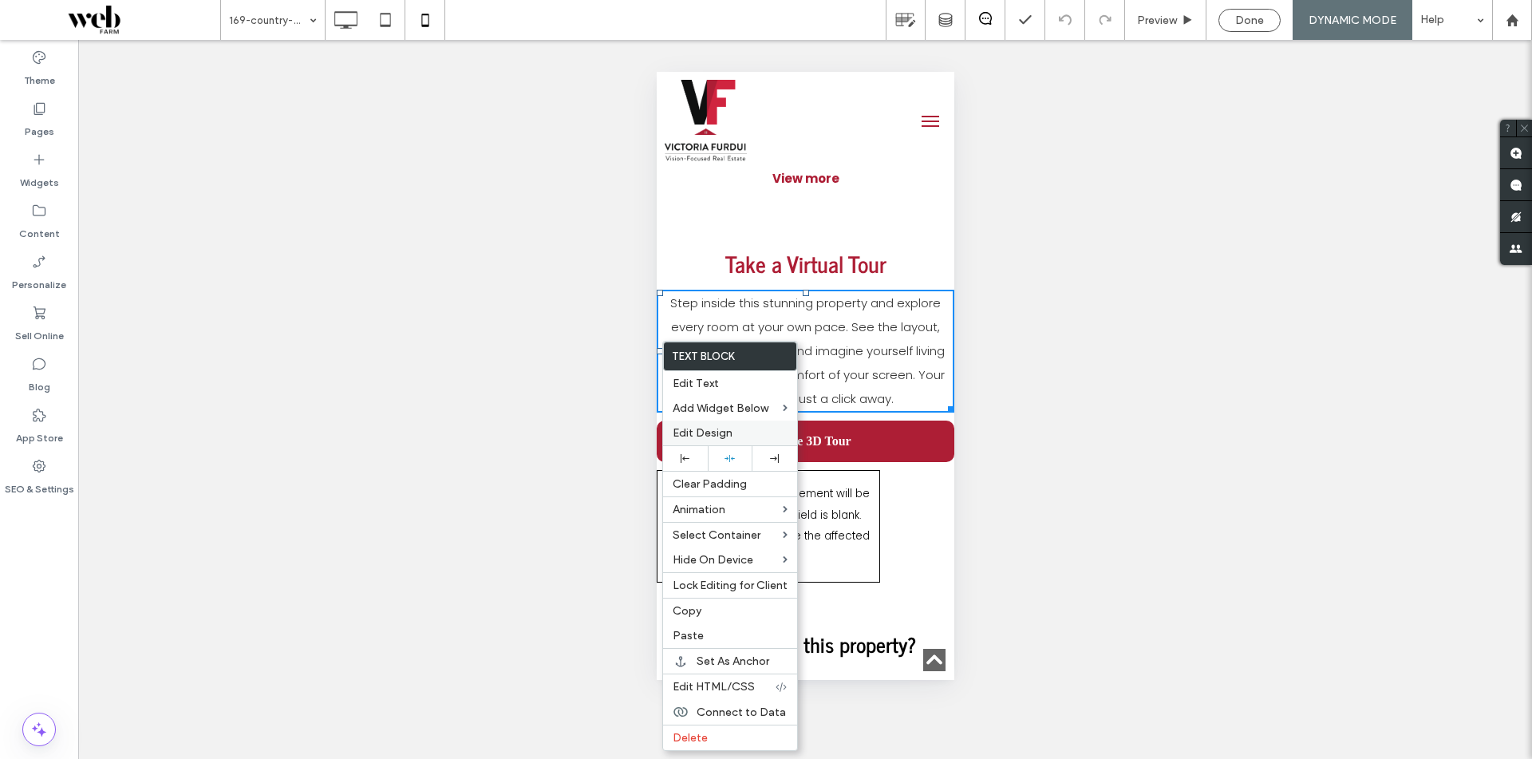
click at [718, 422] on div "Edit Design" at bounding box center [730, 433] width 134 height 25
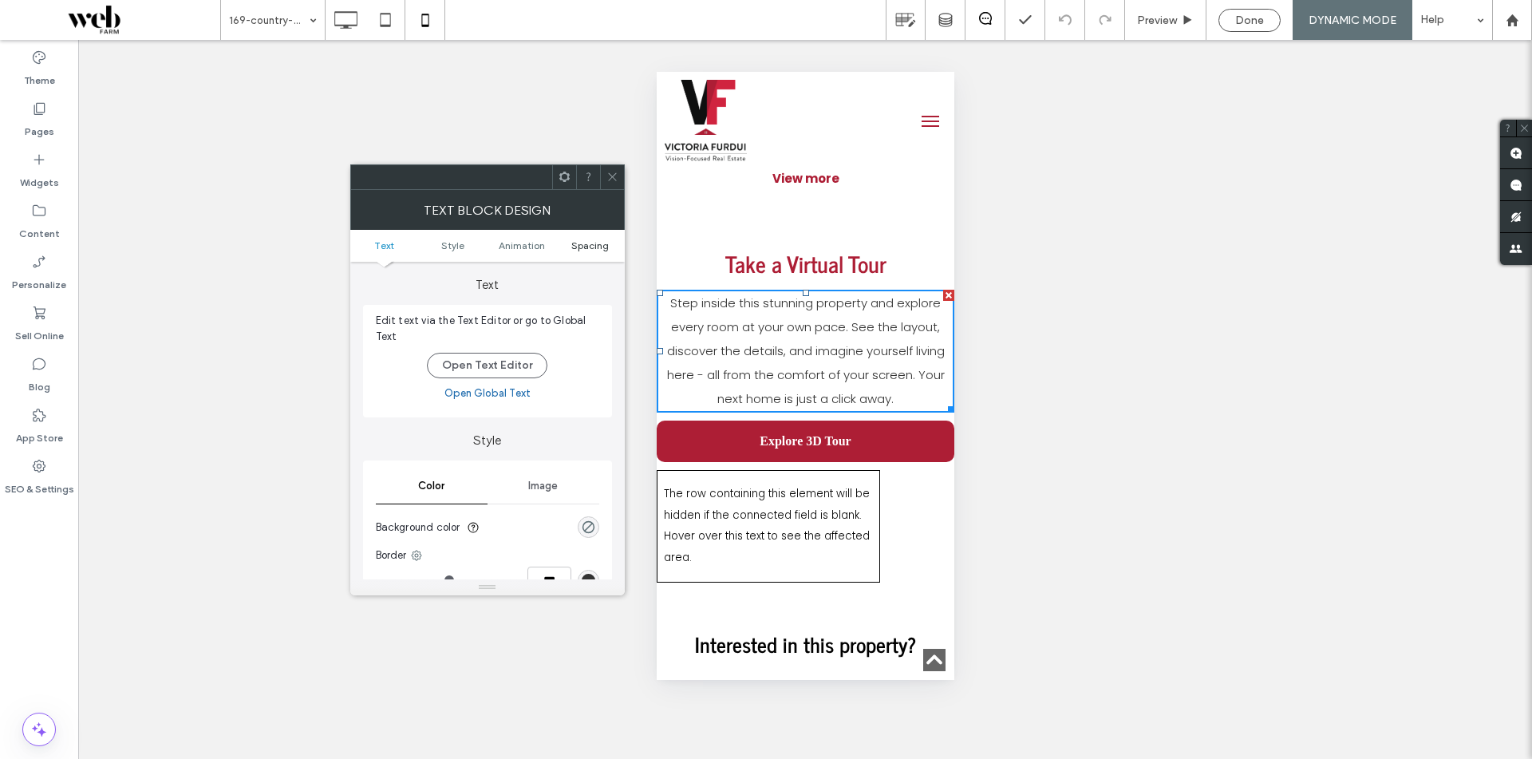
click at [593, 243] on span "Spacing" at bounding box center [590, 245] width 38 height 12
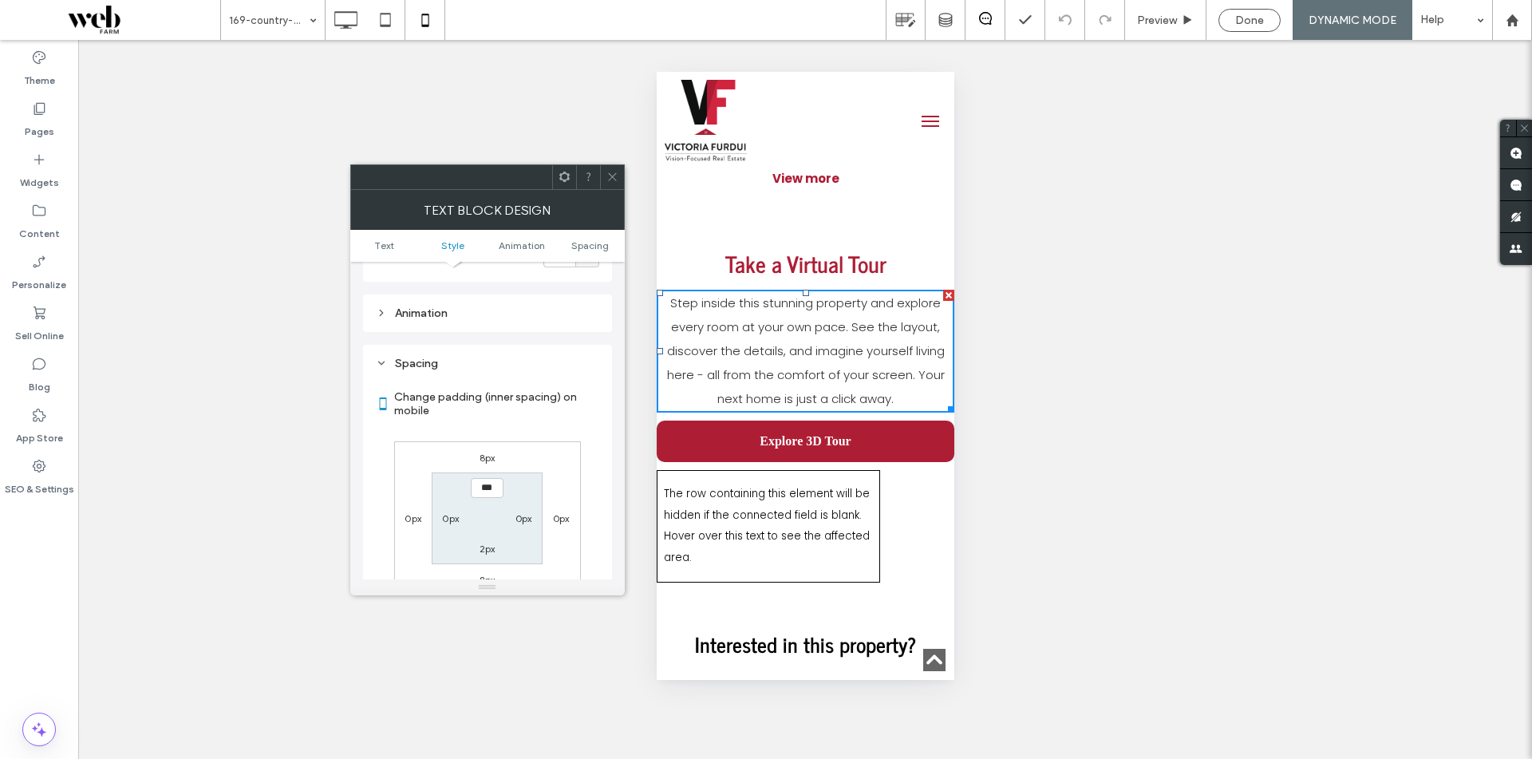
scroll to position [457, 0]
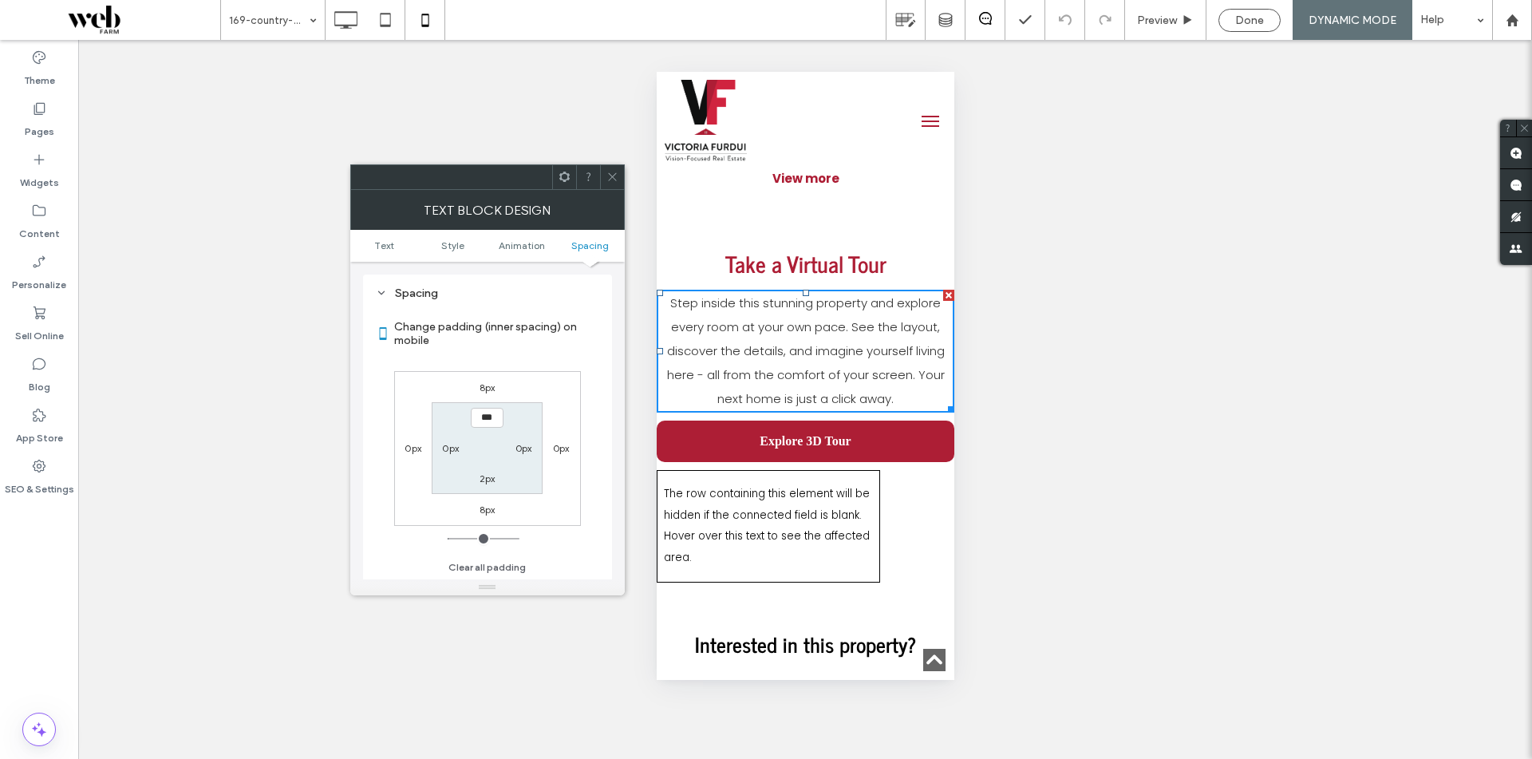
click at [607, 174] on icon at bounding box center [613, 177] width 12 height 12
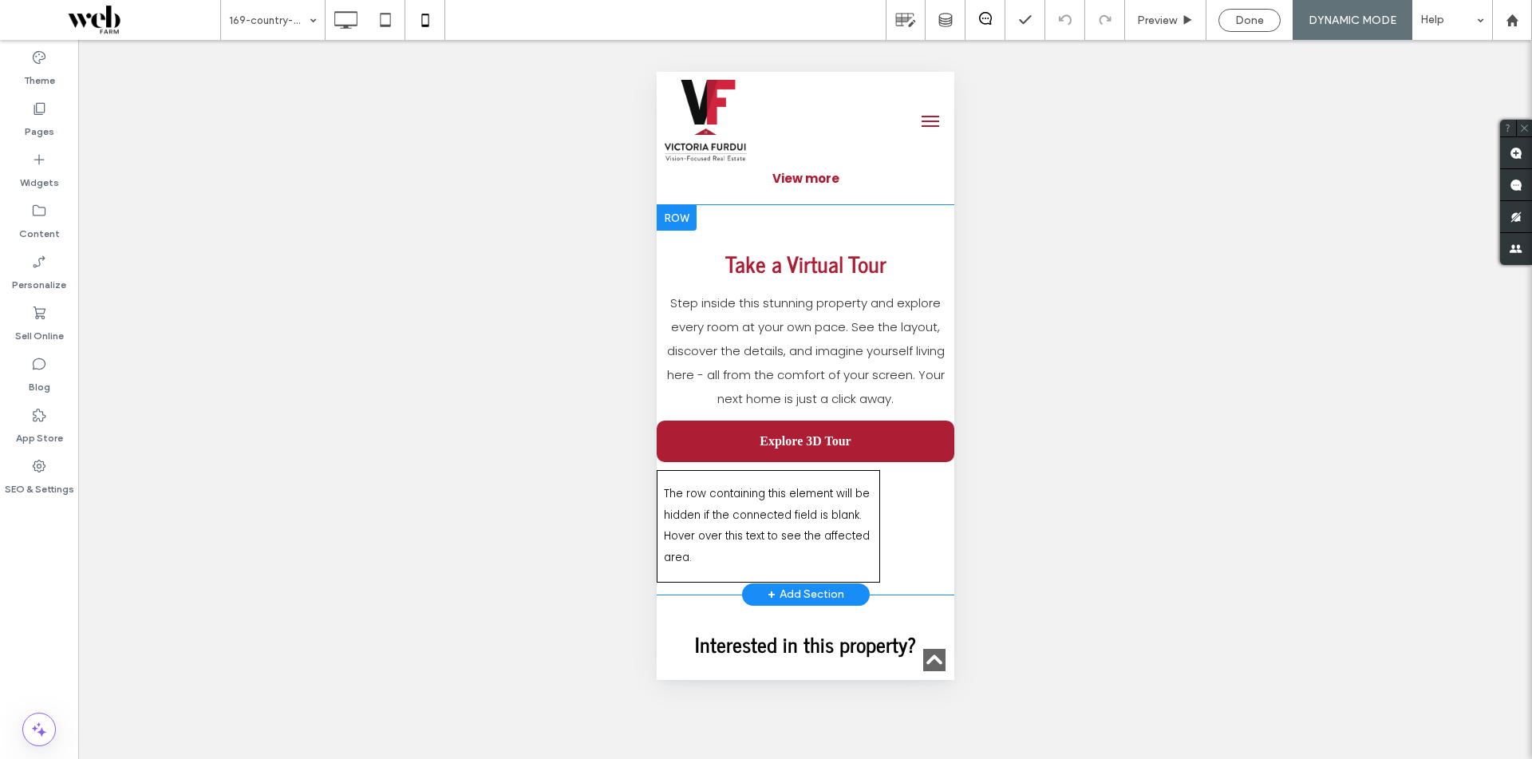
click at [659, 297] on div "Take a Virtual Tour Step inside this stunning property and explore every room a…" at bounding box center [805, 399] width 298 height 389
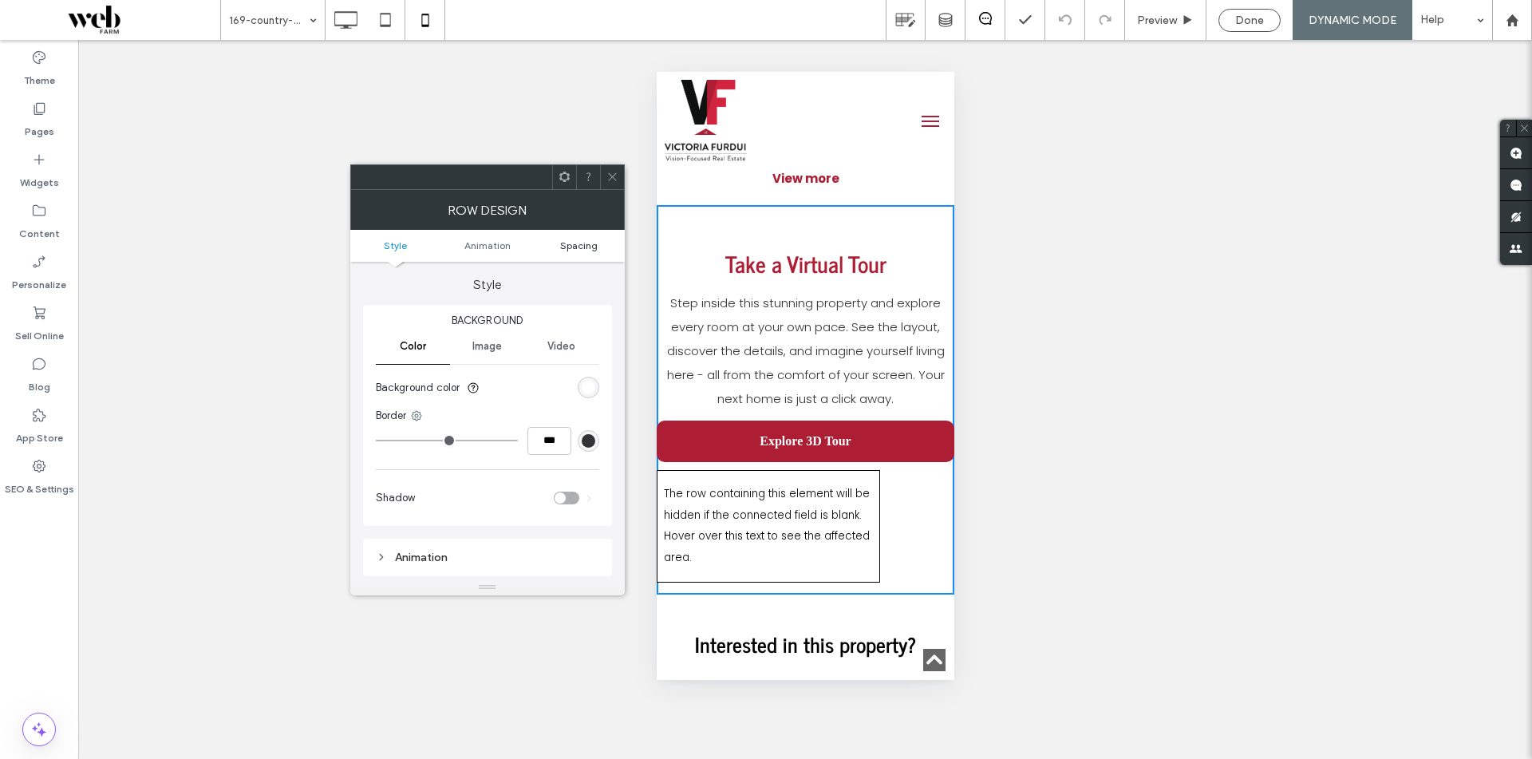
click at [598, 245] on link "Spacing" at bounding box center [579, 245] width 92 height 12
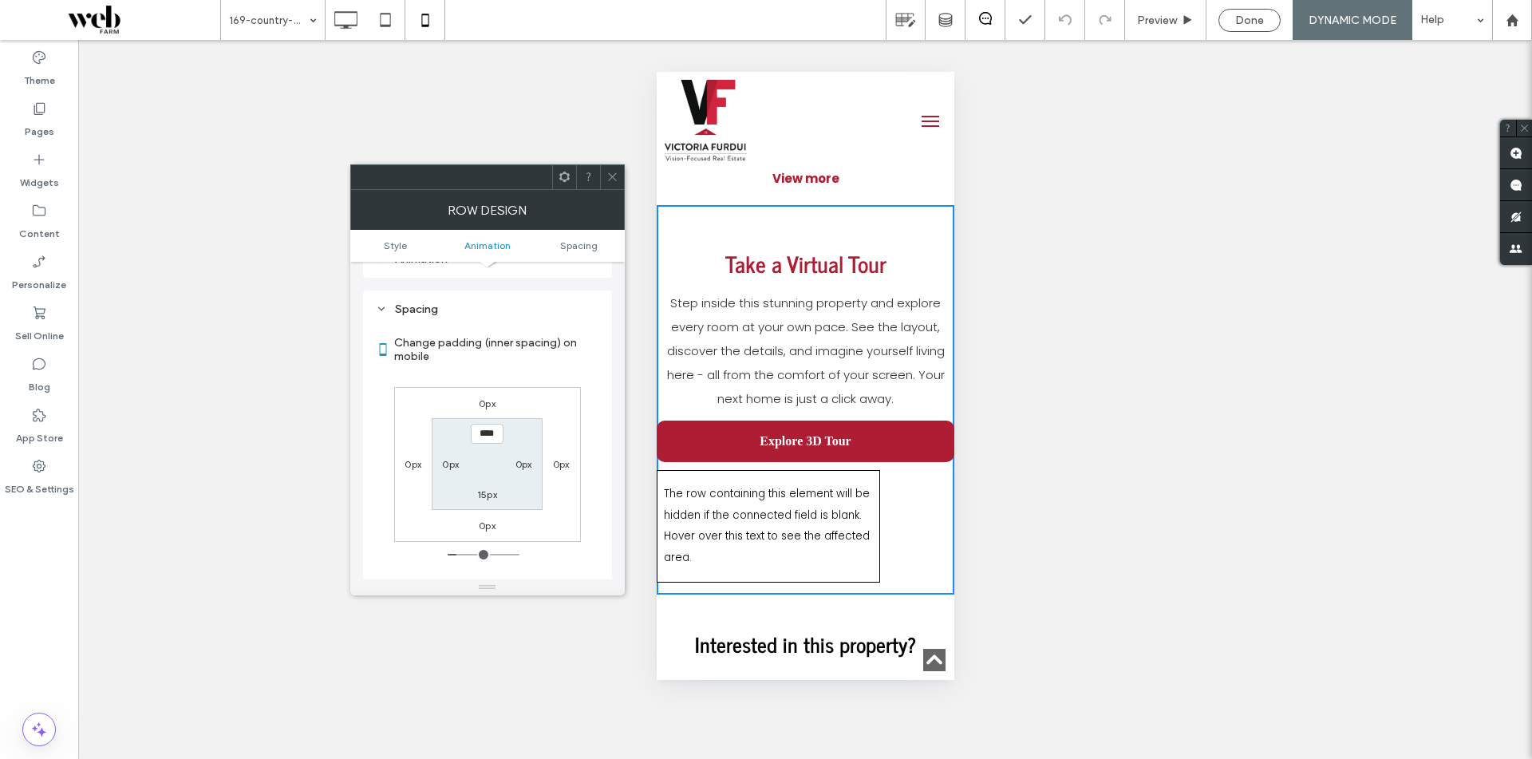
scroll to position [314, 0]
click at [453, 449] on label "0px" at bounding box center [450, 448] width 17 height 12
type input "*"
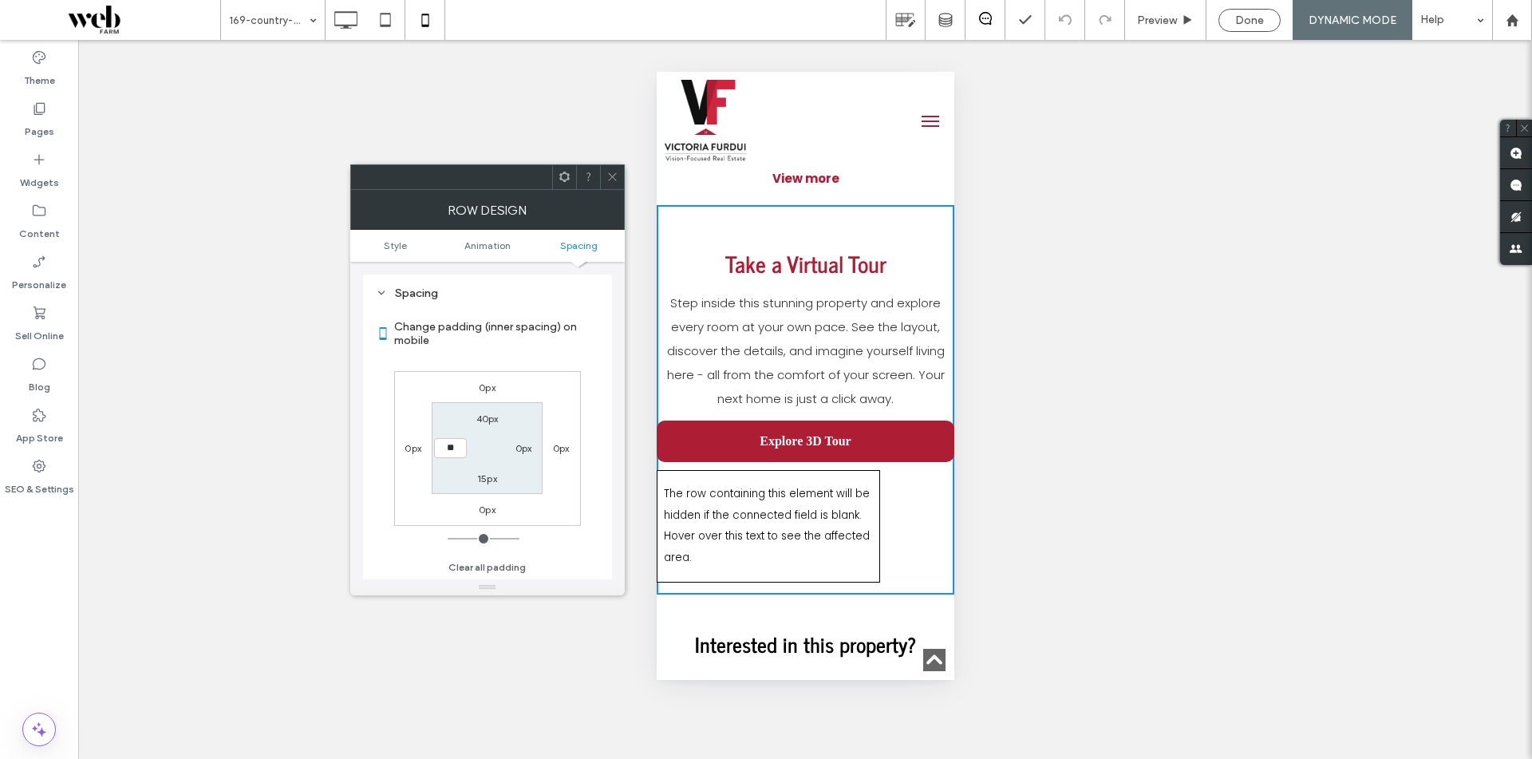
type input "**"
type input "****"
click at [526, 449] on label "0px" at bounding box center [524, 448] width 17 height 12
type input "*"
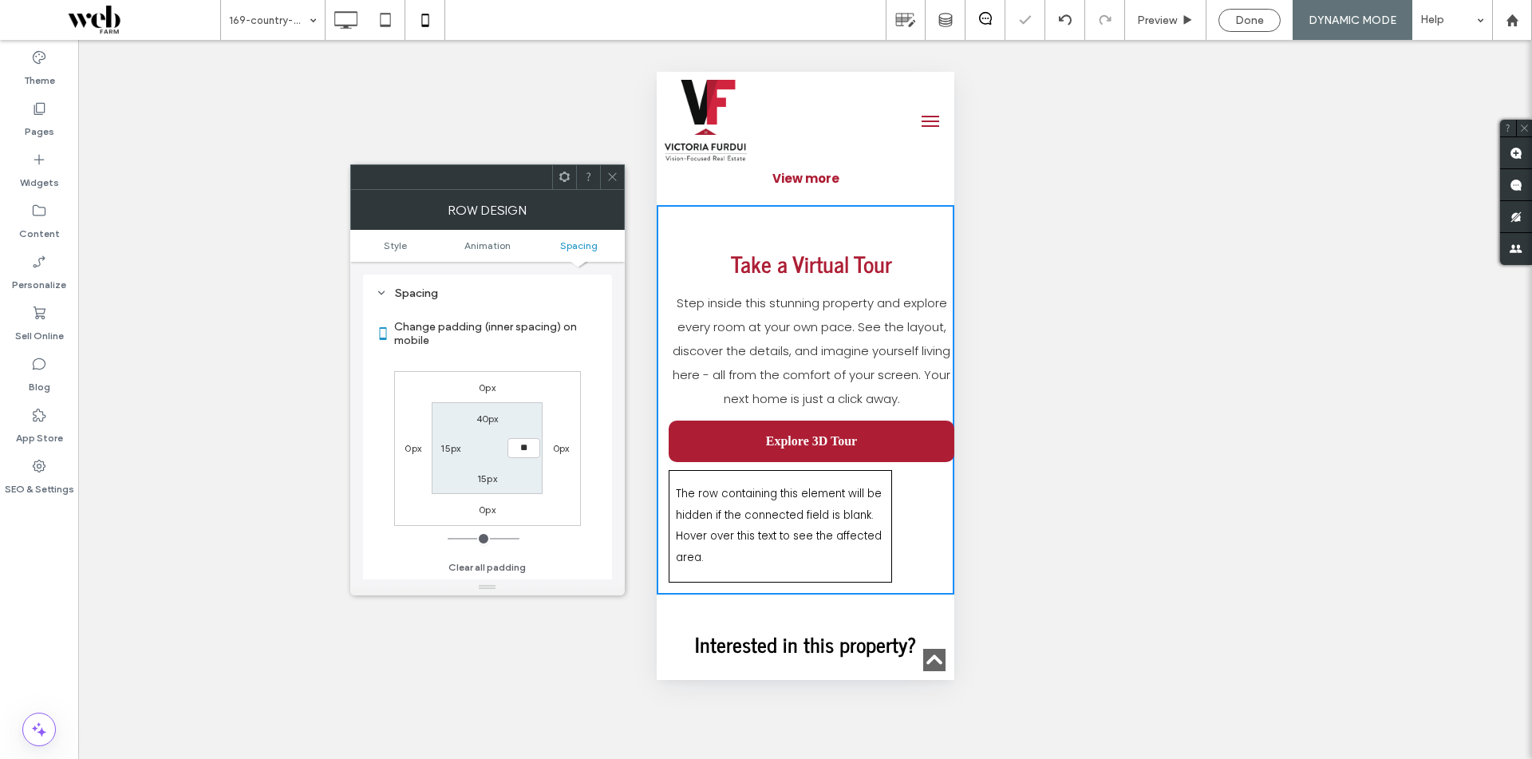
type input "**"
click at [504, 449] on section "40px **** 15px 15px" at bounding box center [487, 448] width 111 height 92
click at [523, 449] on input "****" at bounding box center [524, 448] width 33 height 20
type input "**"
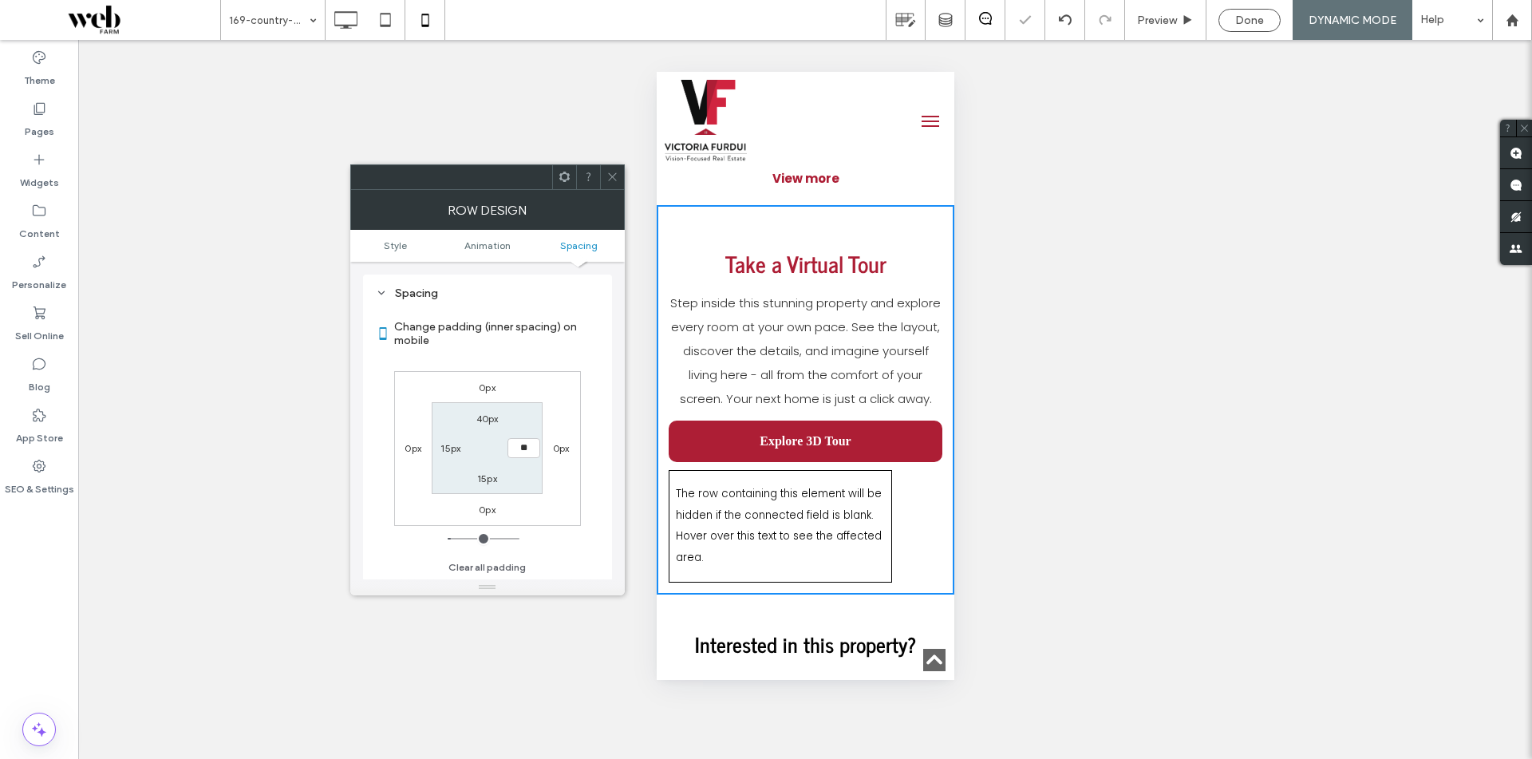
click at [496, 447] on section "40px ** 15px 15px" at bounding box center [487, 448] width 111 height 92
click at [610, 176] on icon at bounding box center [613, 177] width 12 height 12
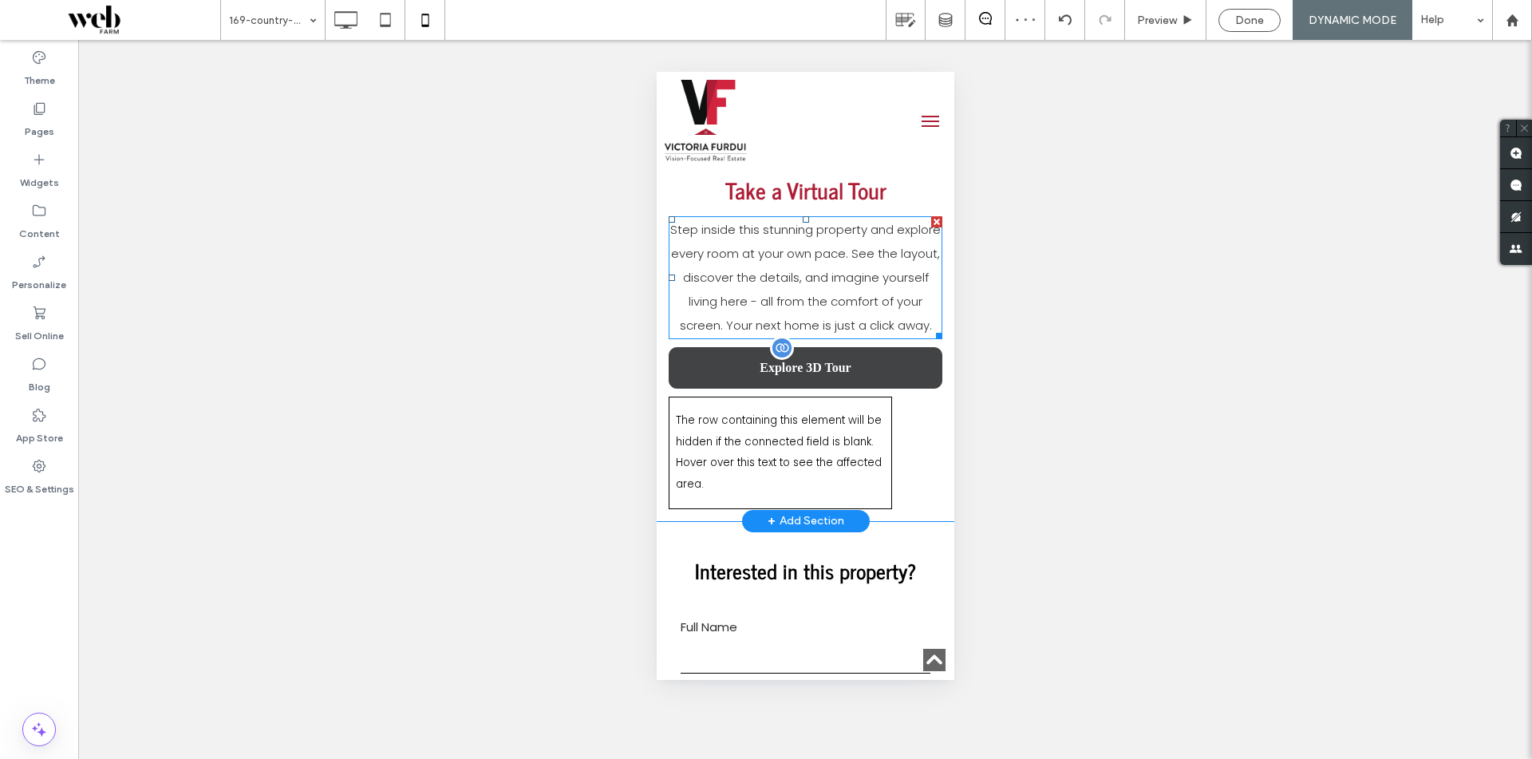
scroll to position [2155, 0]
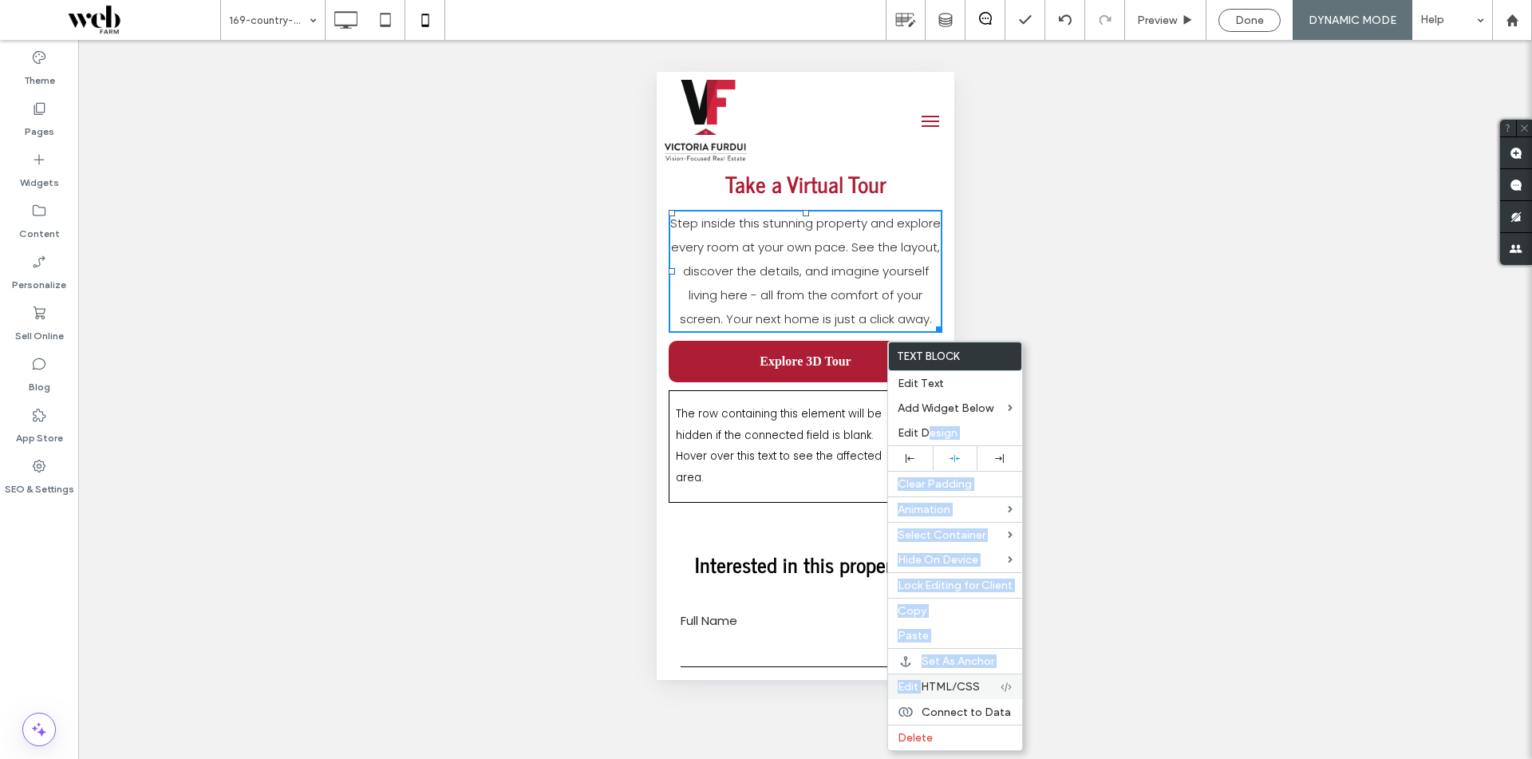
drag, startPoint x: 930, startPoint y: 433, endPoint x: 920, endPoint y: 682, distance: 248.4
click at [920, 682] on div "Text Block Edit Text Add Widget Below Edit Design Clear Padding Animation Selec…" at bounding box center [955, 546] width 136 height 410
click at [920, 682] on span "Edit HTML/CSS" at bounding box center [939, 687] width 82 height 14
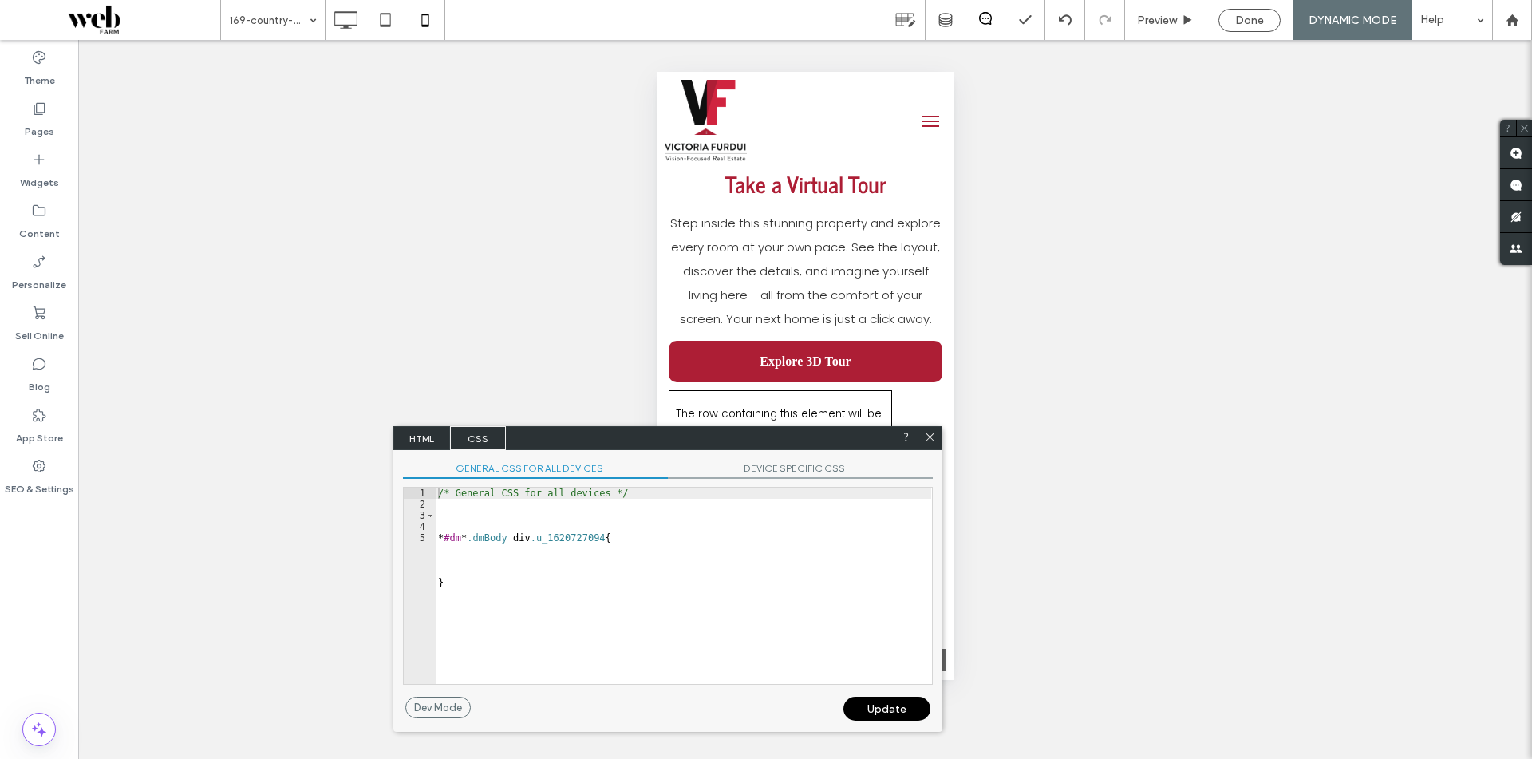
type textarea "**********"
click at [543, 520] on div "/* General CSS for all devices */ * #dm * .dmBody div .u_1620727094 { }" at bounding box center [683, 597] width 496 height 219
click at [538, 526] on div "/* General CSS for all devices */ * #dm * .dmBody div .u_1620727094 { }" at bounding box center [683, 597] width 496 height 219
type textarea "**********"
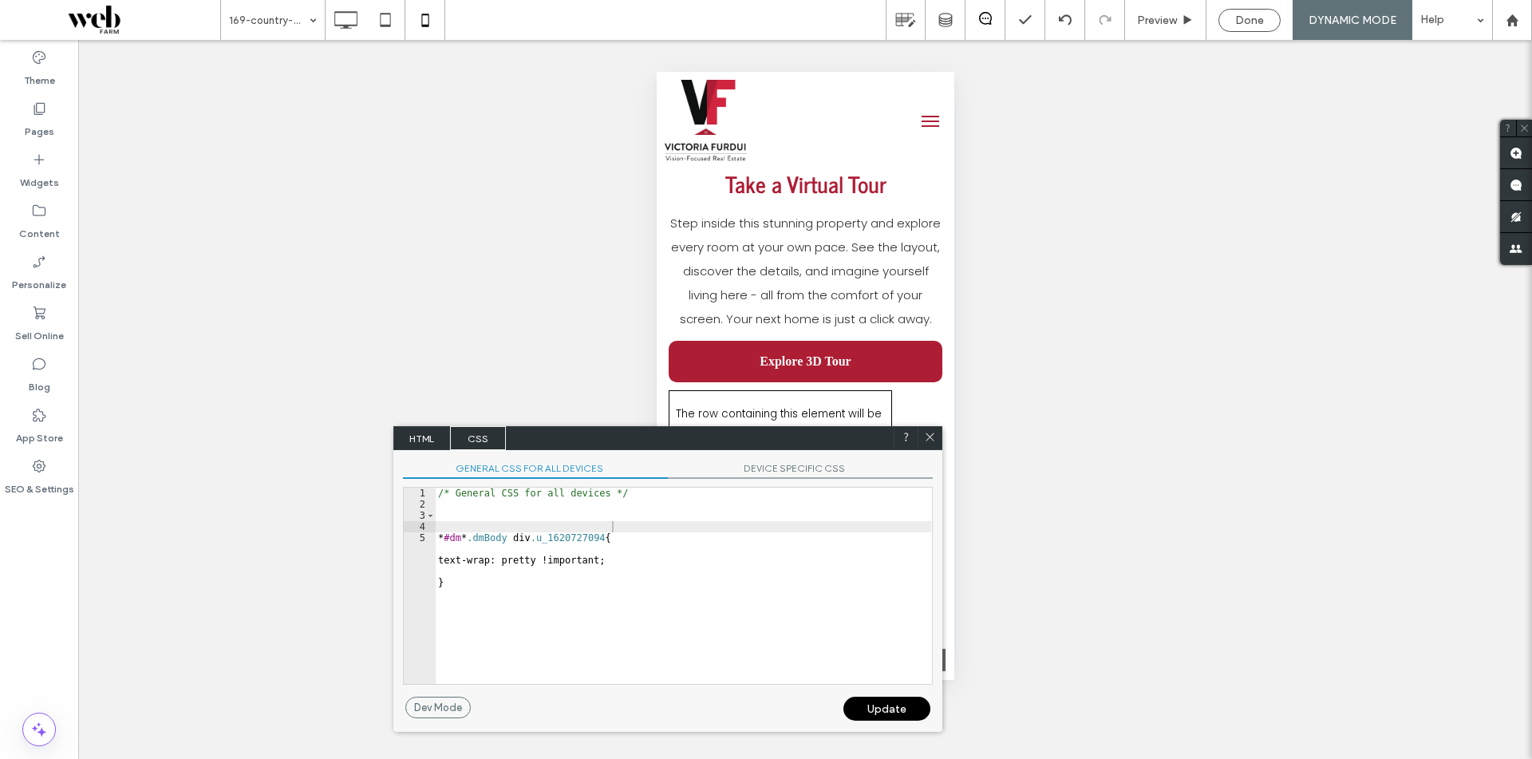
click at [902, 711] on div "Update" at bounding box center [887, 709] width 87 height 24
click at [933, 429] on div at bounding box center [930, 438] width 24 height 24
click at [925, 437] on icon at bounding box center [930, 437] width 12 height 12
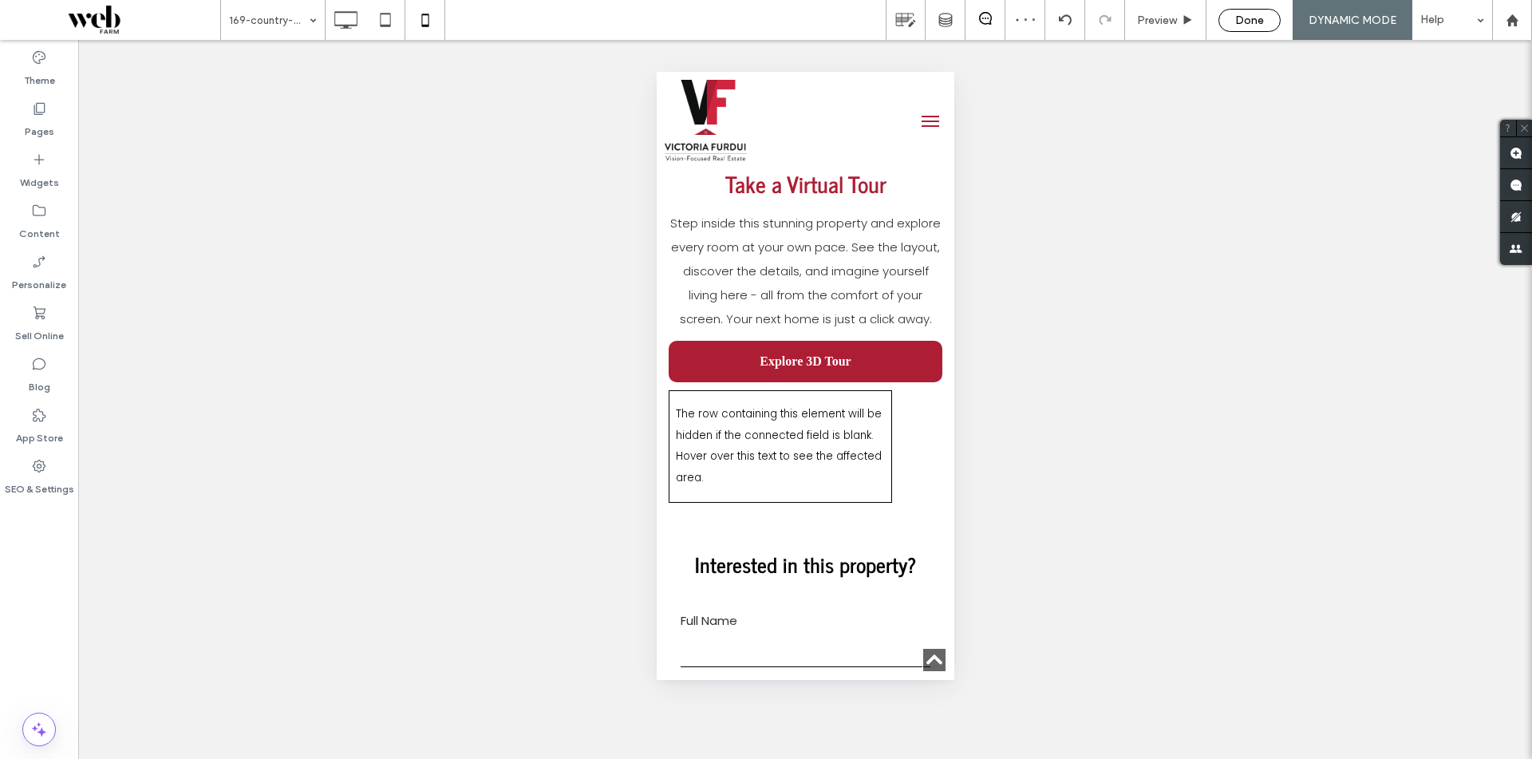
click at [1261, 29] on div "Done" at bounding box center [1250, 20] width 62 height 23
click at [1255, 19] on span "Done" at bounding box center [1249, 21] width 29 height 14
click at [1317, 15] on div "Republish" at bounding box center [1350, 20] width 100 height 21
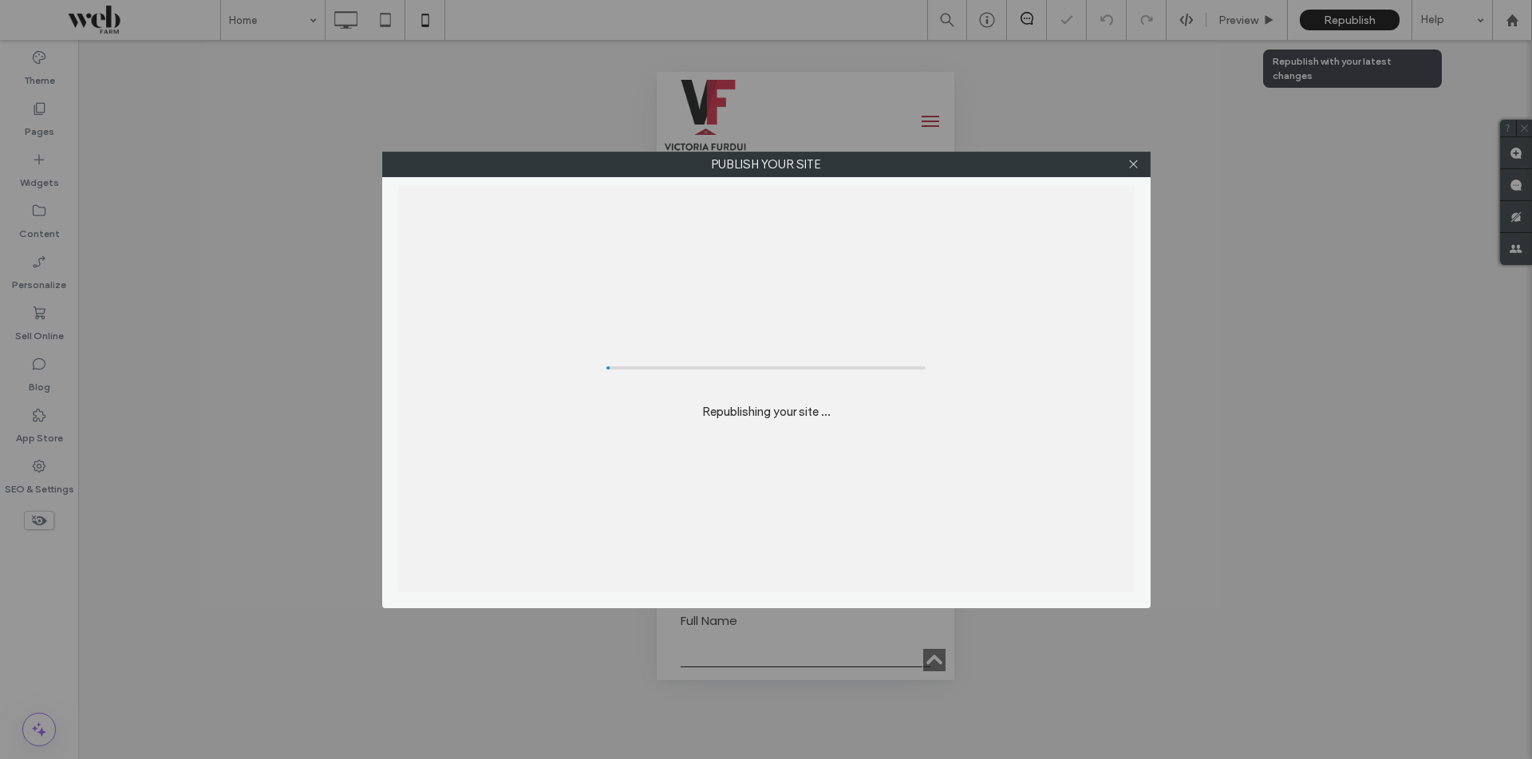
click at [1351, 22] on div "Publish your site Republishing your site ..." at bounding box center [766, 379] width 1532 height 759
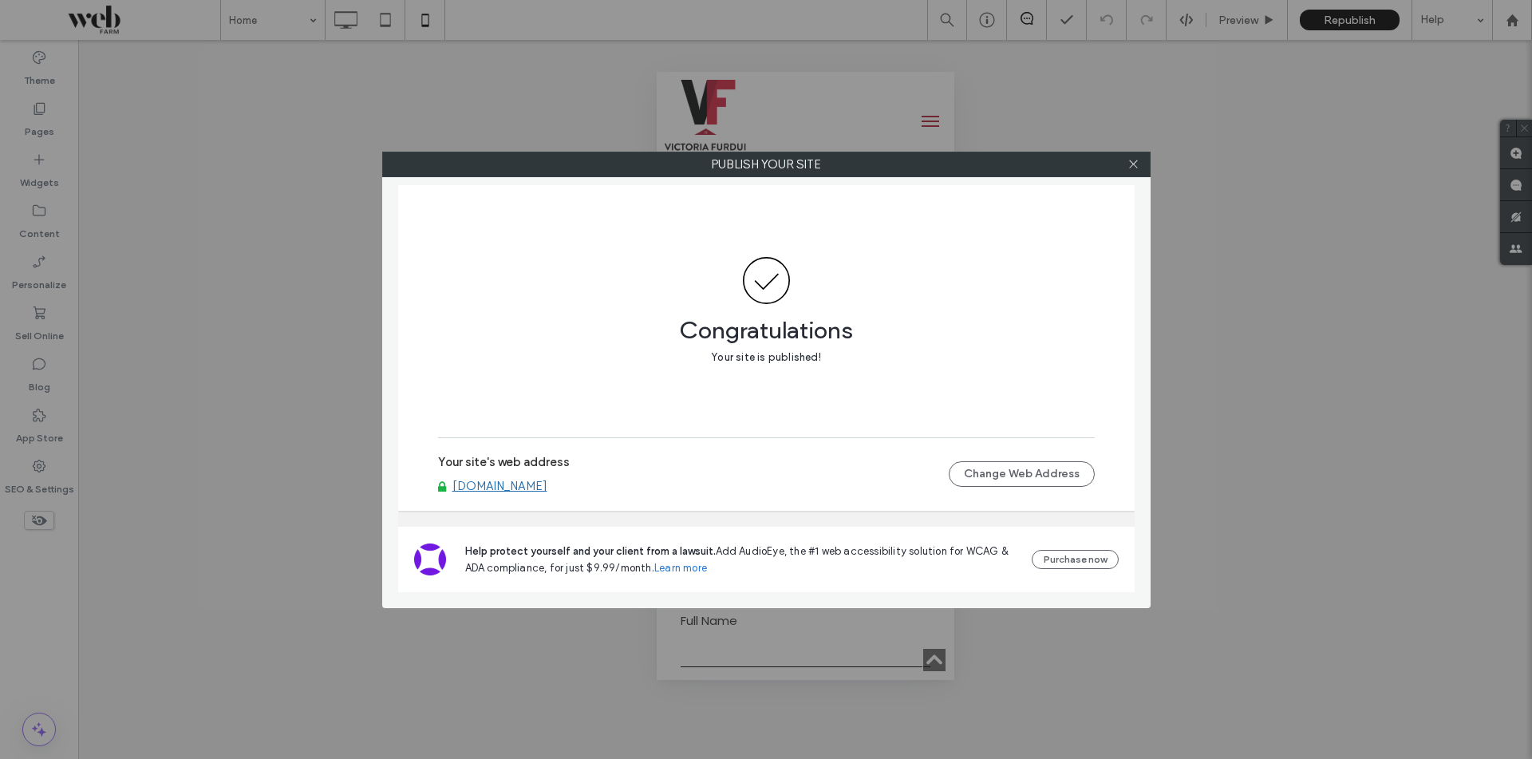
click at [1245, 137] on div "Publish your site Congratulations Your site is published! Your site's web addre…" at bounding box center [766, 379] width 1532 height 759
